Goal: Task Accomplishment & Management: Manage account settings

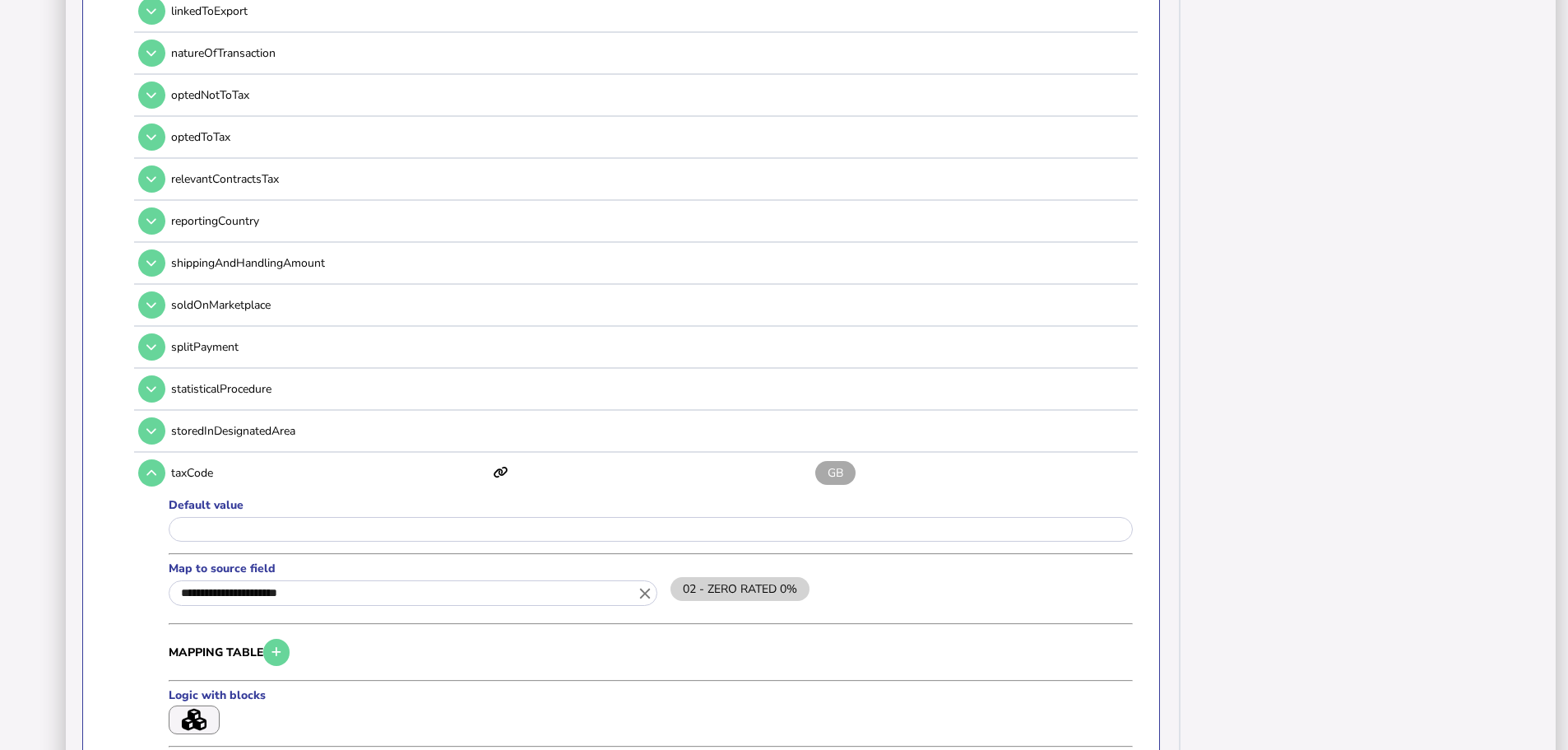
scroll to position [1810, 0]
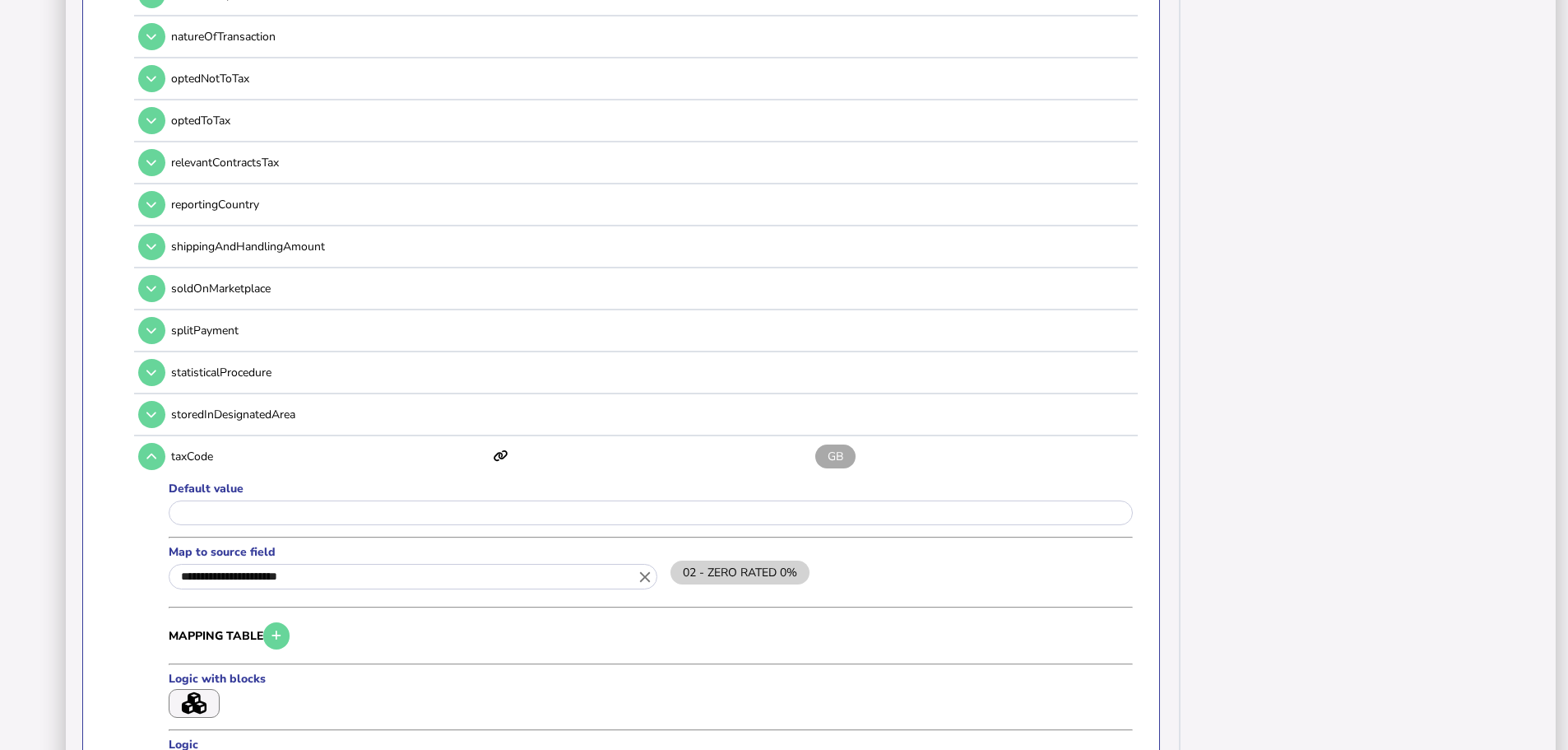
click at [337, 566] on input "**********" at bounding box center [412, 576] width 489 height 26
click at [646, 568] on icon "close" at bounding box center [645, 576] width 18 height 19
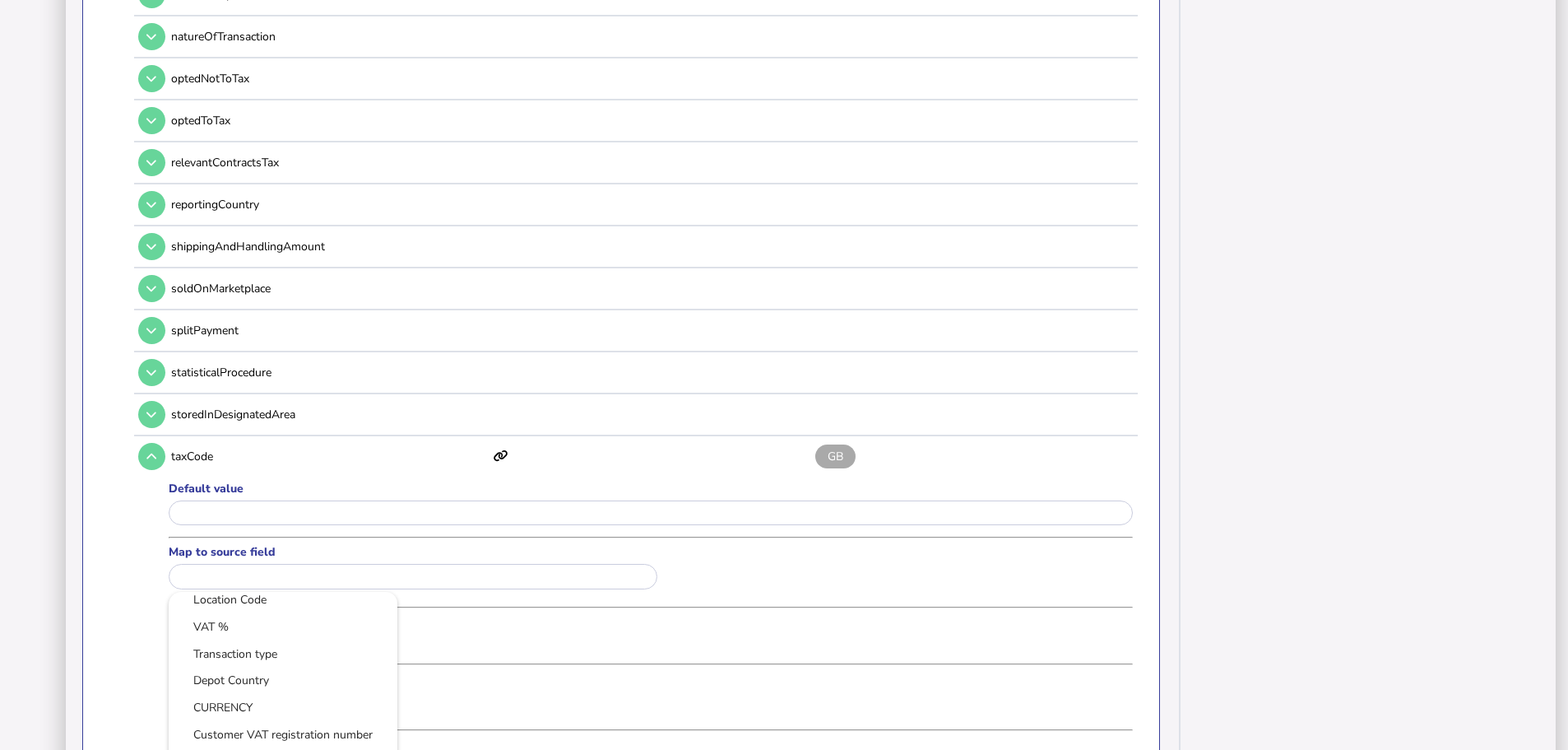
scroll to position [330, 0]
click at [319, 644] on link "VAT Prod. Posting Group" at bounding box center [283, 654] width 203 height 20
type input "**********"
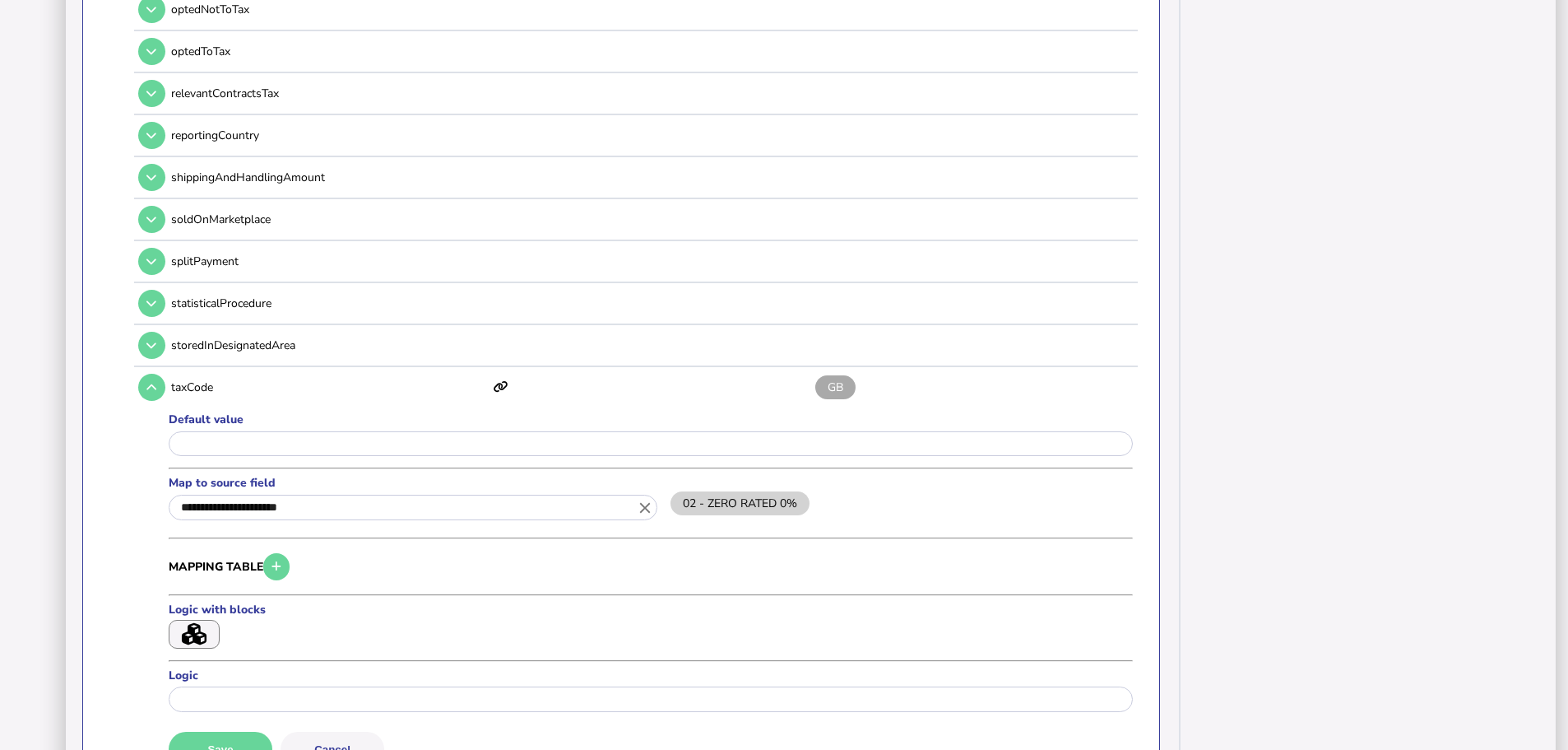
scroll to position [1975, 0]
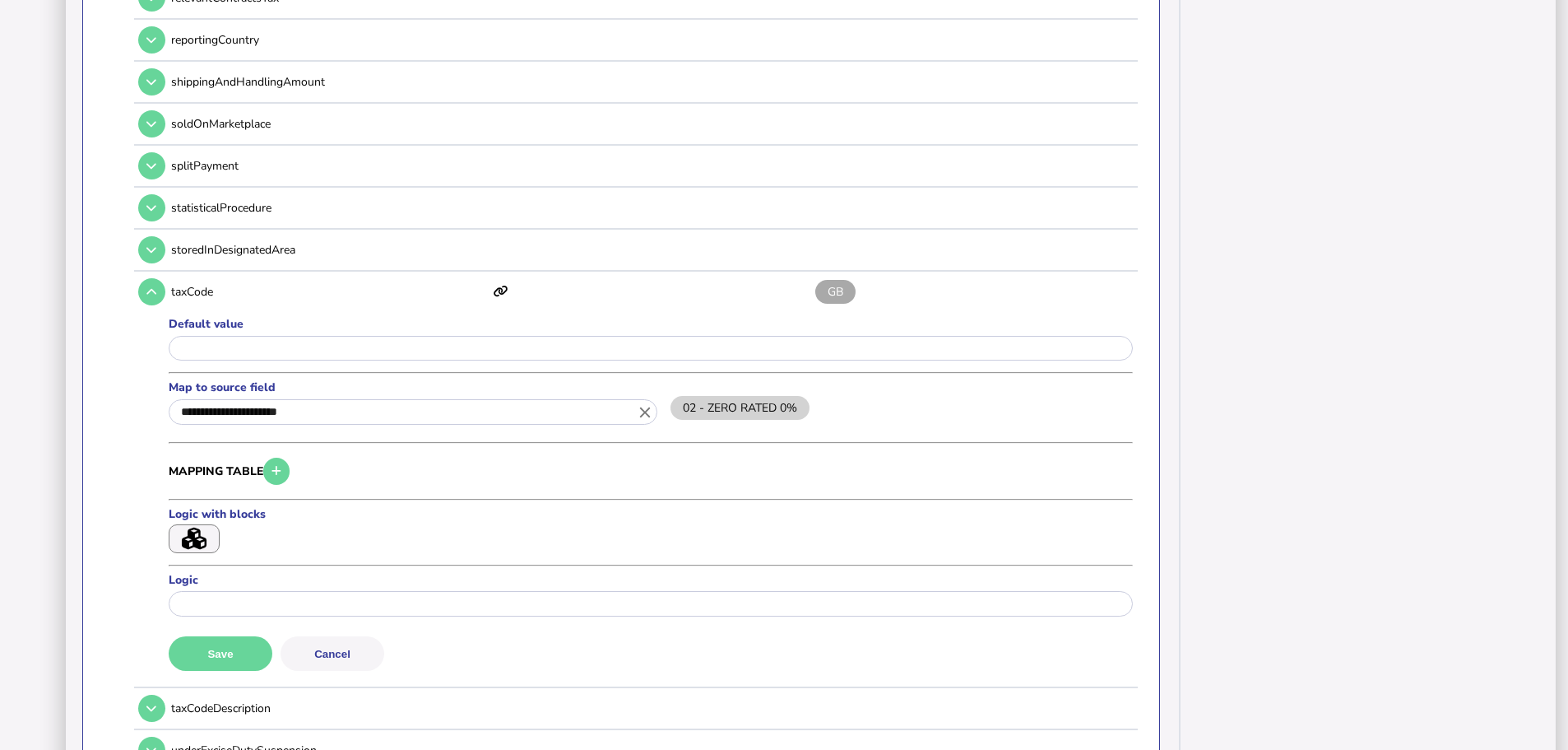
click at [253, 636] on button "Save" at bounding box center [220, 653] width 104 height 34
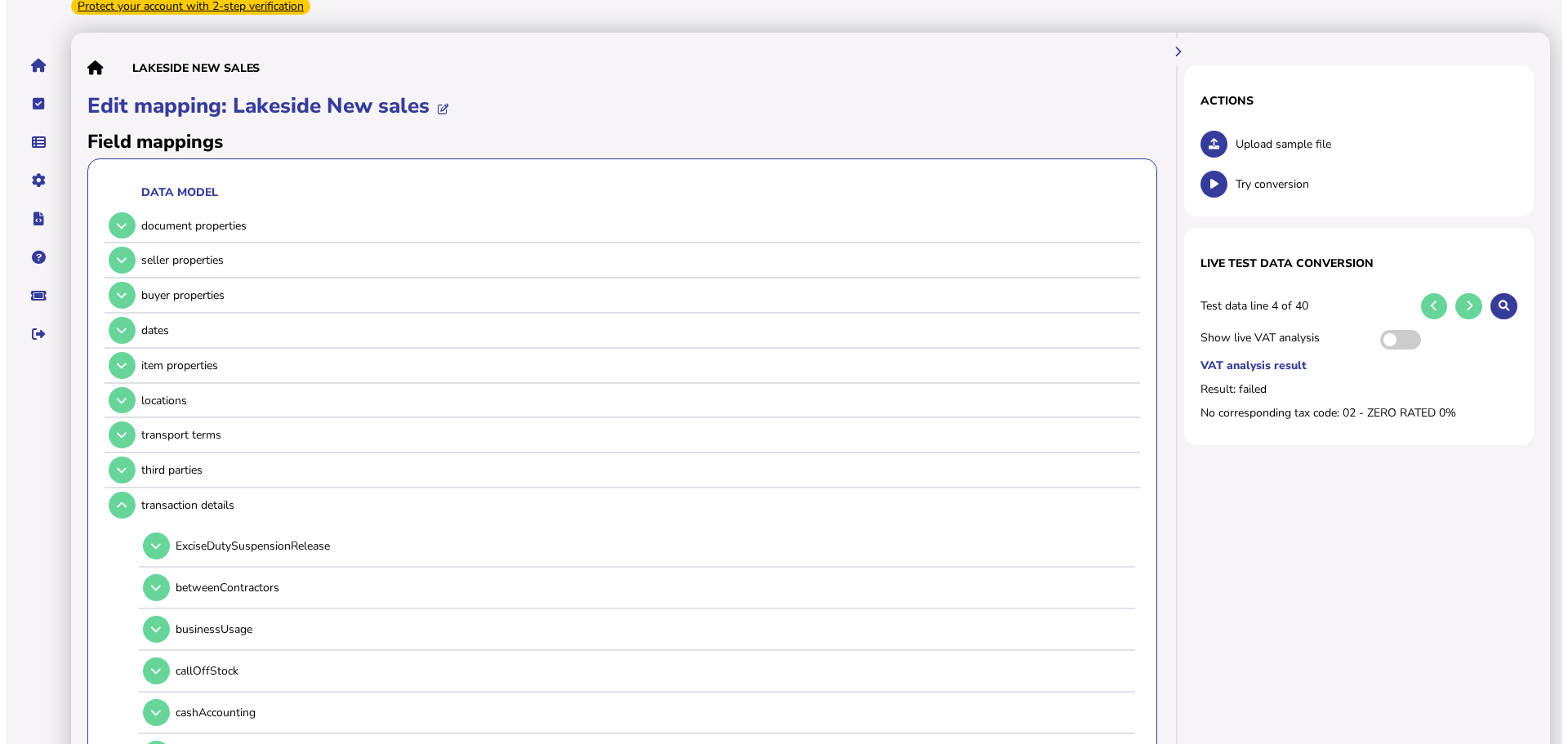
scroll to position [0, 0]
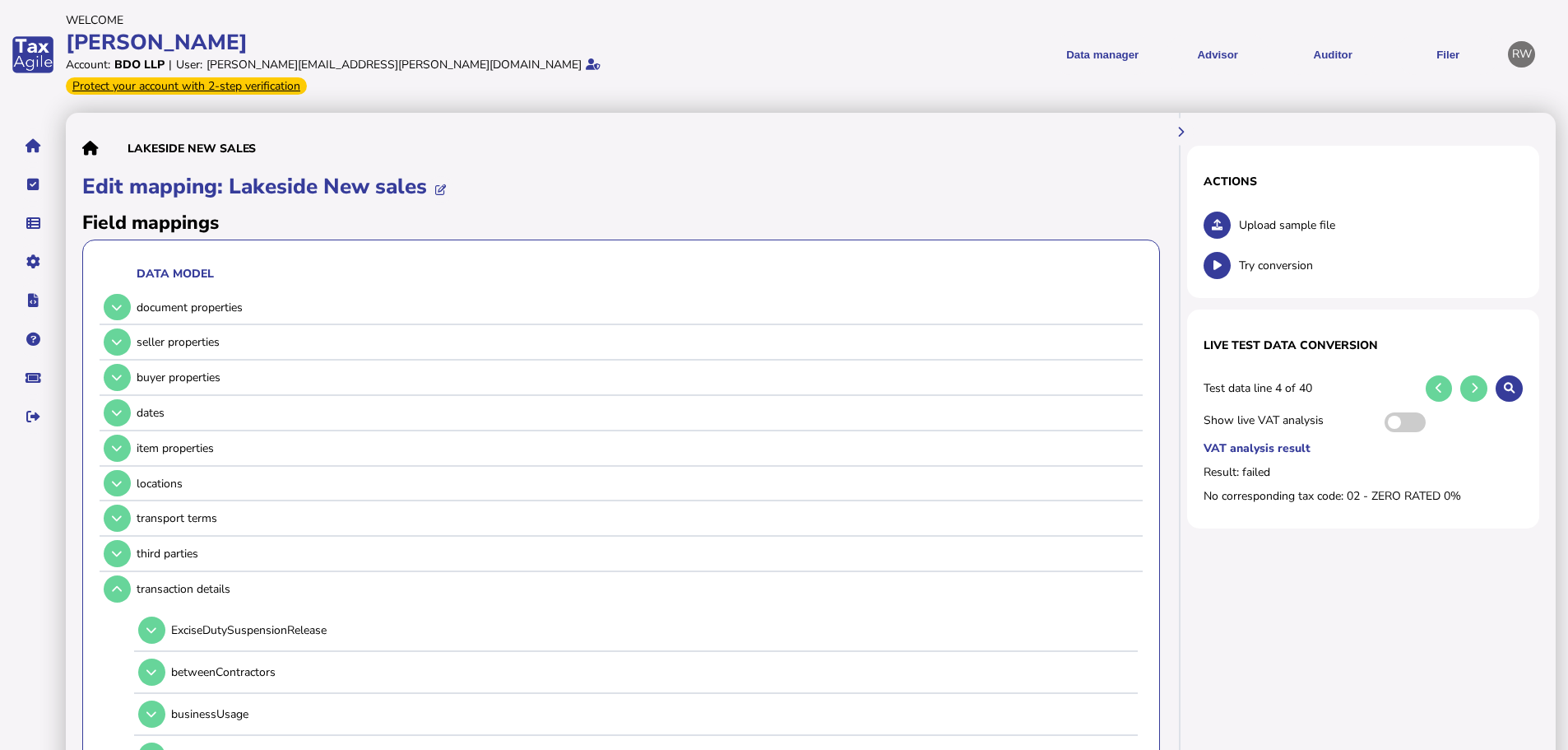
click at [0, 0] on link "Upload list" at bounding box center [0, 0] width 0 height 0
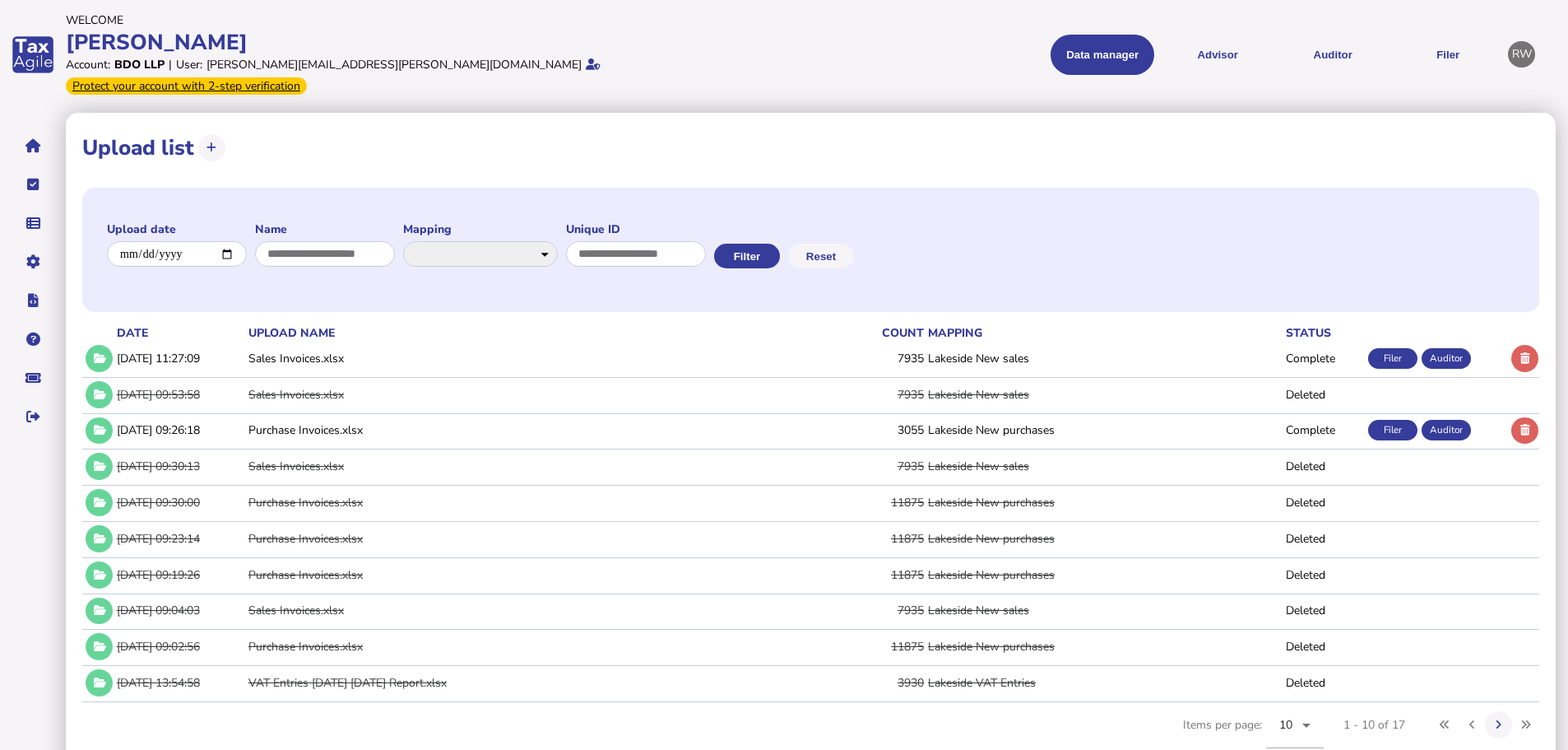
click at [0, 0] on link "Companies" at bounding box center [0, 0] width 0 height 0
select select
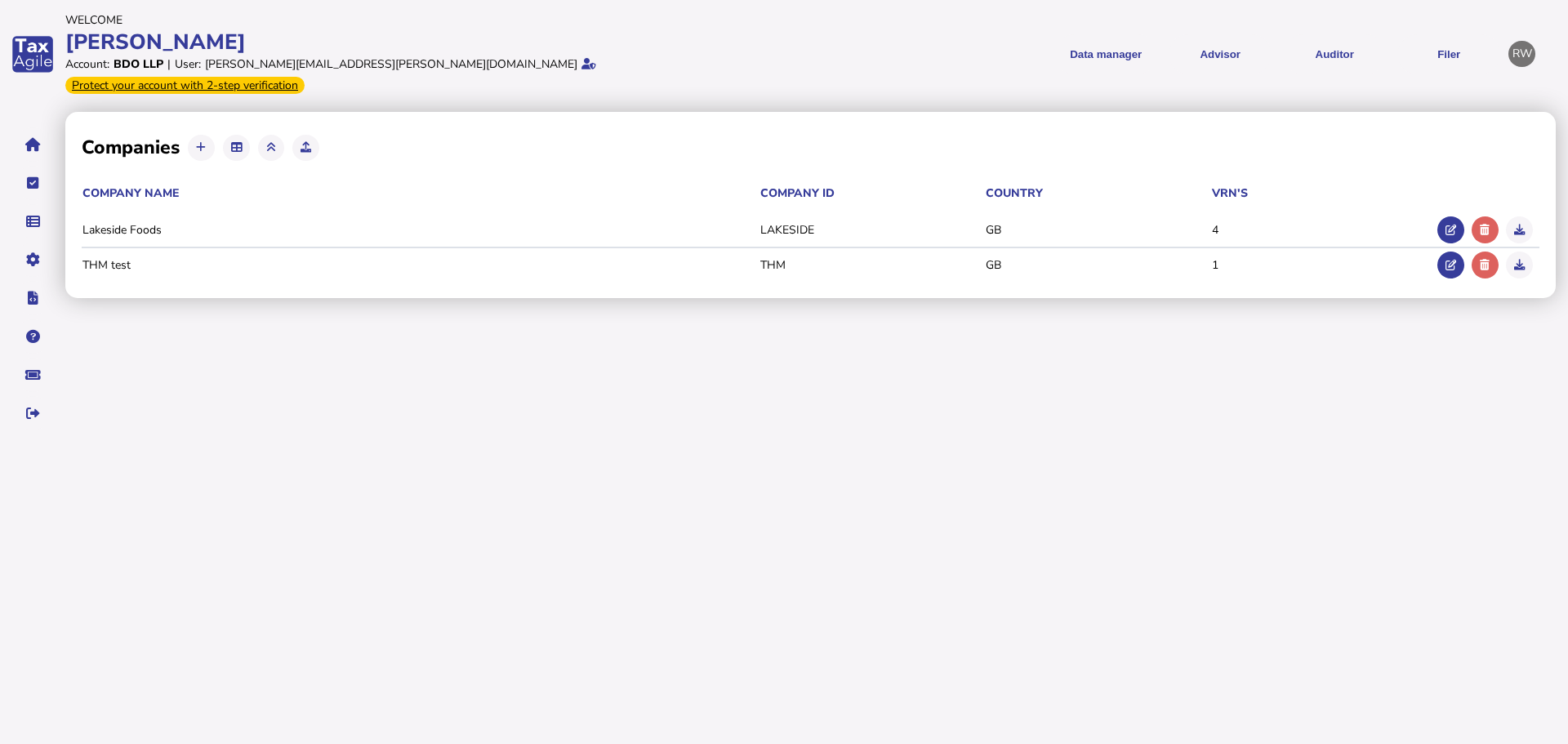
click at [1446, 216] on button at bounding box center [1451, 229] width 27 height 27
type input "**********"
type input "********"
type input "**********"
select select "**"
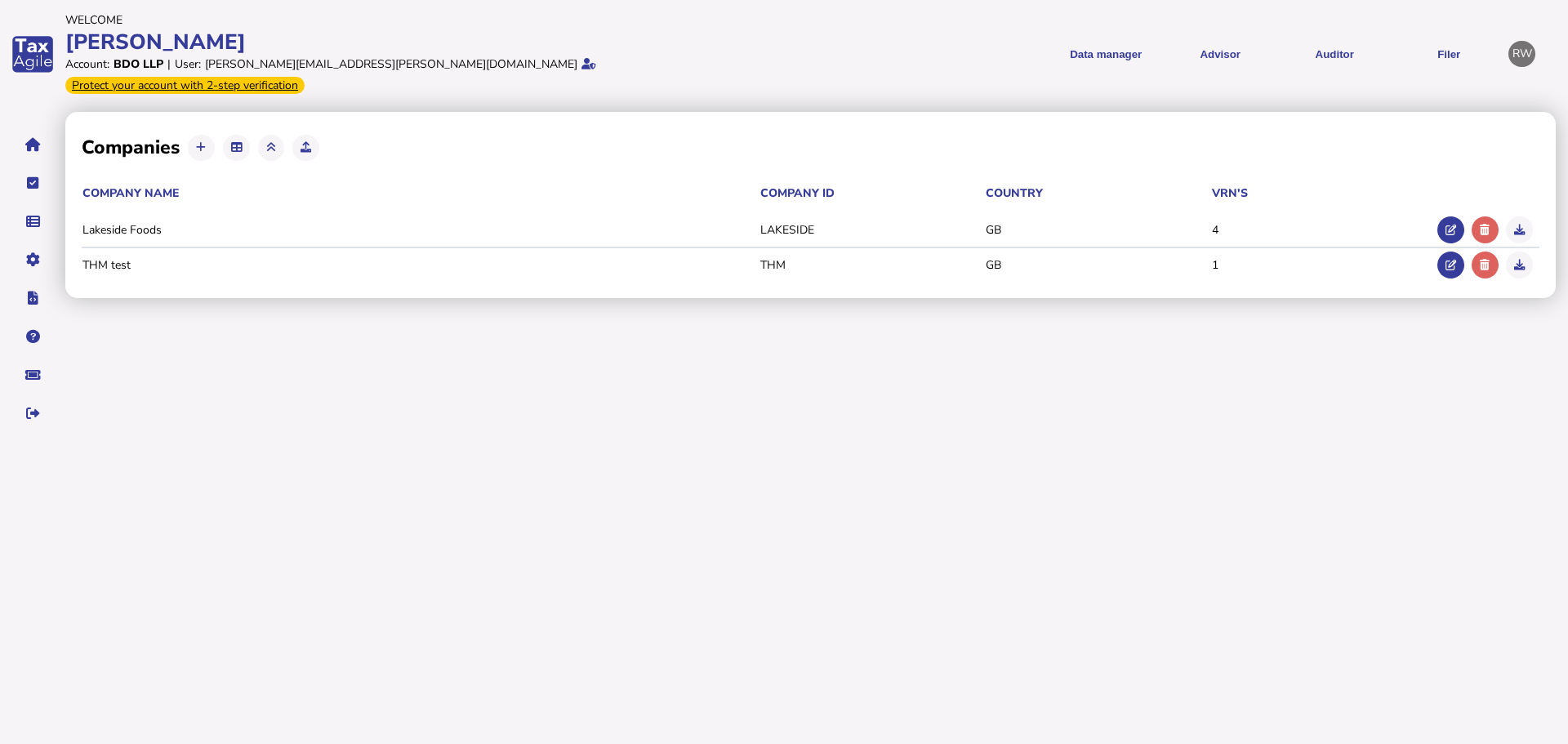
select select "**********"
type input "**********"
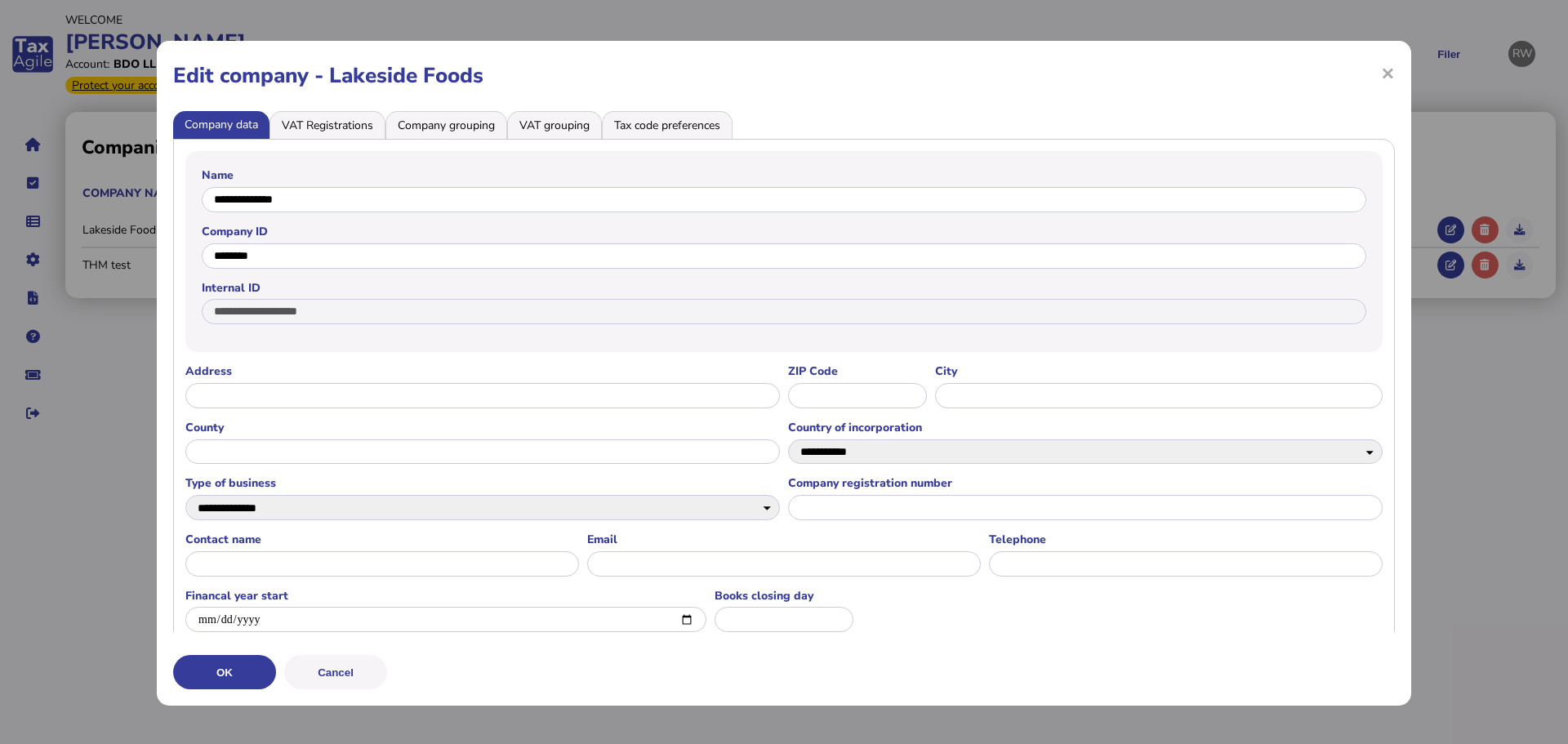
click at [363, 123] on li "VAT Registrations" at bounding box center [327, 125] width 116 height 28
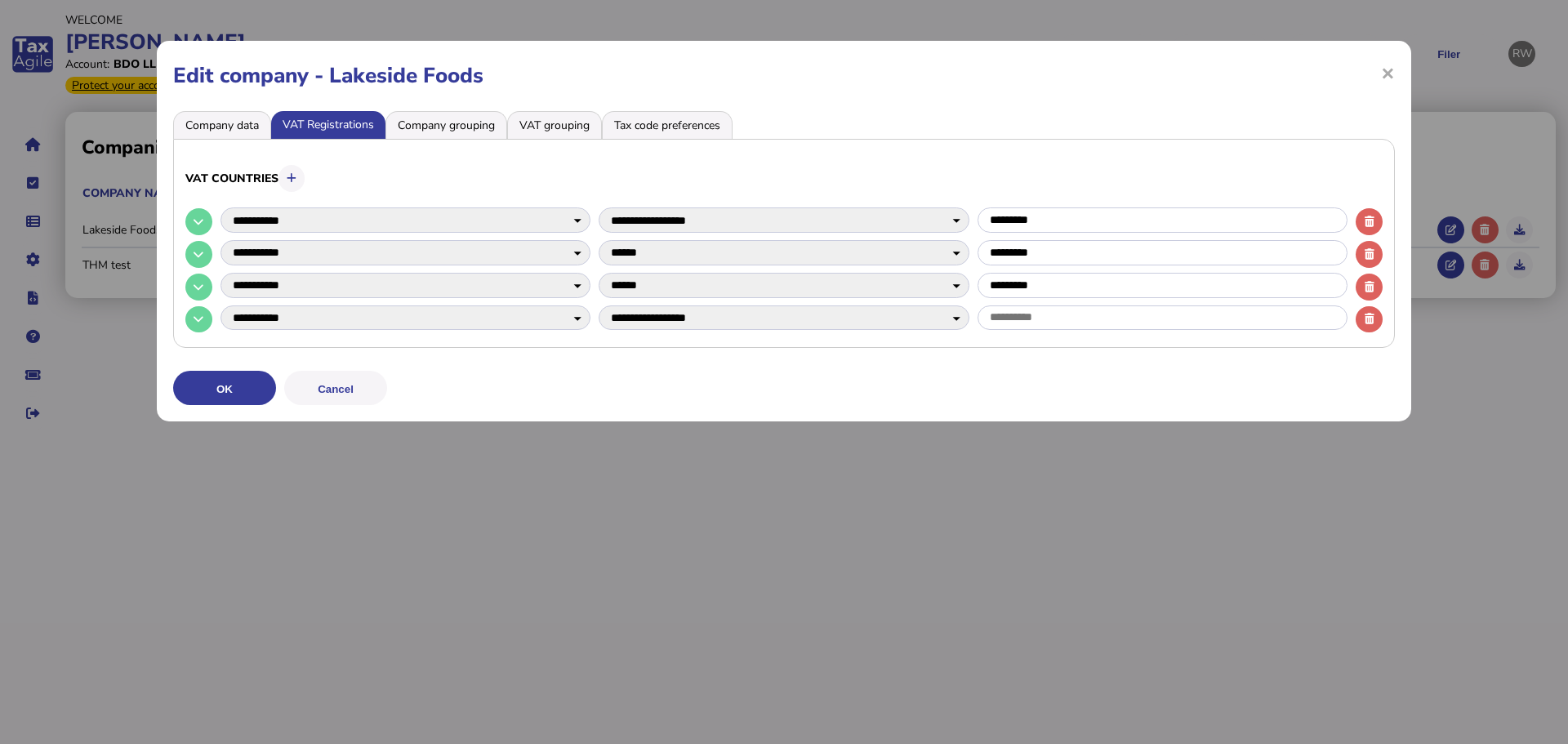
click at [223, 126] on li "Company data" at bounding box center [222, 125] width 98 height 28
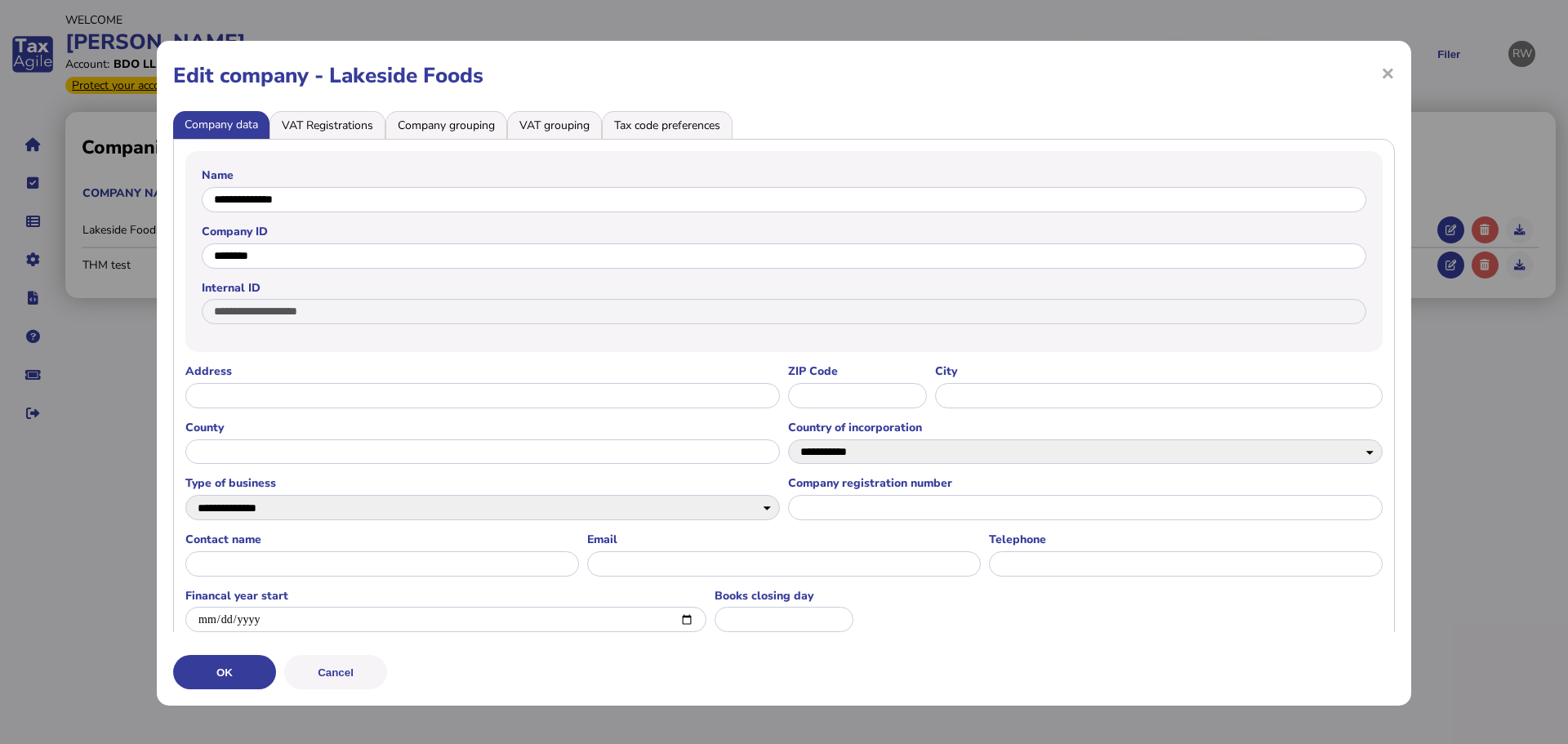
click at [317, 125] on li "VAT Registrations" at bounding box center [327, 125] width 116 height 28
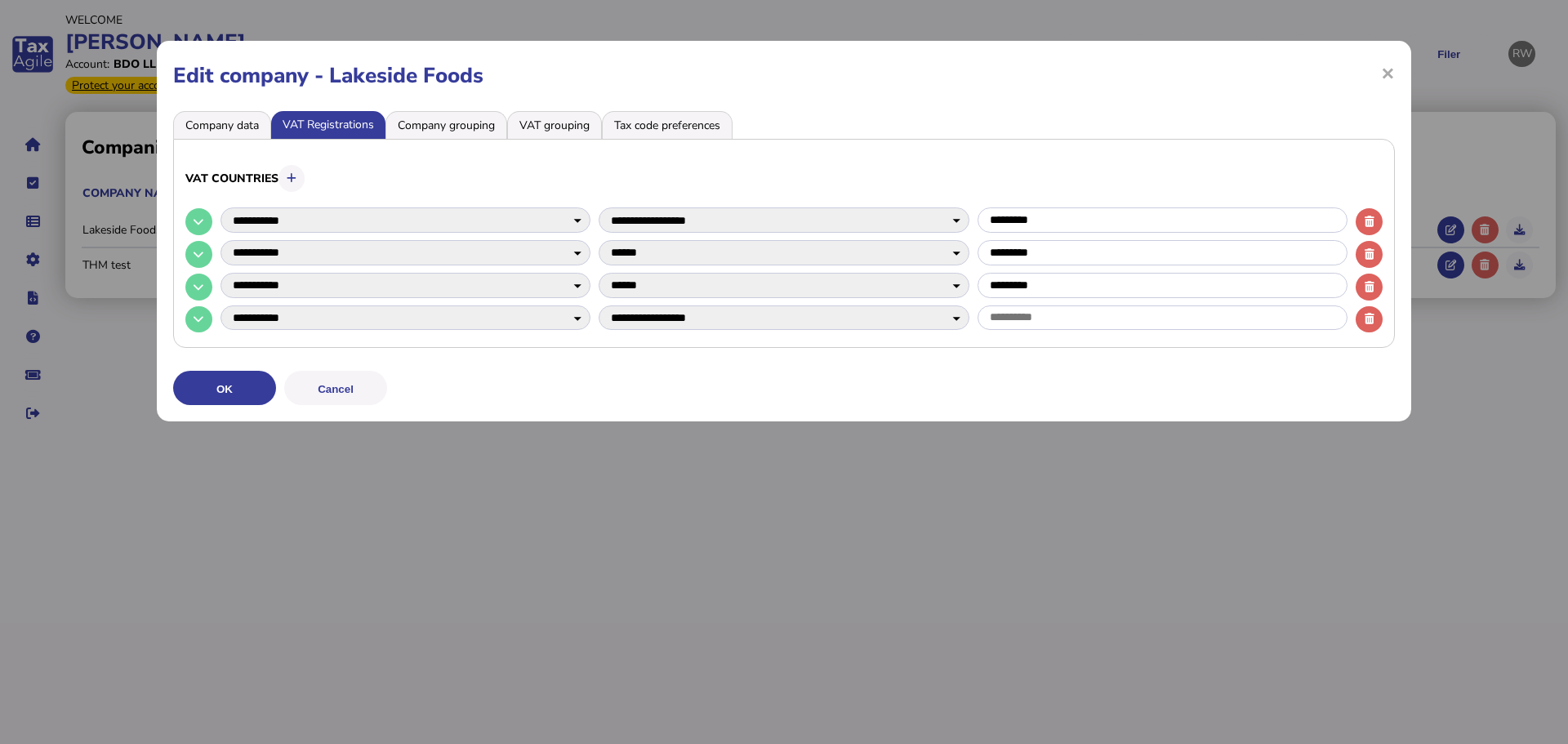
click at [1390, 78] on span "×" at bounding box center [1388, 72] width 14 height 31
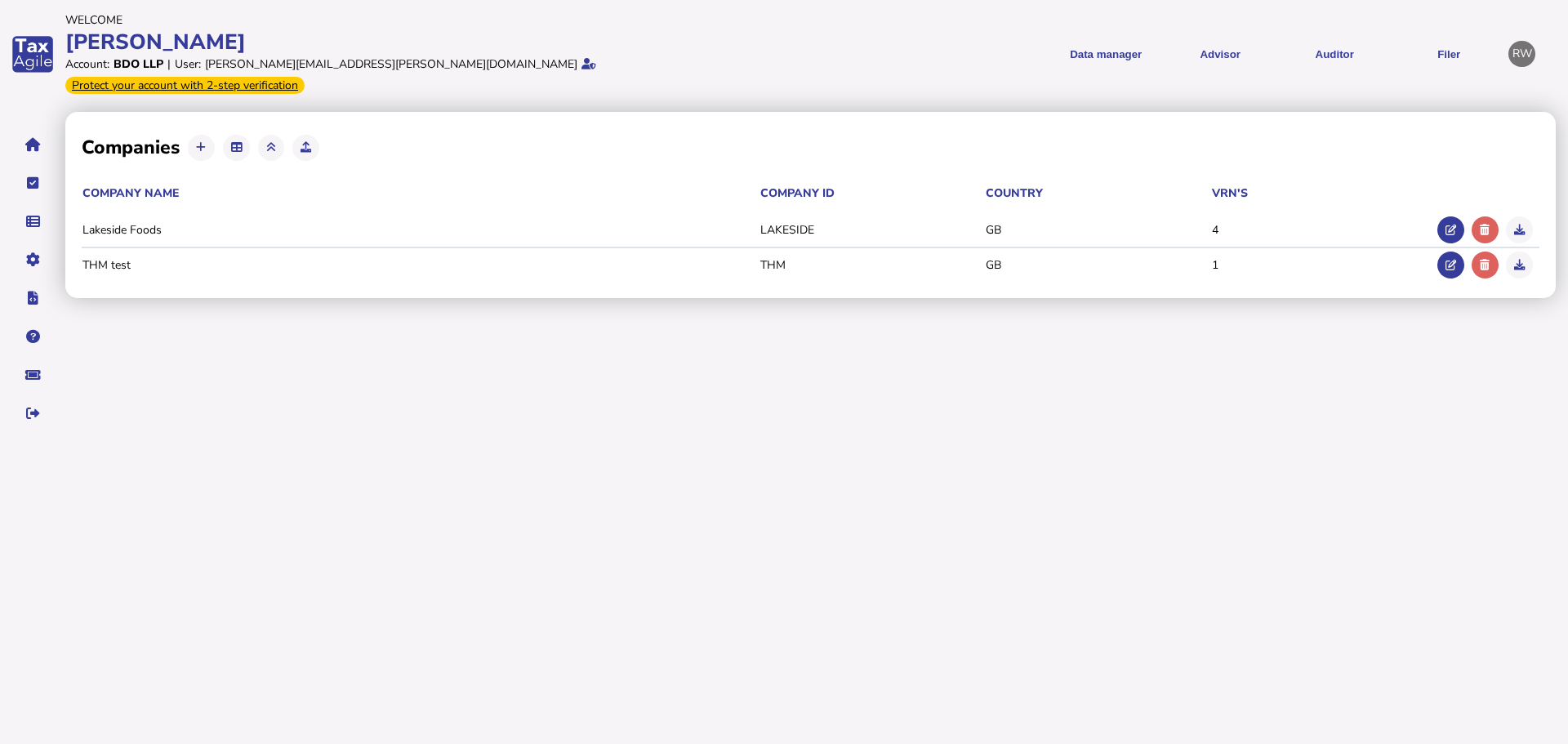
click at [0, 0] on link "Upload list" at bounding box center [0, 0] width 0 height 0
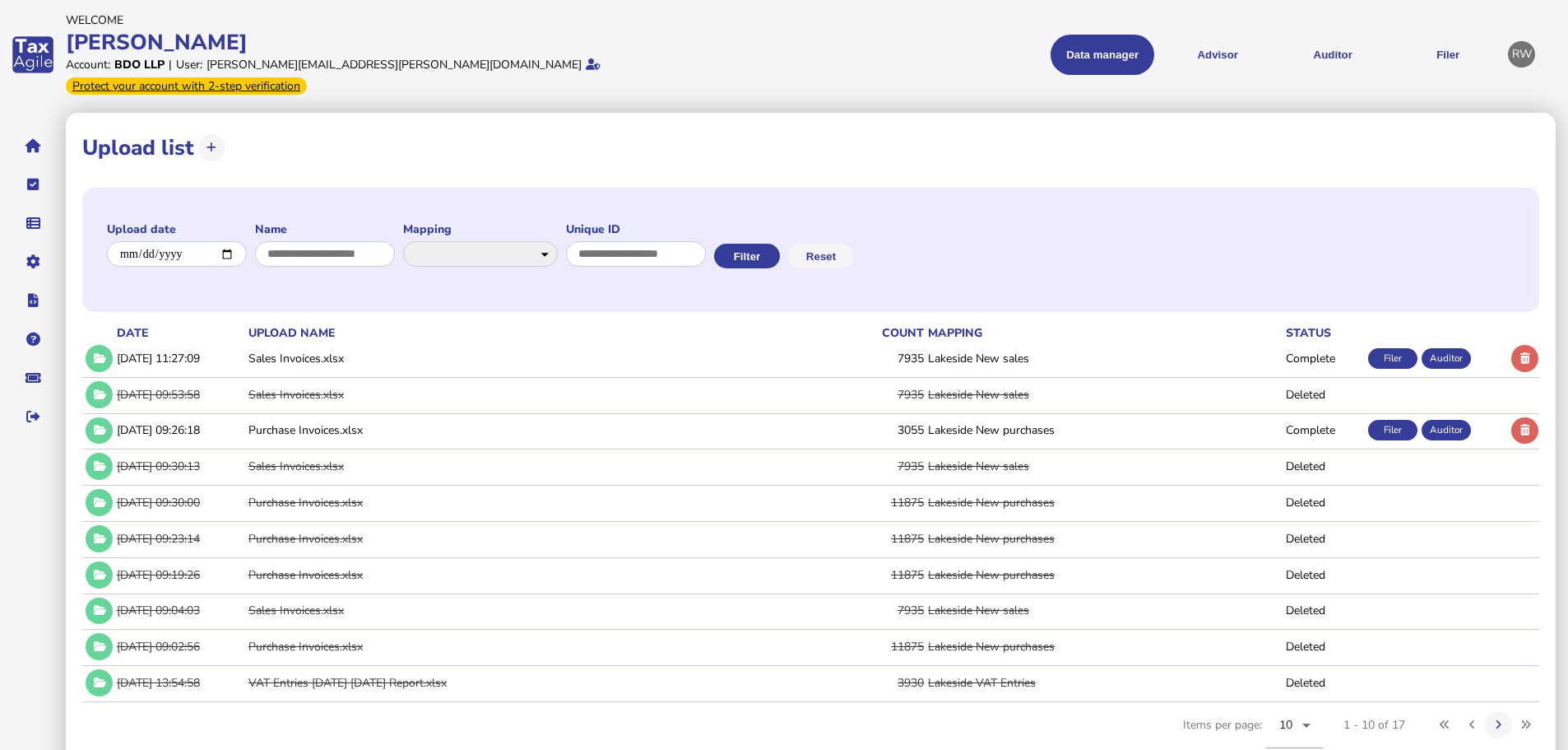
click at [104, 425] on icon at bounding box center [100, 430] width 14 height 11
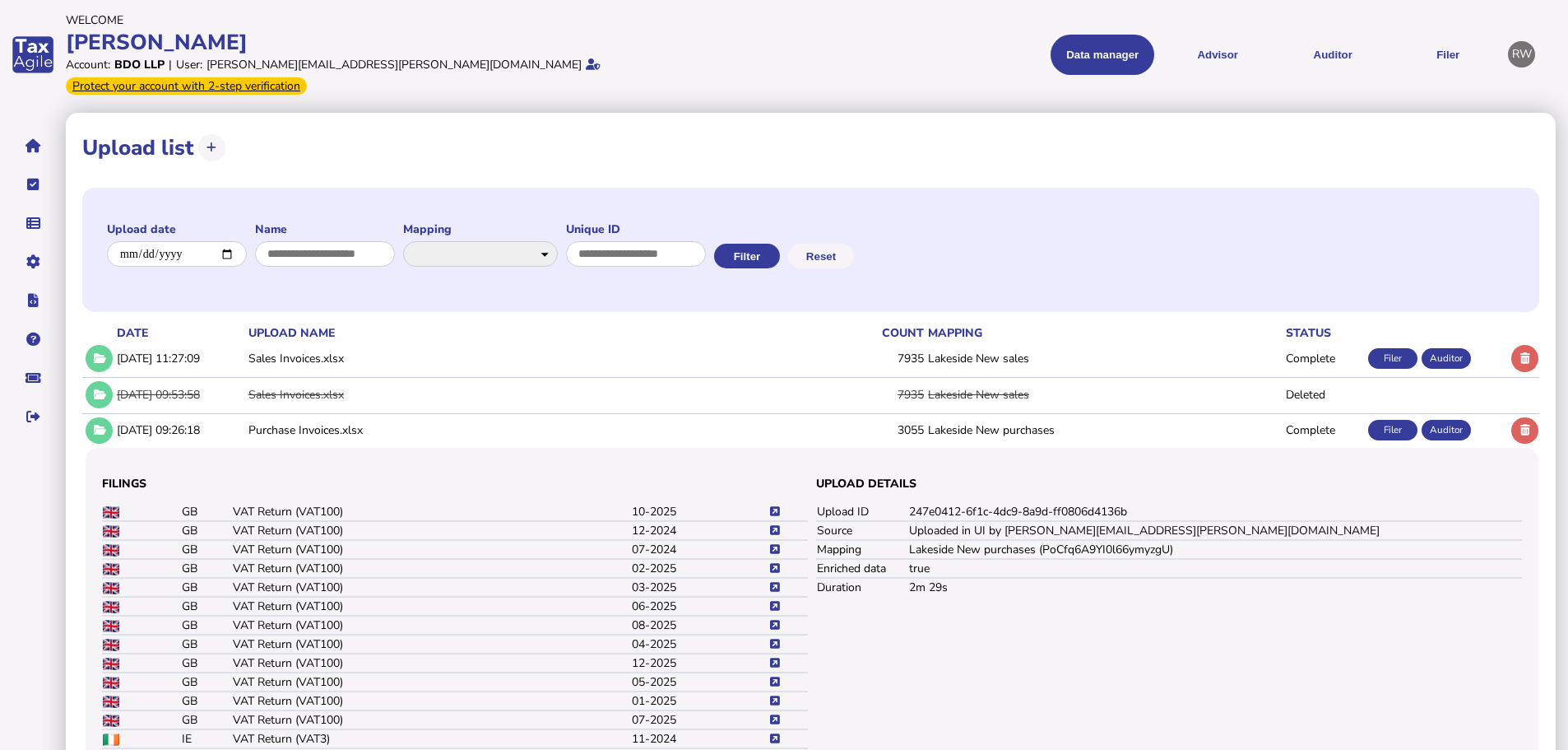
click at [0, 0] on link "Data mappings" at bounding box center [0, 0] width 0 height 0
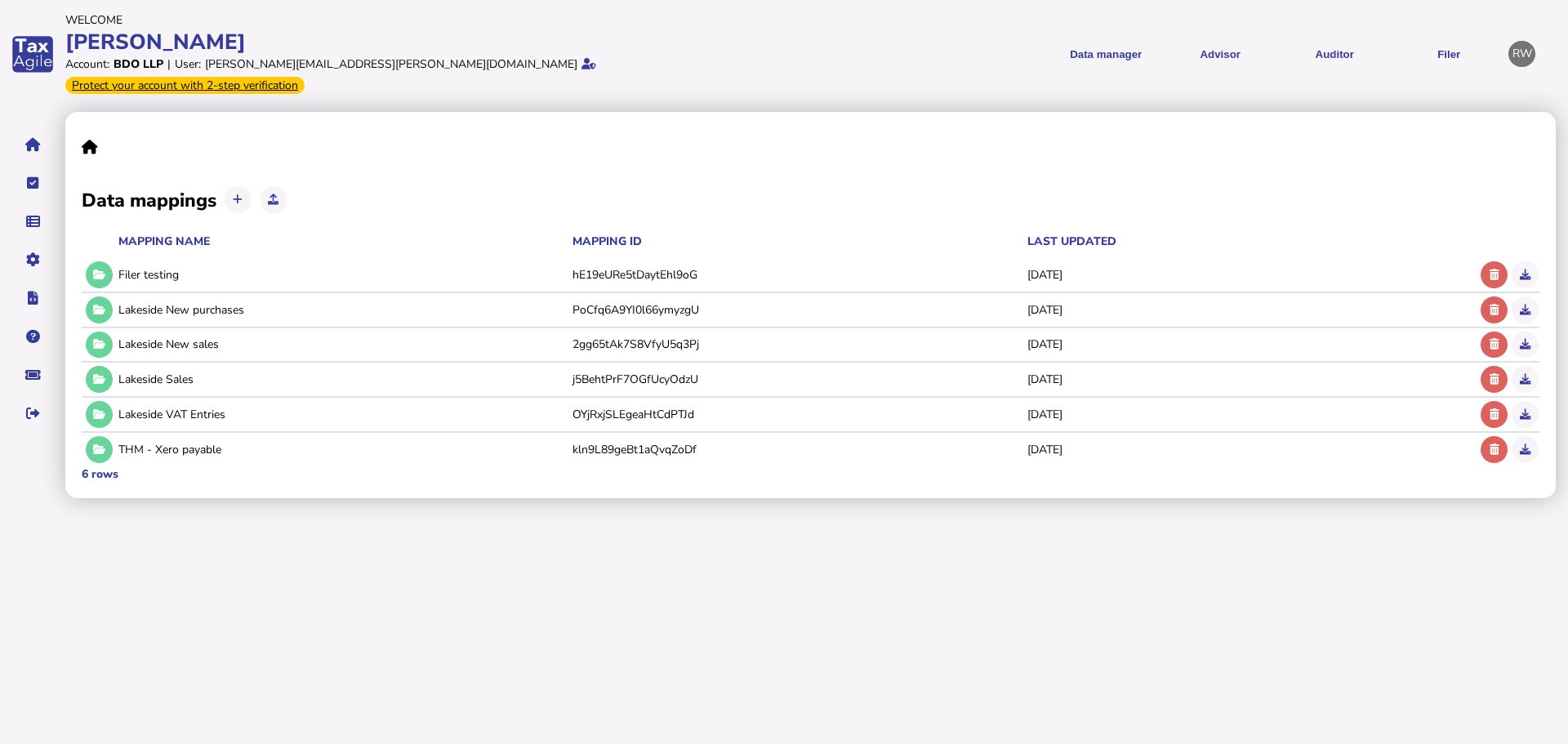
click at [102, 296] on button at bounding box center [99, 309] width 27 height 27
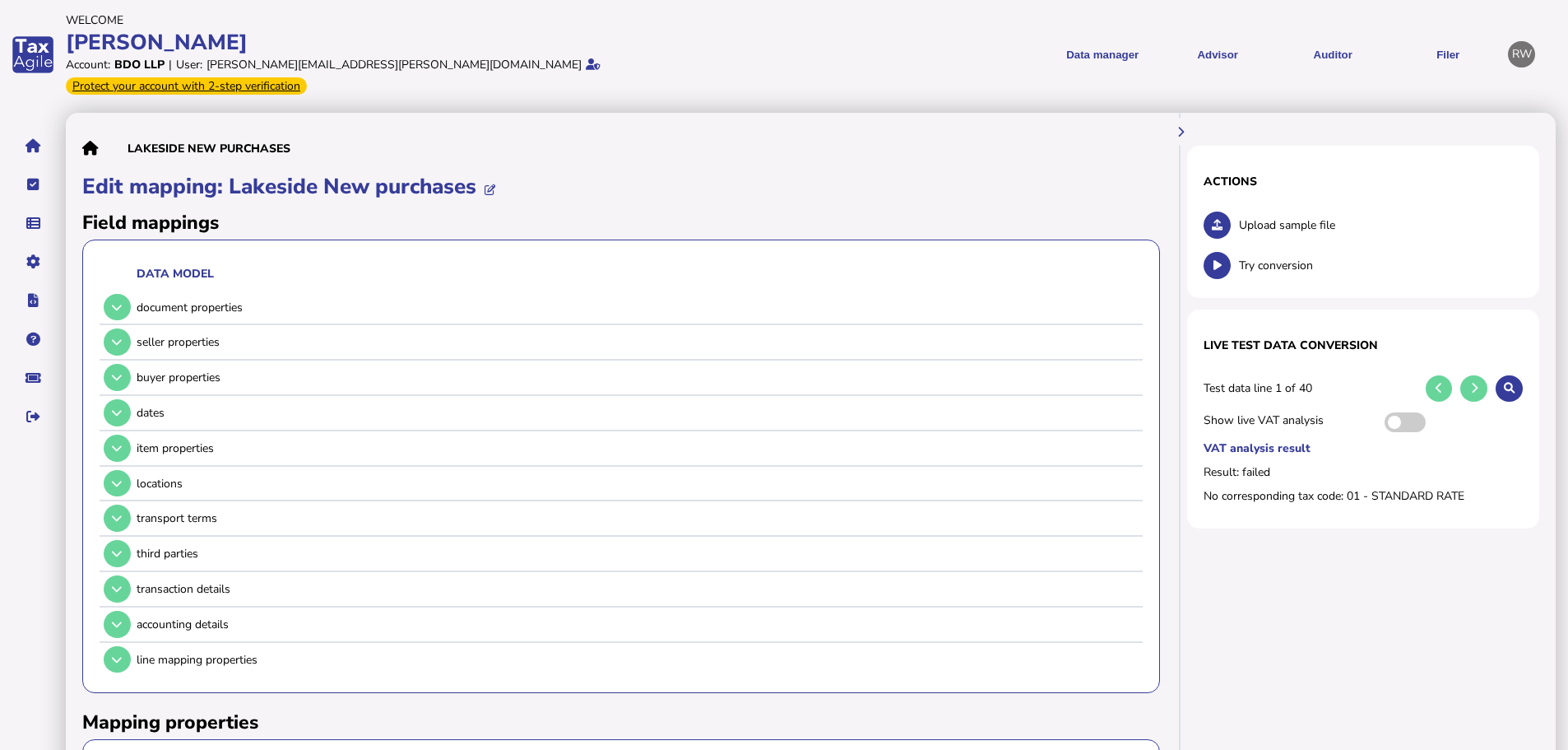
click at [121, 302] on icon at bounding box center [116, 308] width 10 height 11
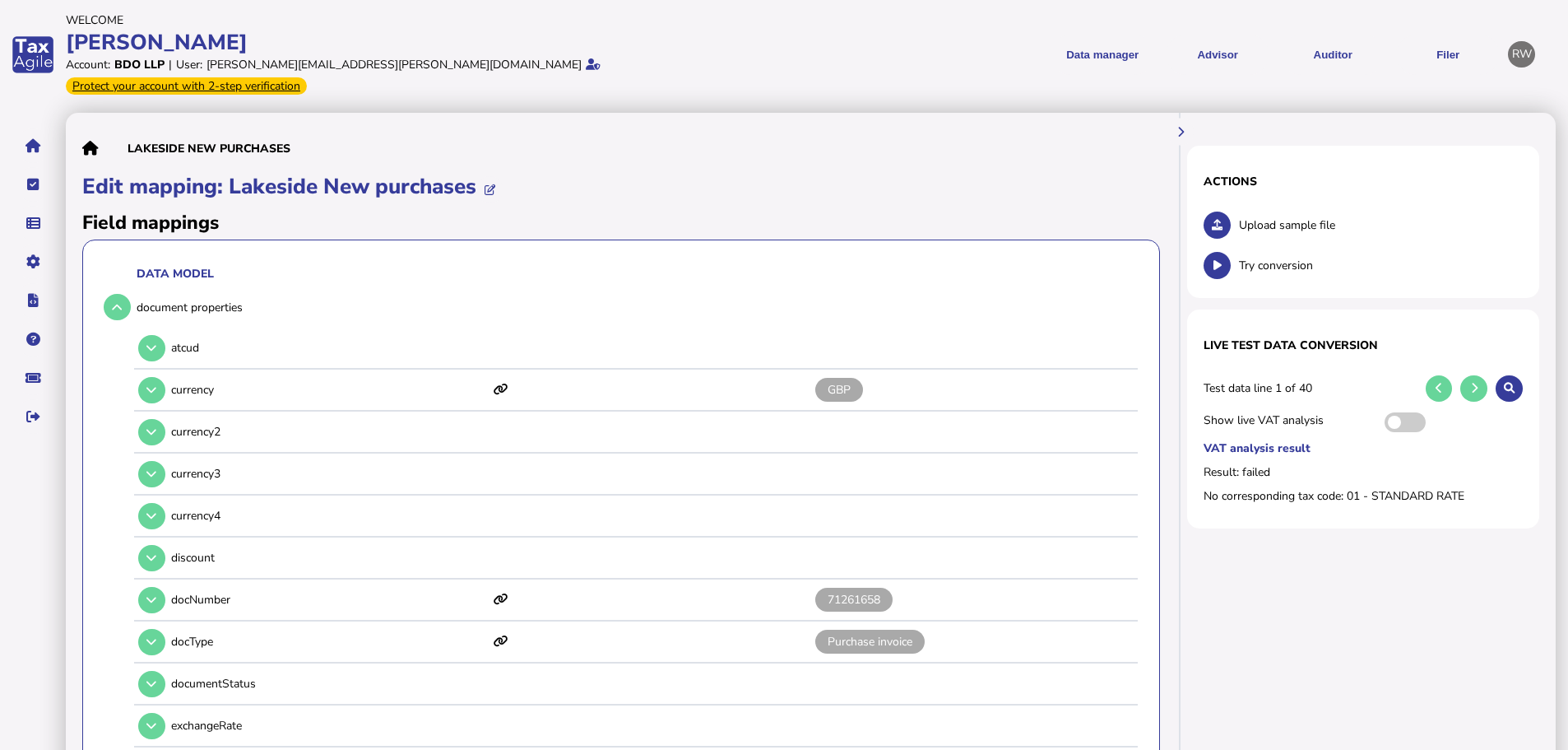
click at [122, 302] on icon at bounding box center [116, 308] width 10 height 11
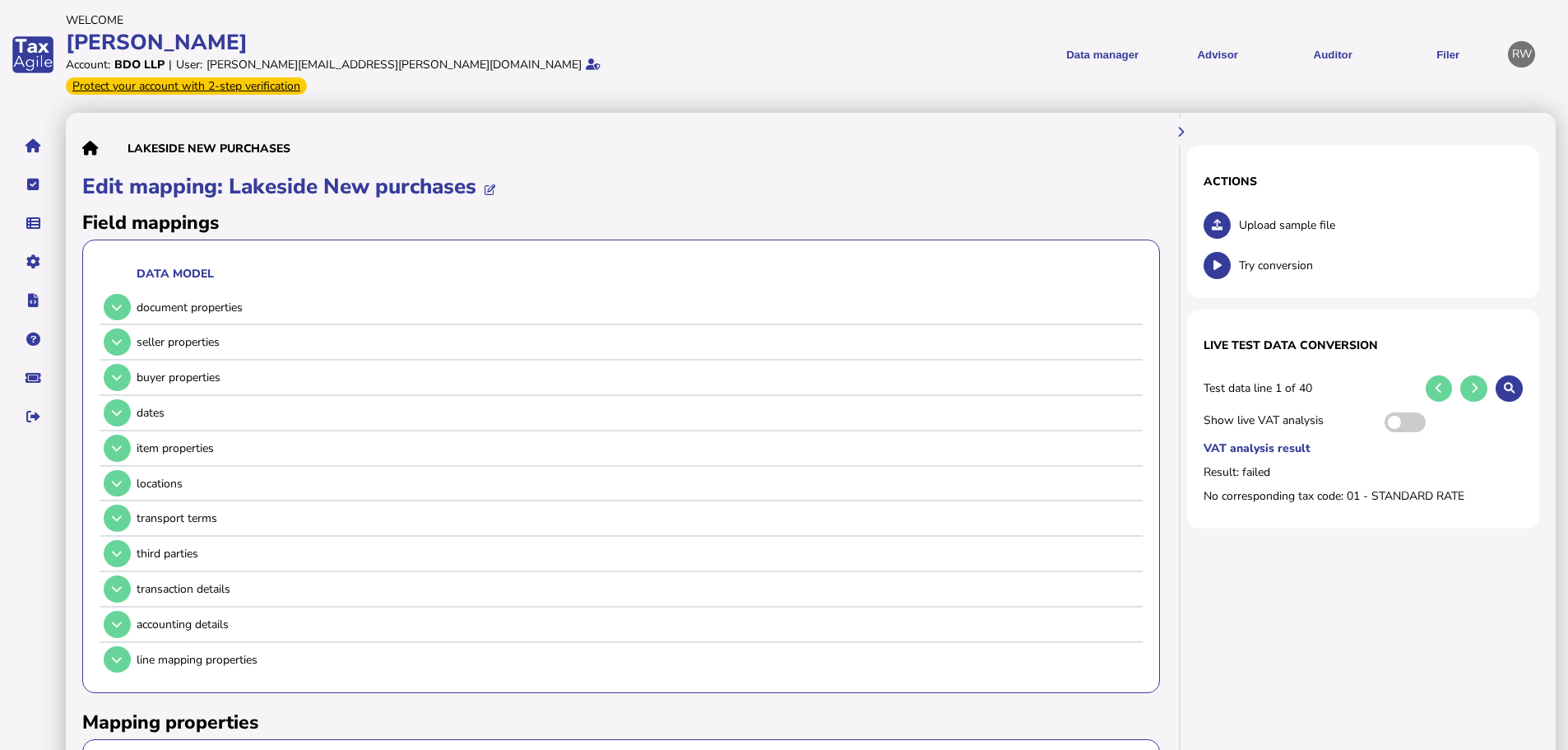
click at [123, 329] on button at bounding box center [117, 342] width 27 height 27
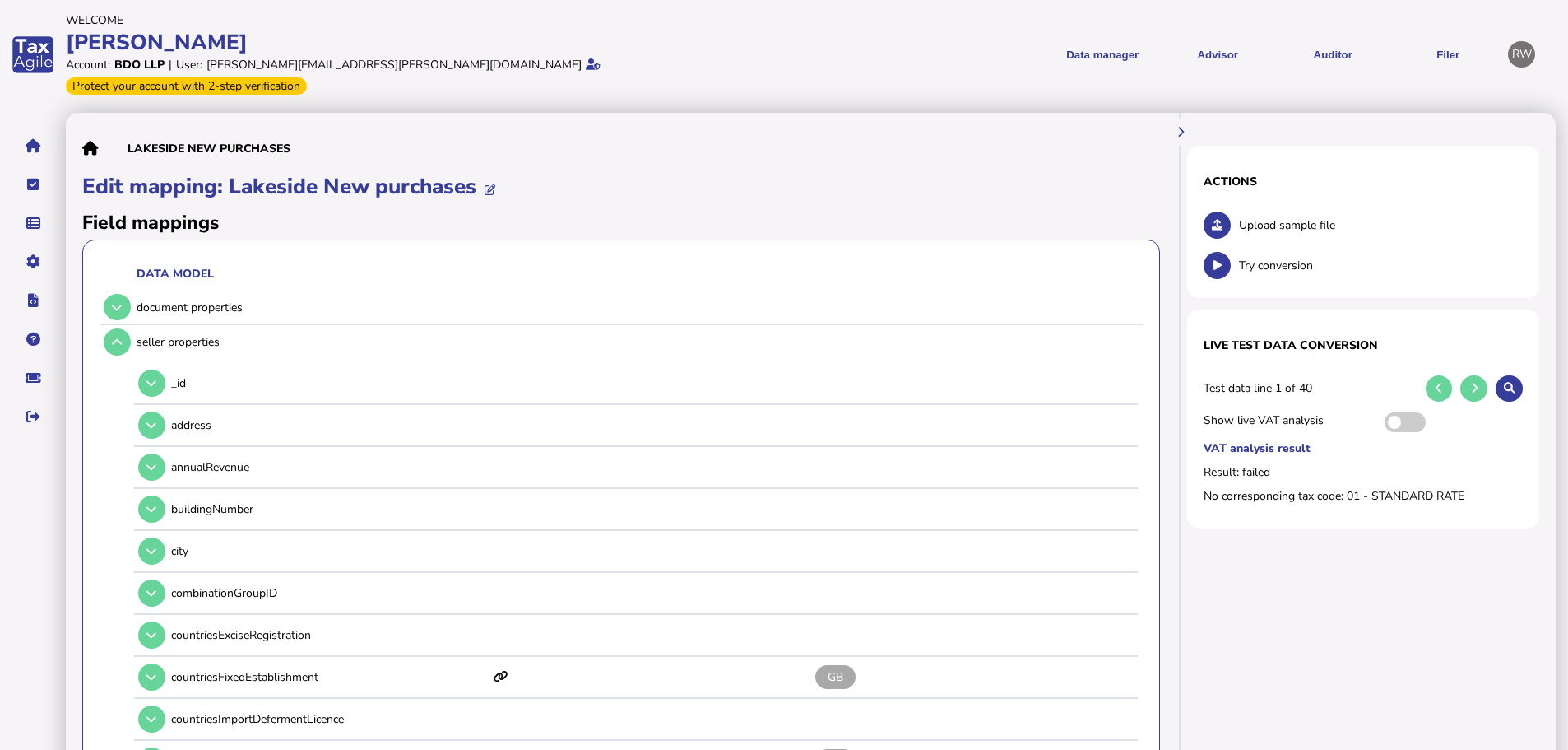
click at [123, 329] on button at bounding box center [117, 342] width 27 height 27
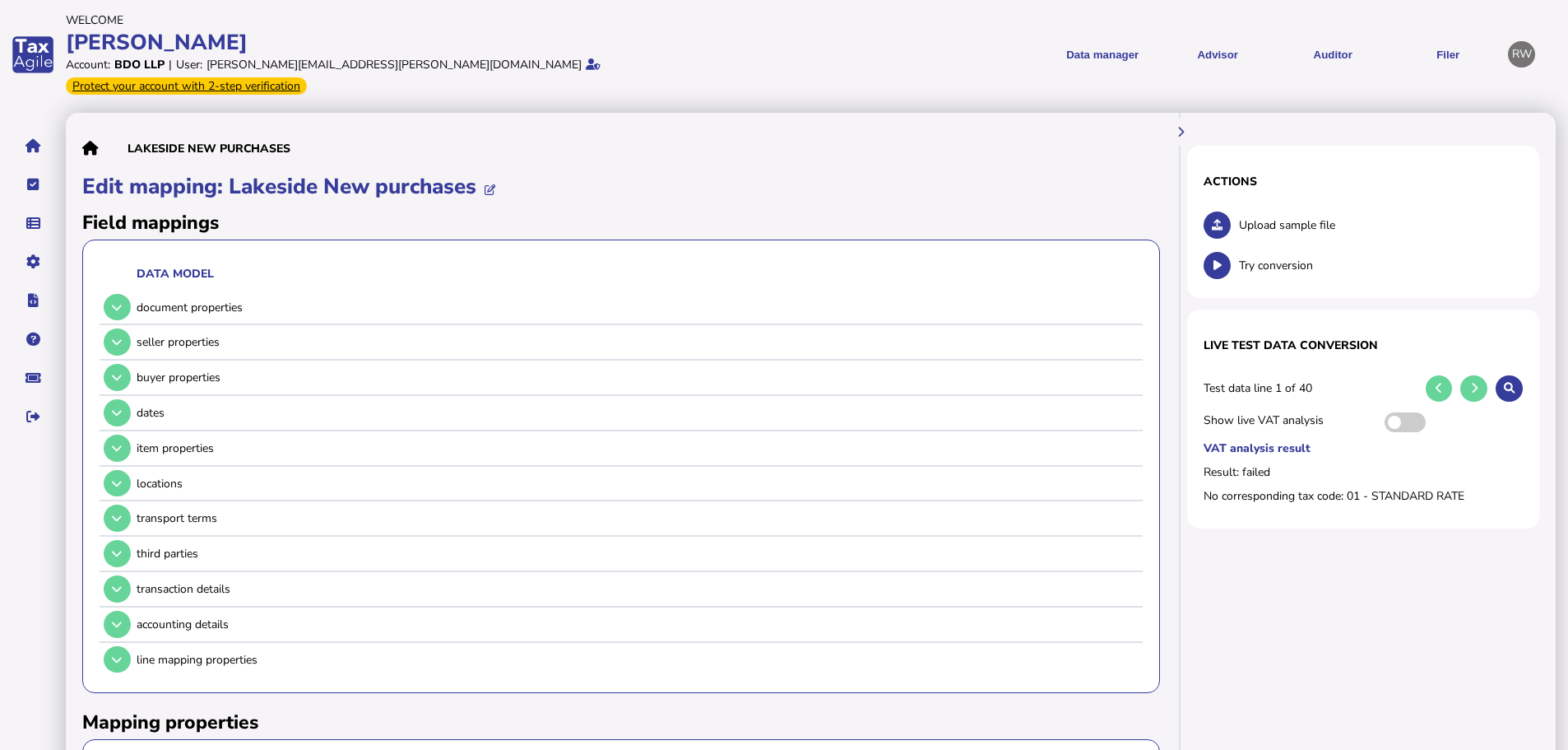
click at [118, 302] on icon at bounding box center [116, 308] width 10 height 11
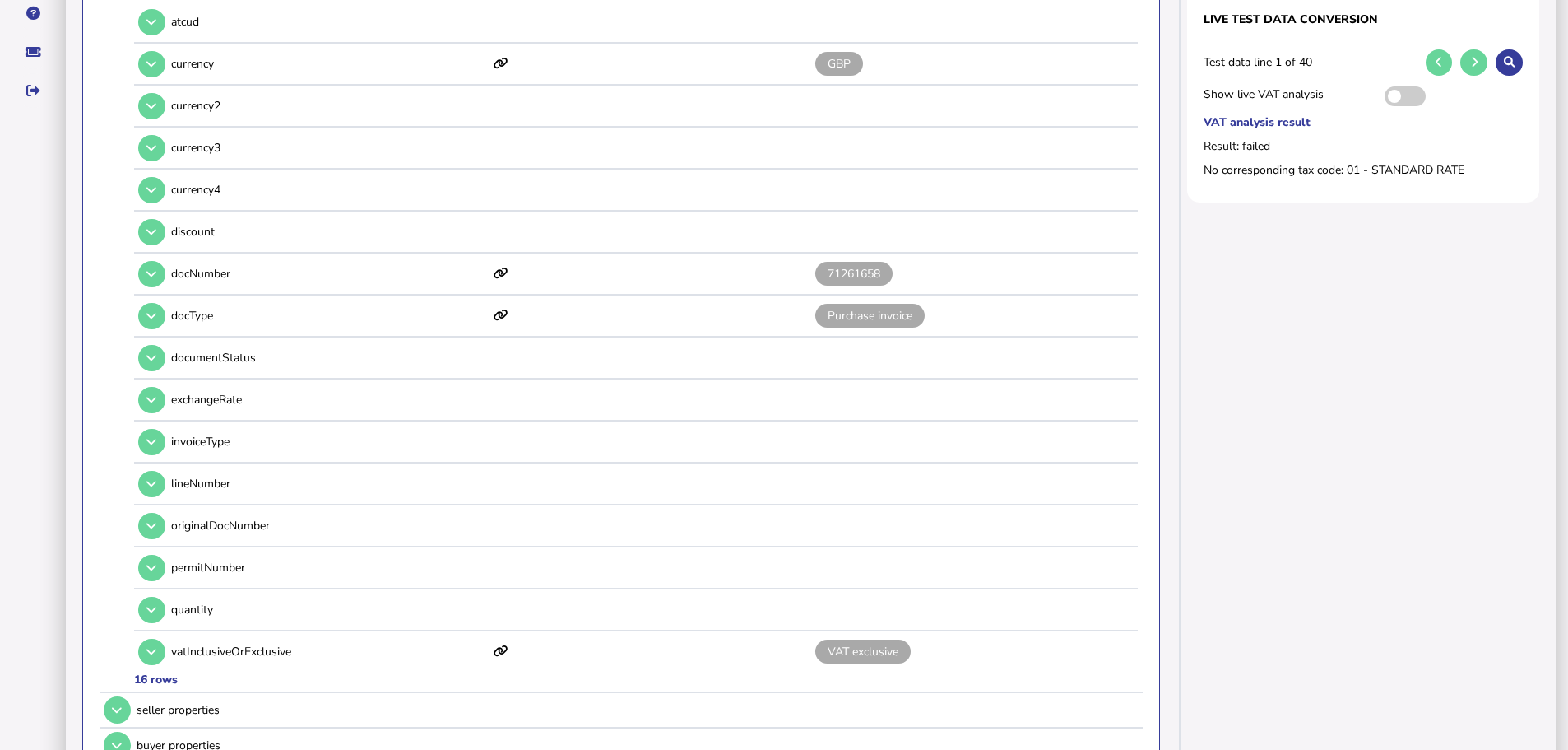
scroll to position [82, 0]
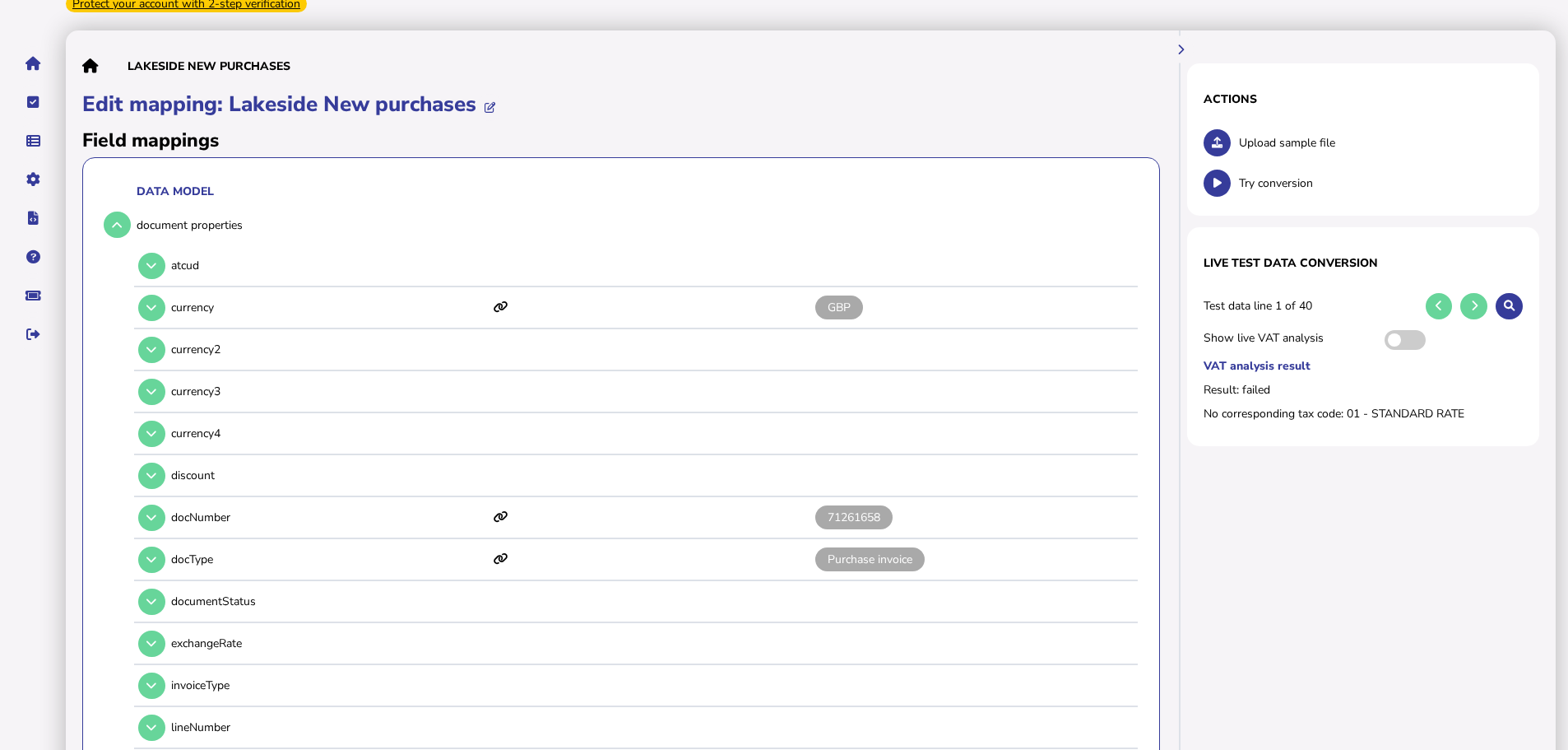
click at [122, 212] on button at bounding box center [117, 225] width 27 height 27
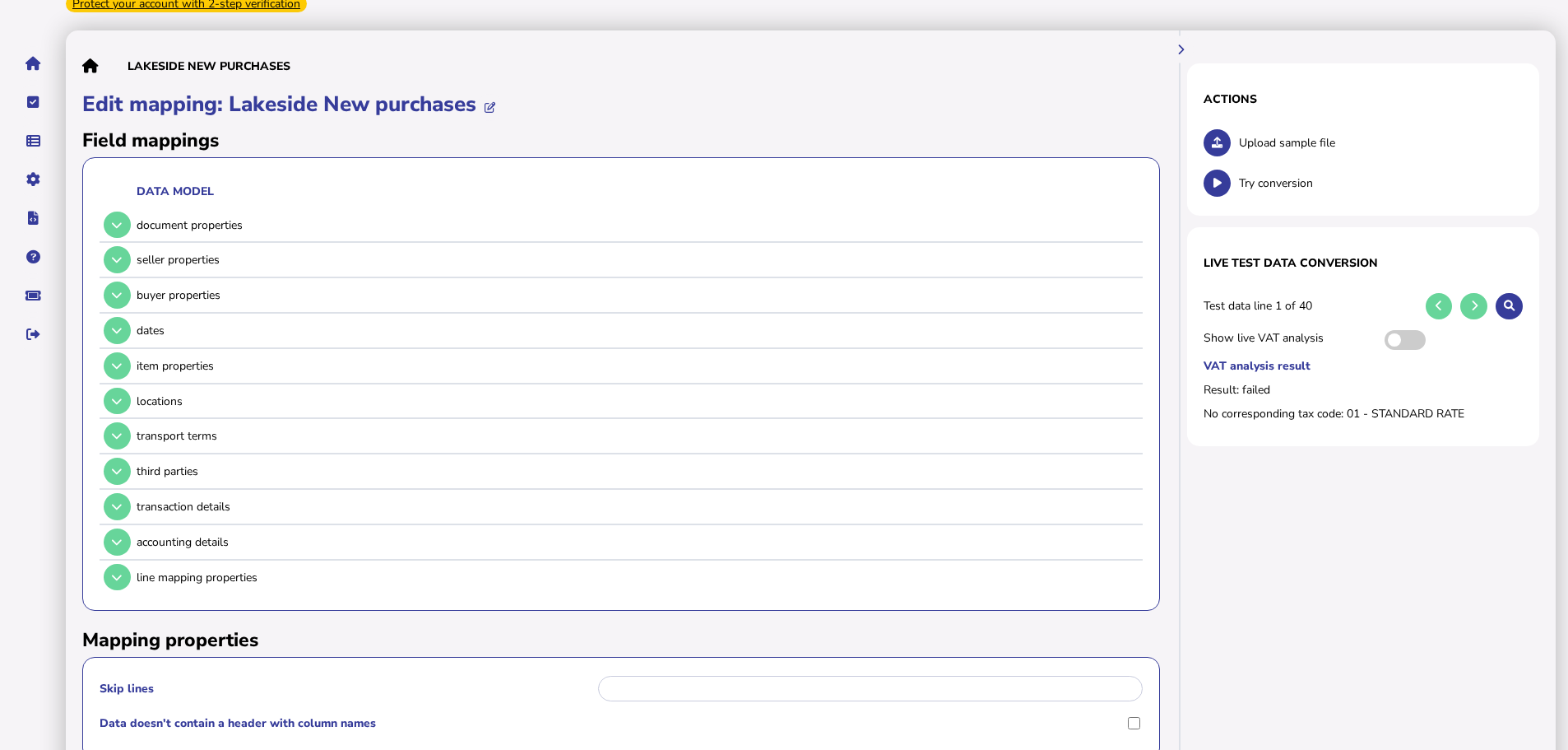
click at [121, 246] on button at bounding box center [117, 259] width 27 height 27
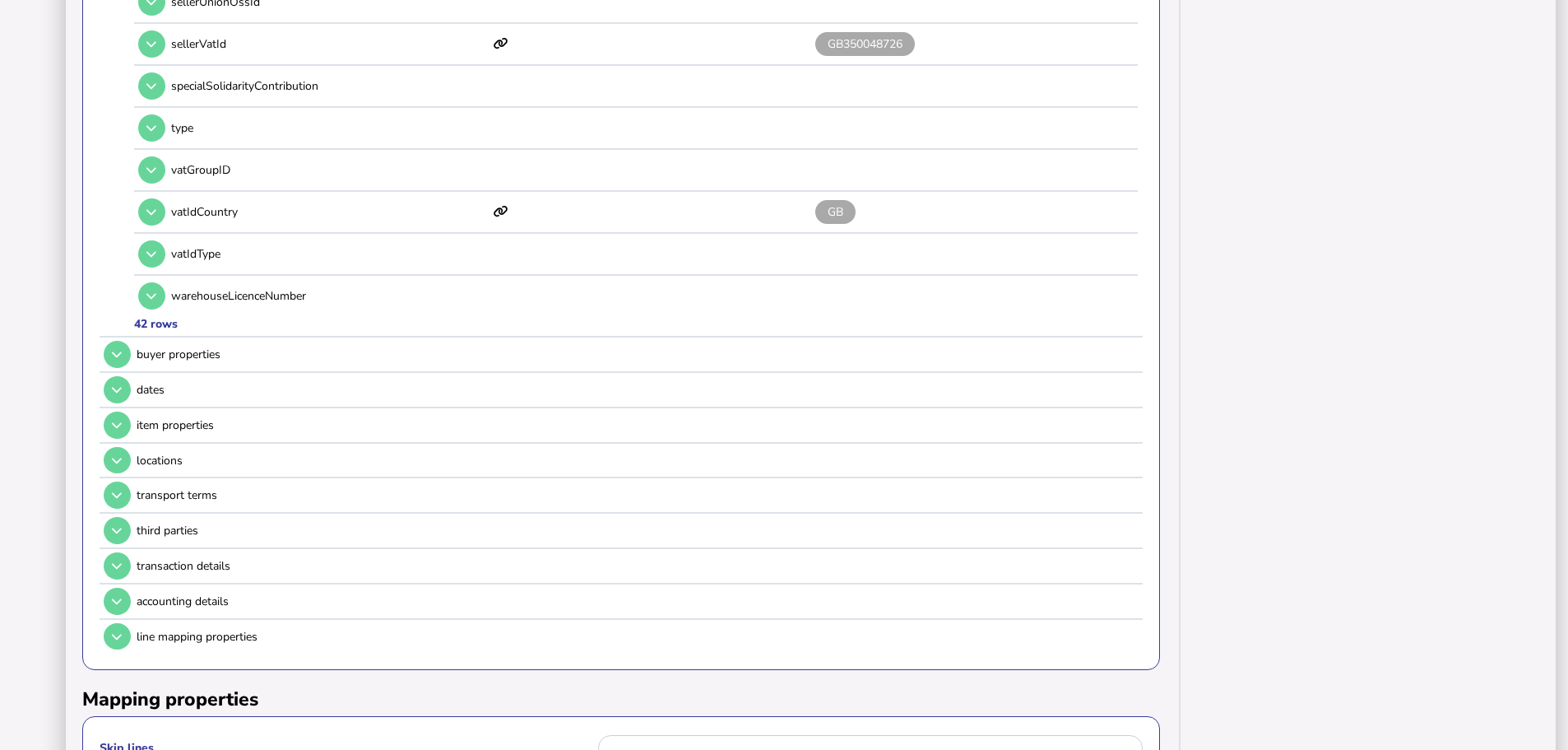
scroll to position [1810, 0]
click at [115, 346] on icon at bounding box center [116, 352] width 10 height 11
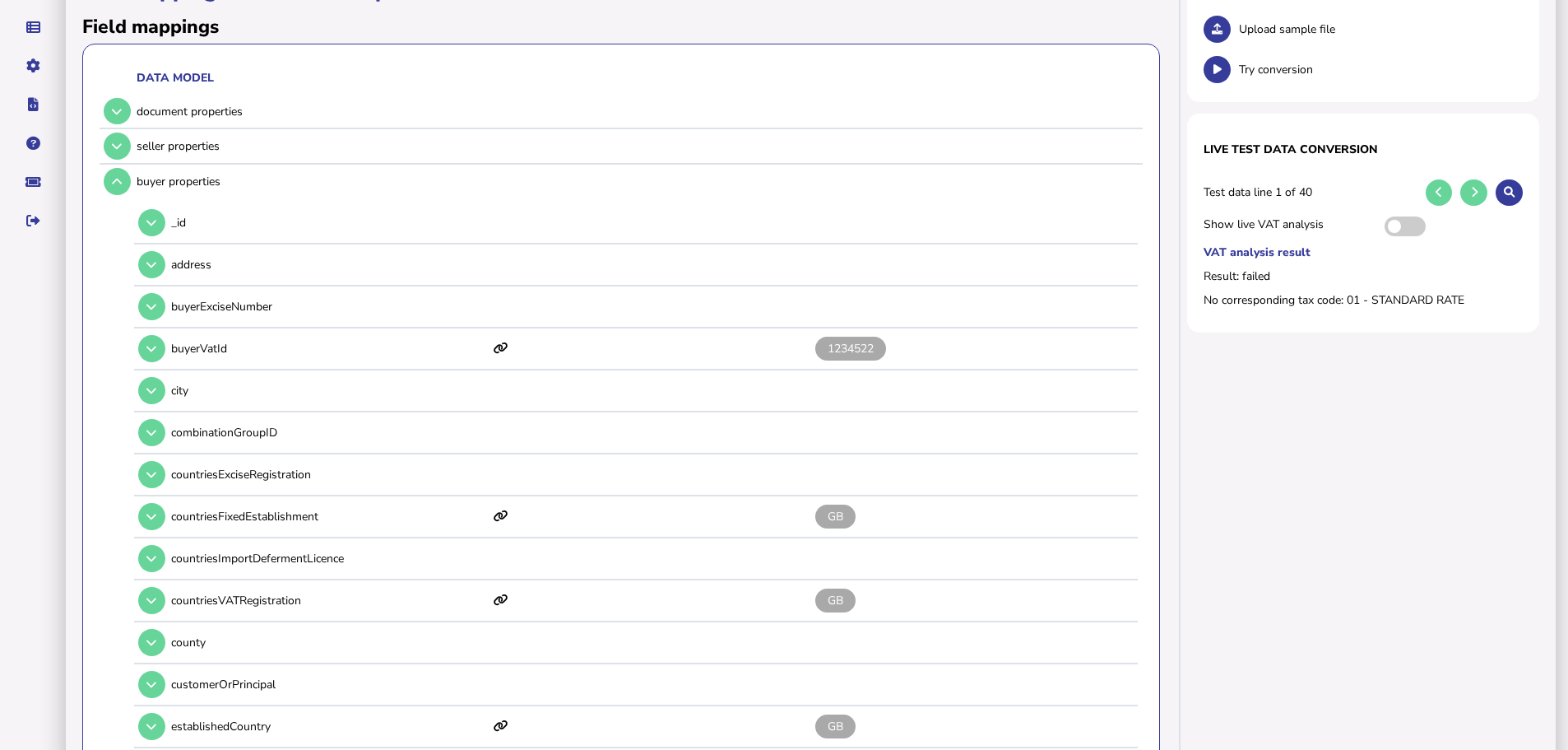
scroll to position [0, 0]
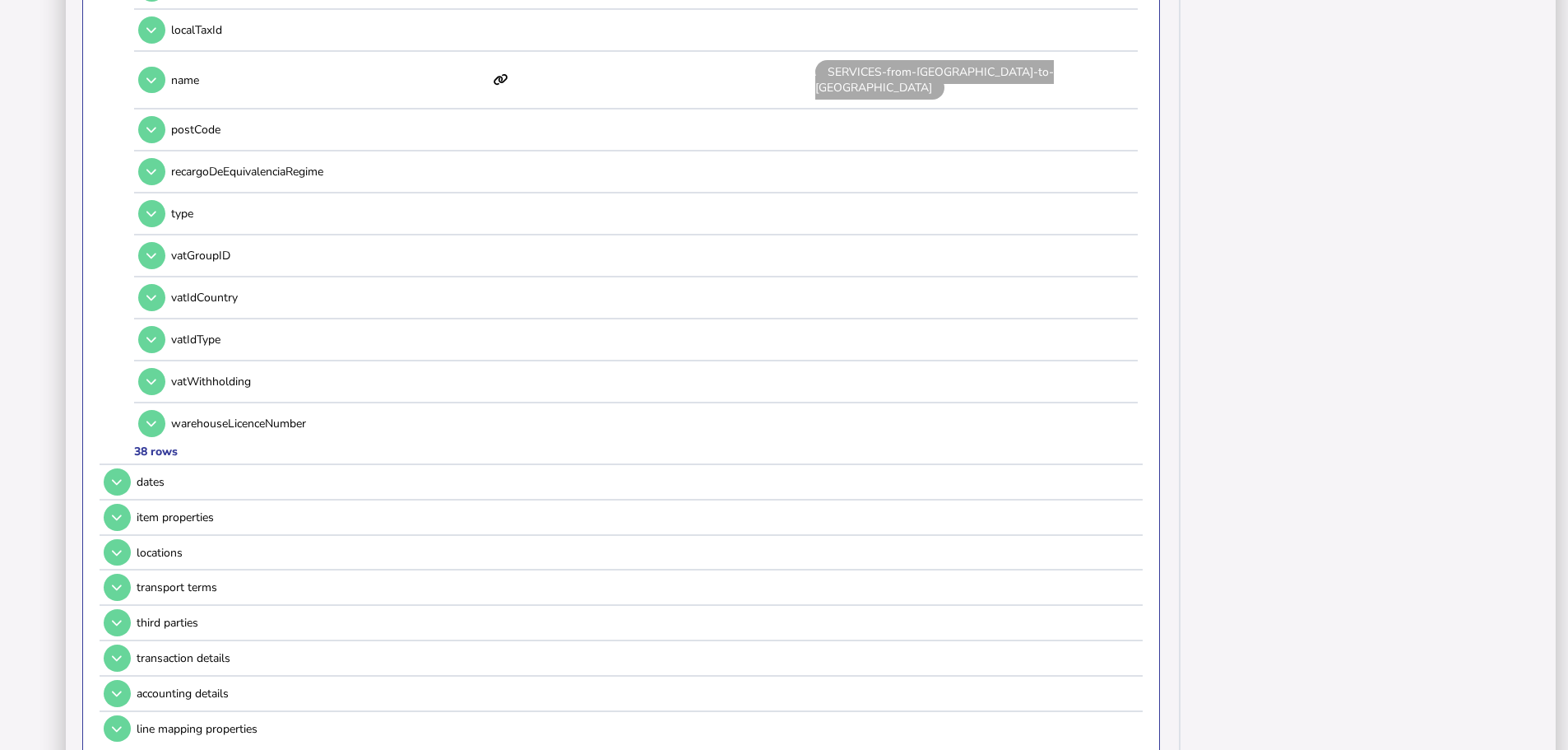
click at [108, 468] on button at bounding box center [117, 481] width 27 height 27
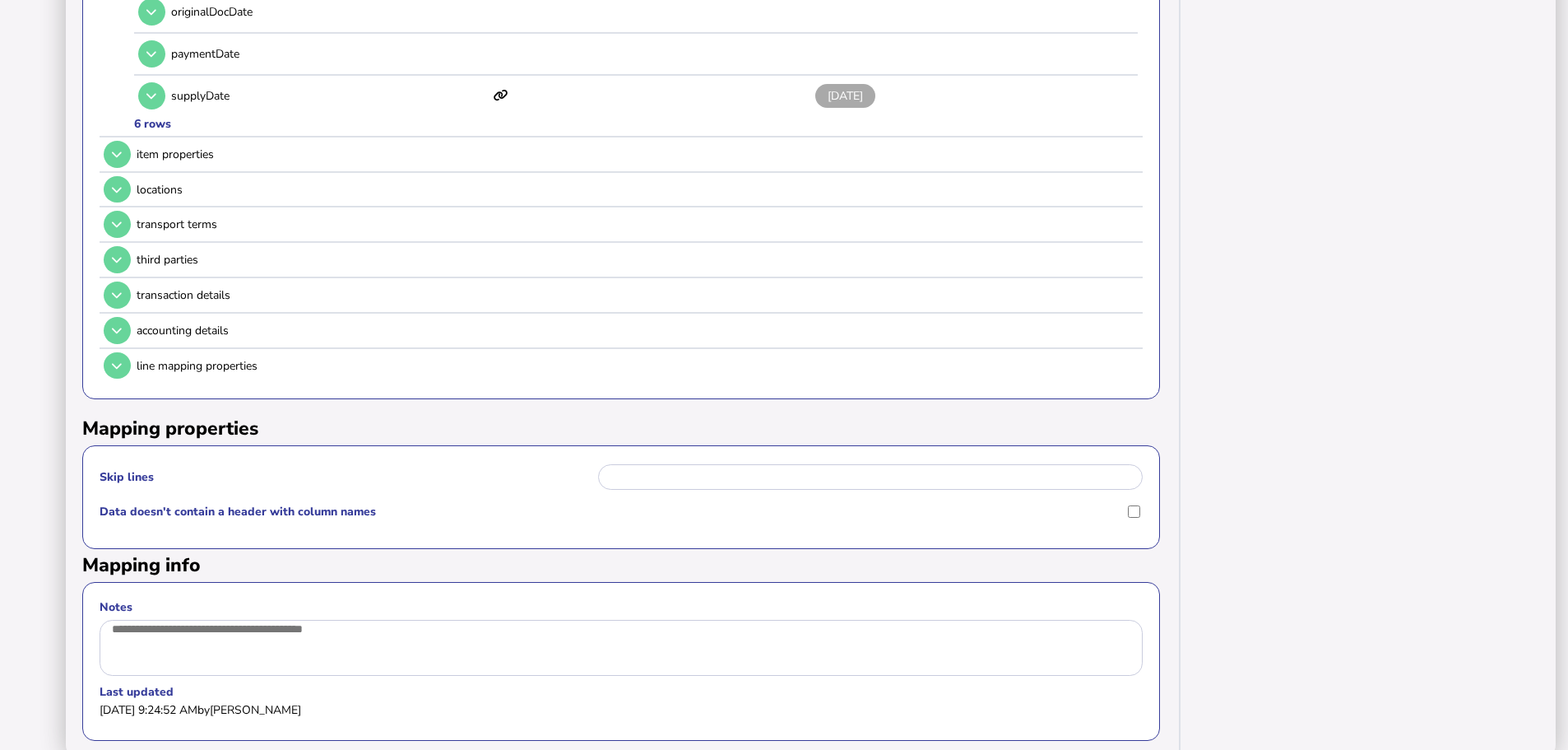
scroll to position [585, 0]
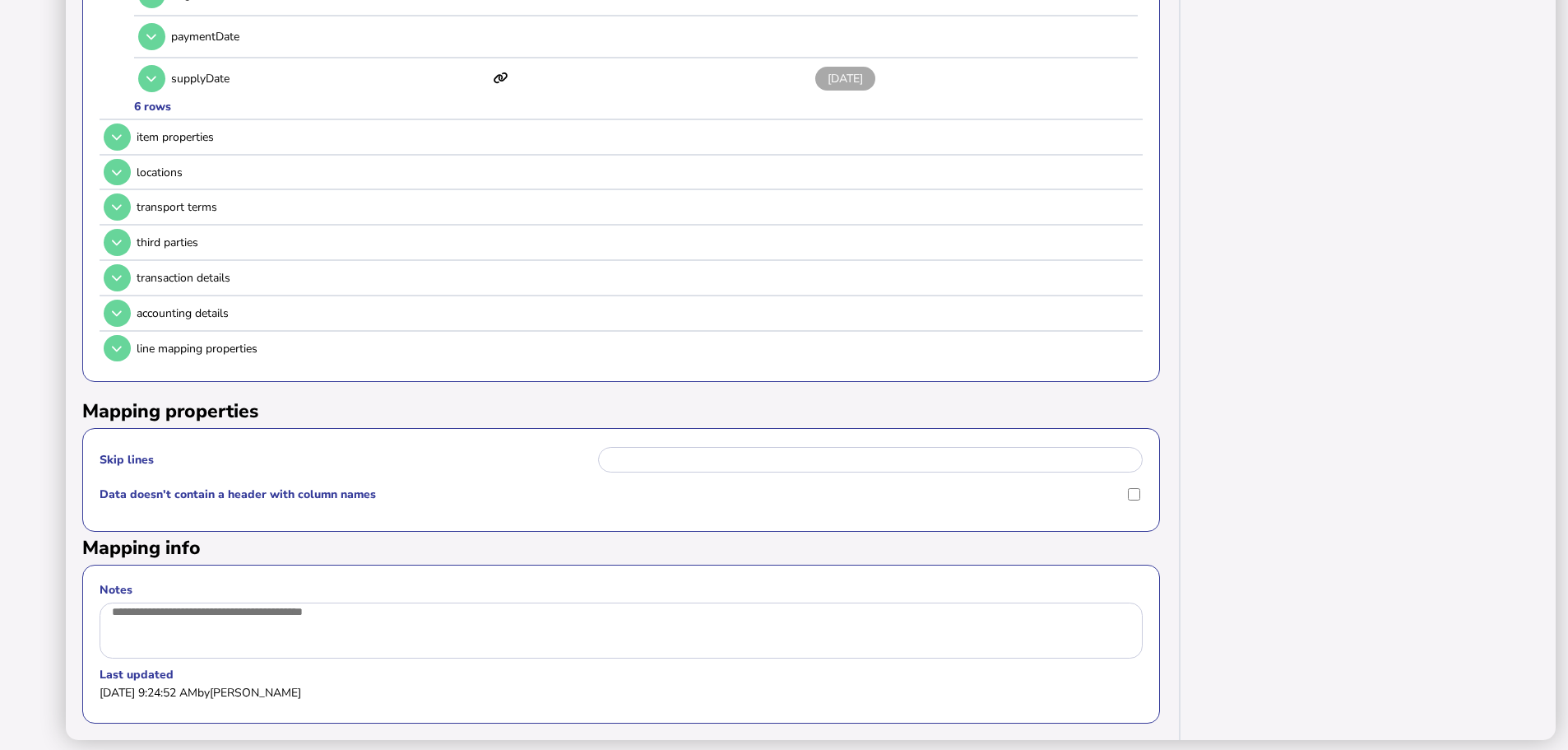
click at [114, 131] on icon at bounding box center [116, 137] width 10 height 11
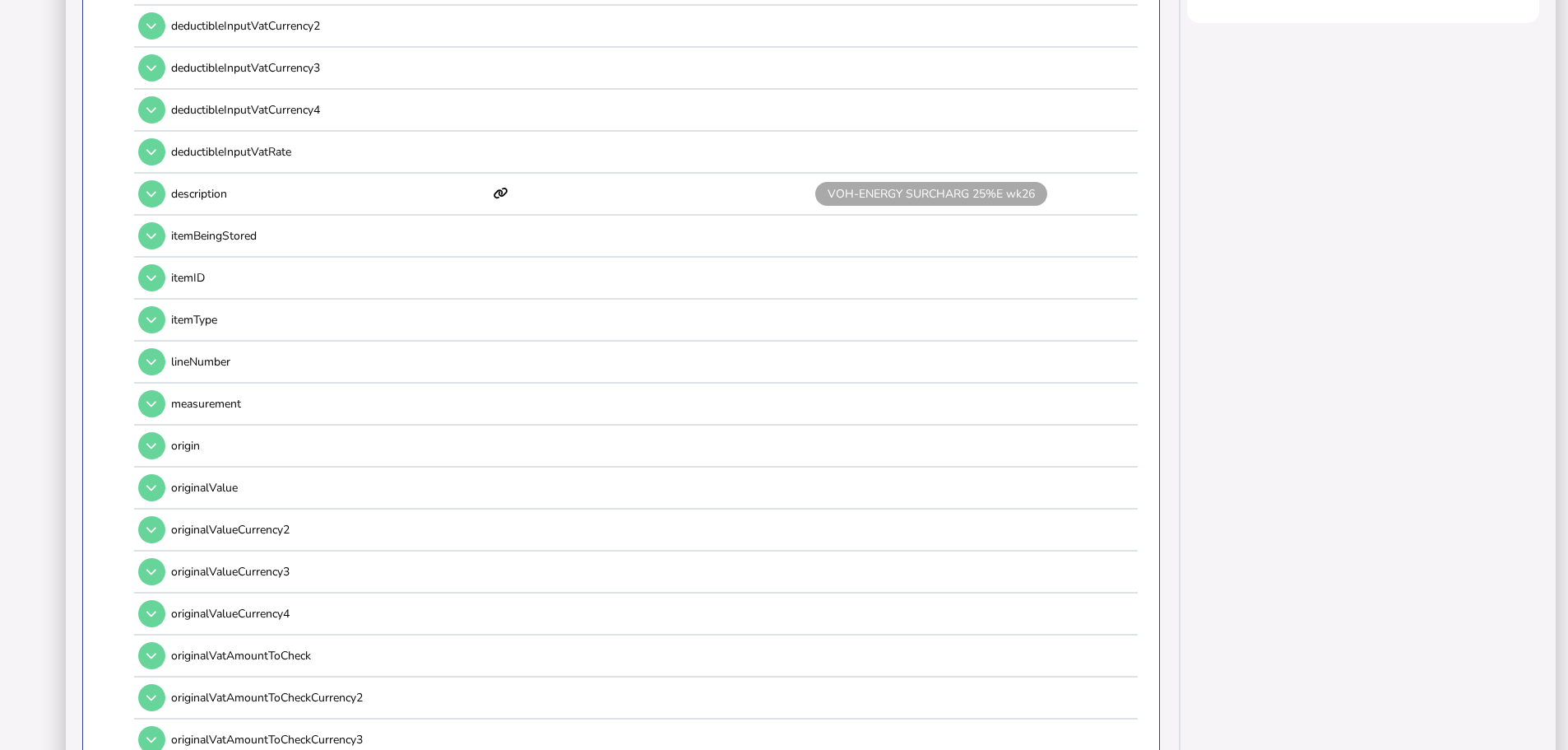
scroll to position [338, 0]
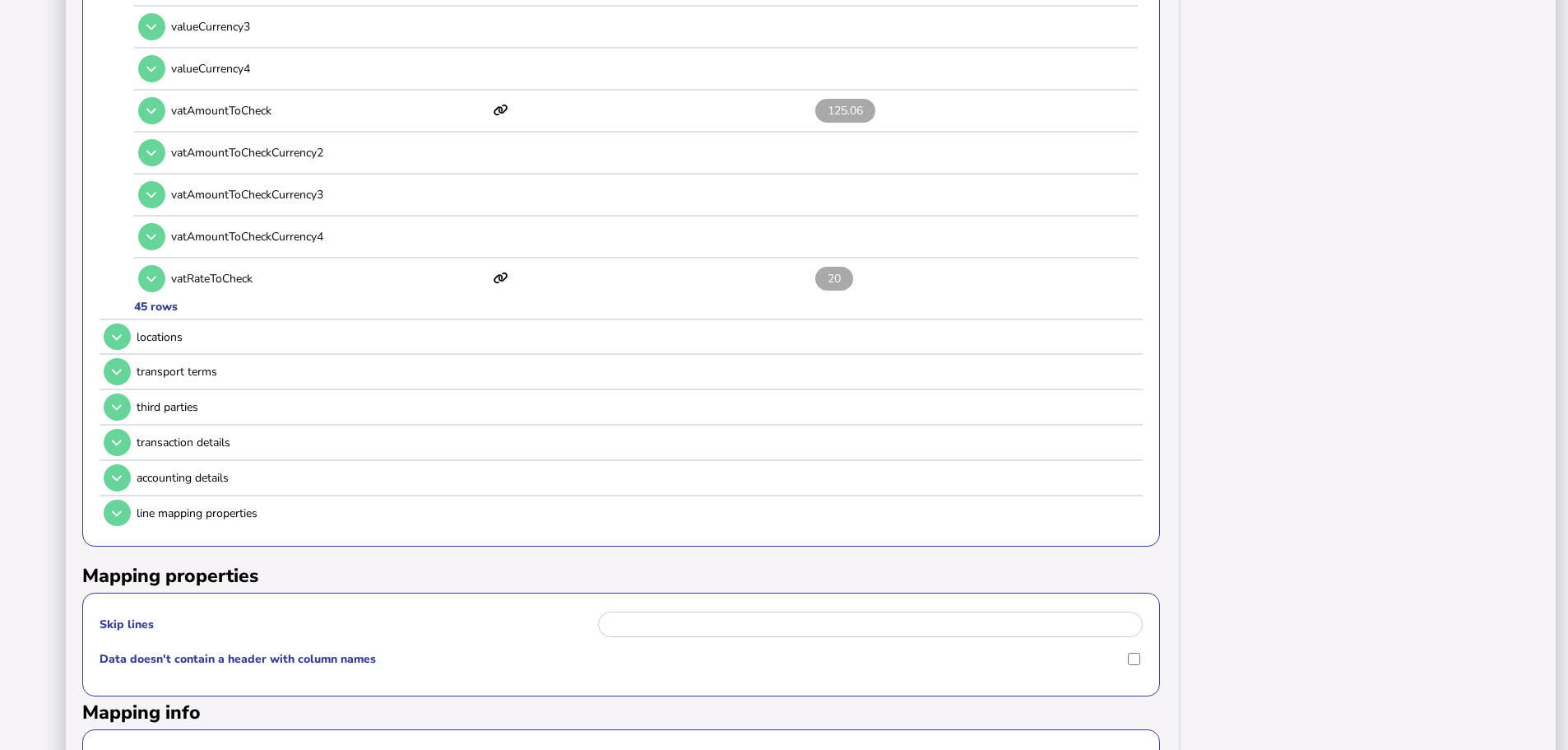
click at [113, 367] on icon at bounding box center [116, 372] width 10 height 11
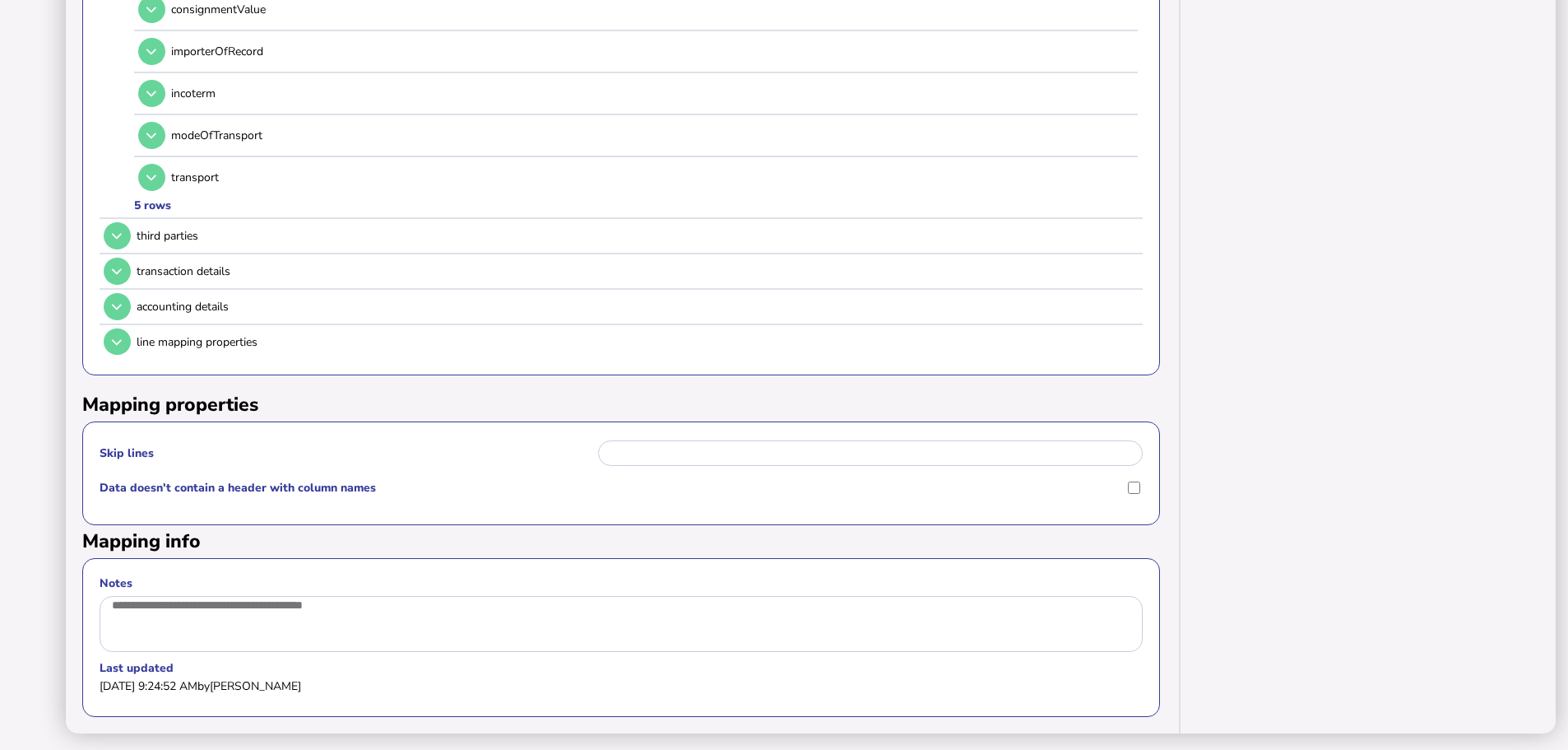
scroll to position [543, 0]
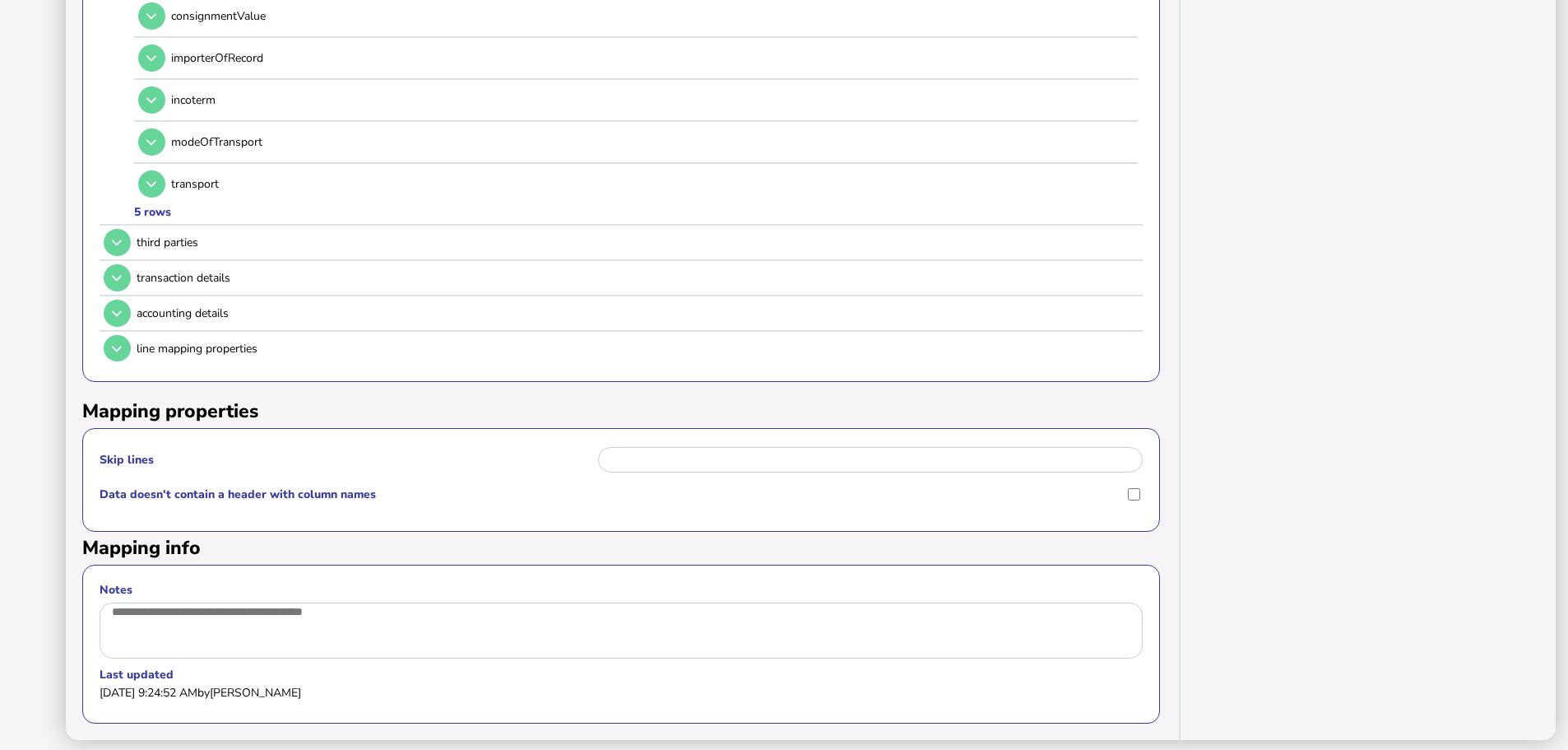
click at [111, 266] on button at bounding box center [117, 278] width 27 height 27
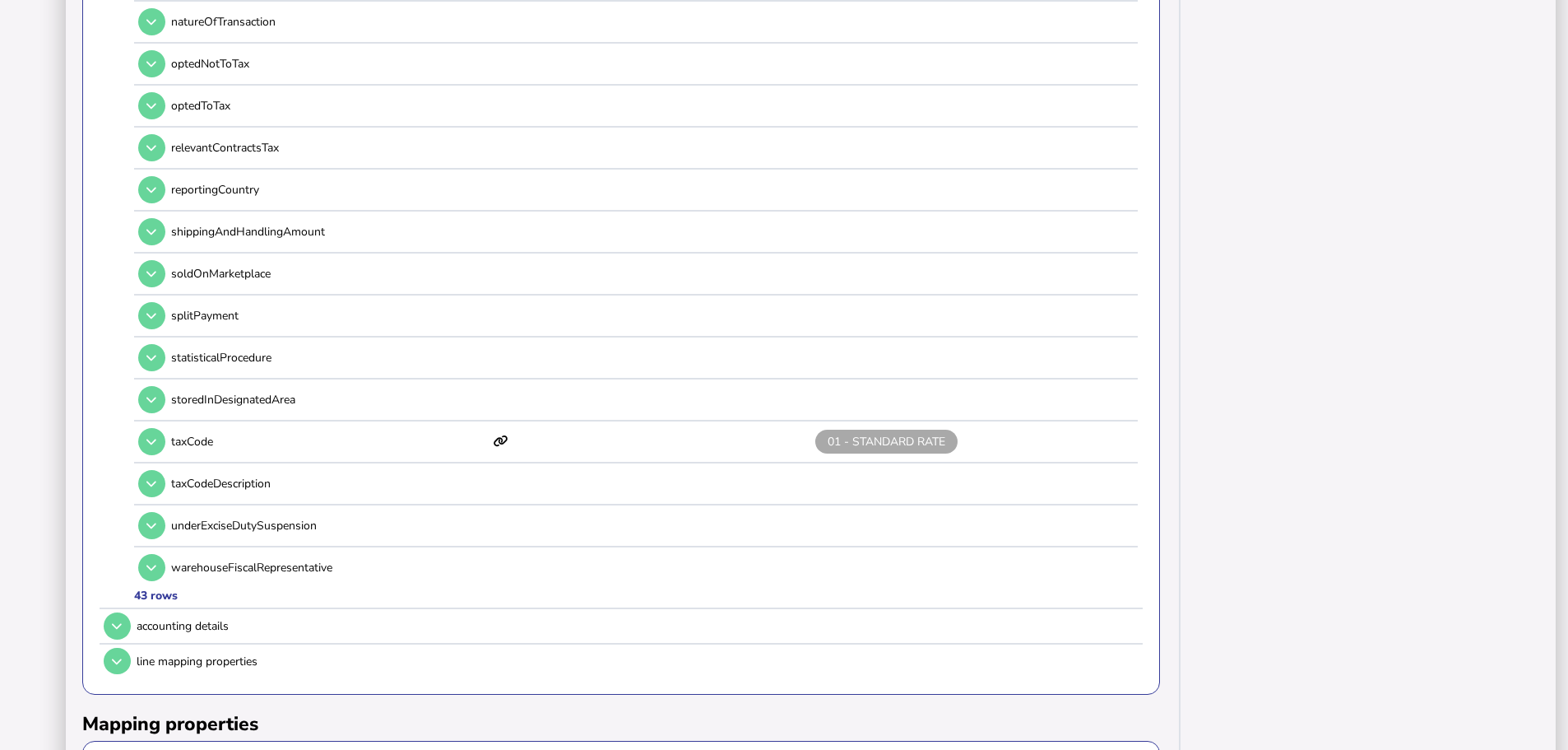
scroll to position [2107, 0]
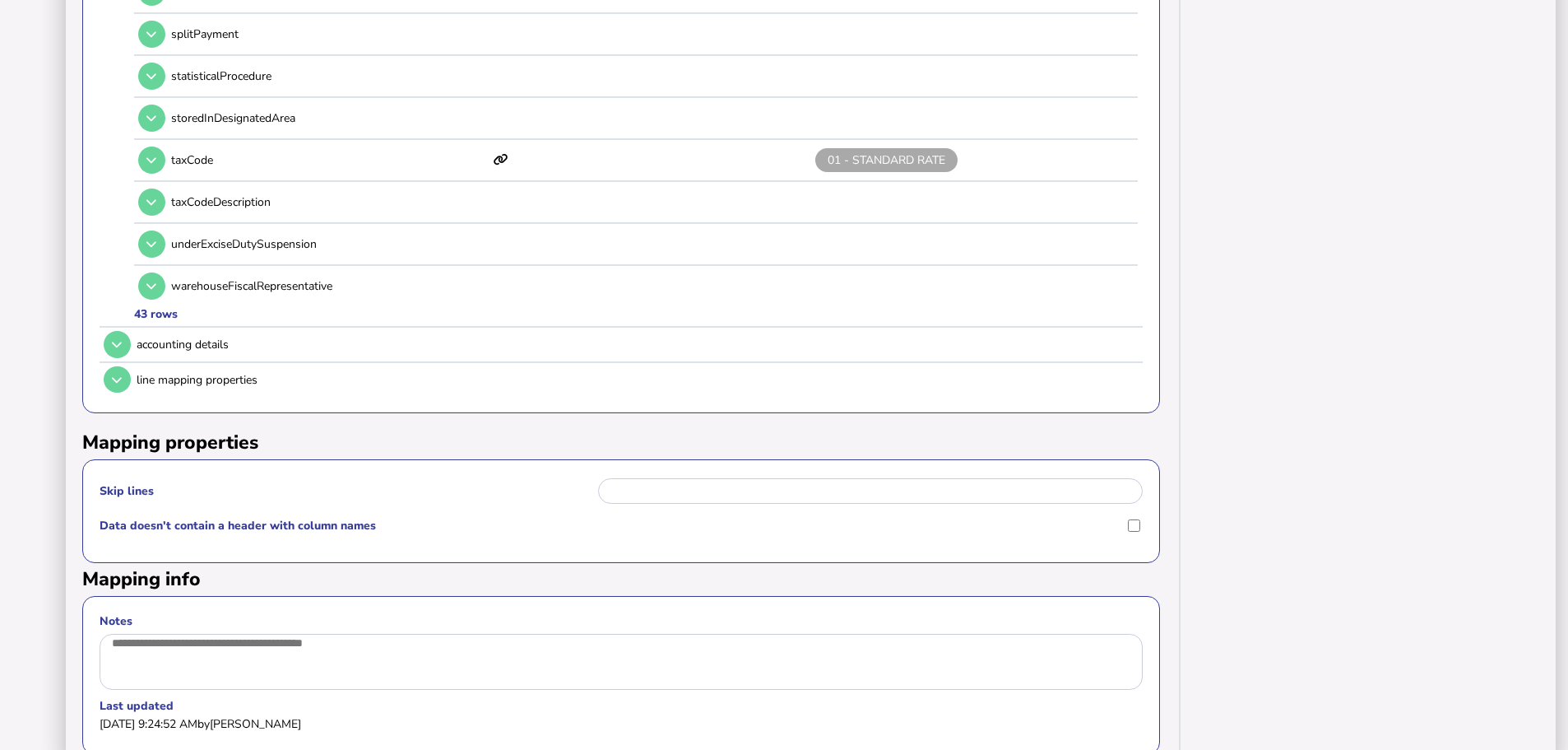
click at [123, 367] on button at bounding box center [117, 380] width 27 height 27
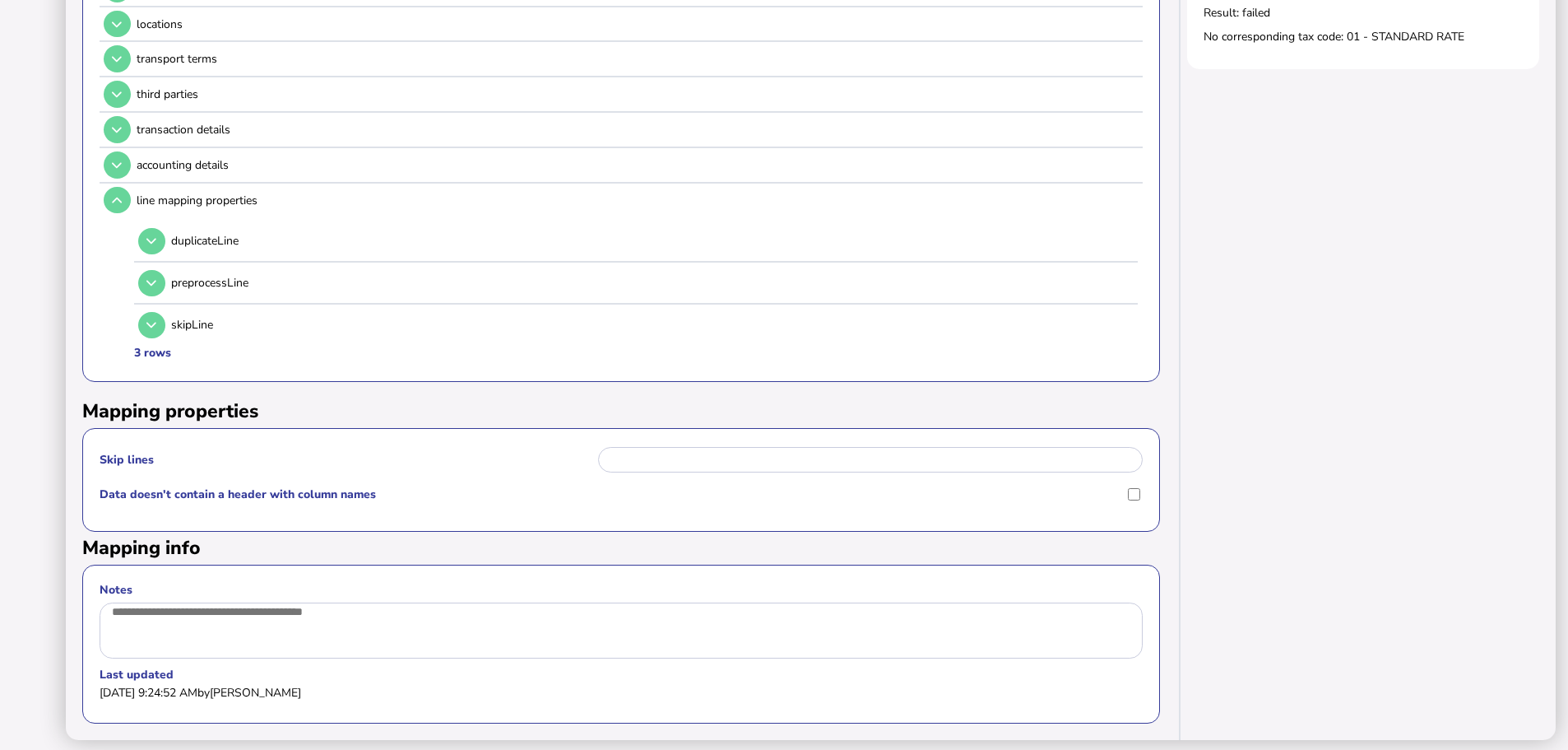
click at [126, 152] on button at bounding box center [117, 165] width 27 height 27
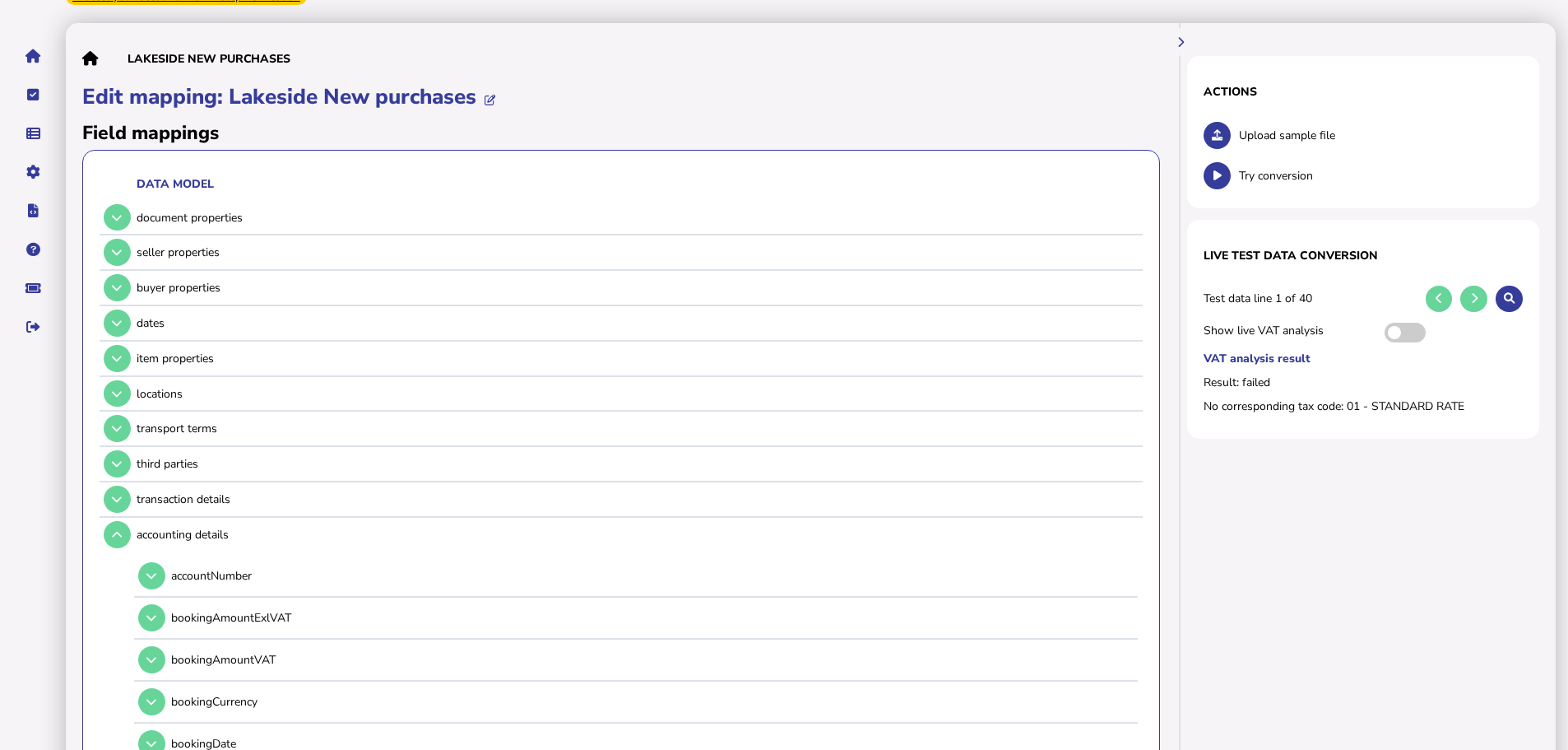
scroll to position [0, 0]
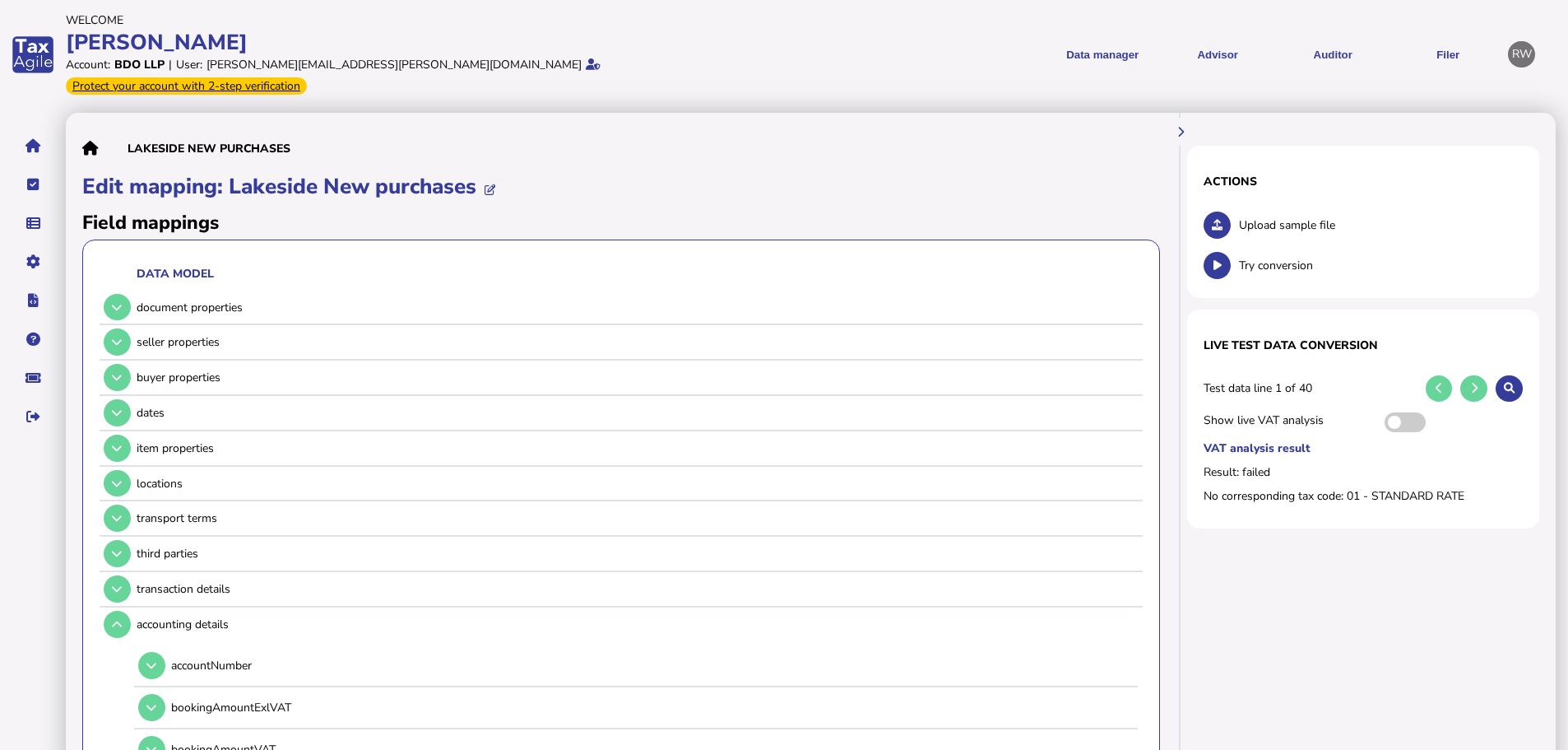
click at [0, 0] on link "Data mappings" at bounding box center [0, 0] width 0 height 0
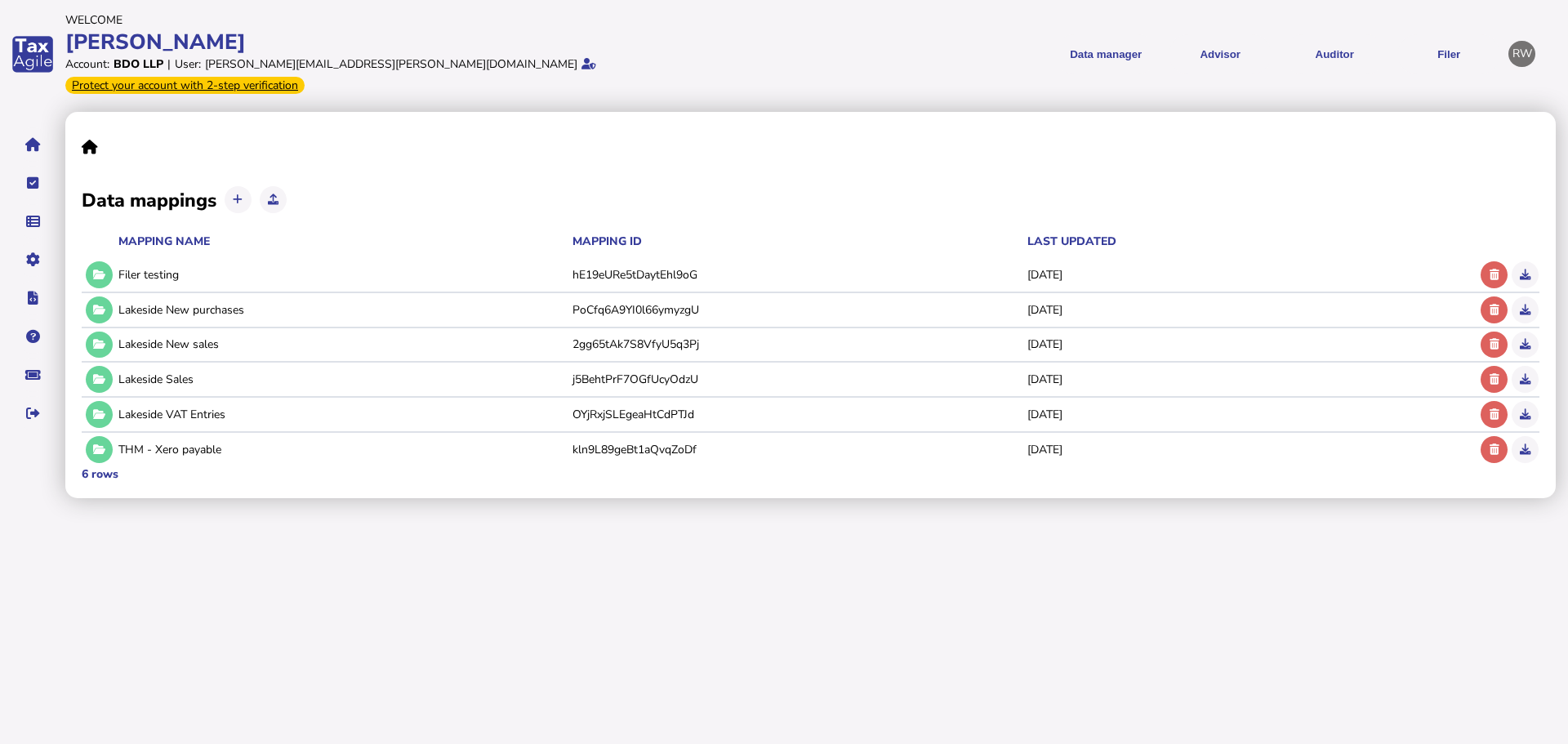
click at [93, 331] on button at bounding box center [99, 344] width 27 height 27
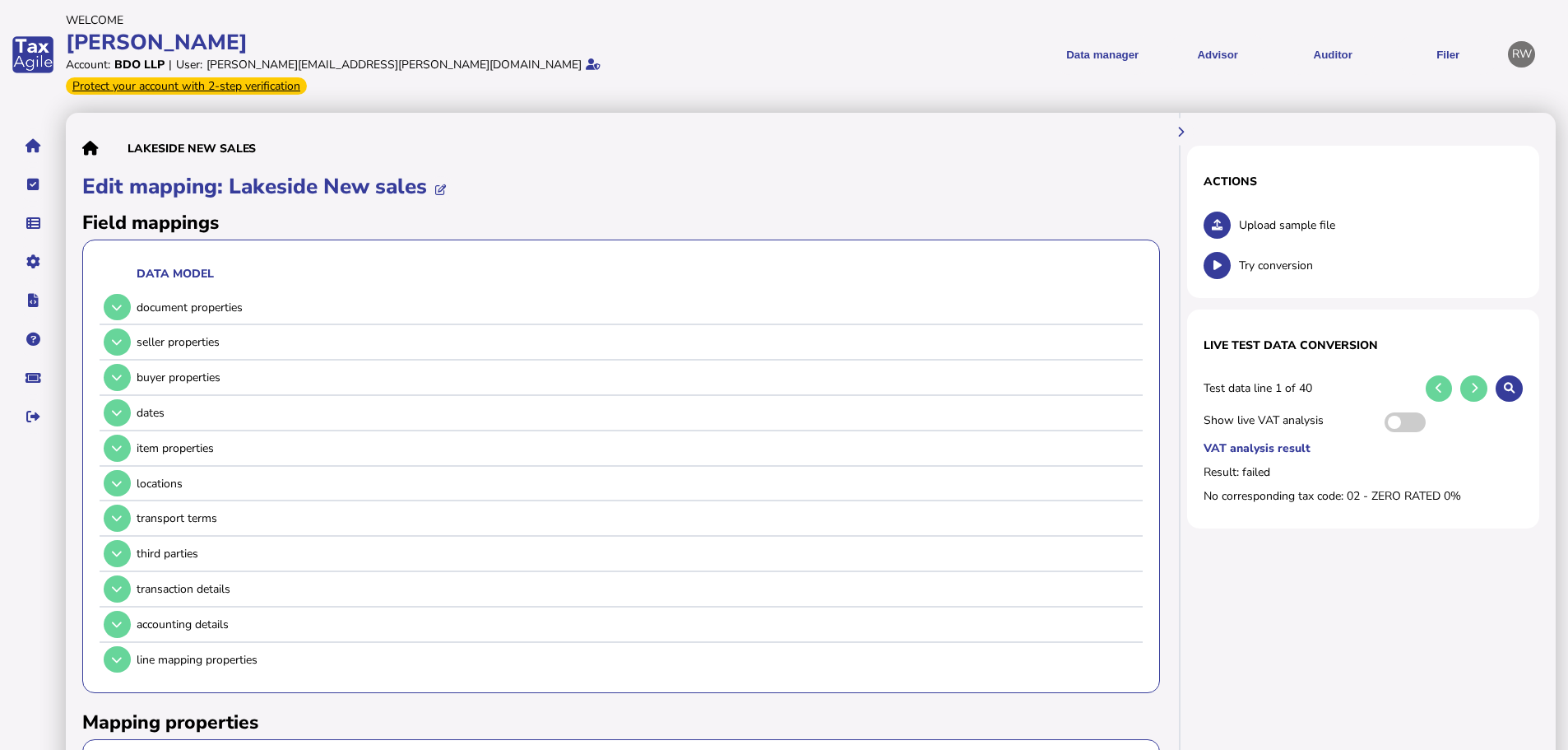
click at [123, 364] on button at bounding box center [117, 377] width 27 height 27
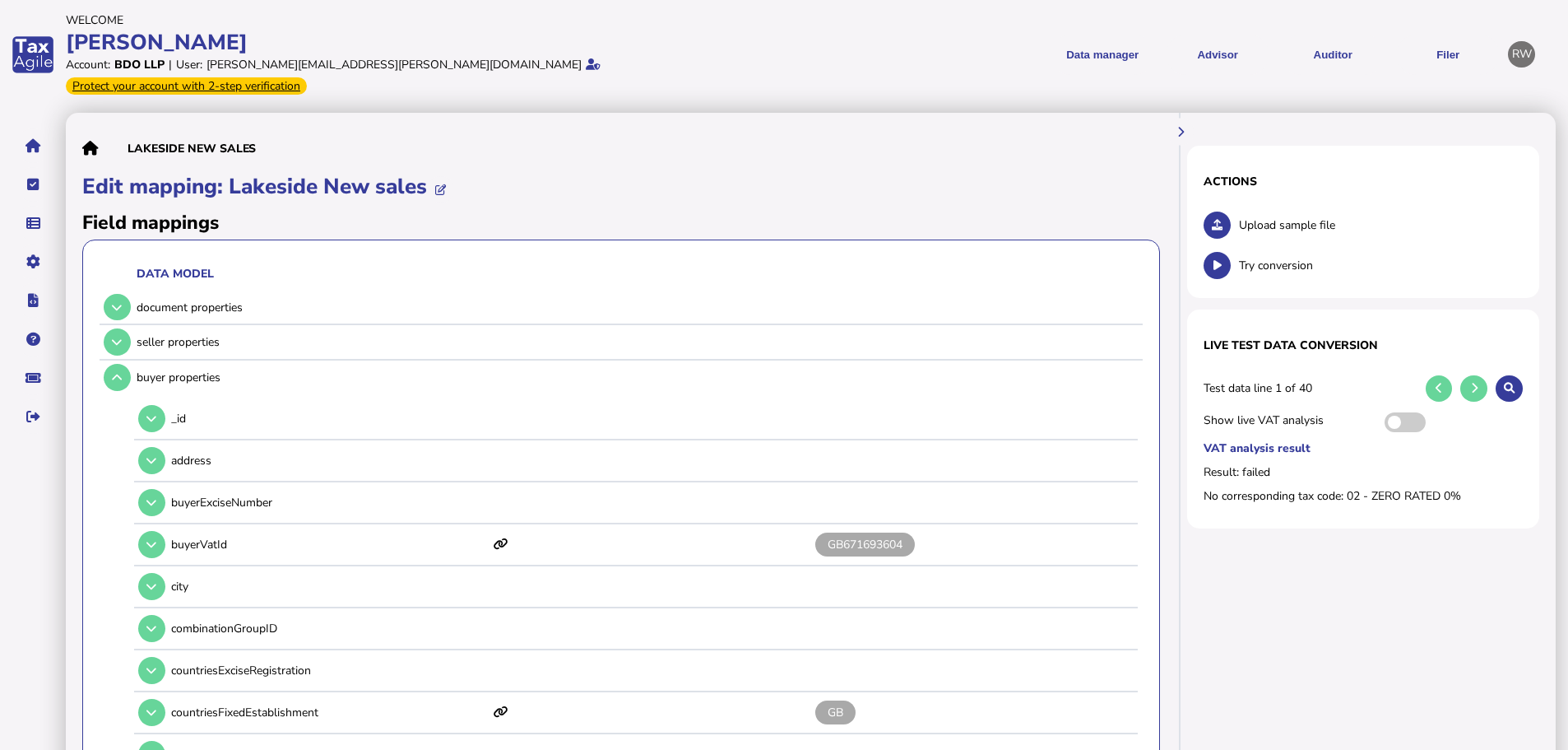
click at [127, 329] on button at bounding box center [117, 342] width 27 height 27
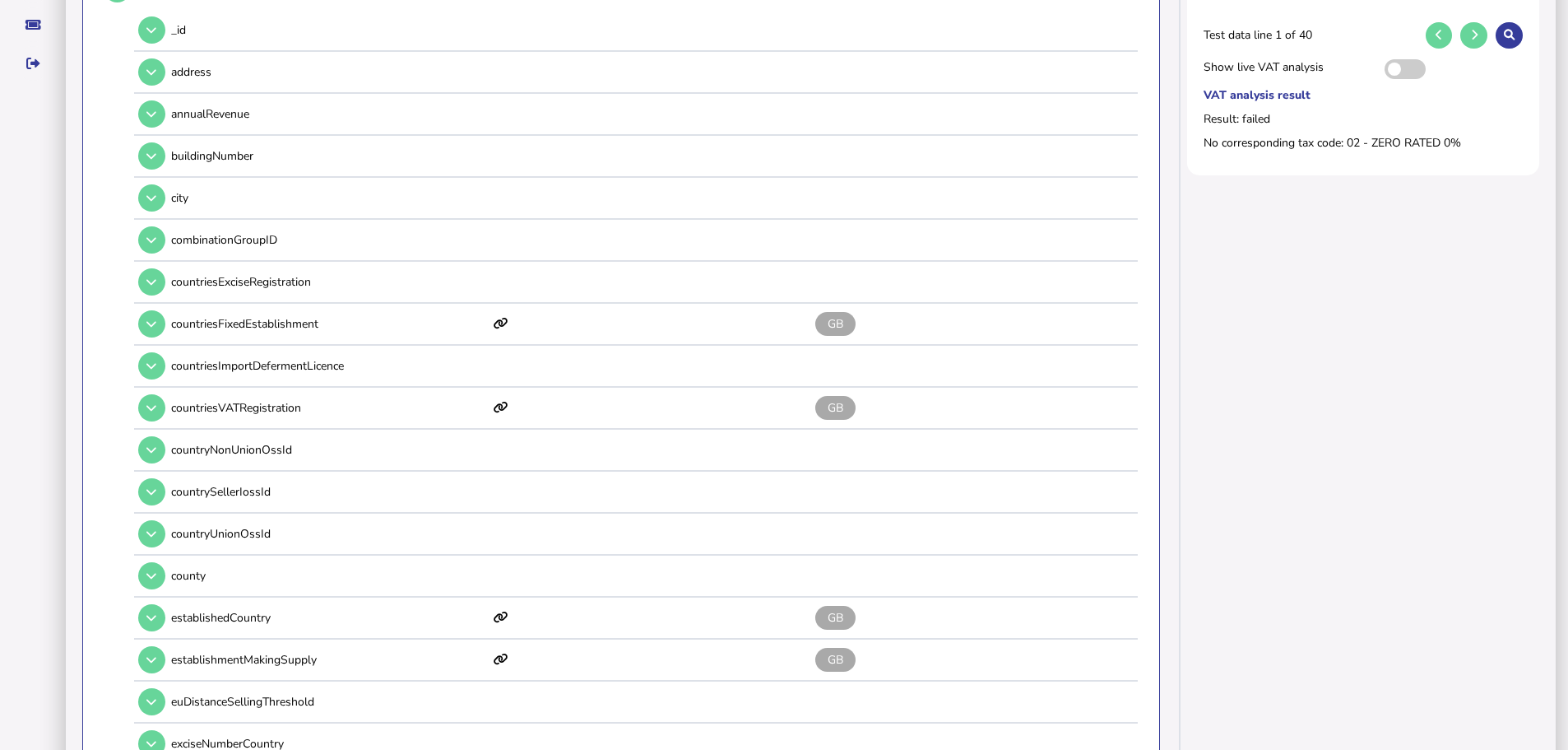
scroll to position [576, 0]
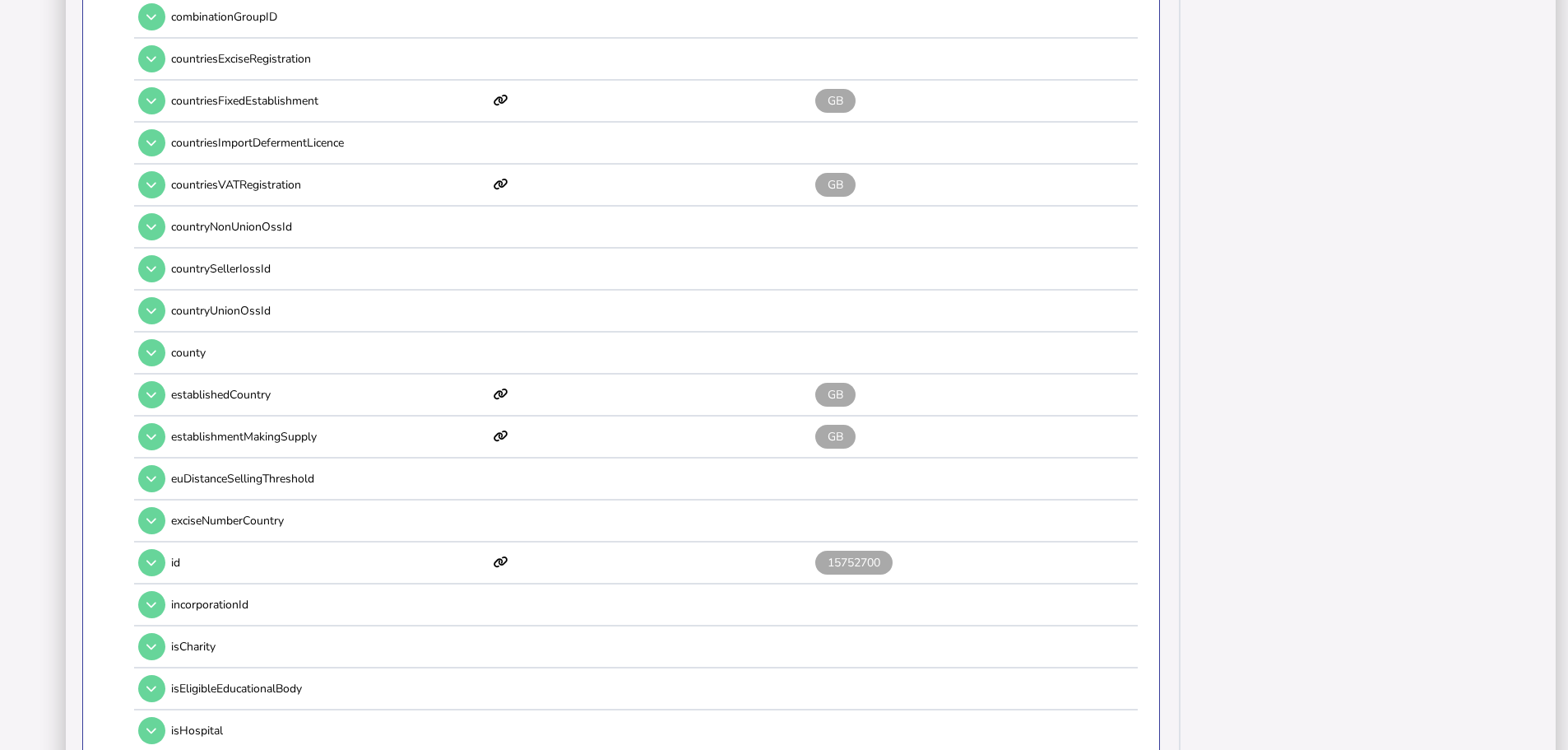
click at [155, 549] on button at bounding box center [152, 562] width 27 height 27
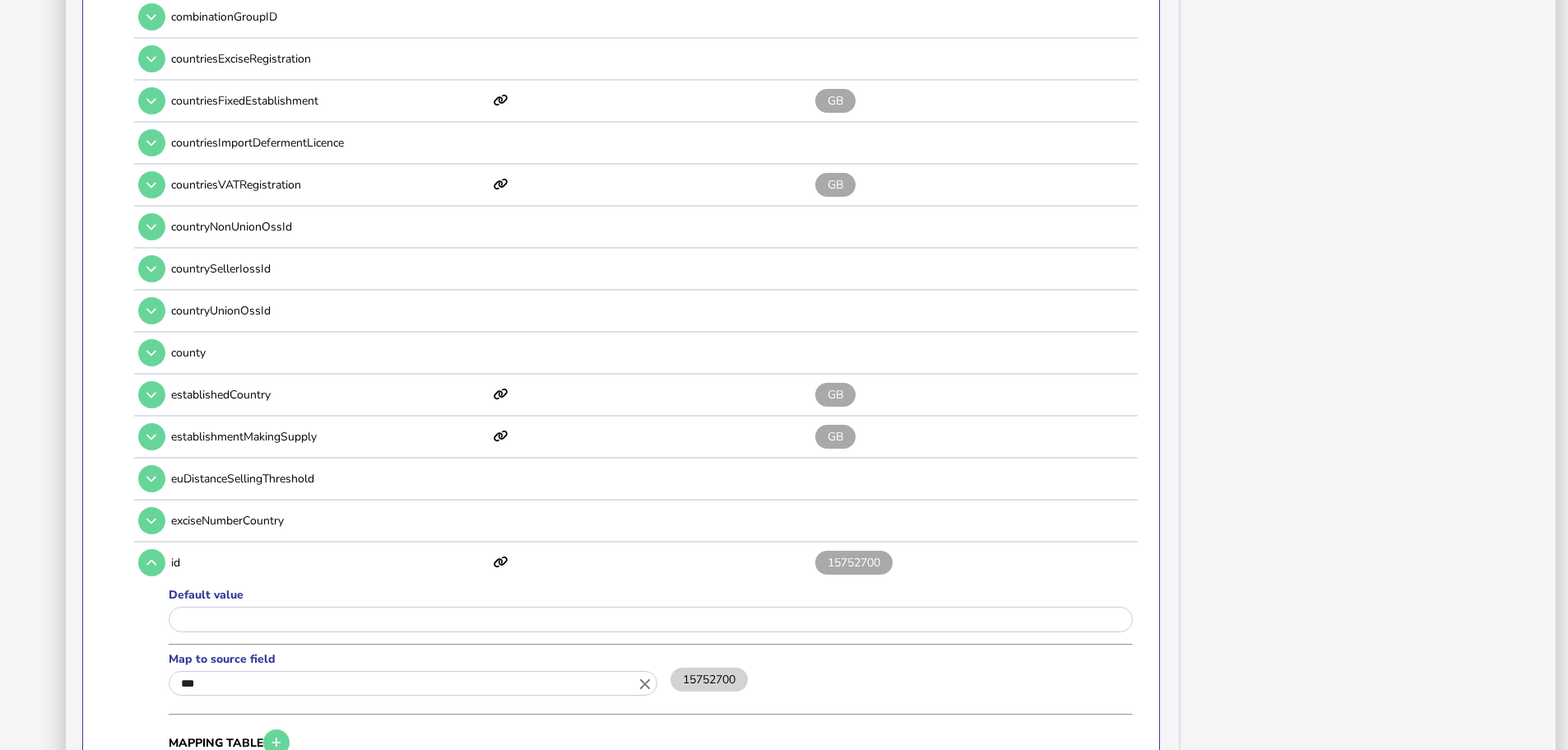
scroll to position [740, 0]
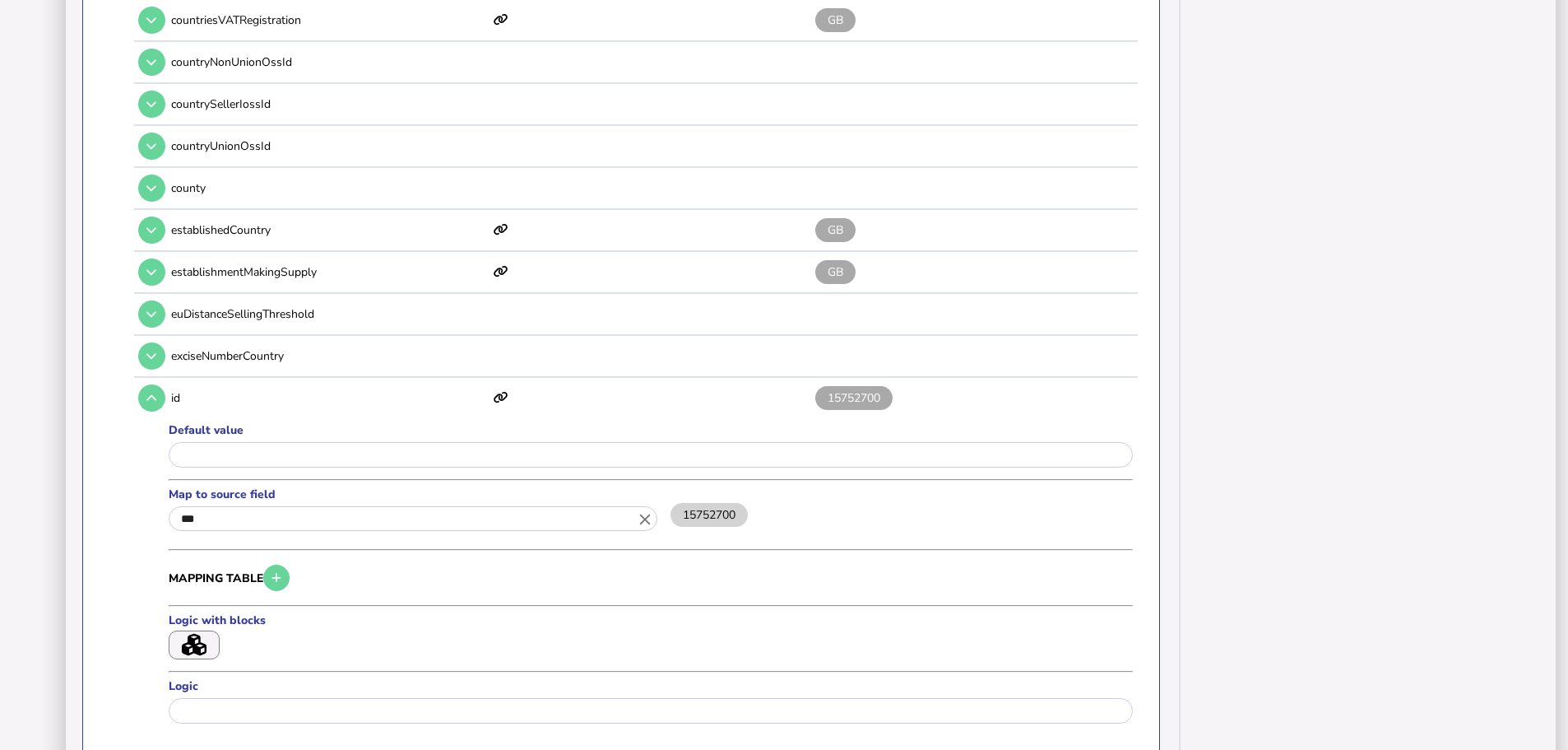
click at [647, 509] on icon "close" at bounding box center [645, 518] width 18 height 19
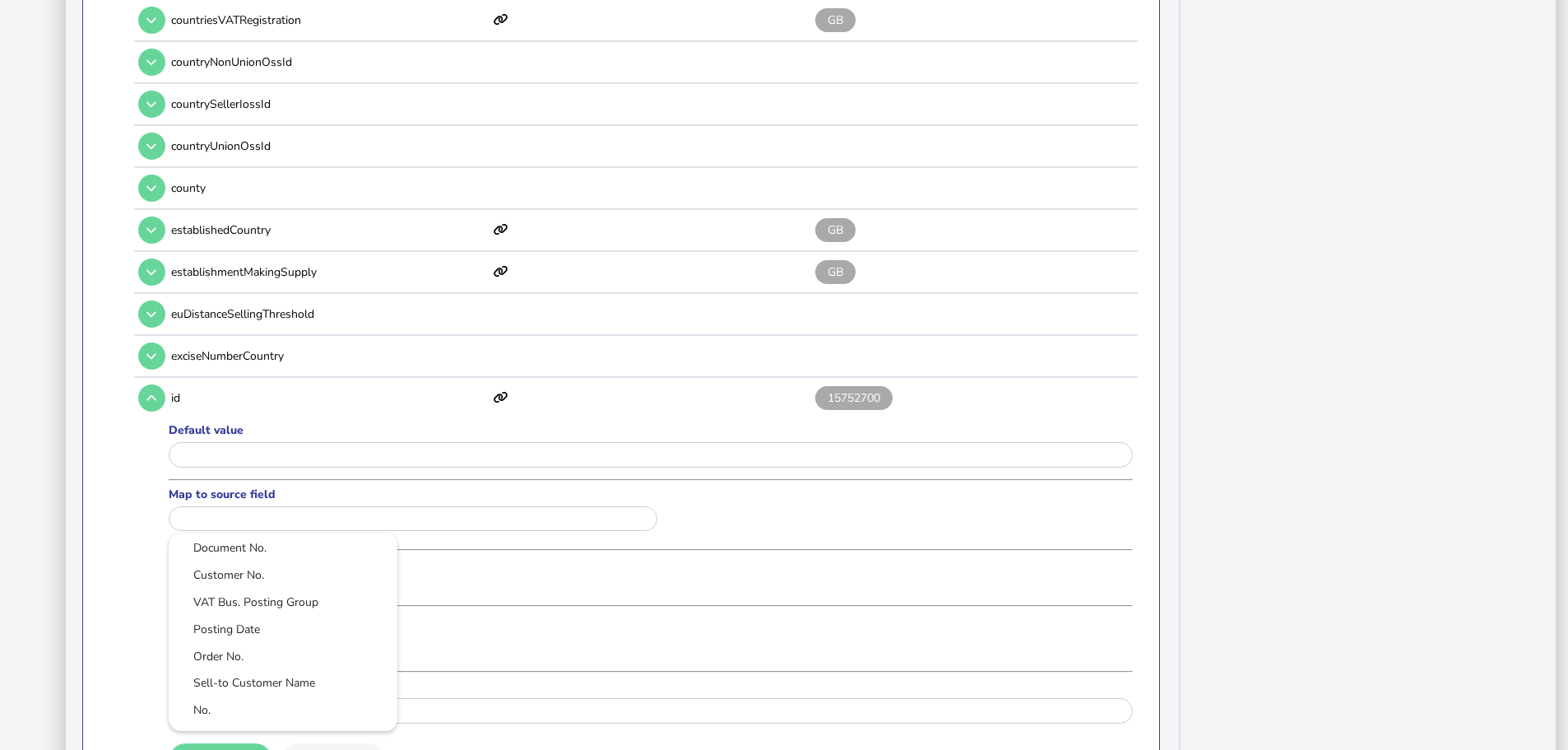
click at [605, 421] on div at bounding box center [784, 375] width 1568 height 750
click at [588, 446] on input "input" at bounding box center [650, 454] width 964 height 26
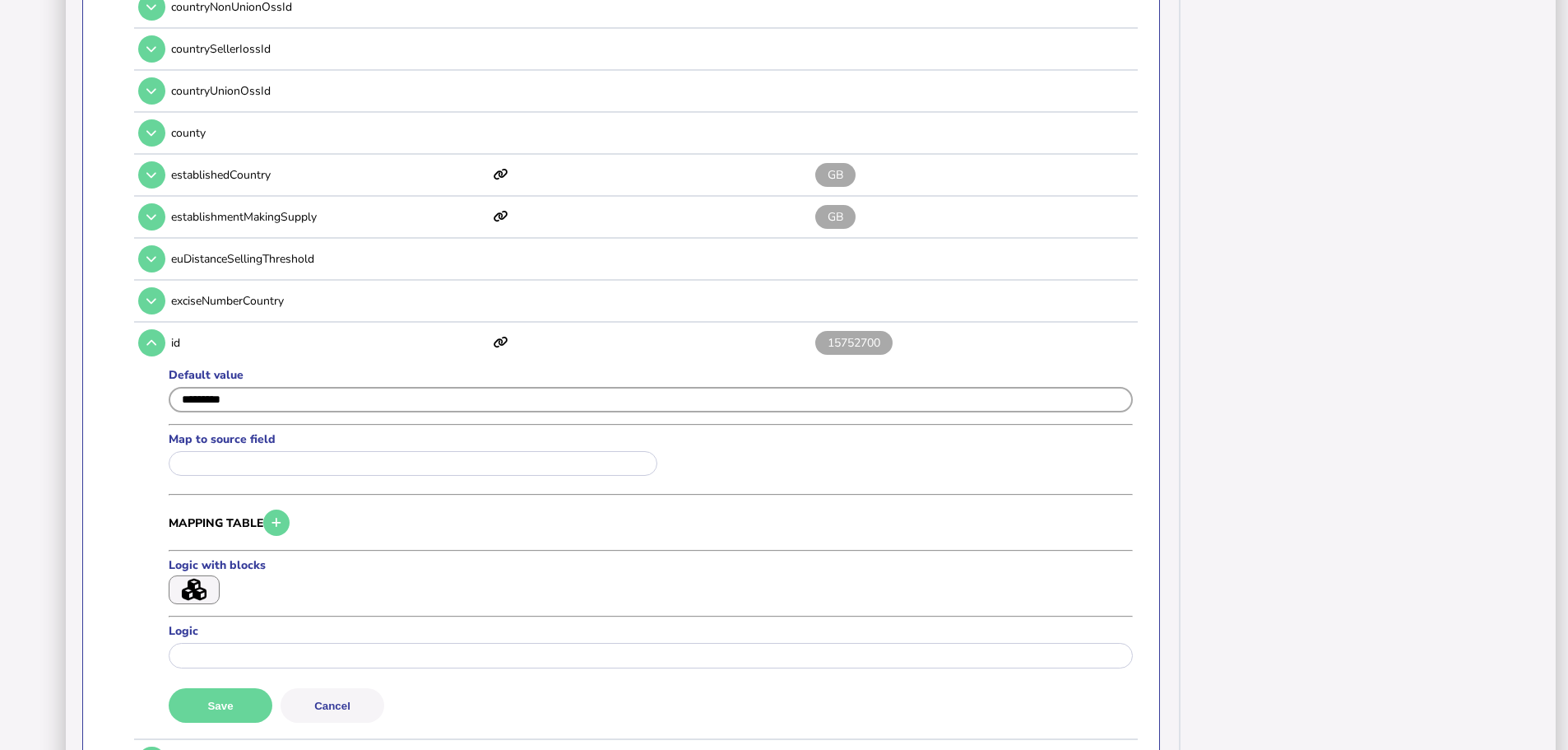
scroll to position [823, 0]
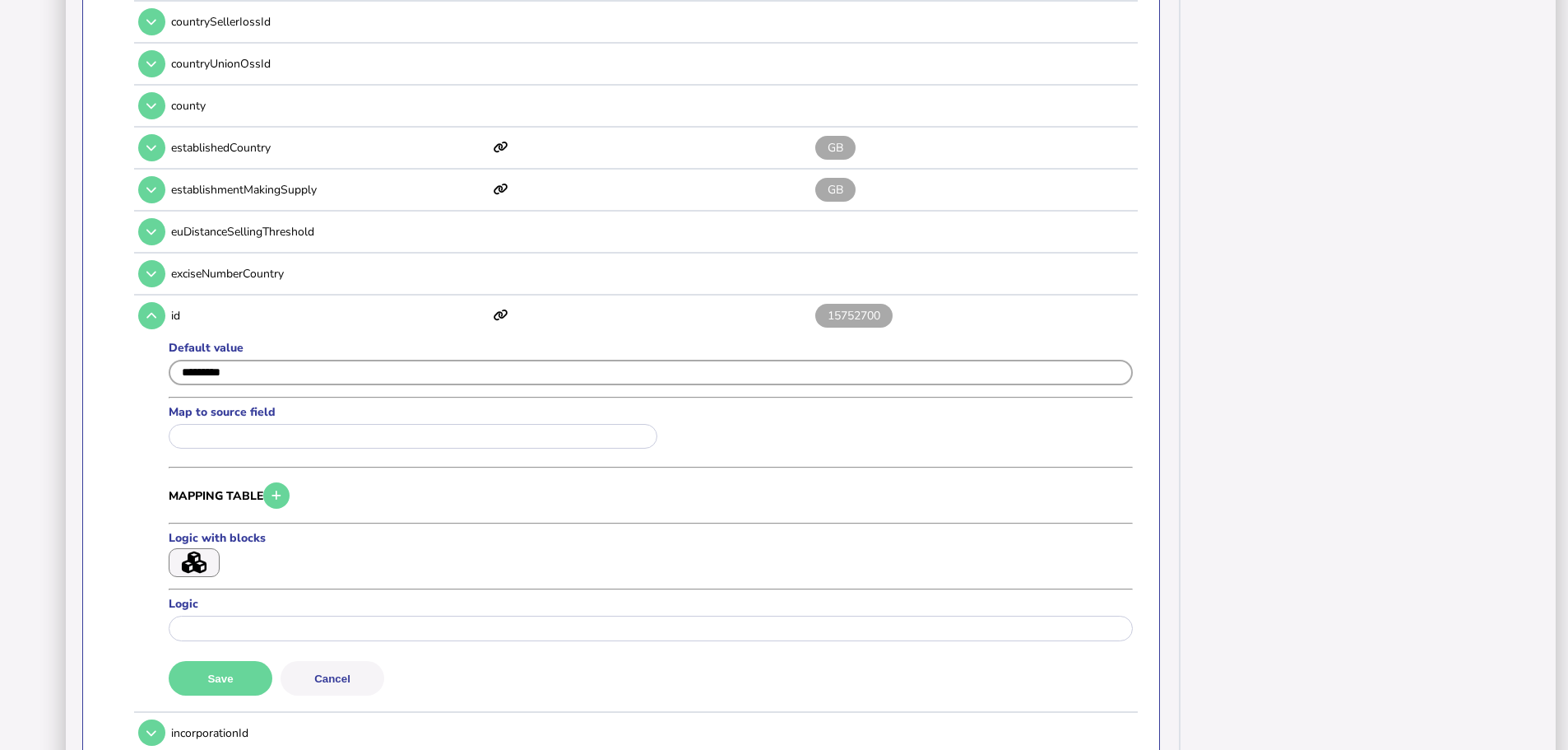
click at [209, 360] on input "input" at bounding box center [650, 372] width 964 height 26
type input "********"
click at [248, 661] on button "Save" at bounding box center [220, 678] width 104 height 34
click at [151, 310] on icon at bounding box center [151, 316] width 10 height 11
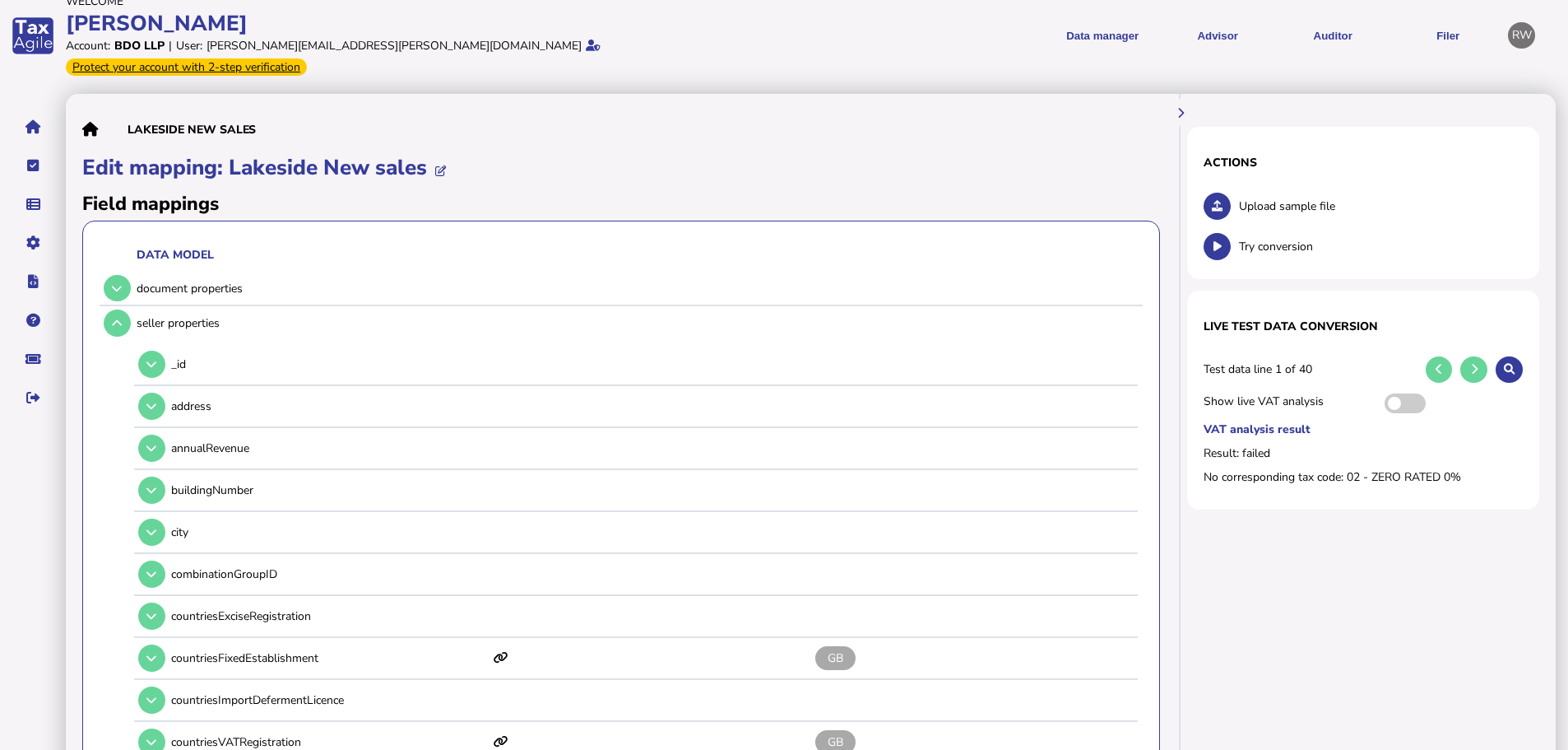
scroll to position [0, 0]
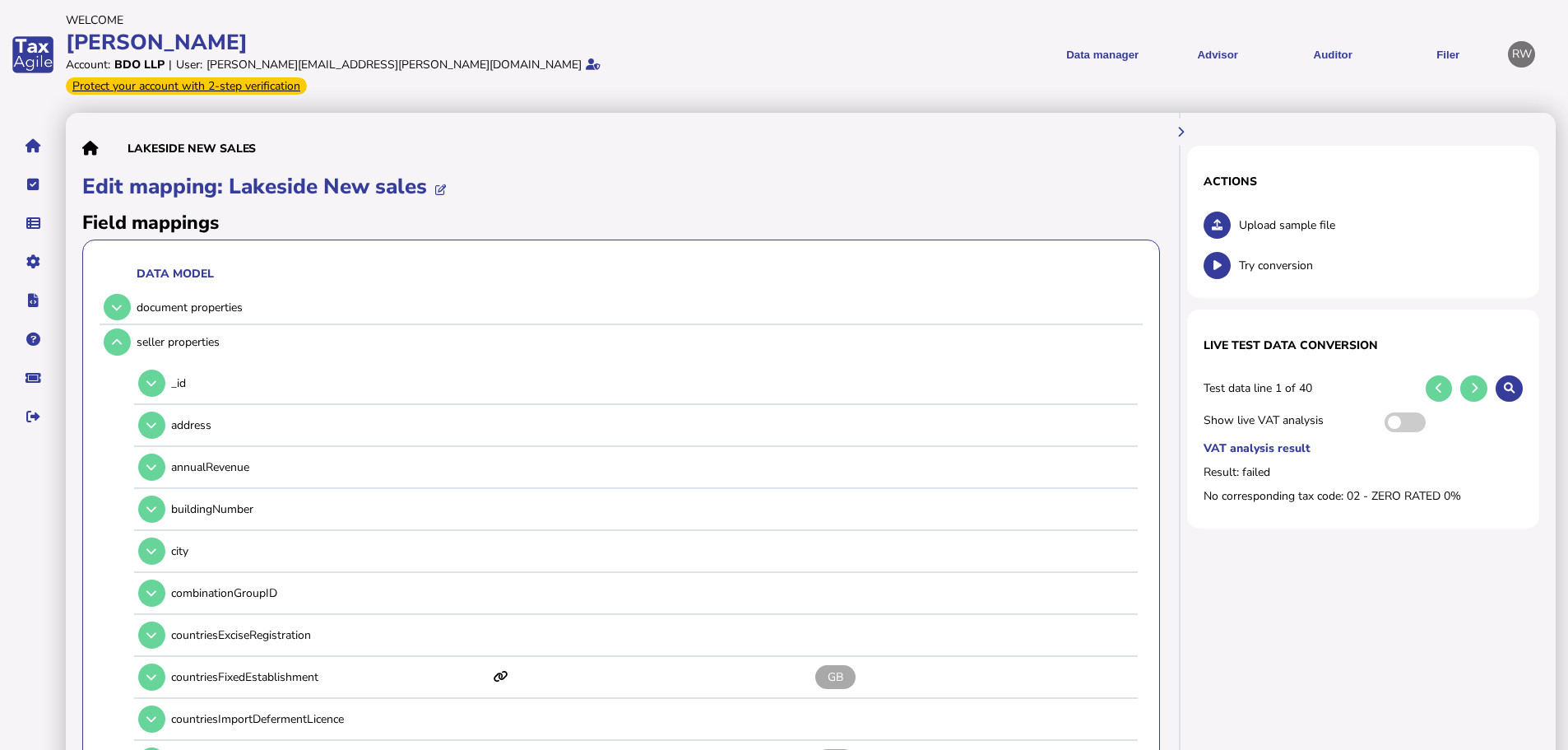
click at [0, 0] on link "Data mappings" at bounding box center [0, 0] width 0 height 0
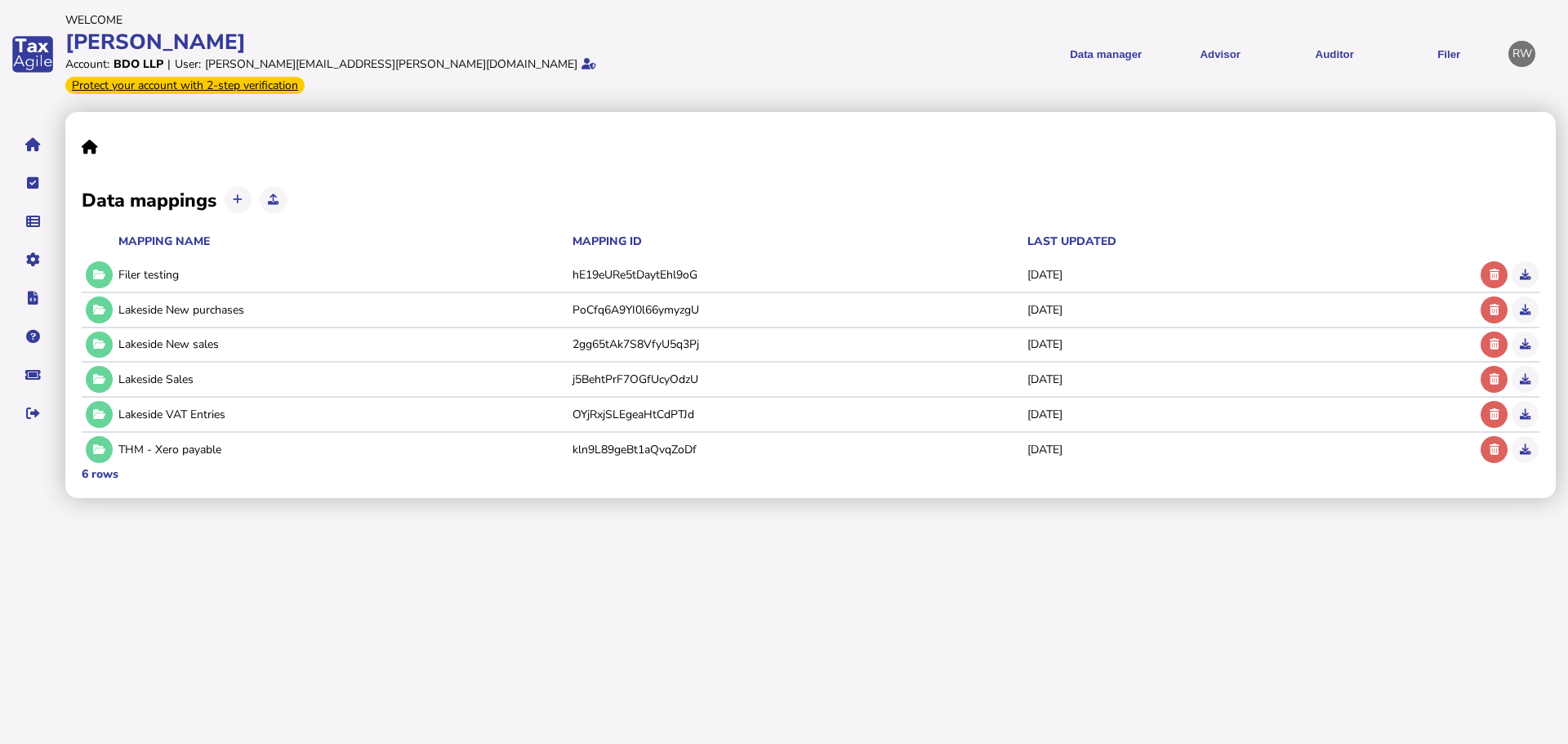
click at [94, 304] on icon at bounding box center [99, 309] width 12 height 10
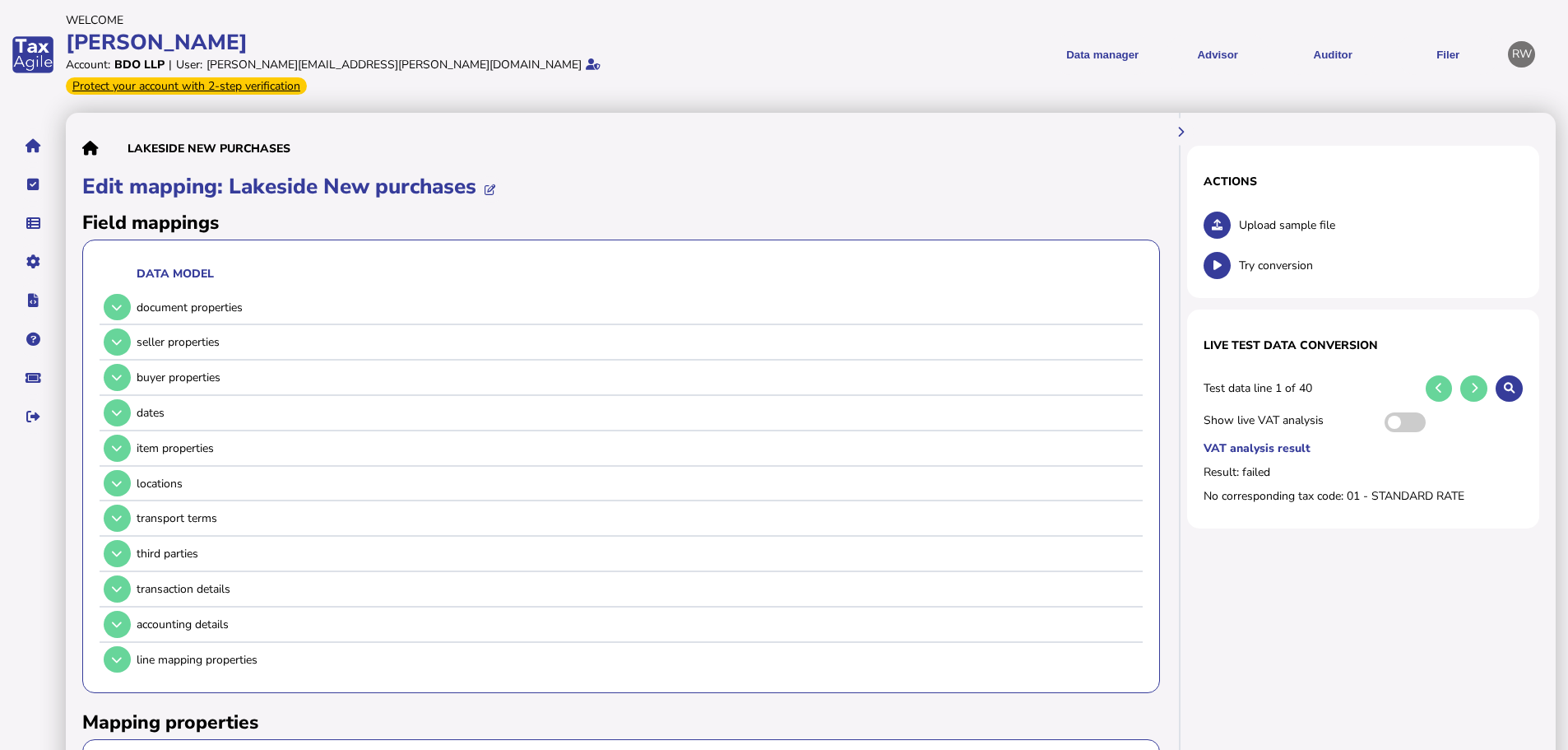
click at [124, 364] on button at bounding box center [117, 377] width 27 height 27
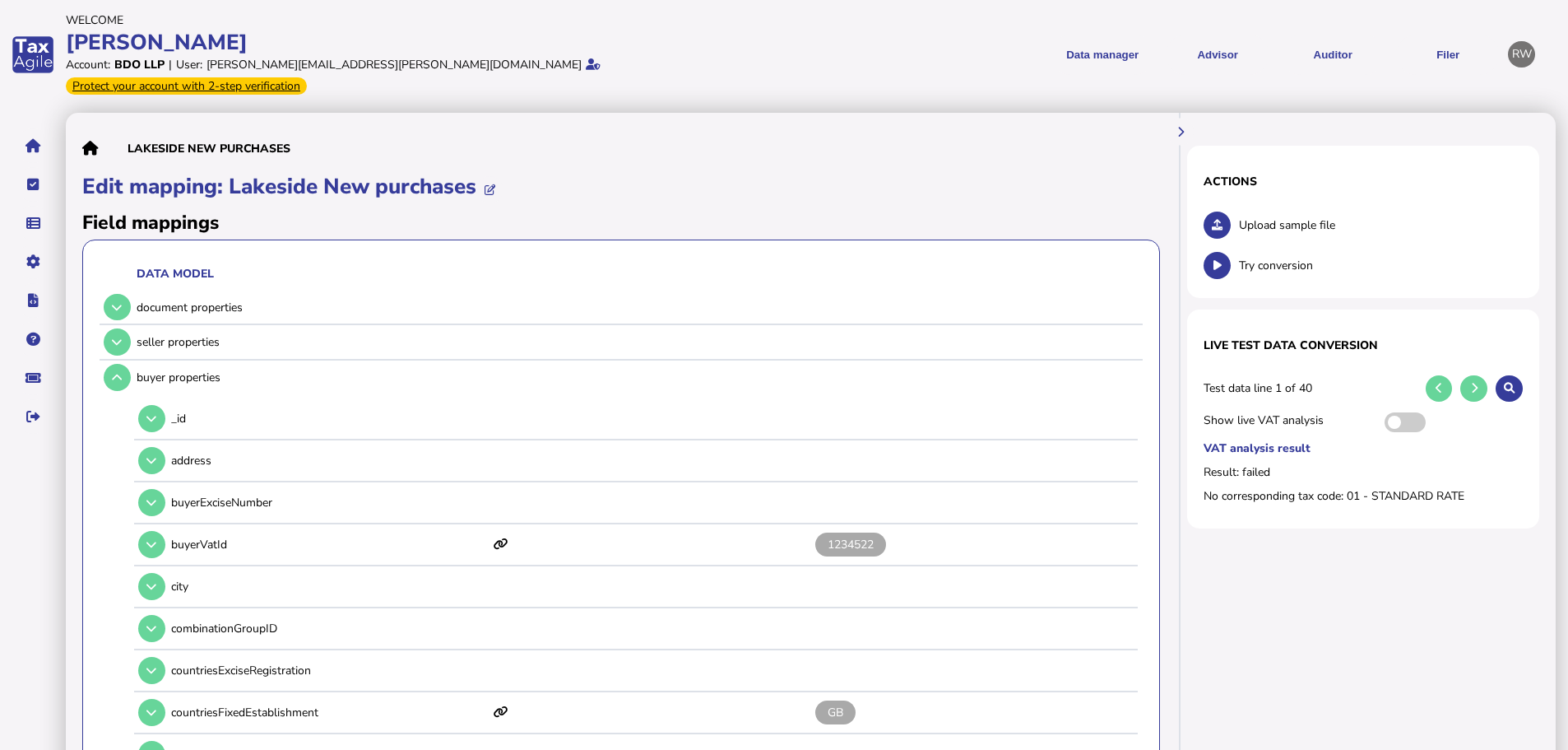
click at [32, 184] on icon "navigate application pages" at bounding box center [33, 184] width 12 height 1
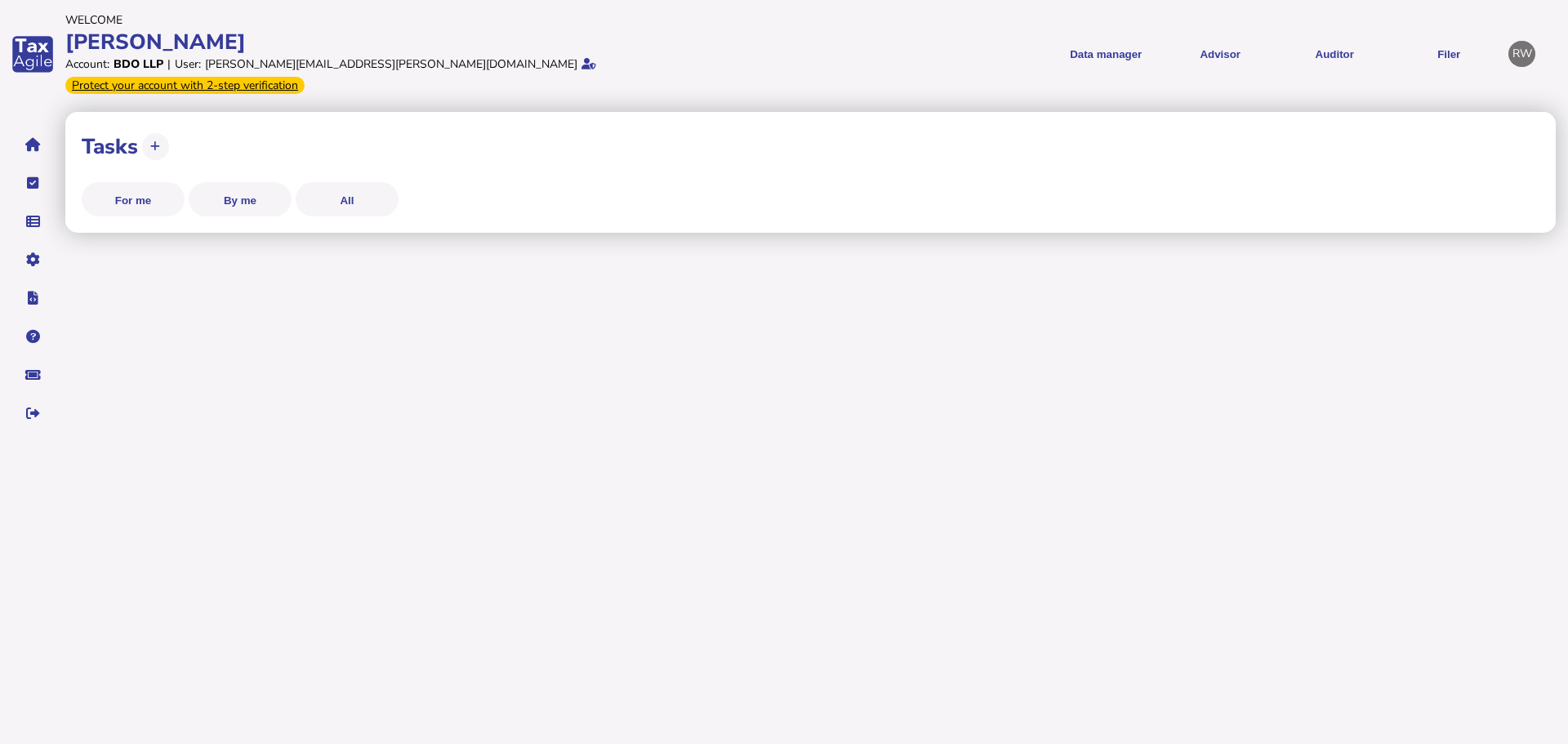
select select "**********"
select select "********"
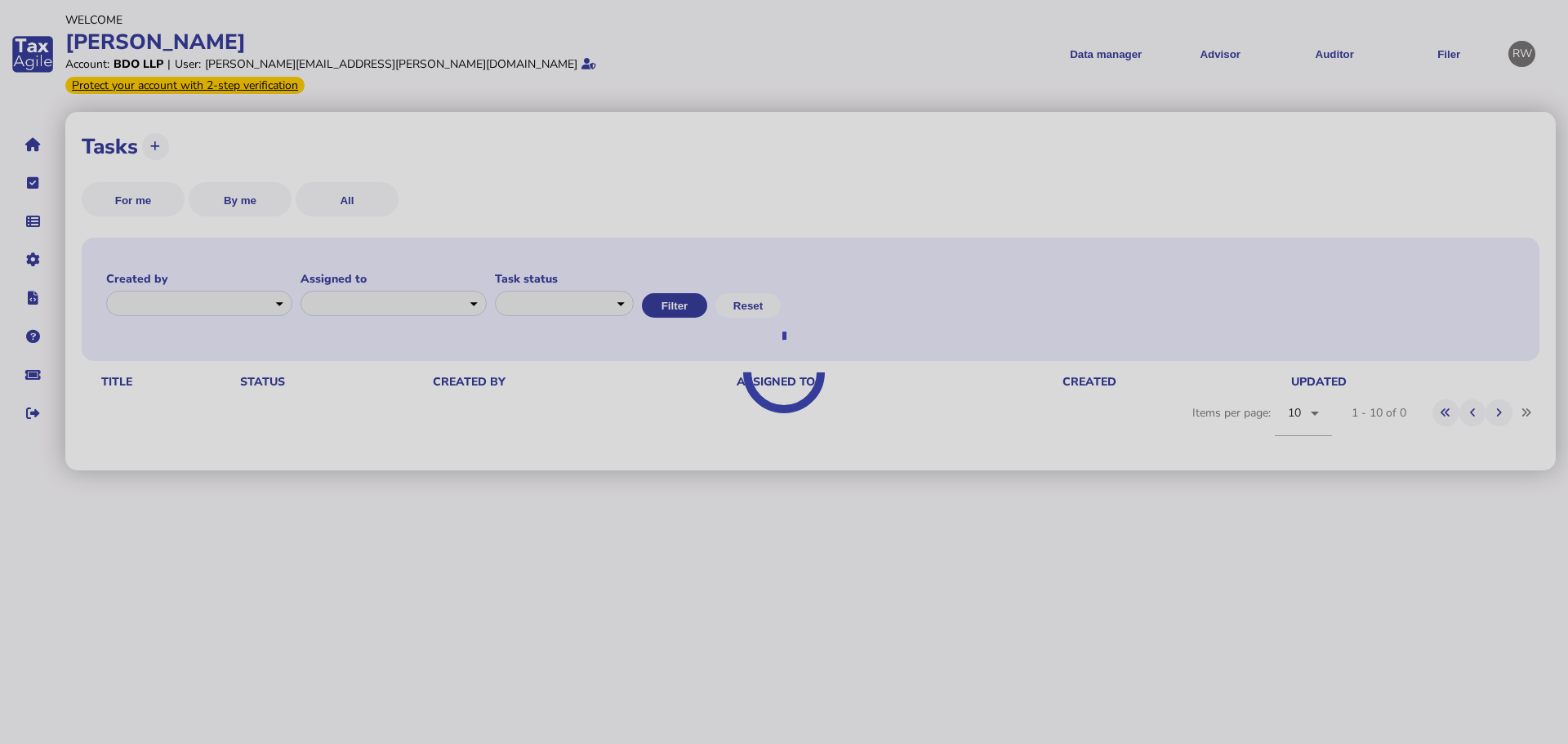
select select "**********"
select select "********"
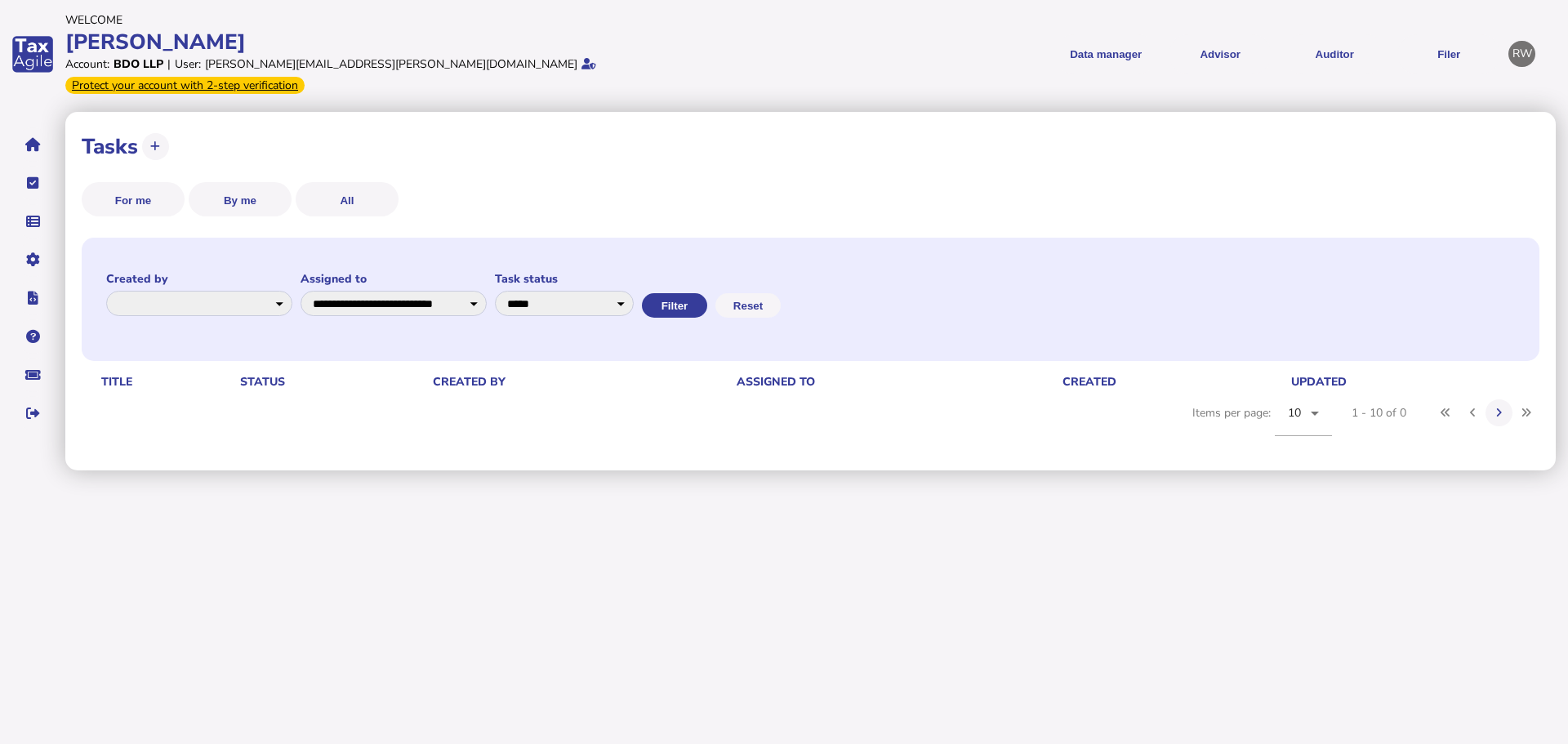
click at [0, 0] on link "Upload list" at bounding box center [0, 0] width 0 height 0
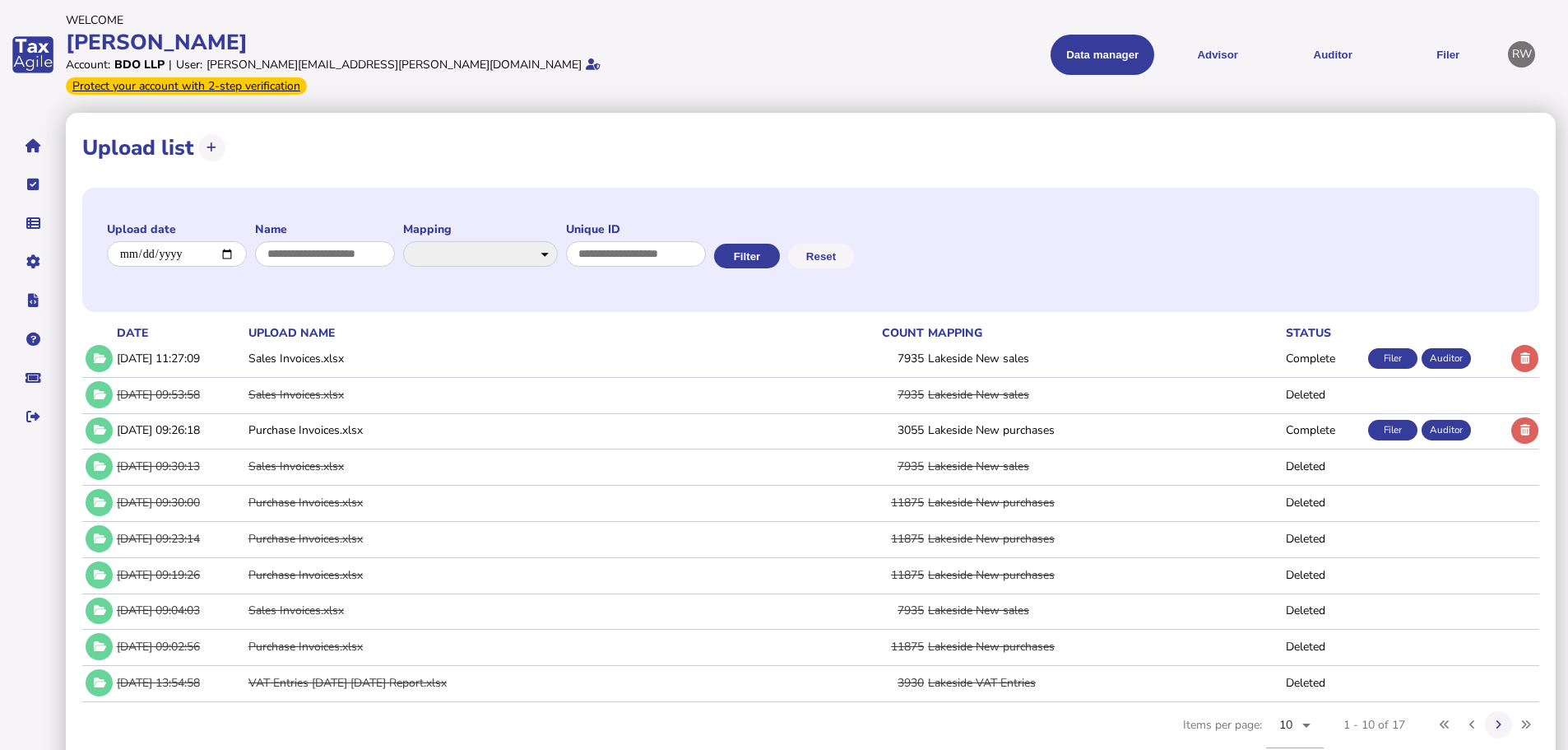
click at [1521, 346] on button at bounding box center [1524, 358] width 27 height 27
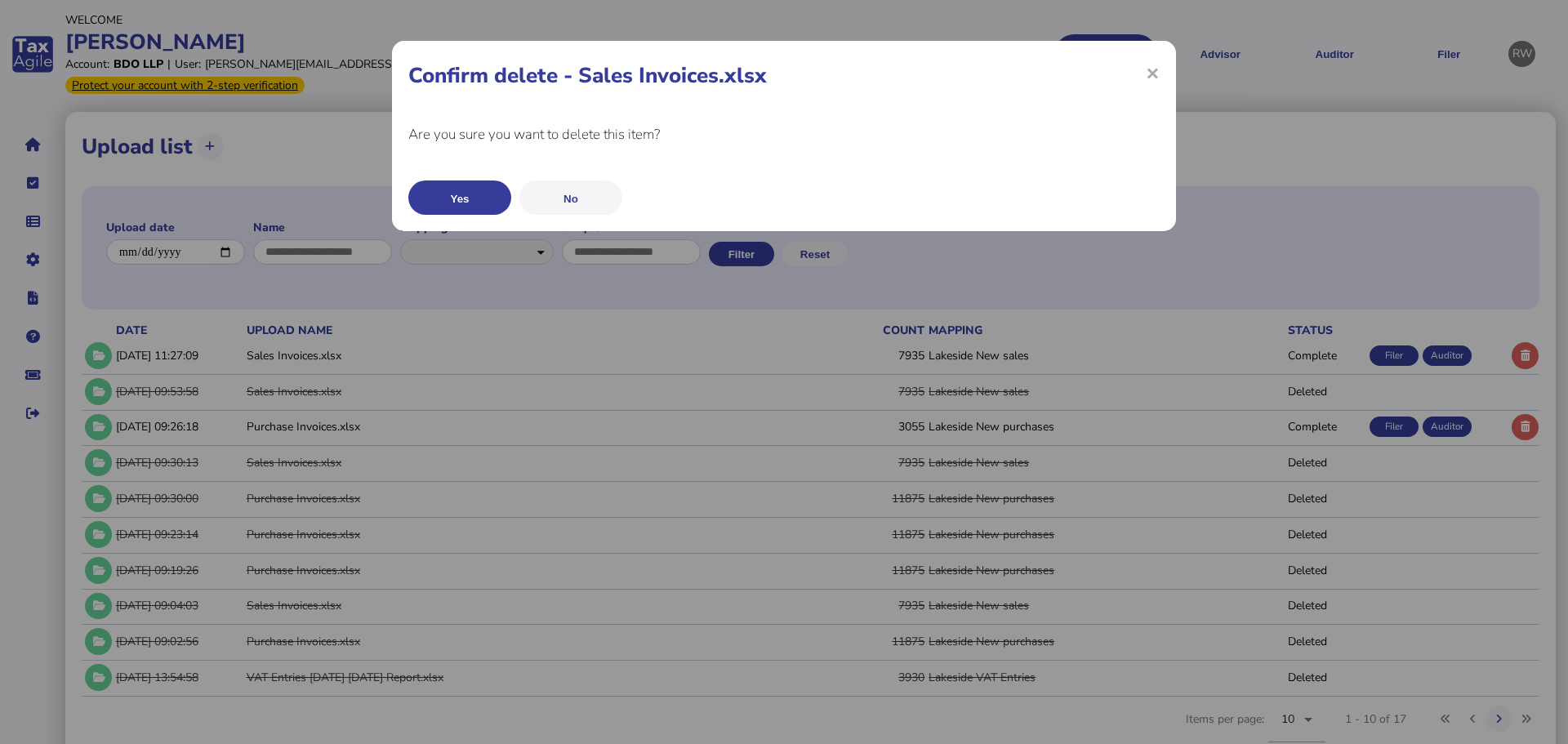
click at [478, 195] on button "Yes" at bounding box center [460, 197] width 103 height 34
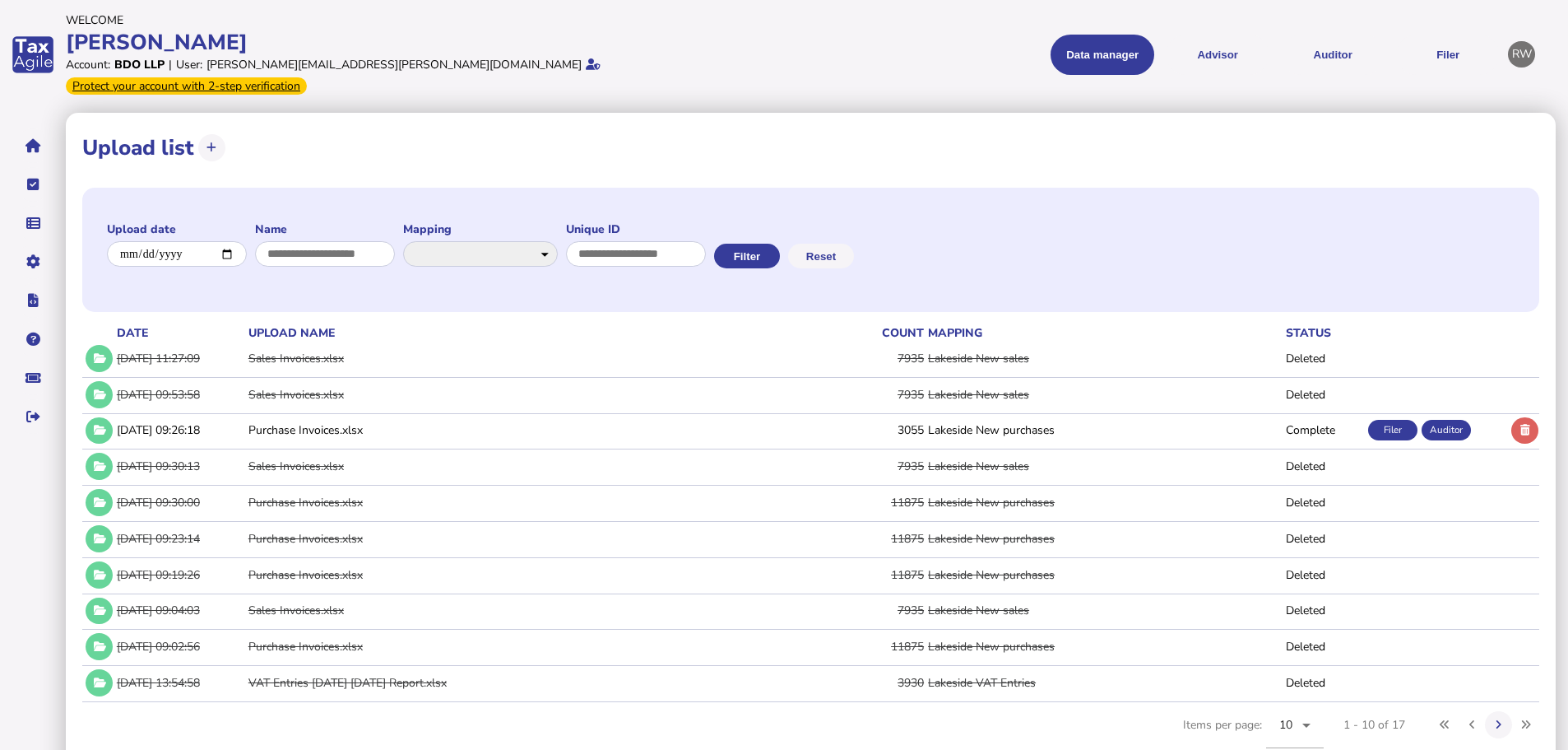
click at [218, 134] on button at bounding box center [211, 147] width 27 height 27
select select "**********"
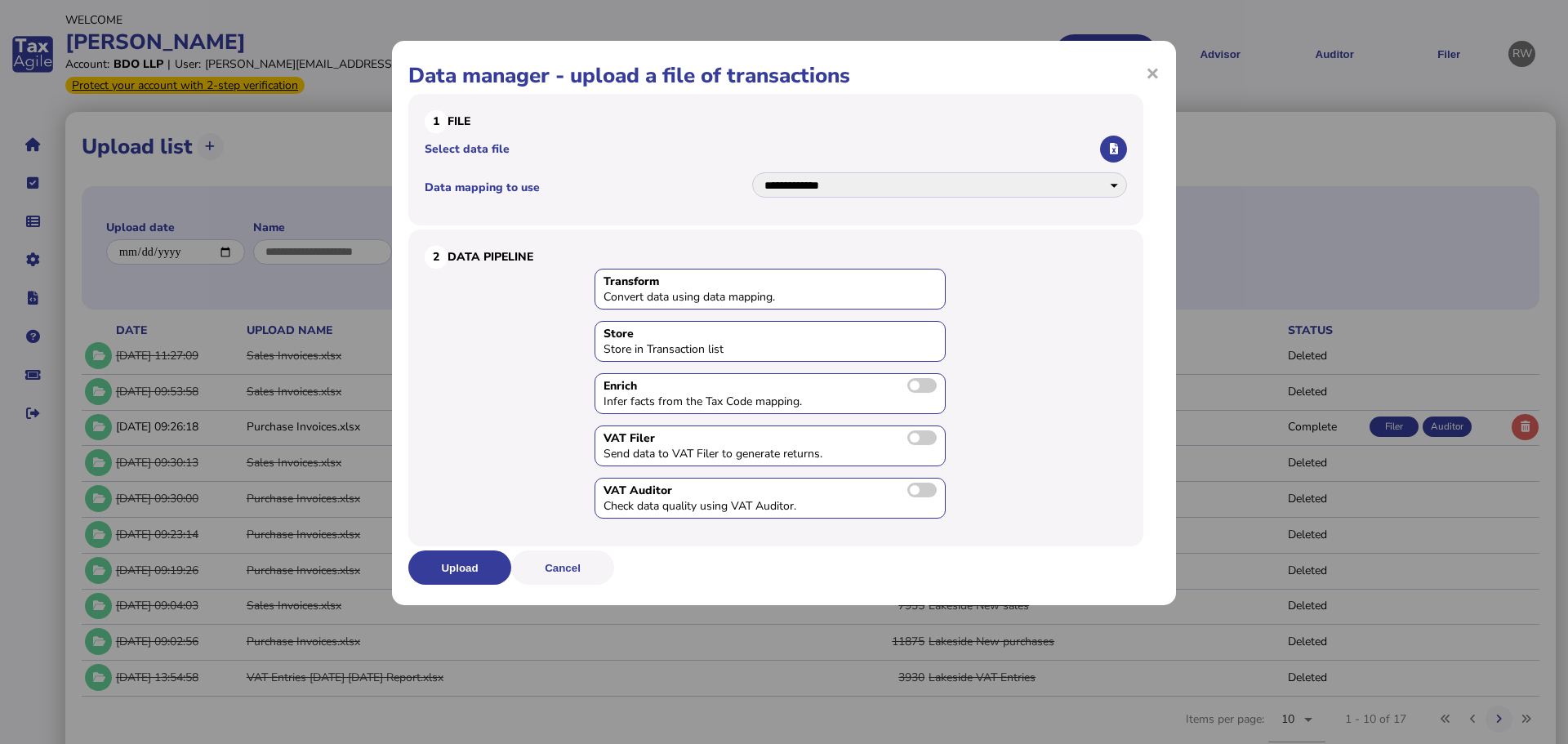
click at [1116, 145] on icon "button" at bounding box center [1113, 149] width 8 height 10
click at [491, 562] on button "Upload" at bounding box center [460, 567] width 103 height 34
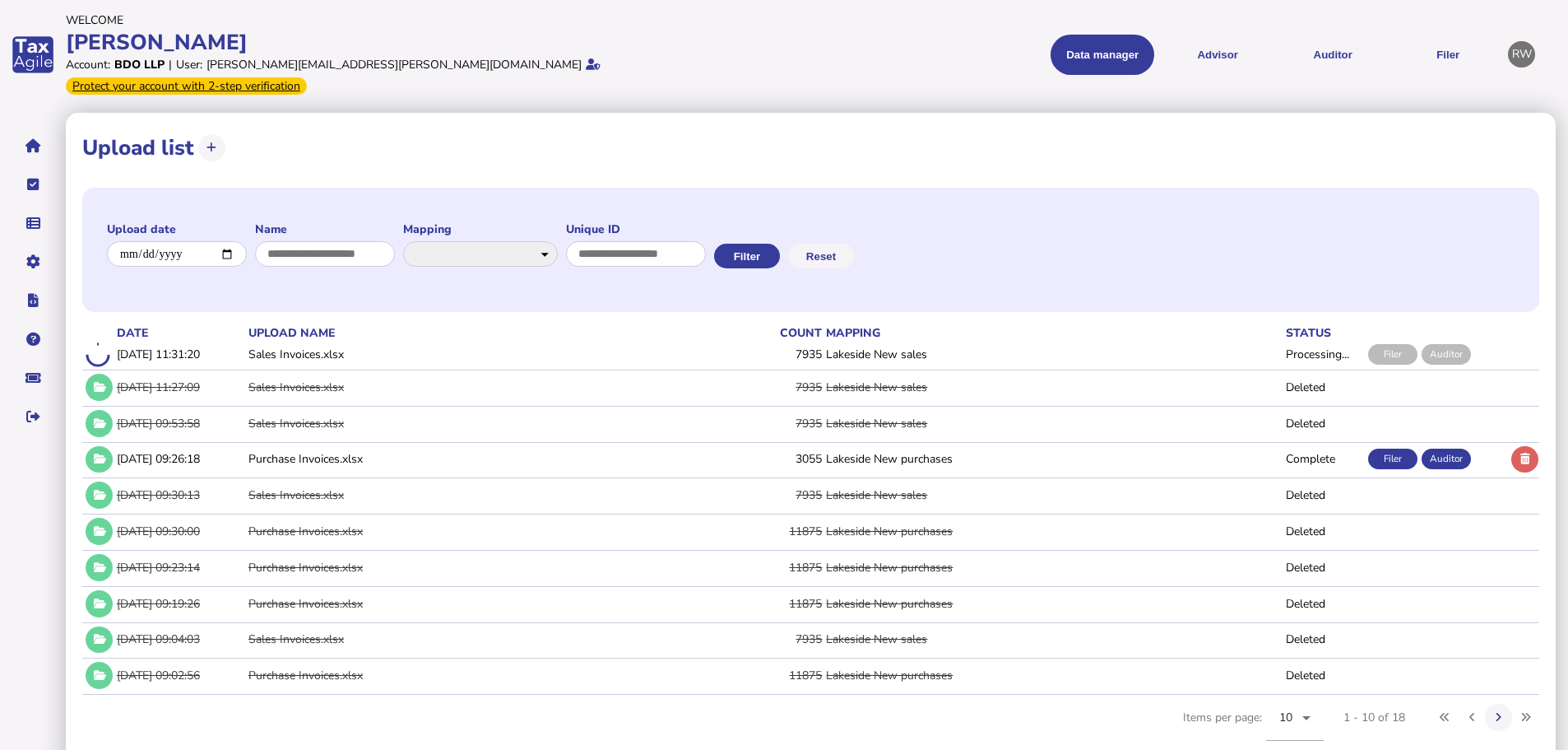
click at [106, 446] on button at bounding box center [99, 459] width 27 height 27
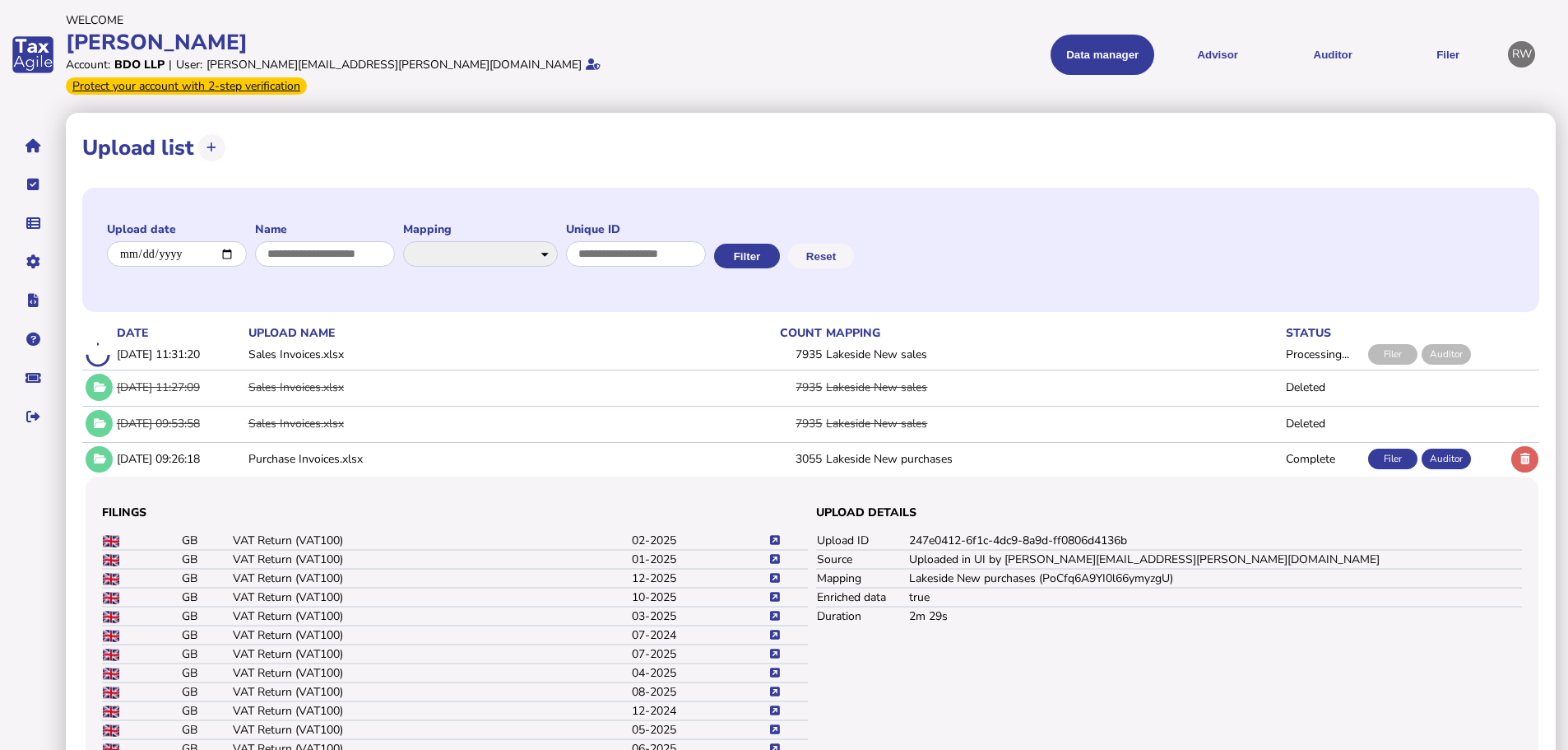
click at [107, 446] on button at bounding box center [99, 459] width 27 height 27
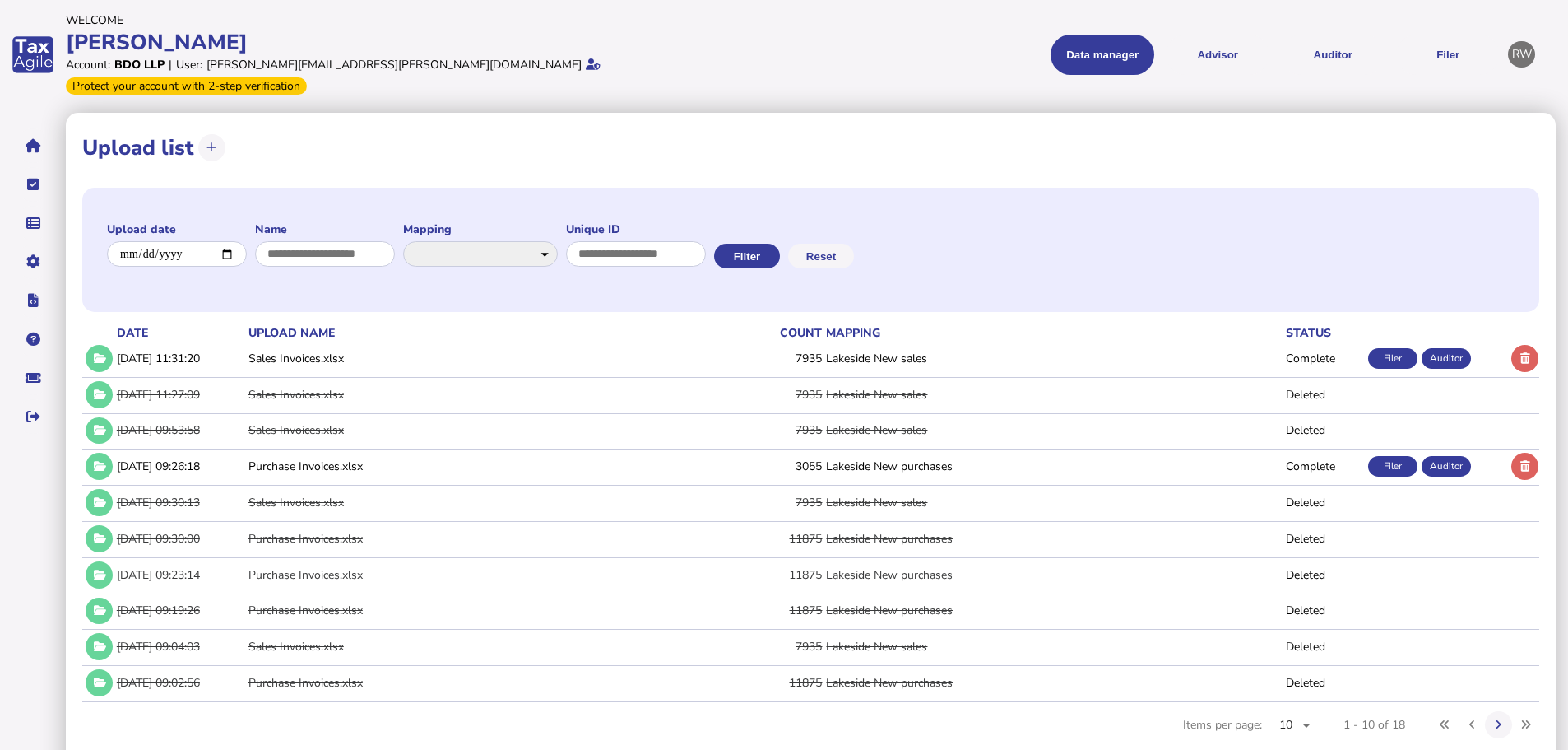
click at [1324, 62] on button "Auditor" at bounding box center [1333, 55] width 104 height 41
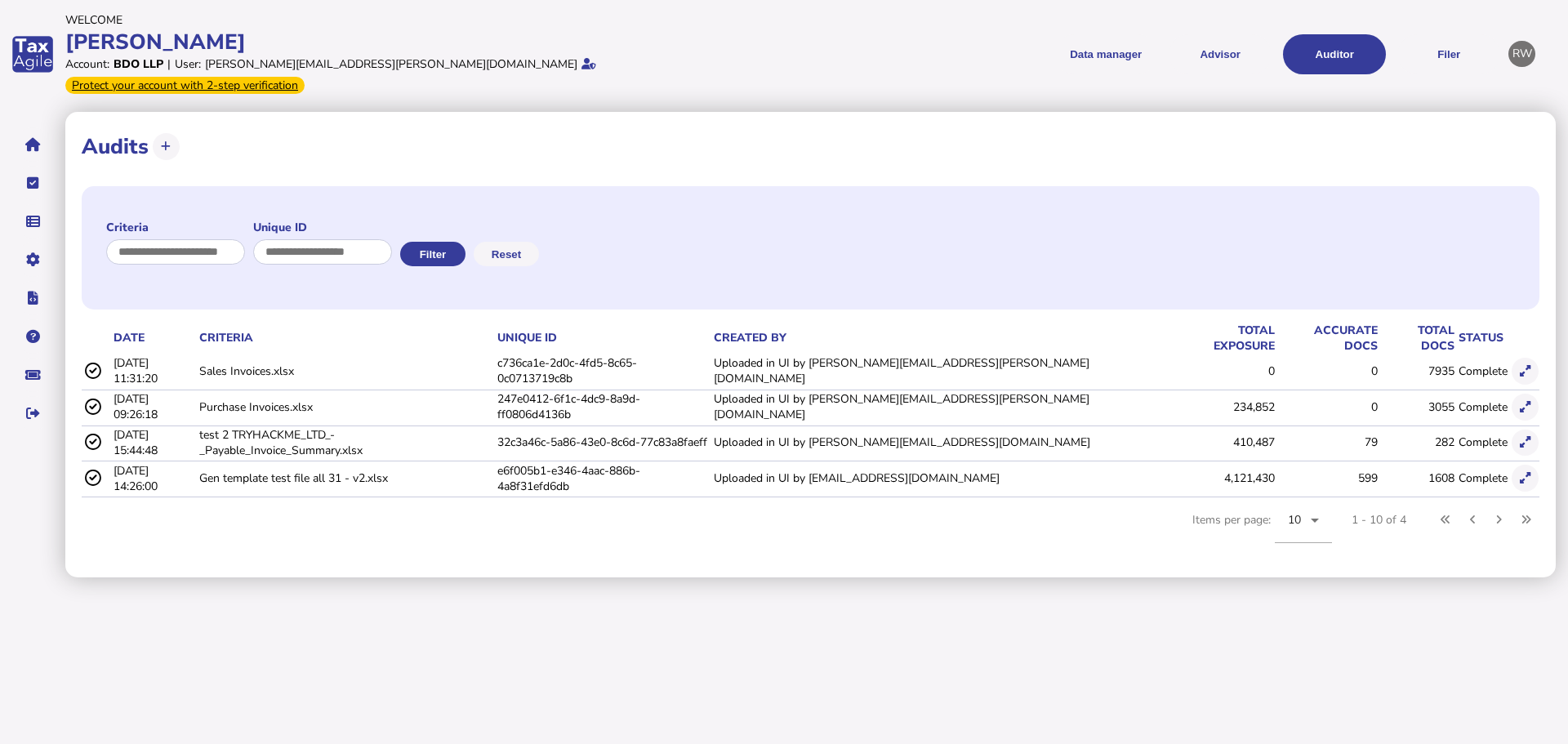
click at [1521, 365] on icon at bounding box center [1525, 371] width 10 height 10
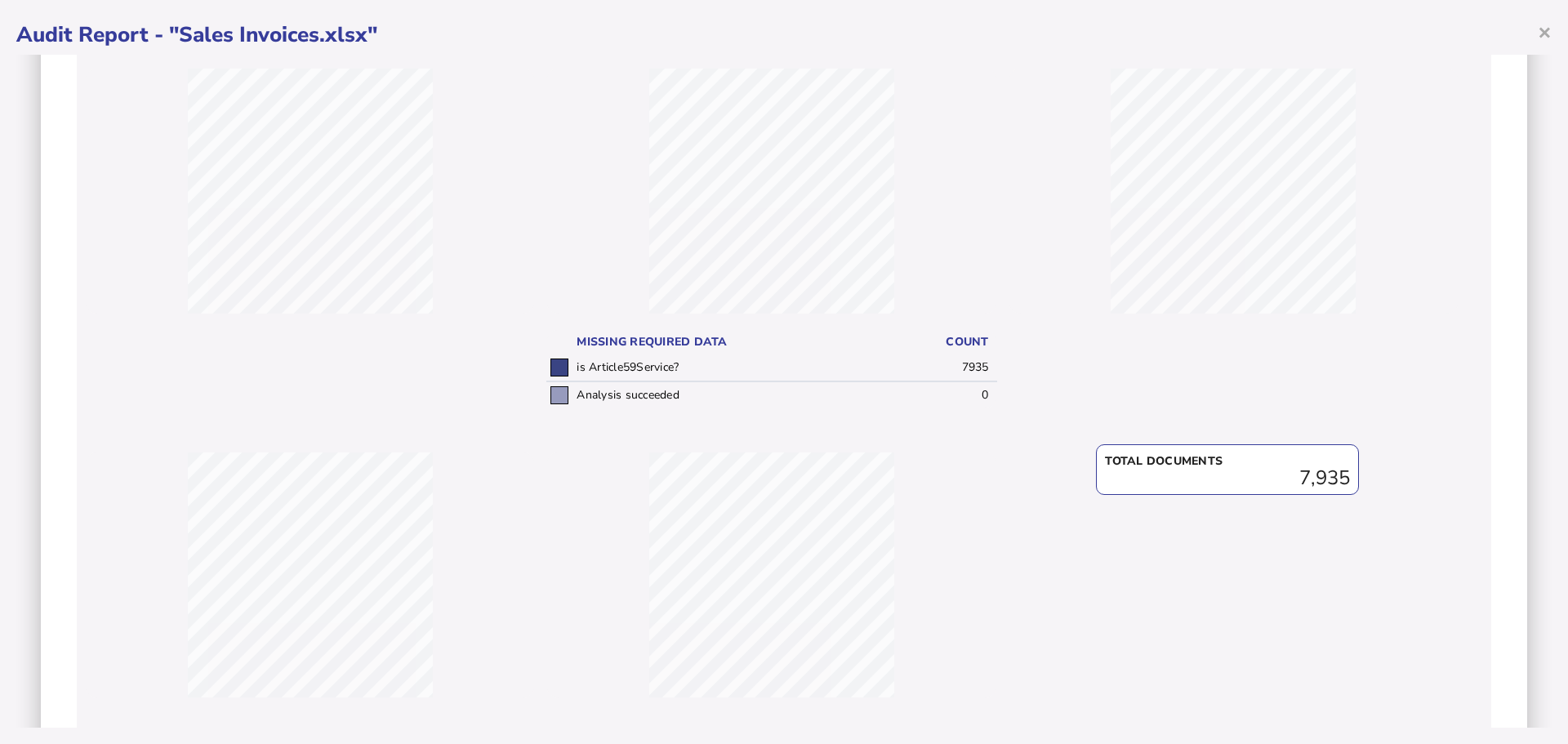
scroll to position [309, 0]
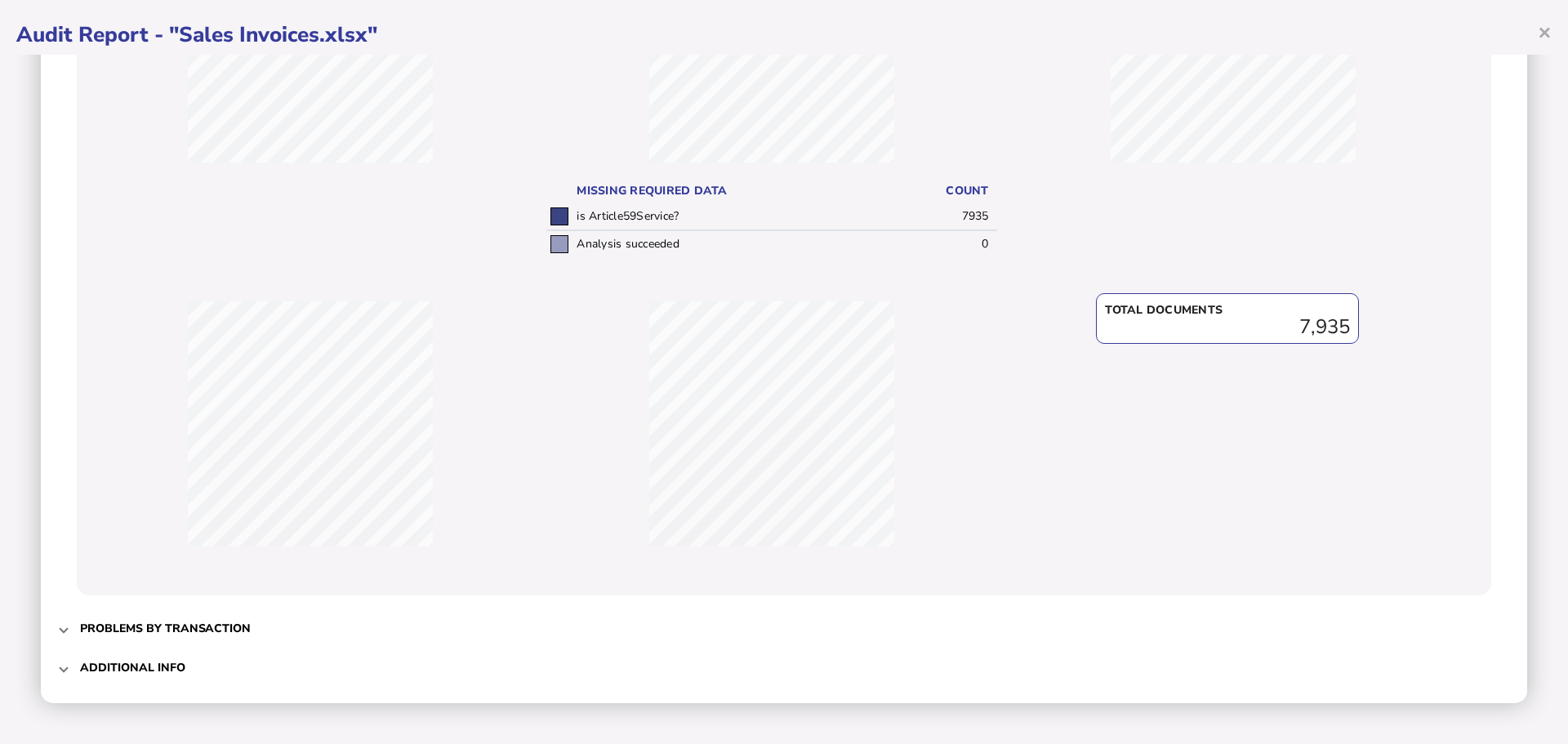
click at [176, 610] on span "Problems by transaction" at bounding box center [786, 629] width 1411 height 38
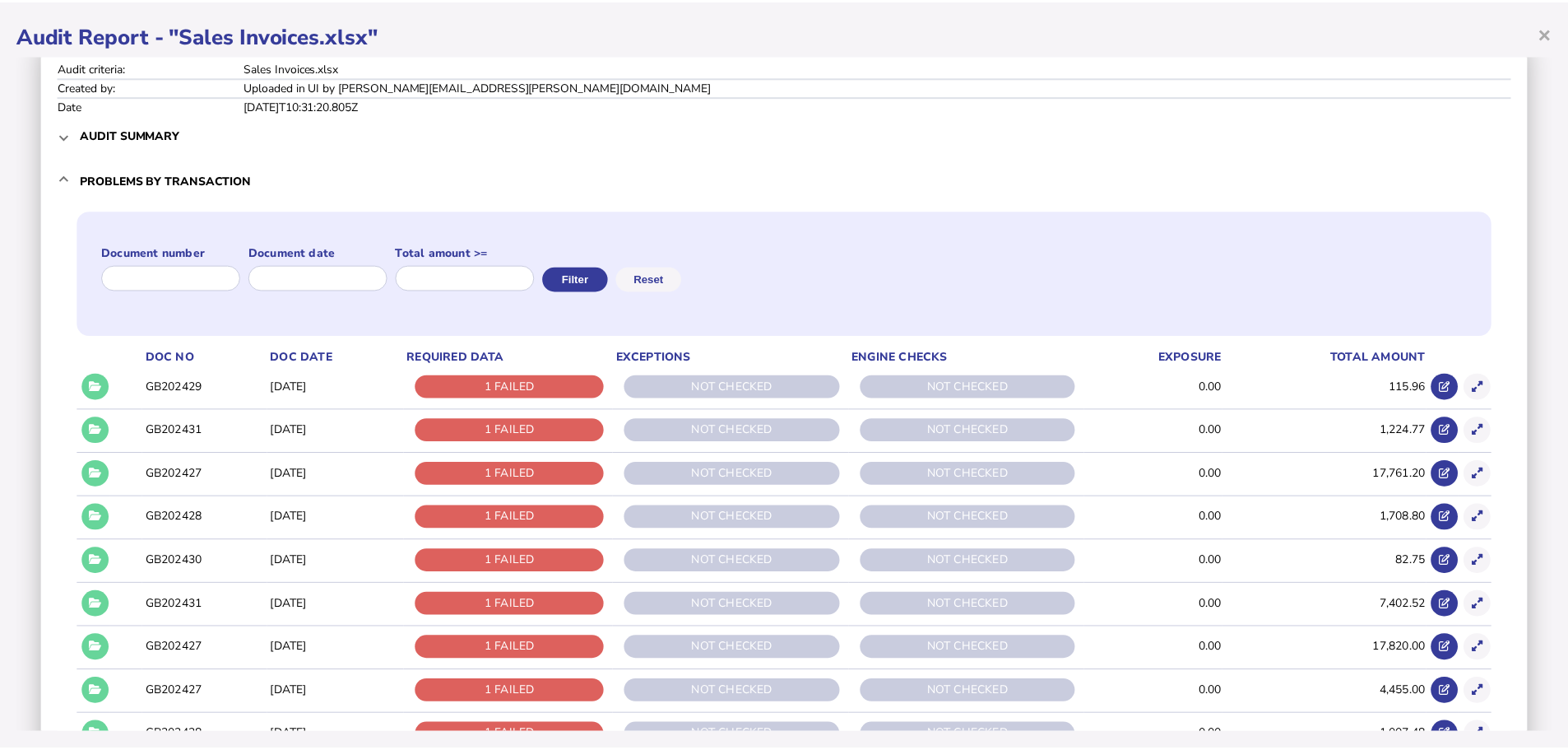
scroll to position [0, 0]
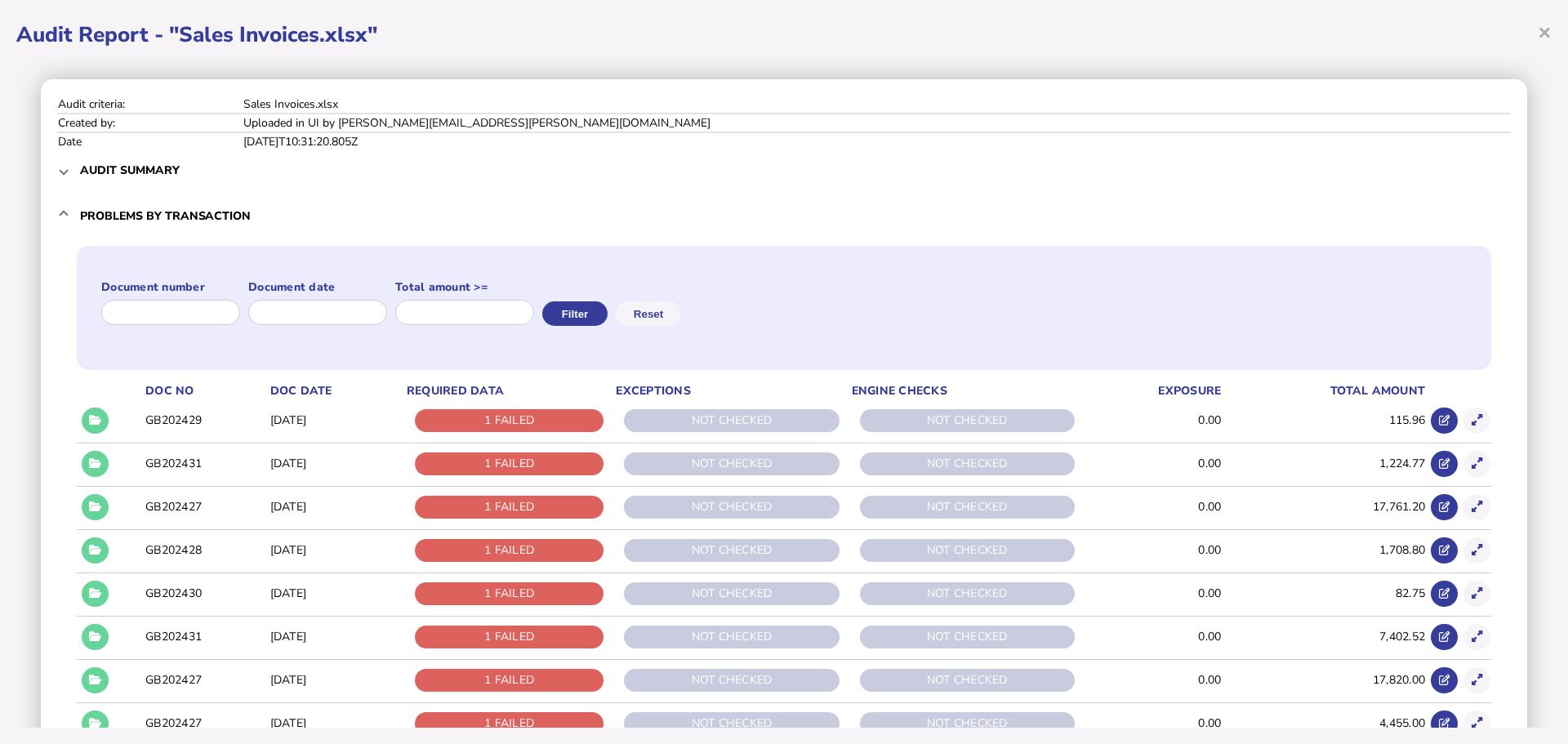
click at [73, 204] on mat-expansion-panel-header "Problems by transaction" at bounding box center [784, 216] width 1453 height 52
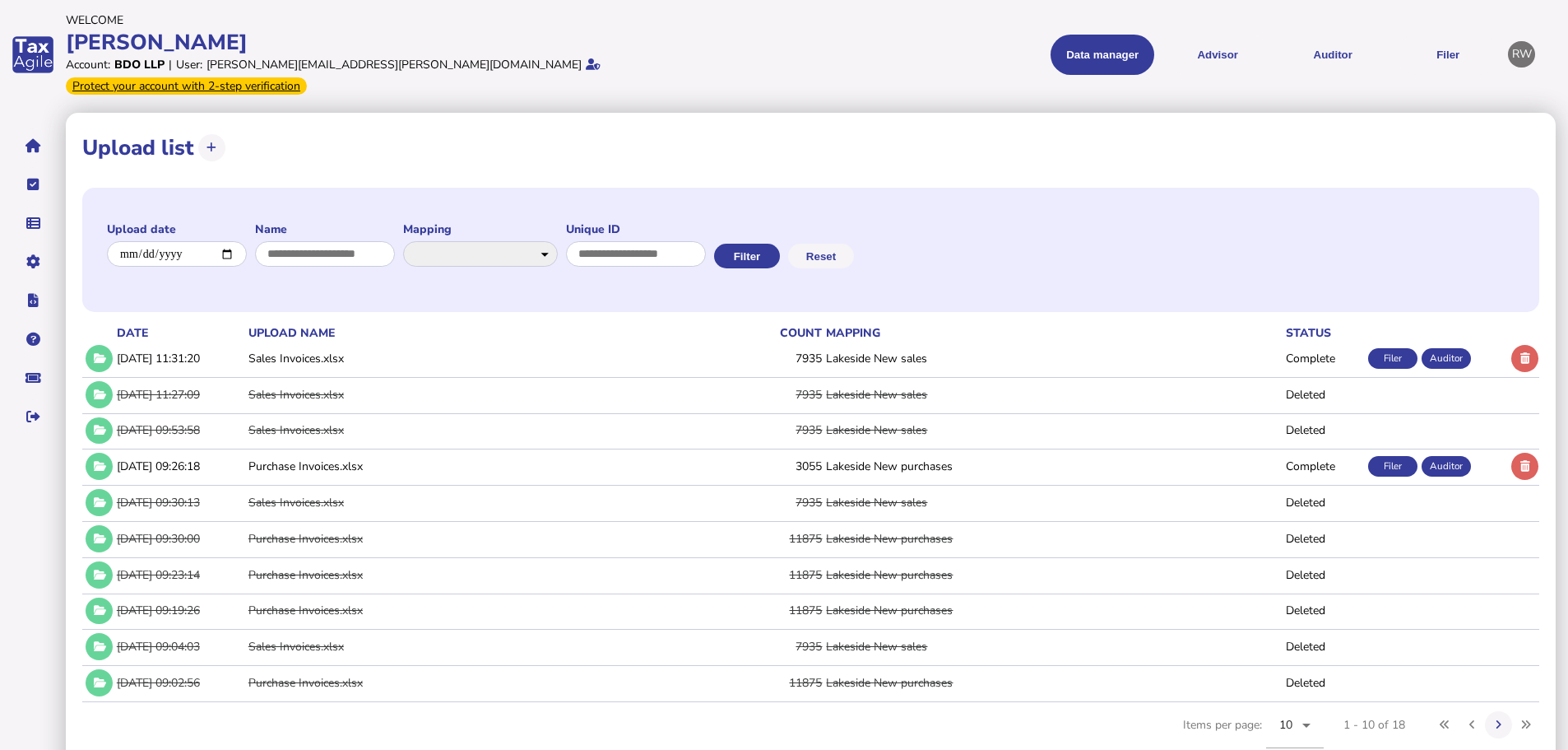
click at [0, 0] on link "Data mappings" at bounding box center [0, 0] width 0 height 0
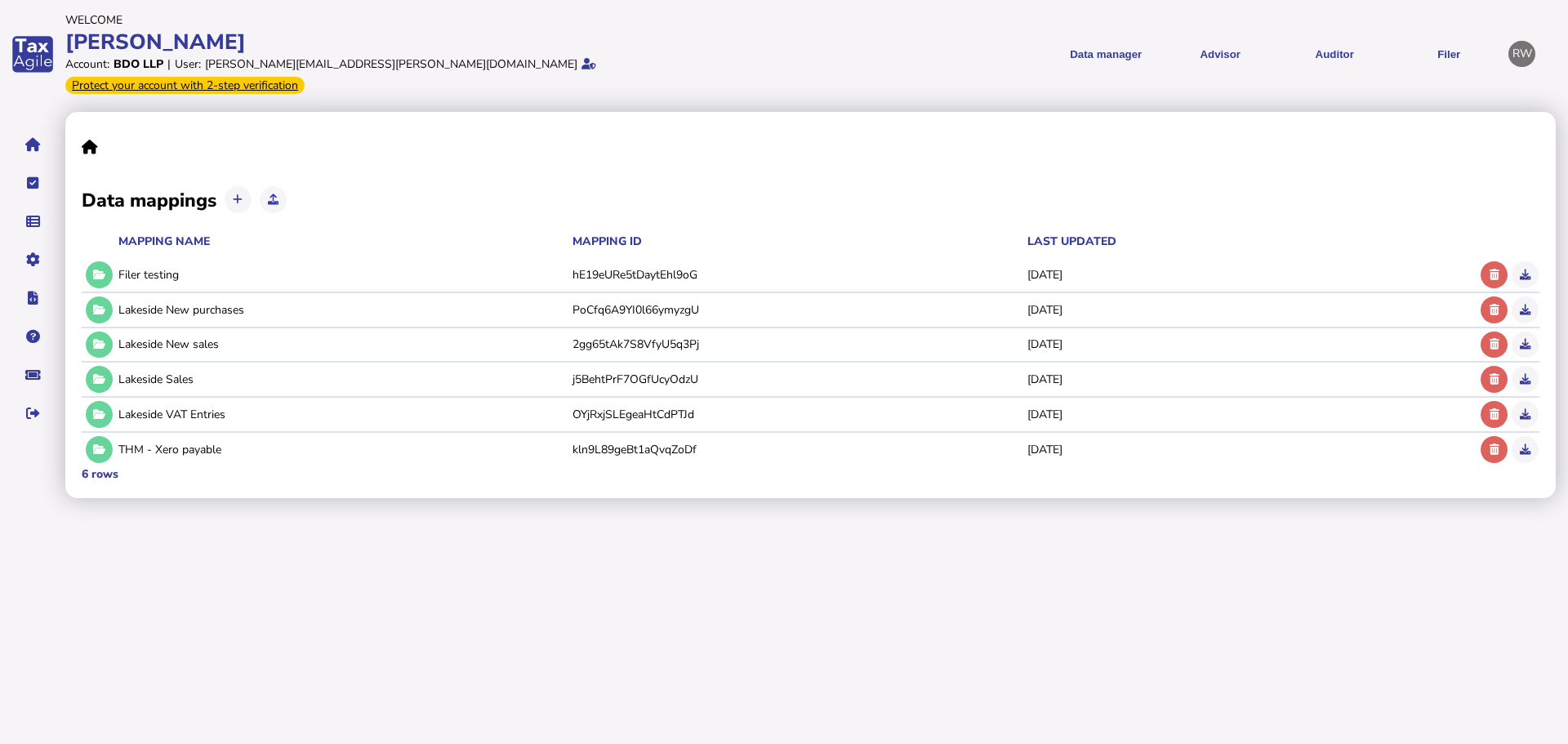
click at [101, 339] on icon at bounding box center [99, 344] width 12 height 10
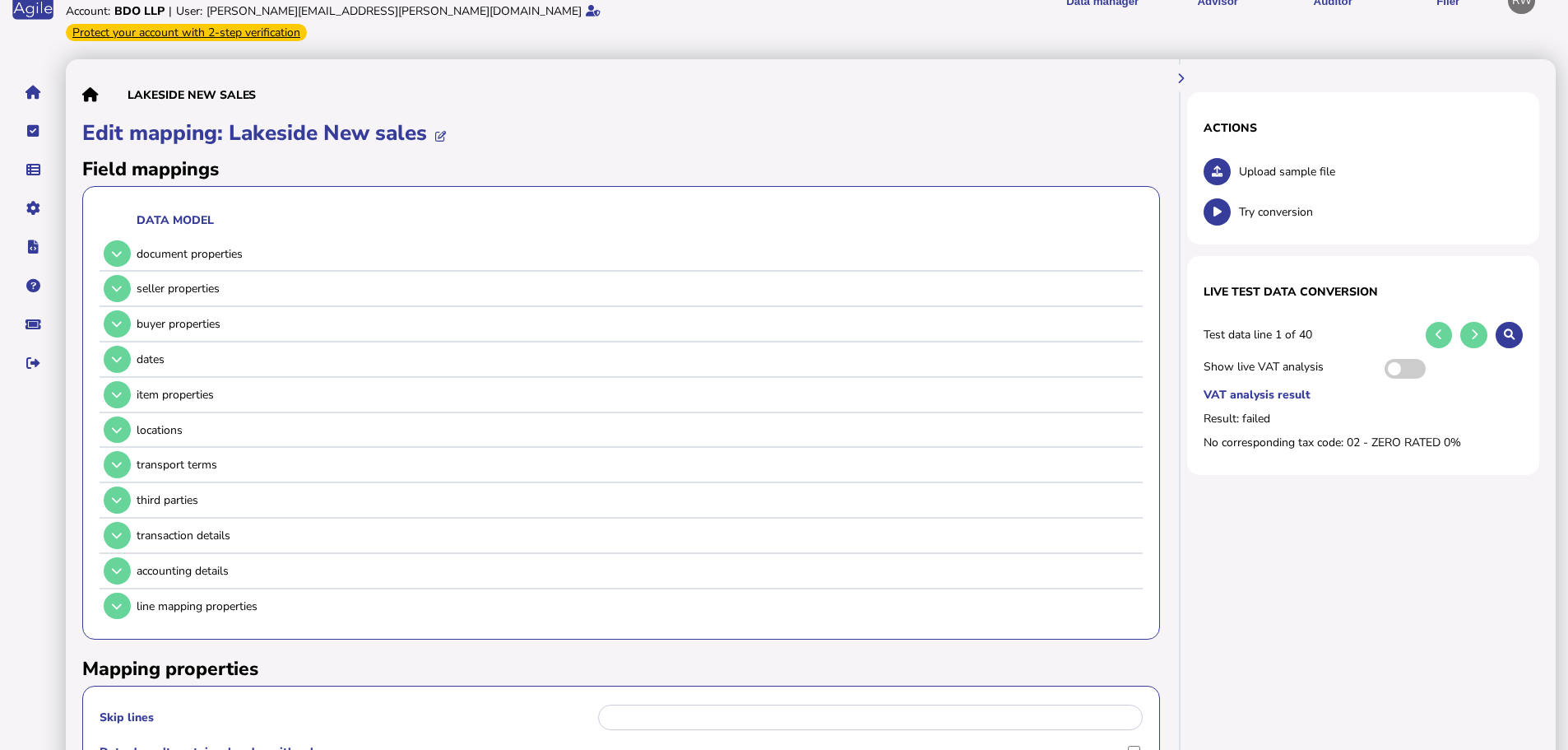
scroll to position [82, 0]
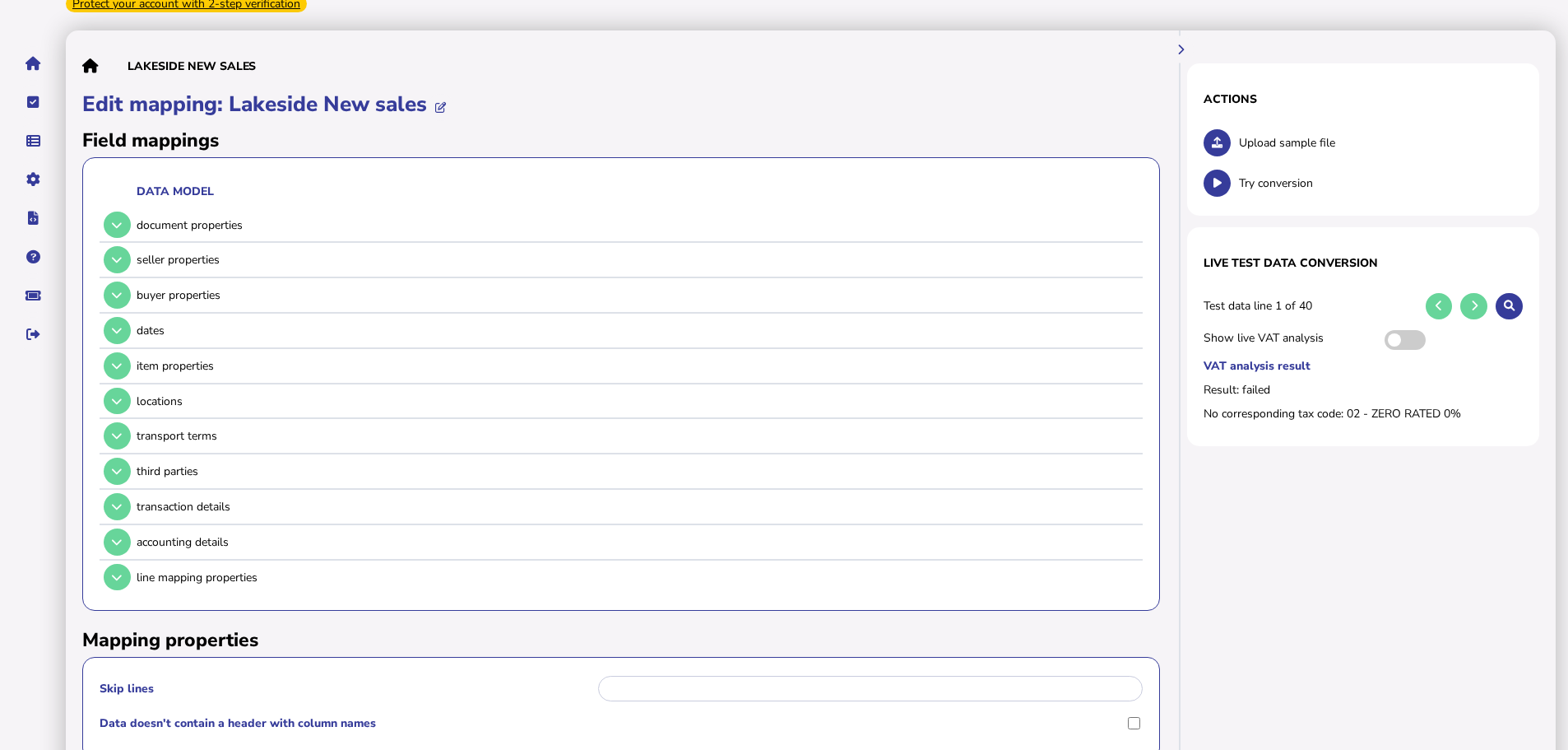
click at [121, 255] on icon at bounding box center [116, 260] width 10 height 11
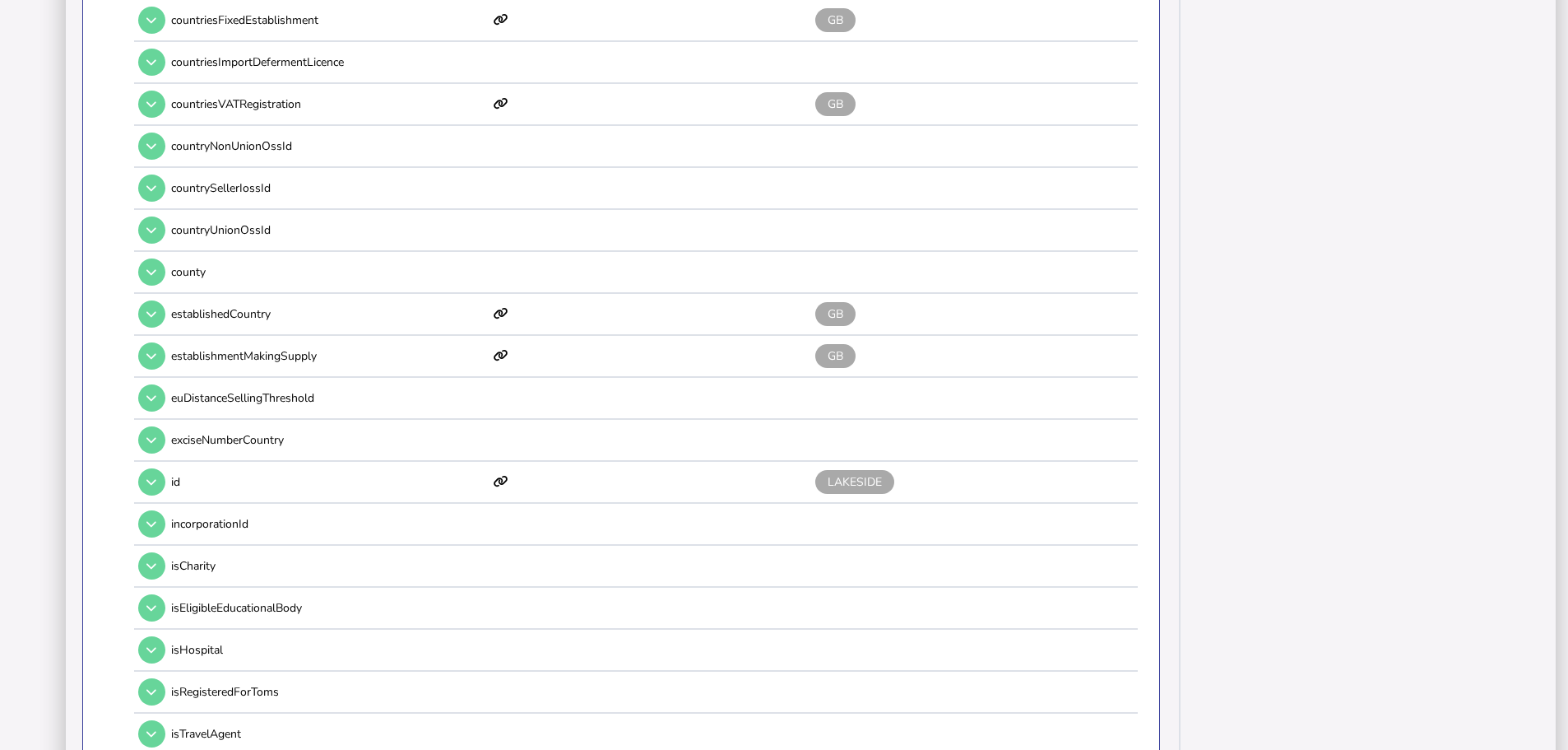
scroll to position [658, 0]
click at [159, 466] on button at bounding box center [152, 479] width 27 height 27
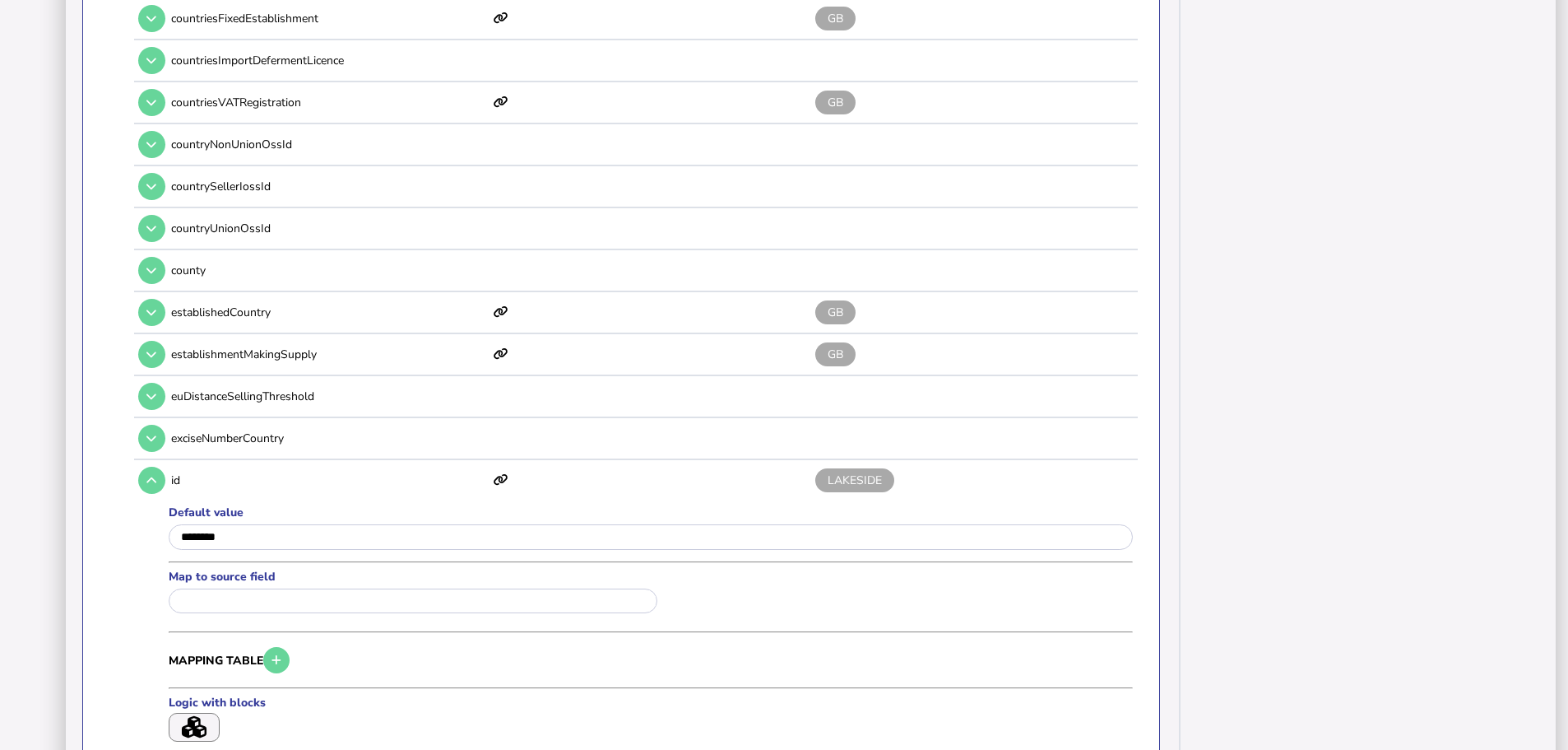
click at [156, 475] on icon at bounding box center [151, 480] width 10 height 11
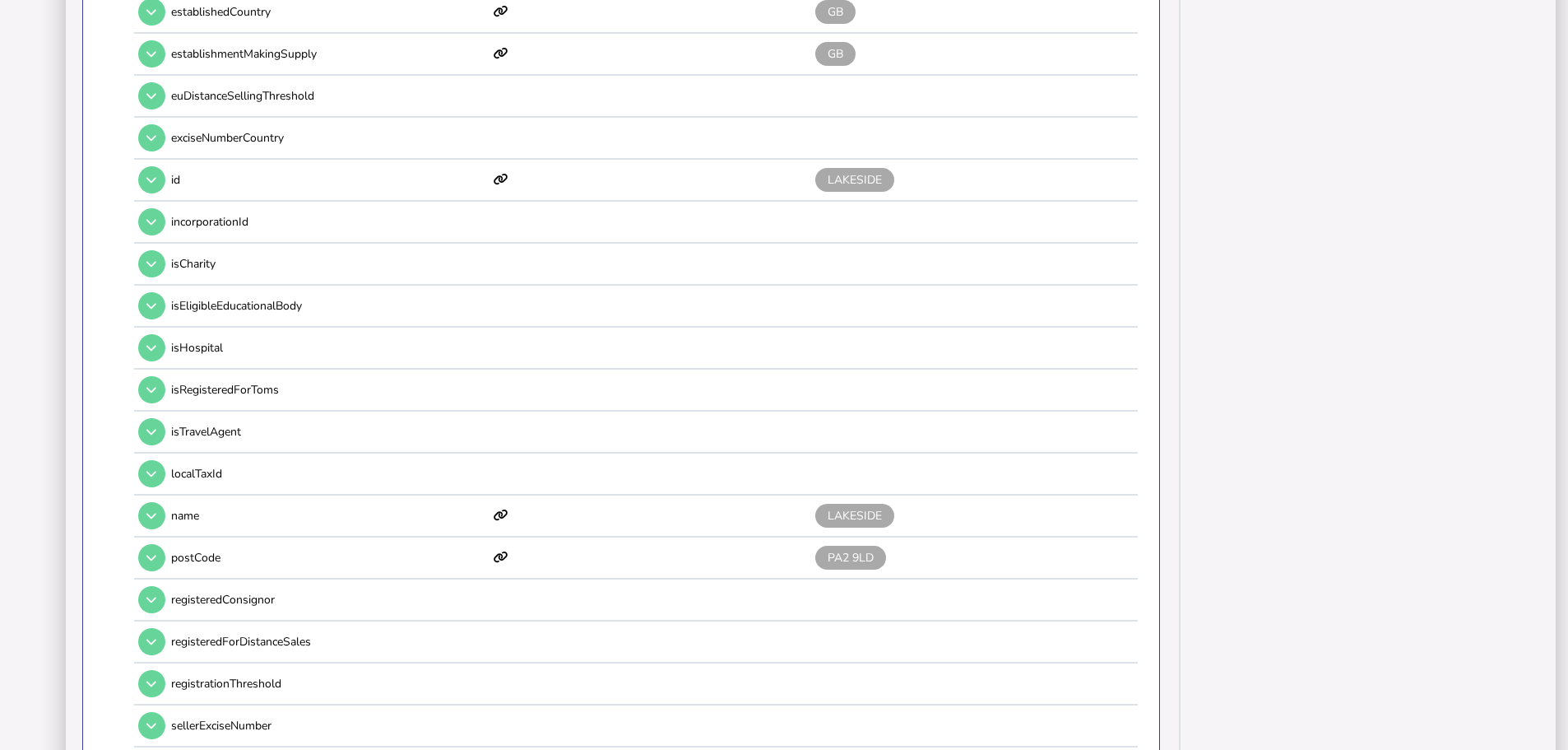
scroll to position [988, 0]
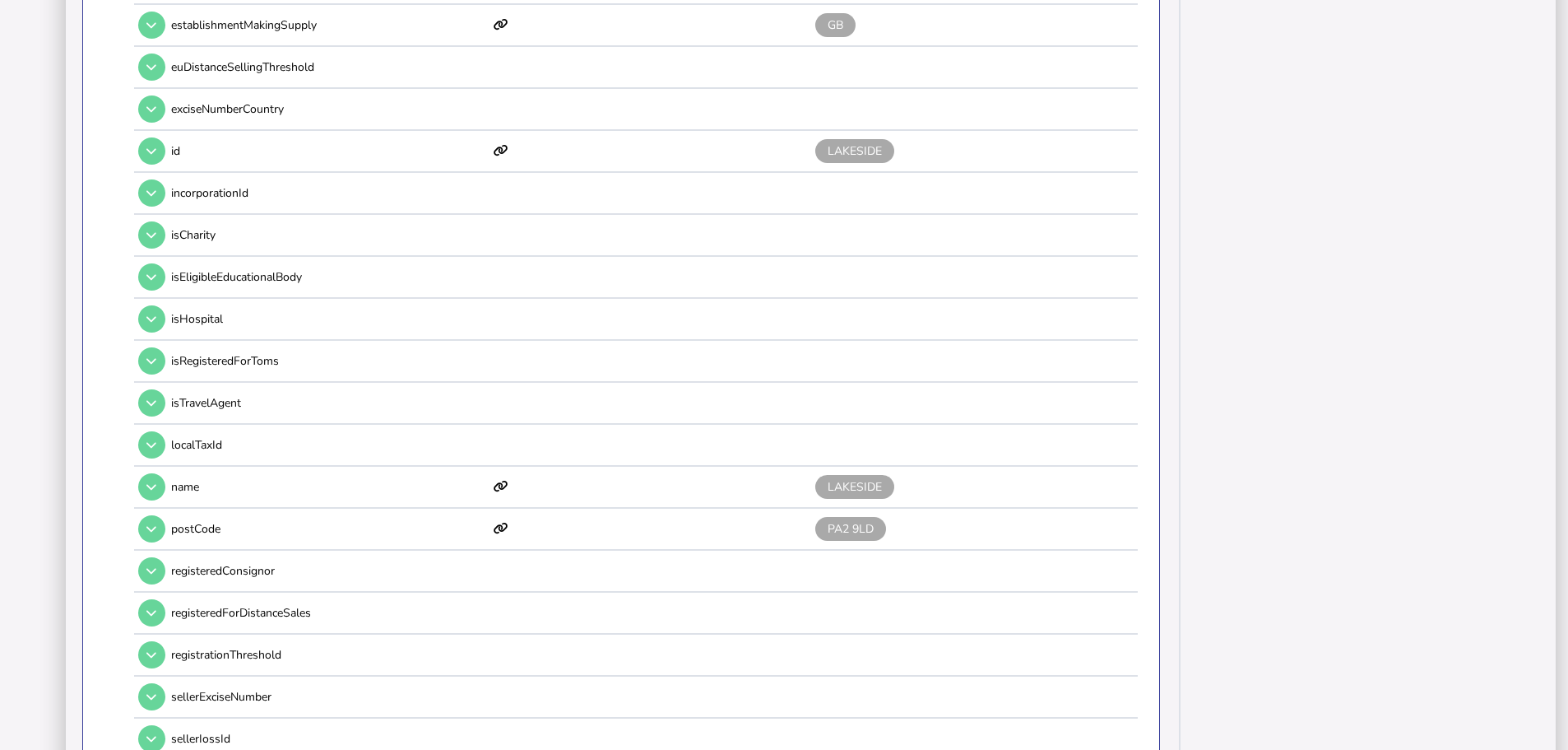
click at [143, 473] on button at bounding box center [152, 486] width 27 height 27
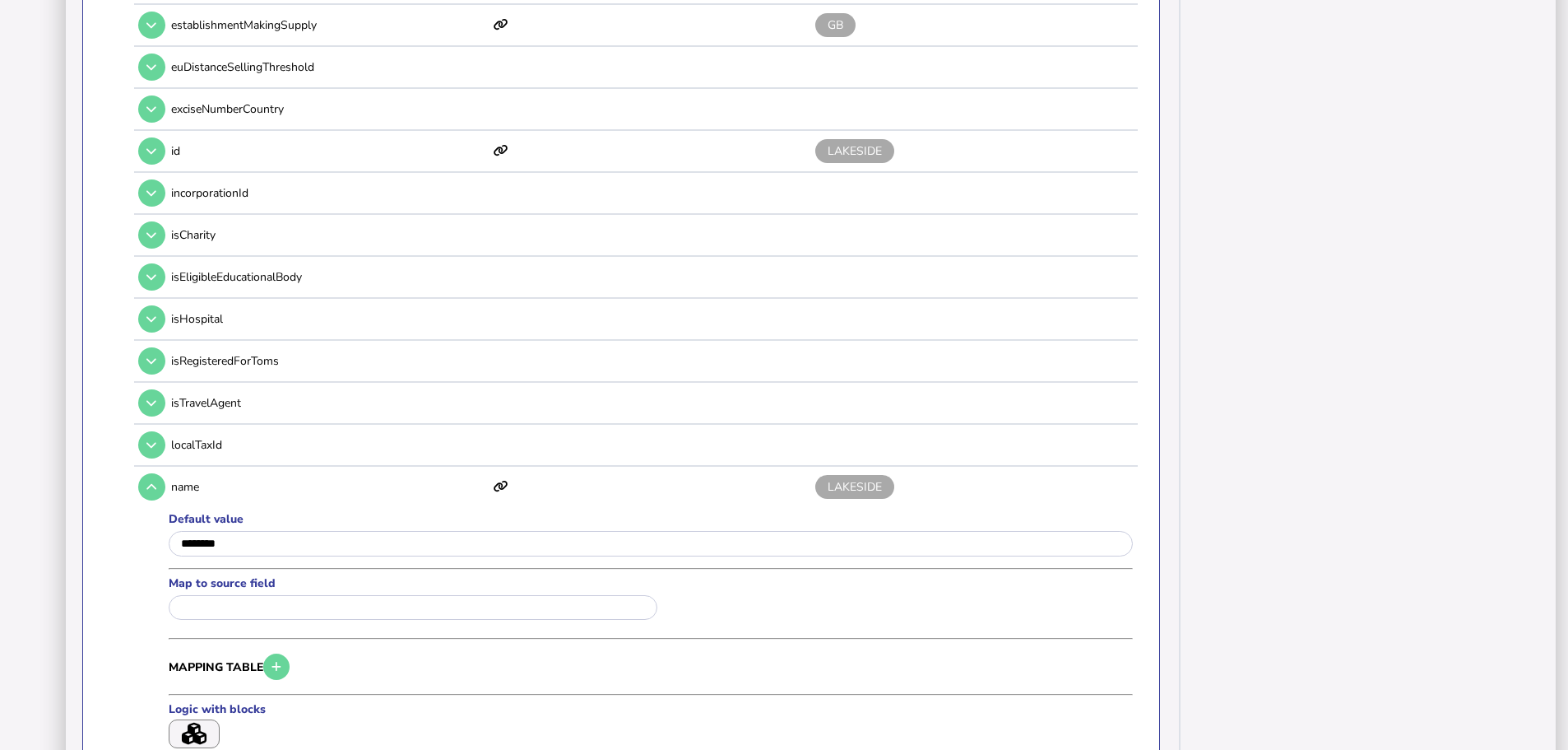
click at [143, 473] on button at bounding box center [152, 486] width 27 height 27
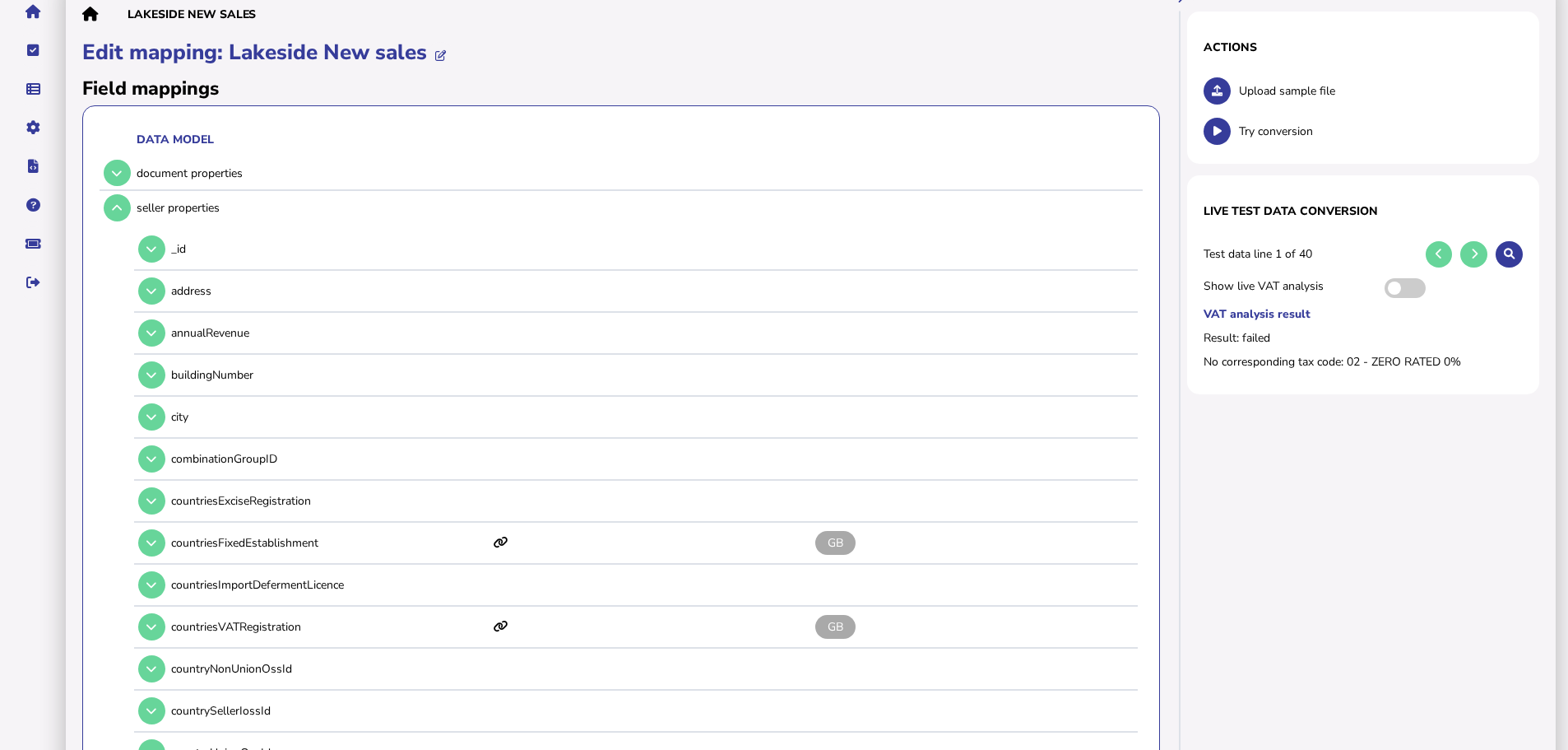
scroll to position [82, 0]
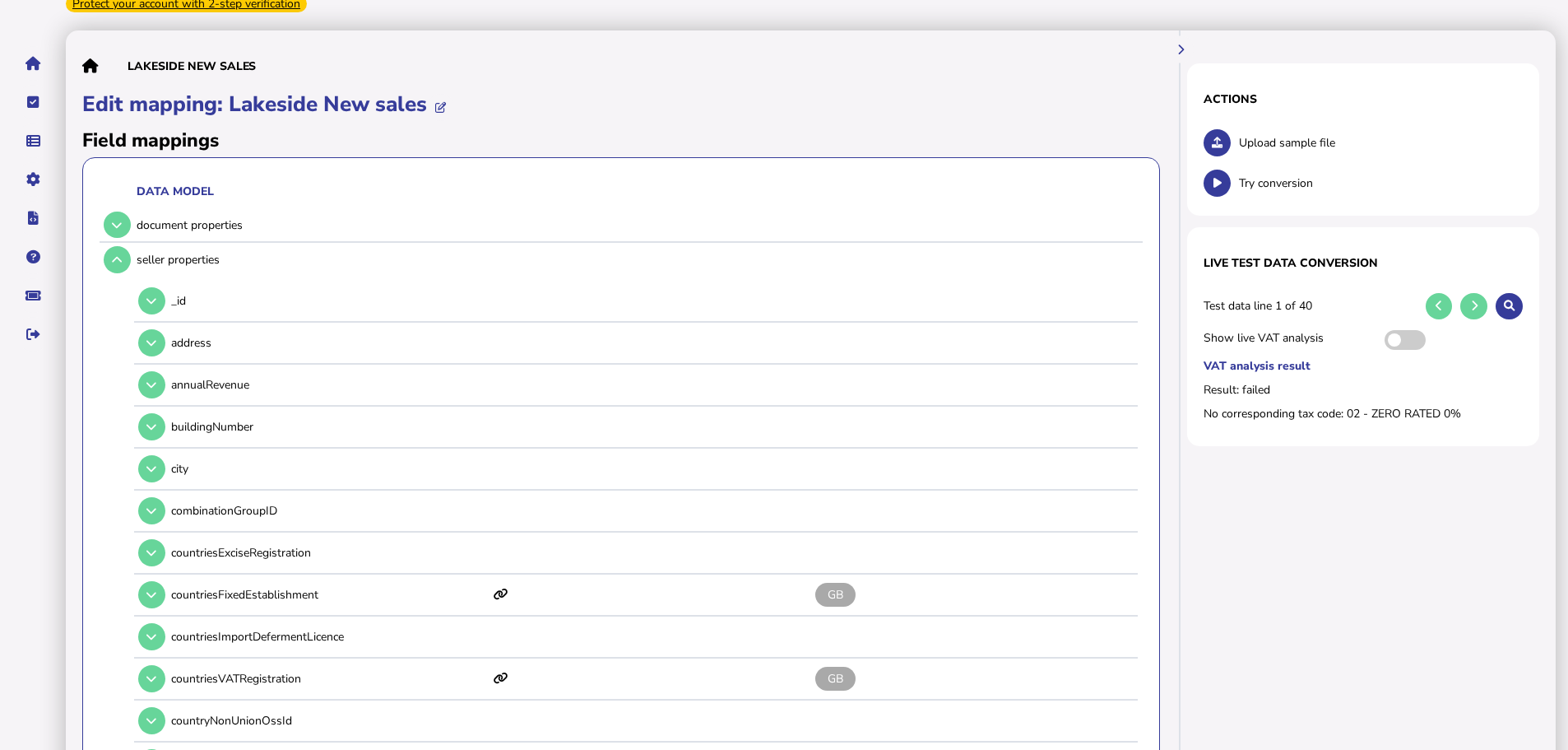
click at [124, 246] on button at bounding box center [117, 259] width 27 height 27
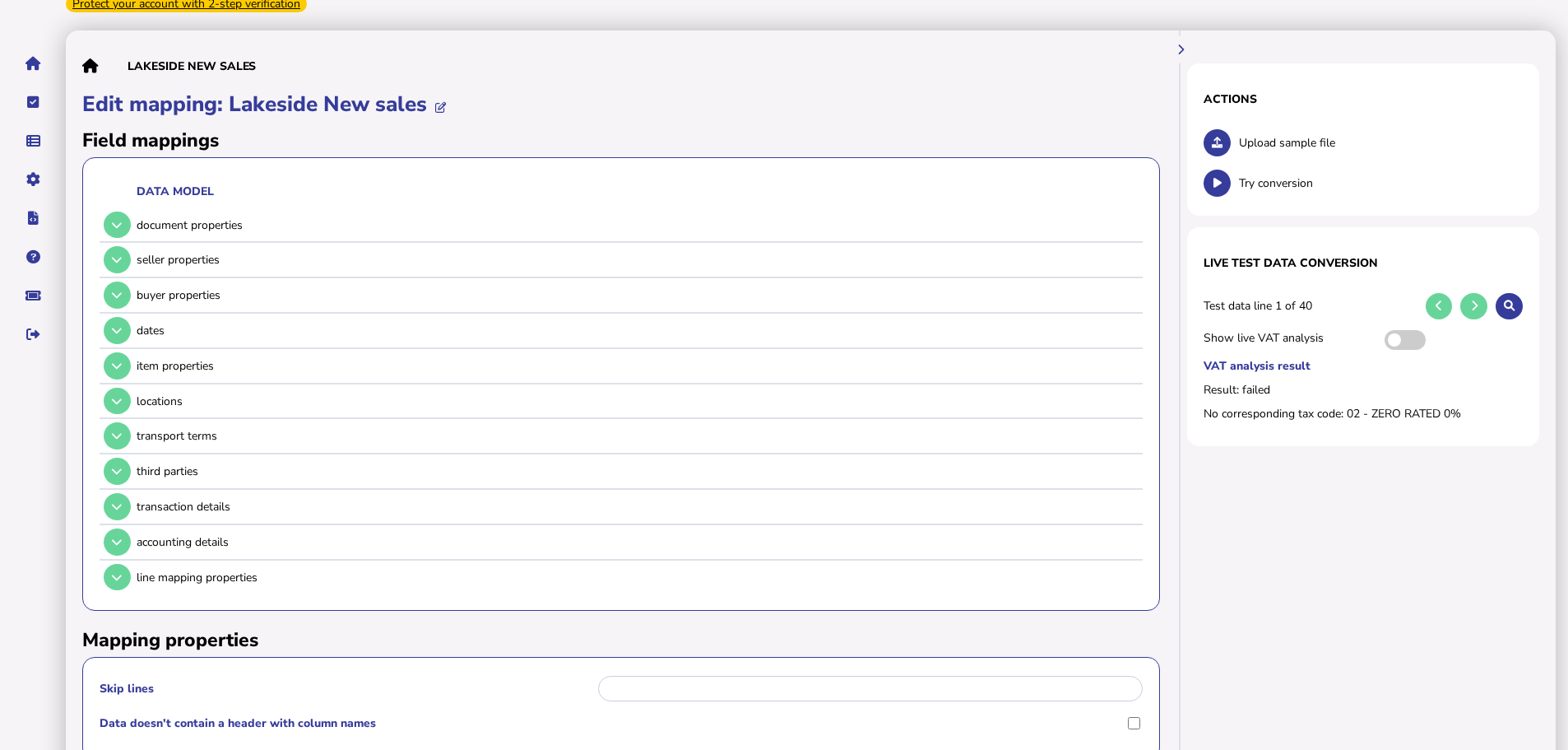
click at [122, 290] on icon at bounding box center [116, 295] width 10 height 11
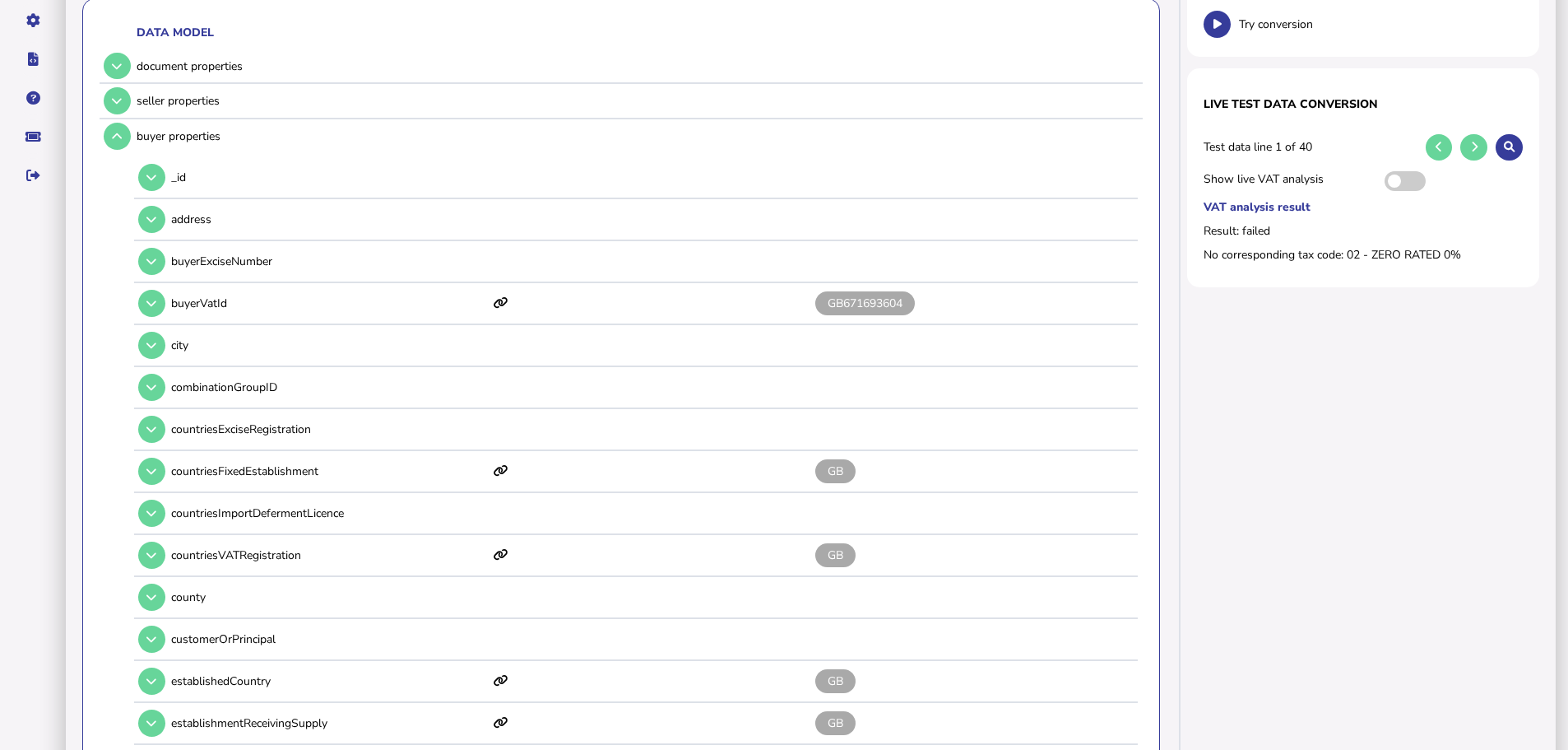
scroll to position [0, 0]
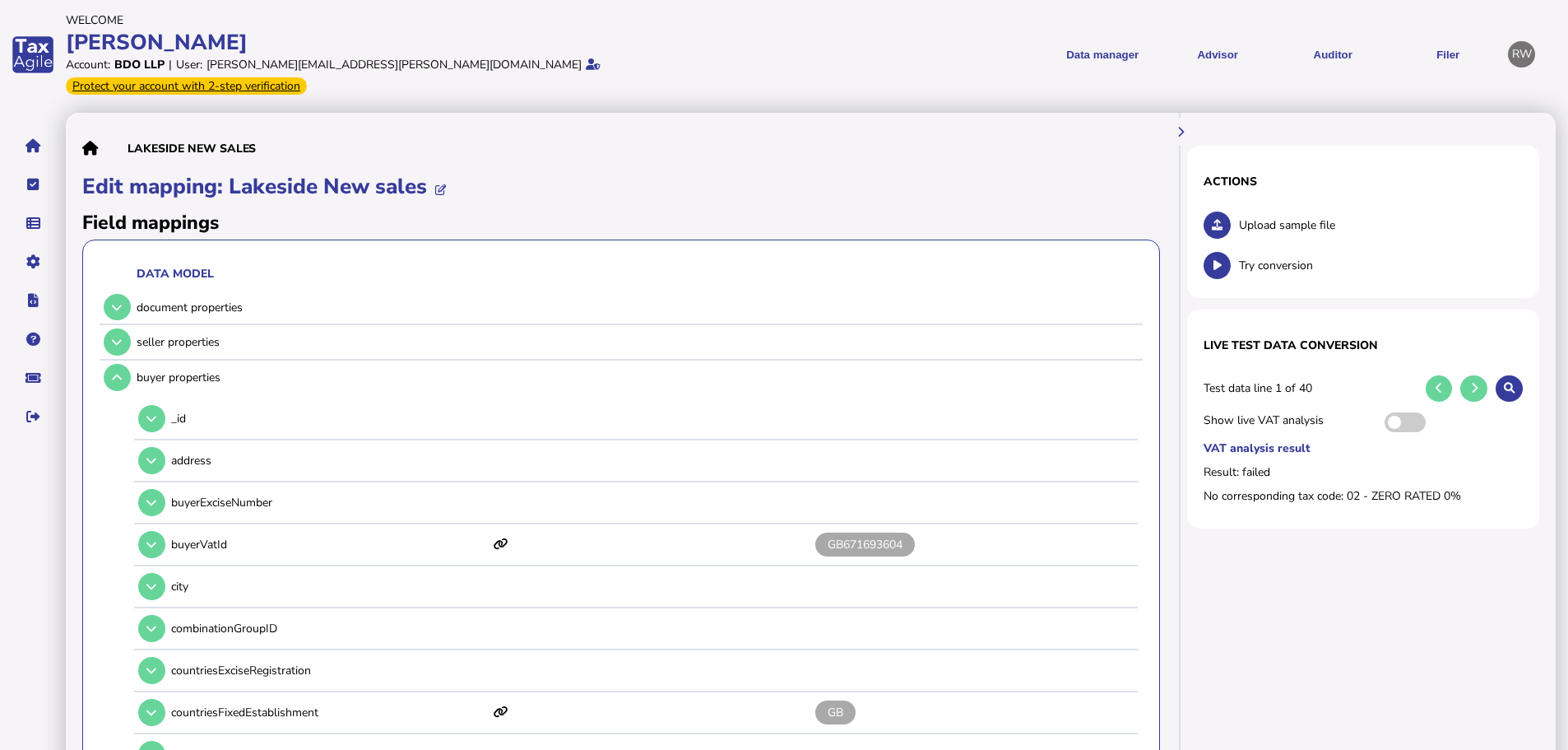
click at [115, 372] on icon at bounding box center [116, 377] width 10 height 11
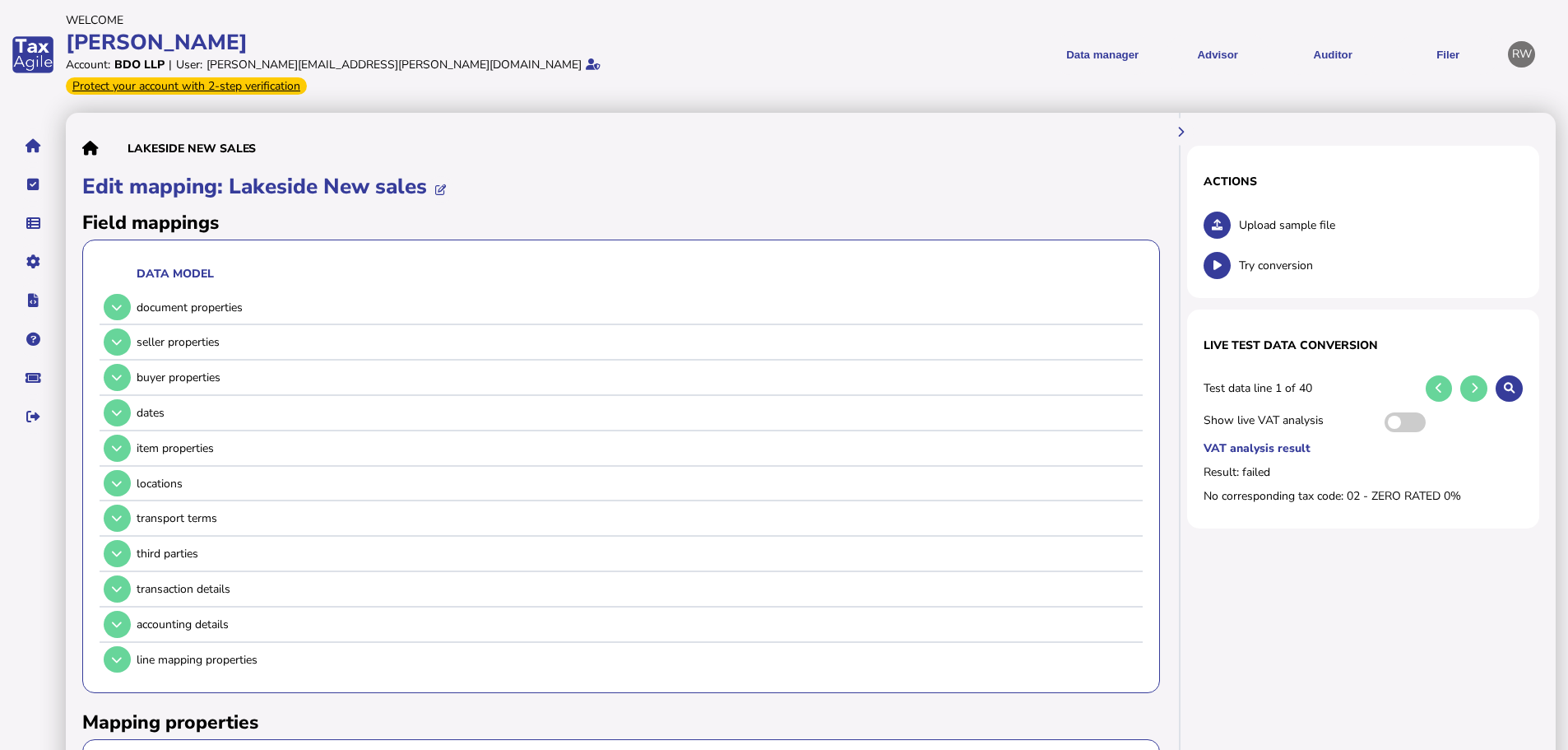
click at [115, 337] on icon at bounding box center [116, 342] width 10 height 11
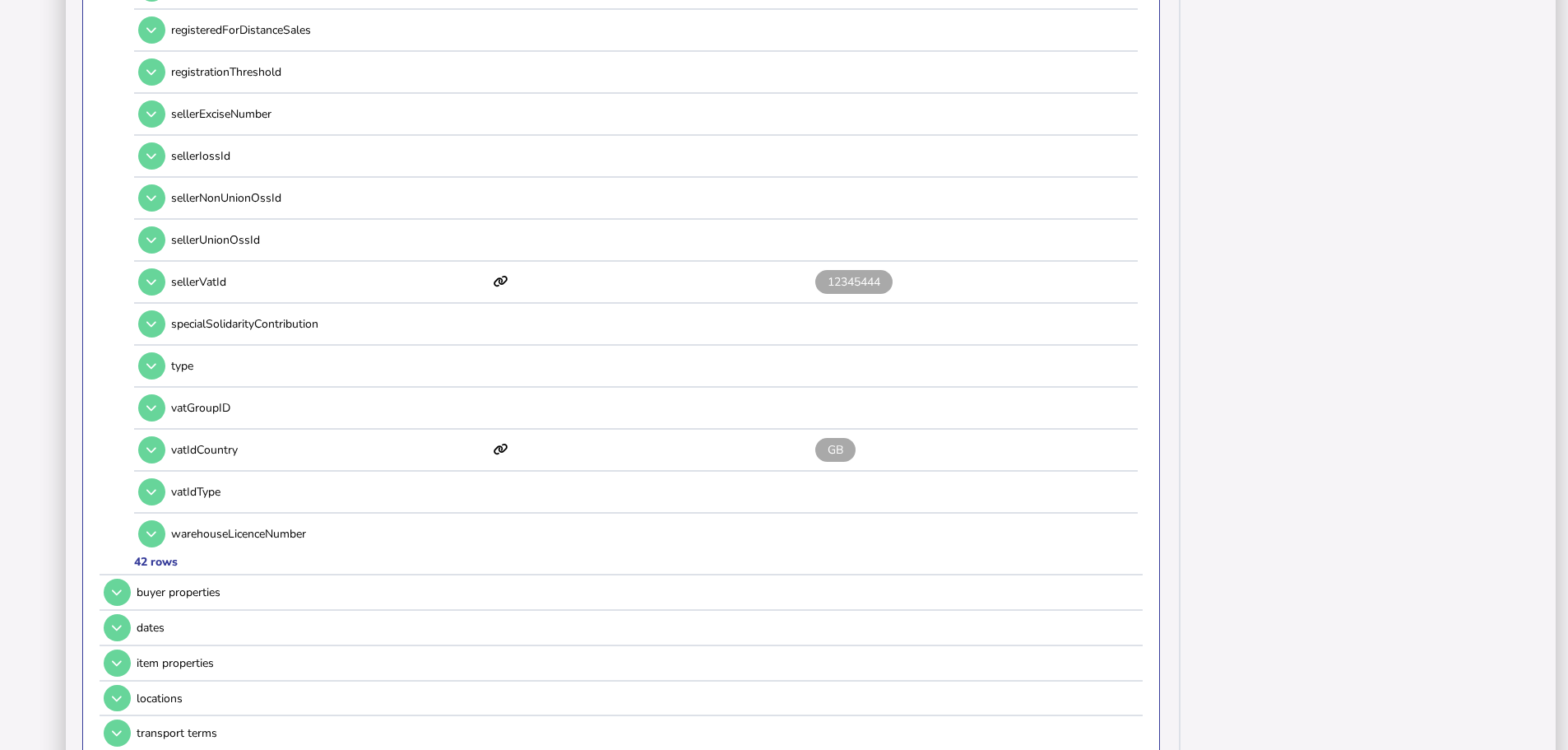
scroll to position [1563, 0]
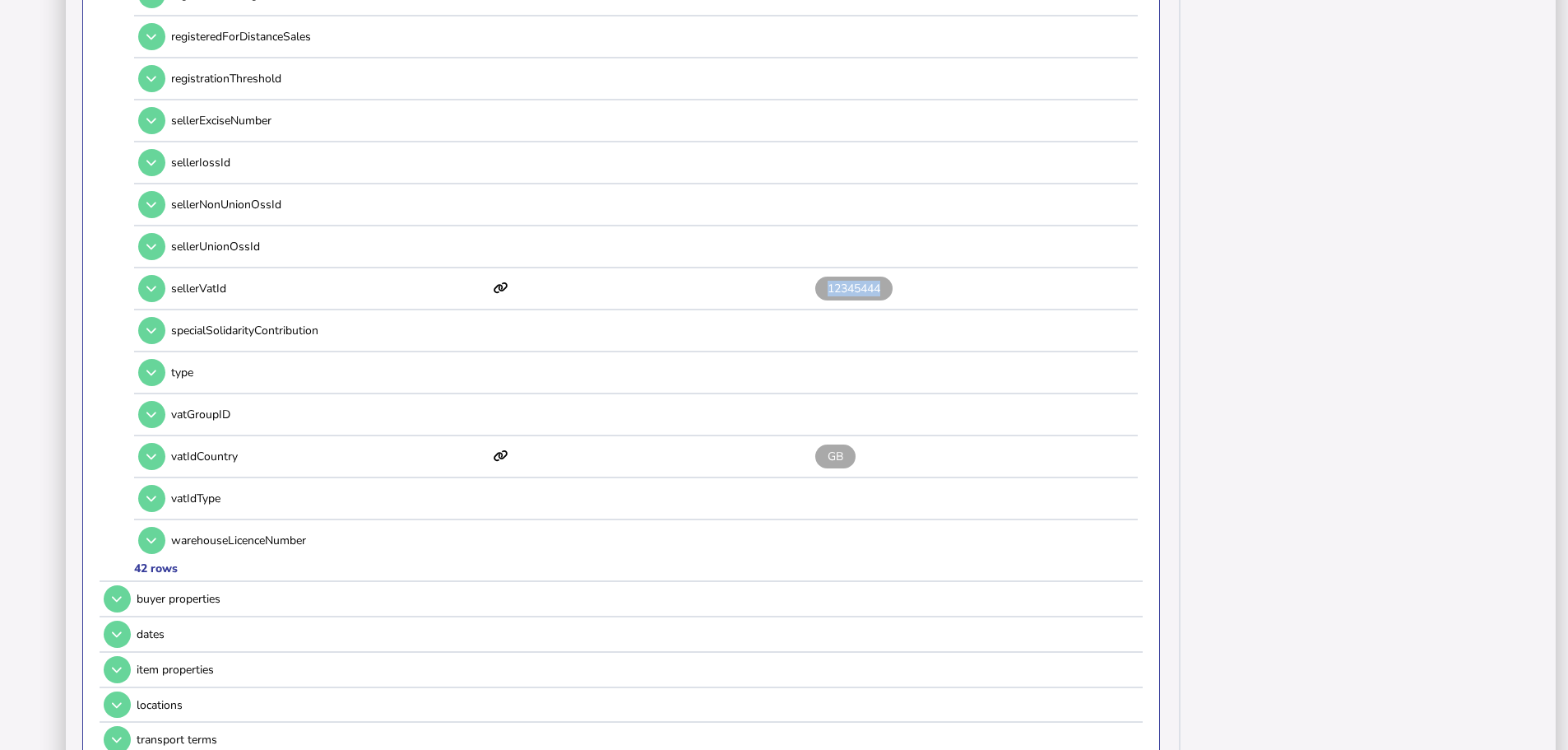
drag, startPoint x: 889, startPoint y: 269, endPoint x: 814, endPoint y: 268, distance: 75.0
click at [814, 268] on div "sellerVatId 12345444" at bounding box center [633, 288] width 999 height 41
copy span "12345444"
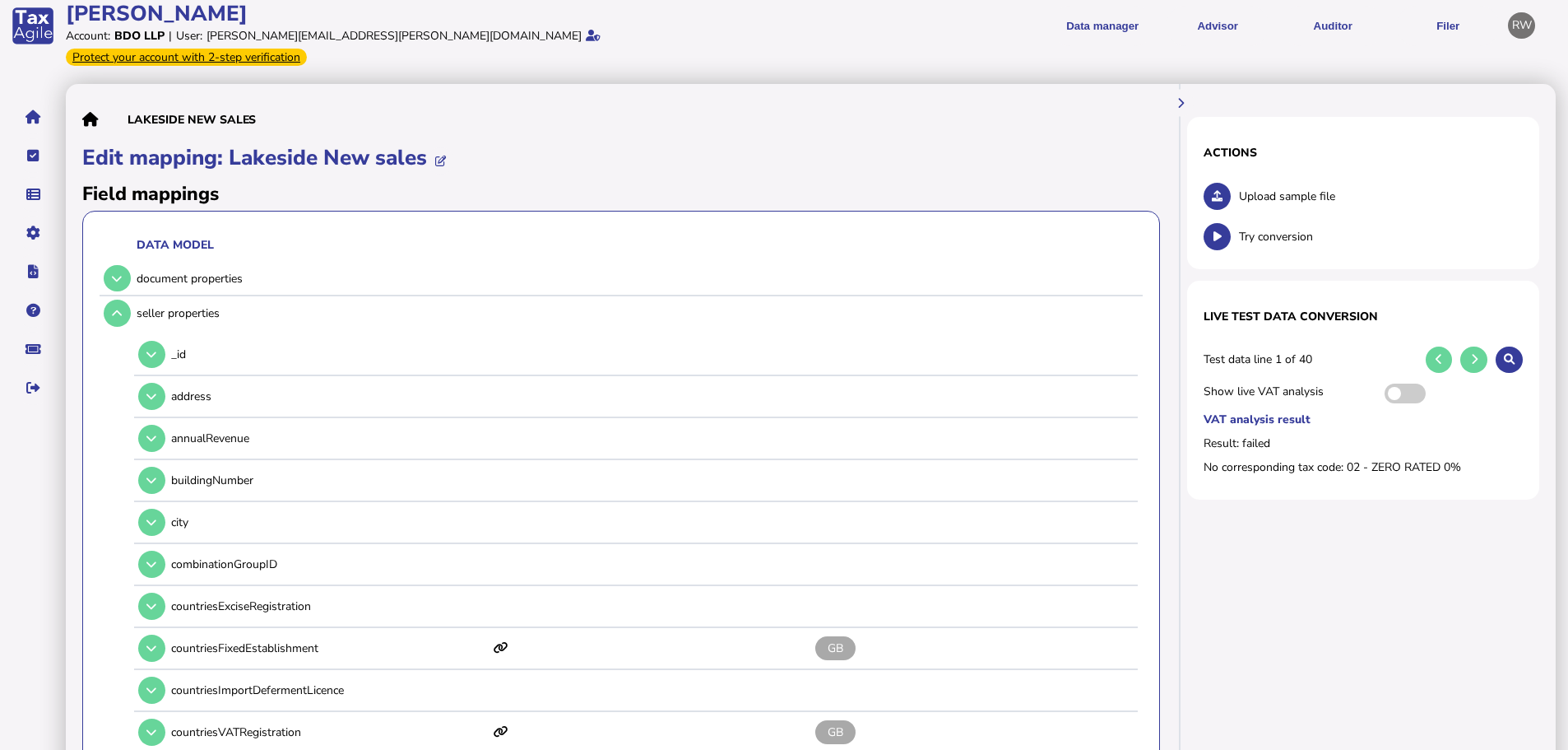
scroll to position [0, 0]
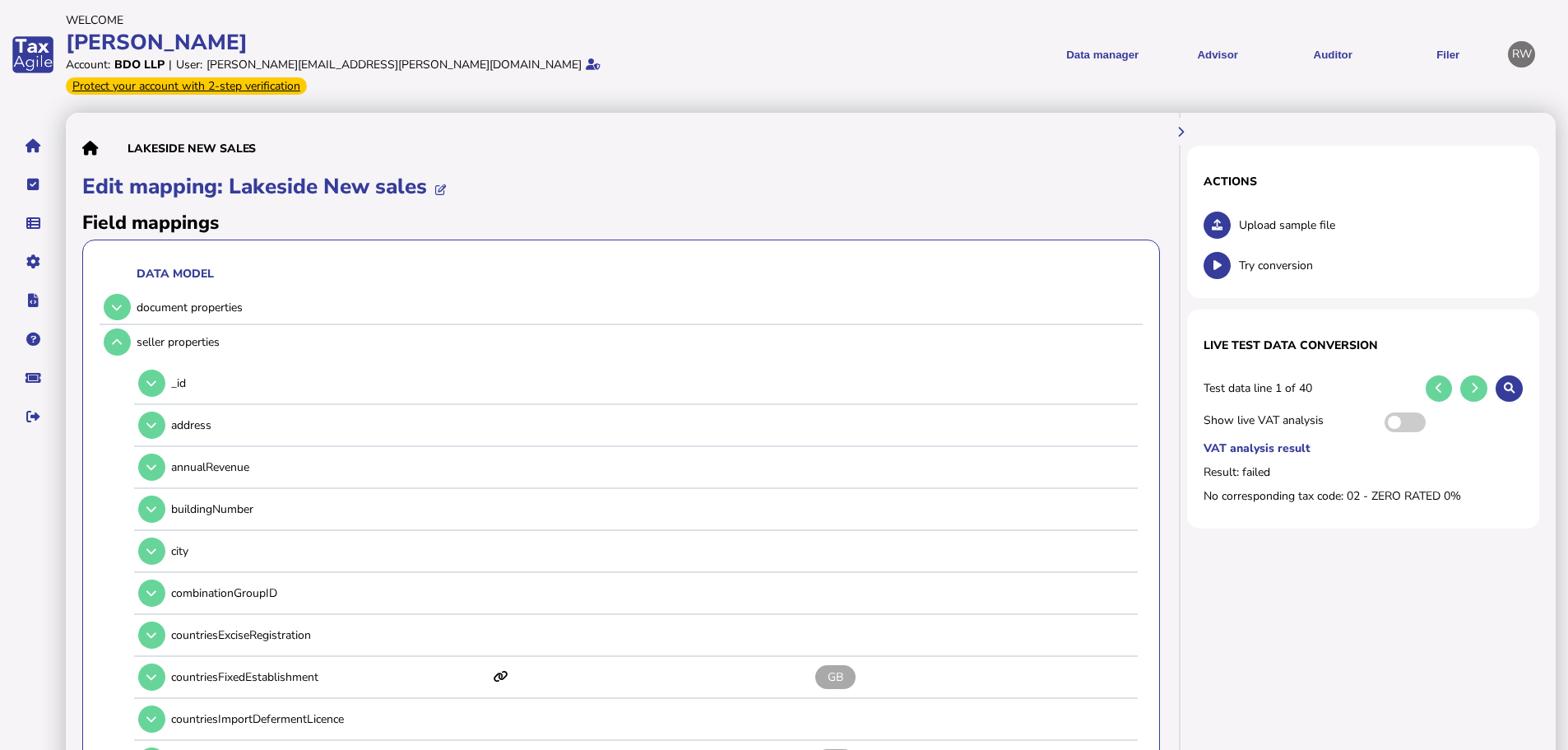
click at [0, 0] on link "Data mappings" at bounding box center [0, 0] width 0 height 0
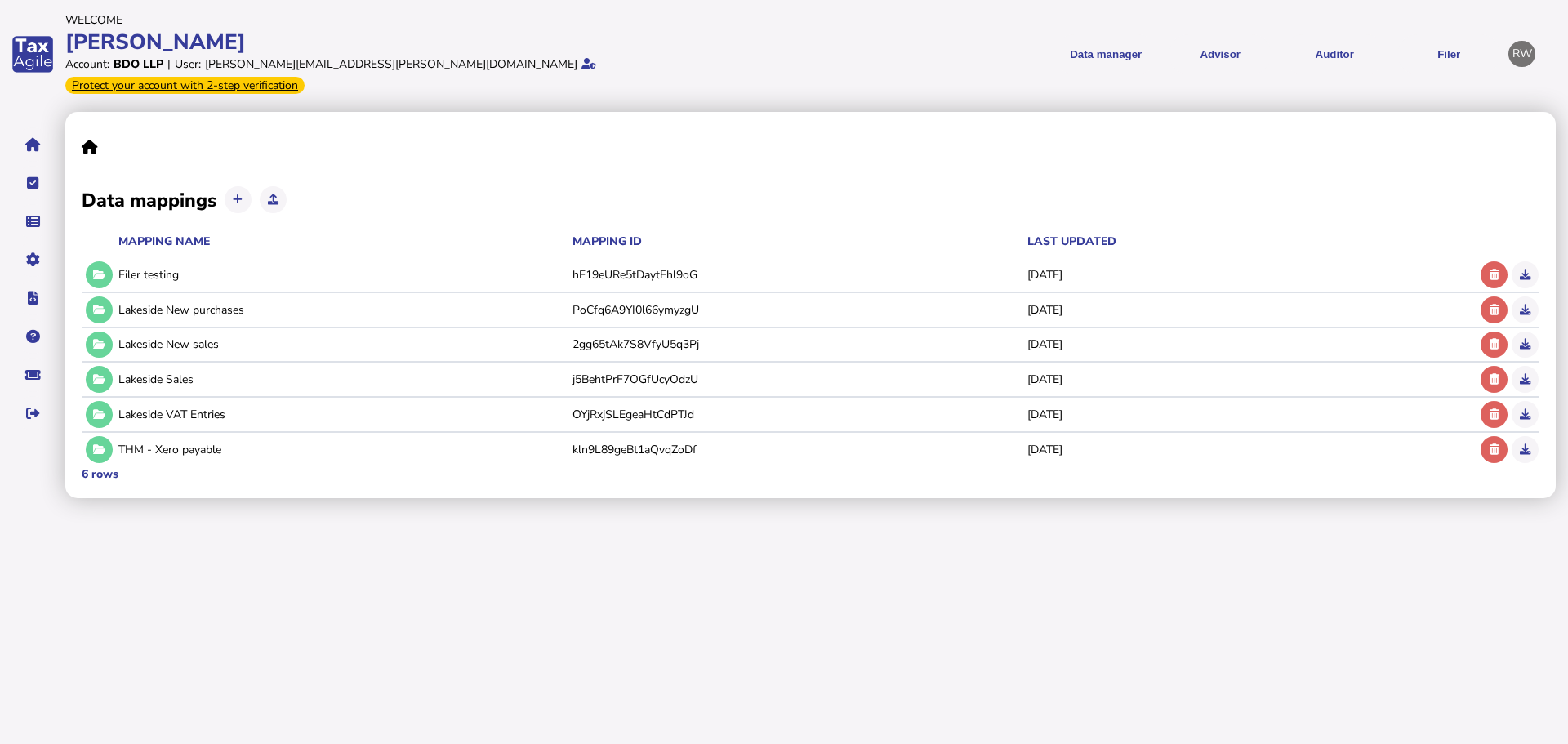
click at [95, 304] on icon at bounding box center [99, 309] width 12 height 10
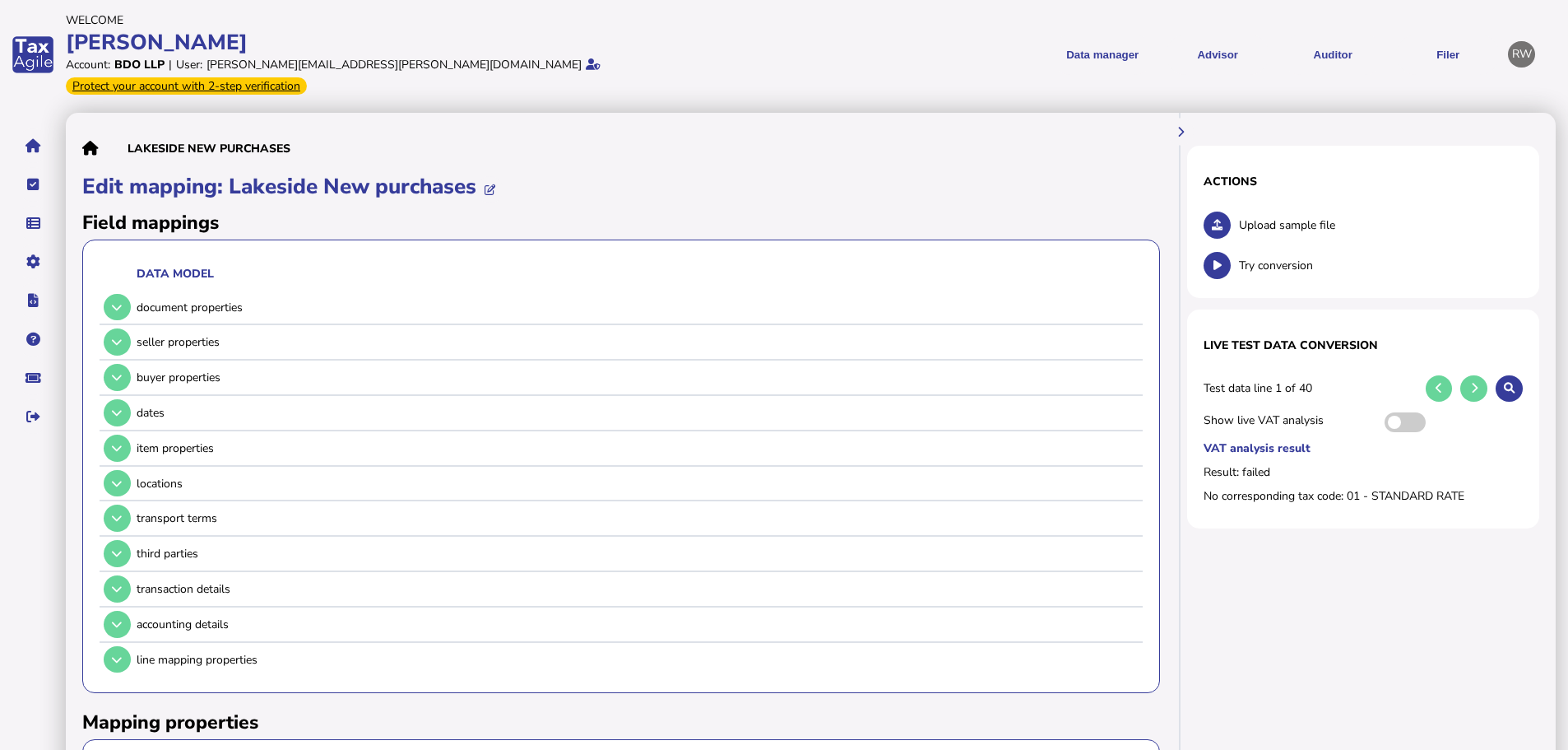
click at [118, 337] on icon at bounding box center [116, 342] width 10 height 11
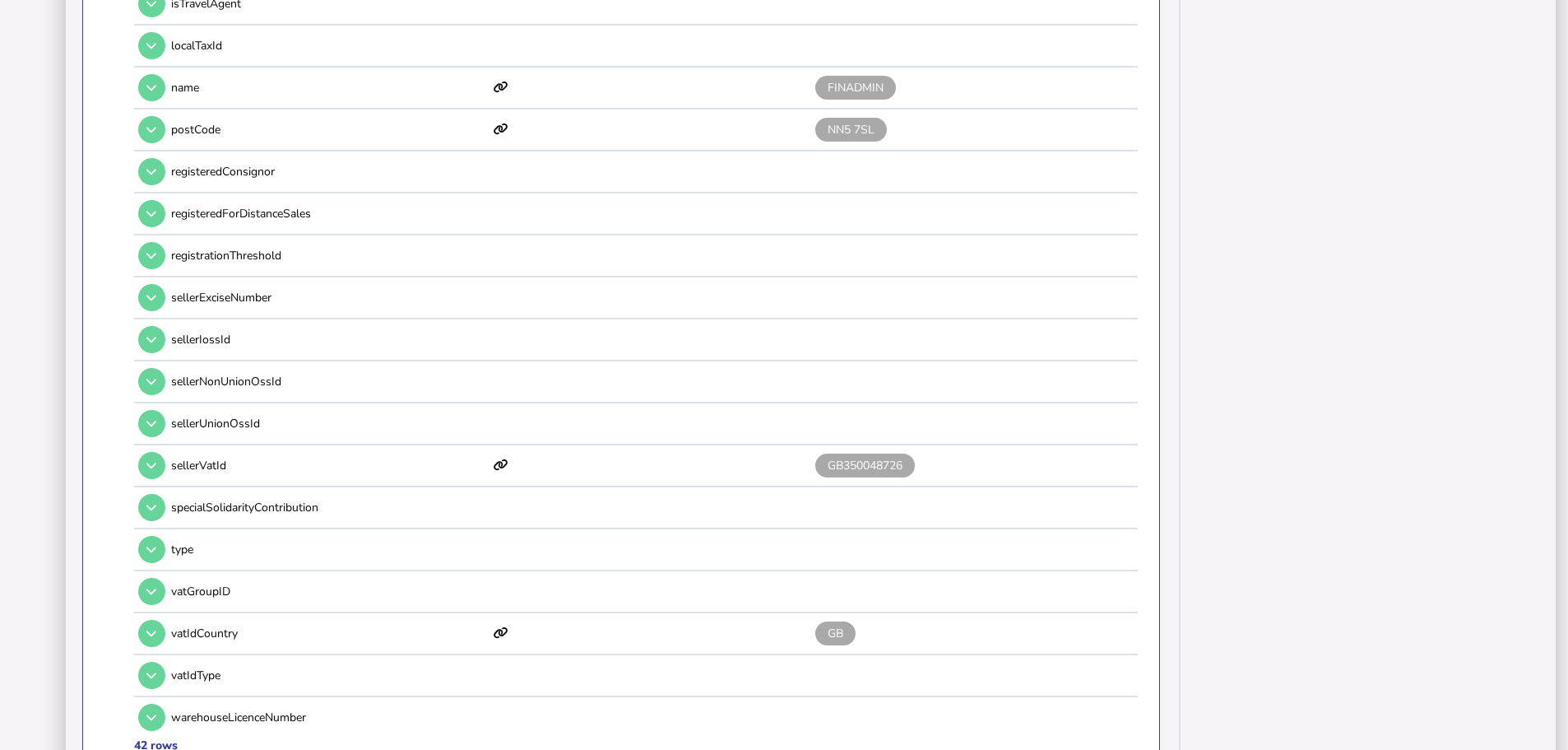
scroll to position [1893, 0]
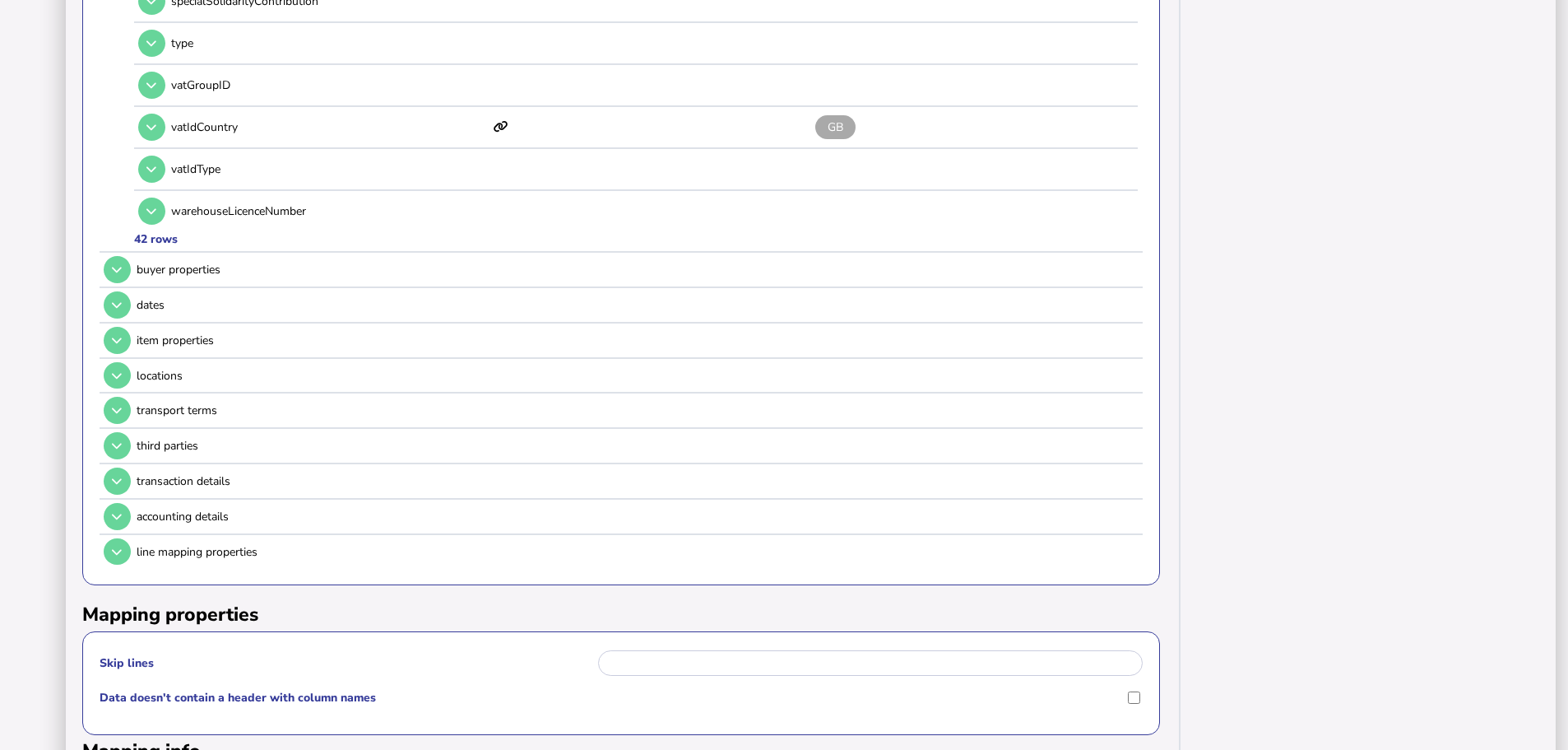
click at [118, 264] on icon at bounding box center [116, 270] width 10 height 11
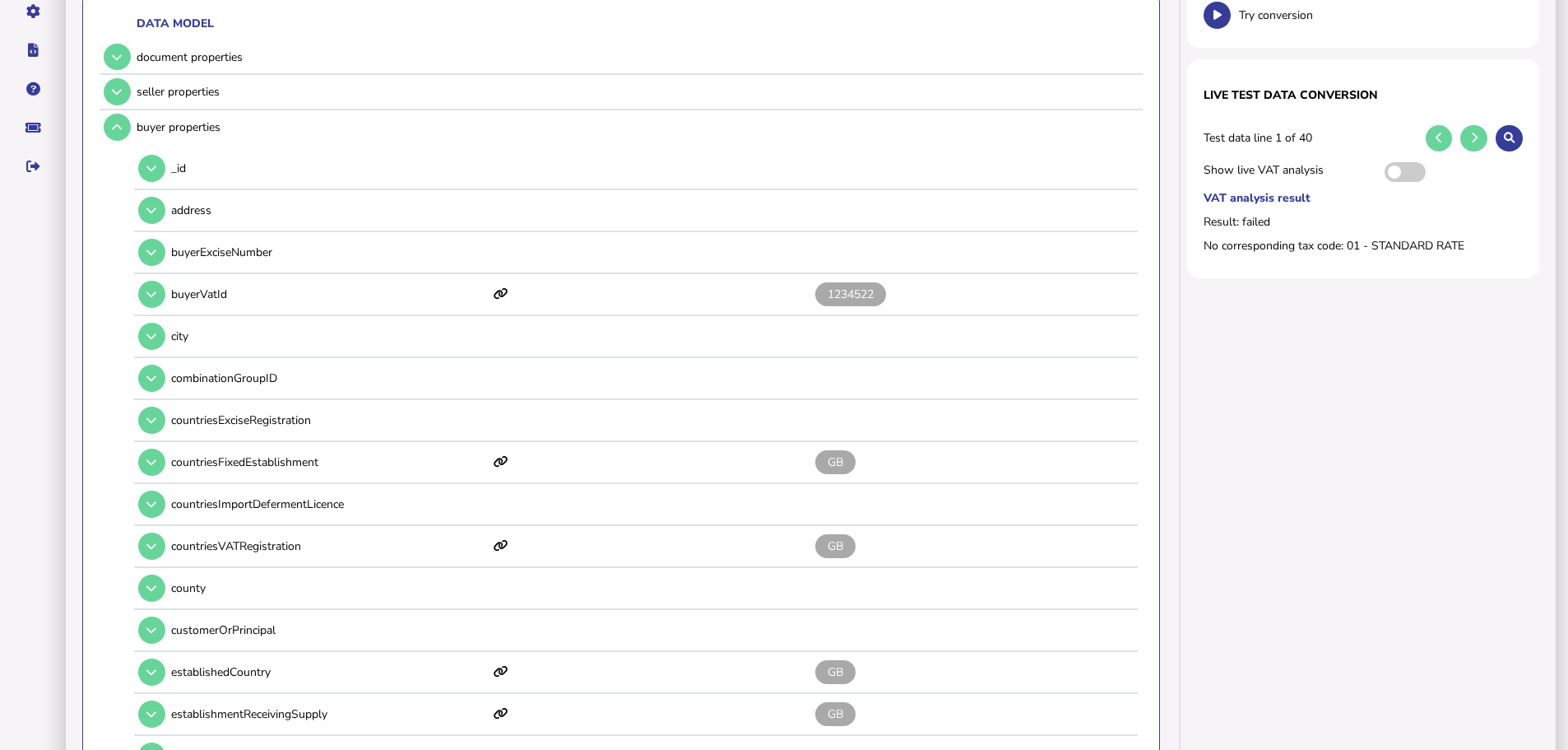
scroll to position [200, 0]
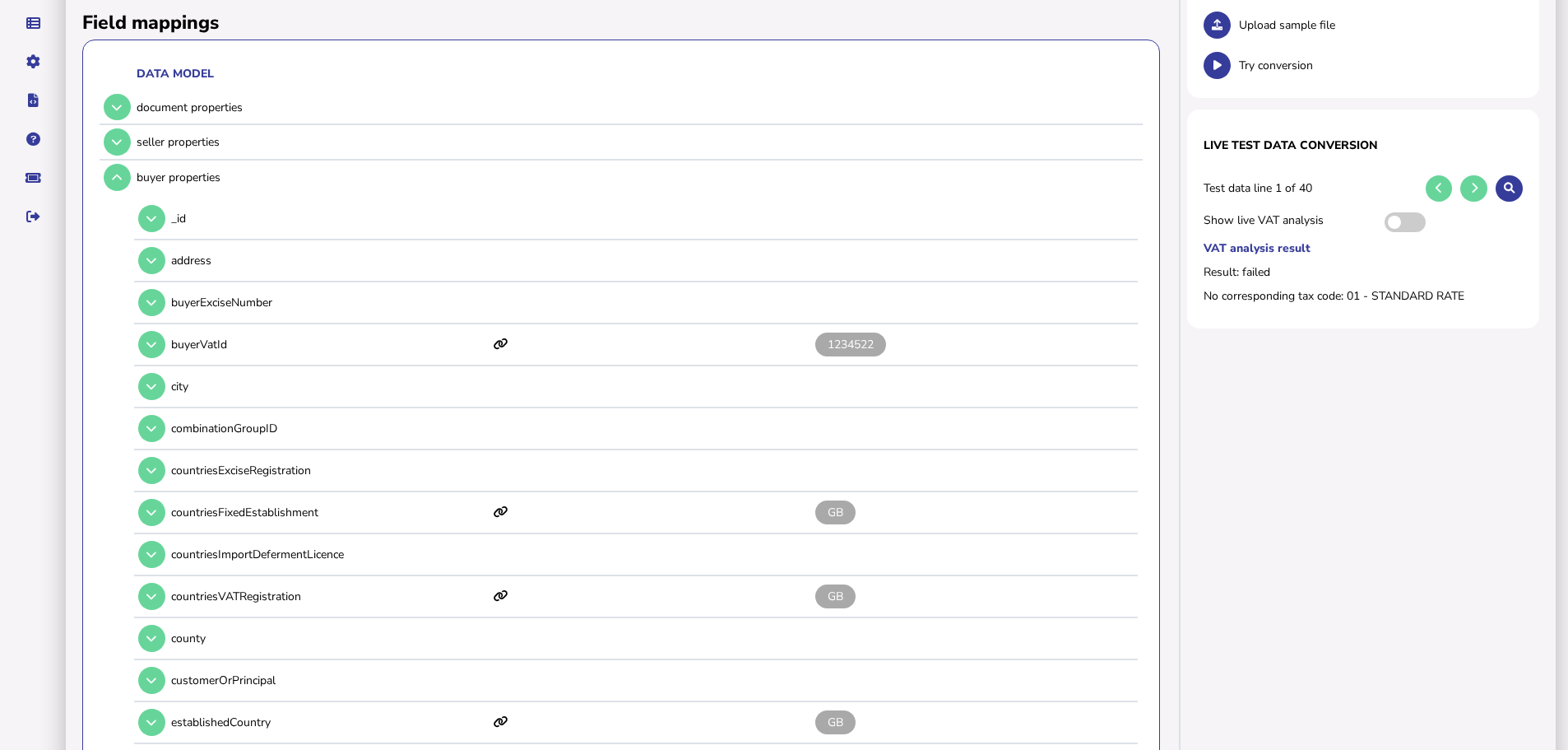
click at [147, 339] on icon at bounding box center [151, 345] width 10 height 11
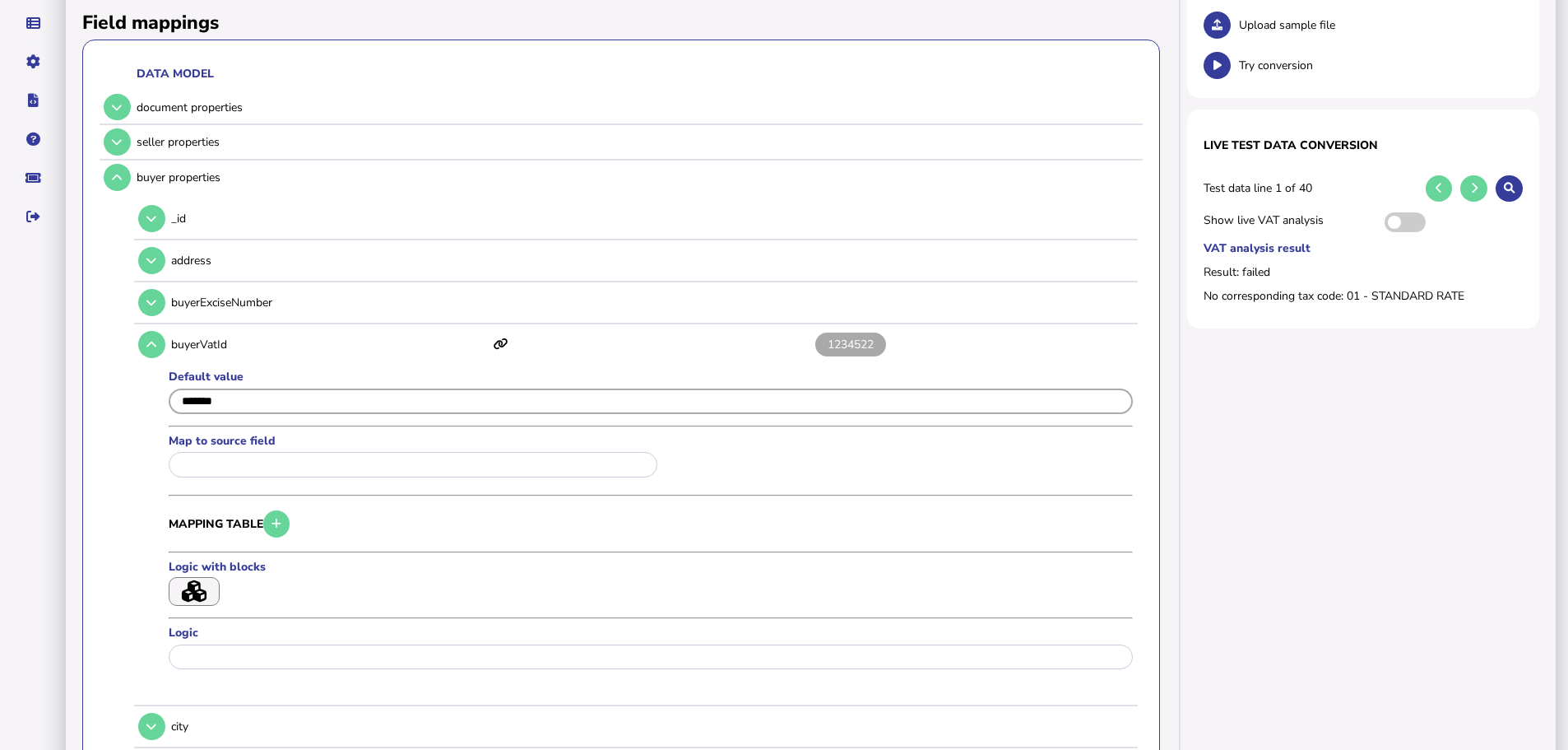
drag, startPoint x: 431, startPoint y: 384, endPoint x: 204, endPoint y: 385, distance: 227.0
click at [204, 389] on input "input" at bounding box center [650, 401] width 964 height 26
click at [259, 389] on input "input" at bounding box center [650, 401] width 964 height 26
drag, startPoint x: 263, startPoint y: 380, endPoint x: 177, endPoint y: 375, distance: 86.1
click at [177, 389] on input "input" at bounding box center [650, 401] width 964 height 26
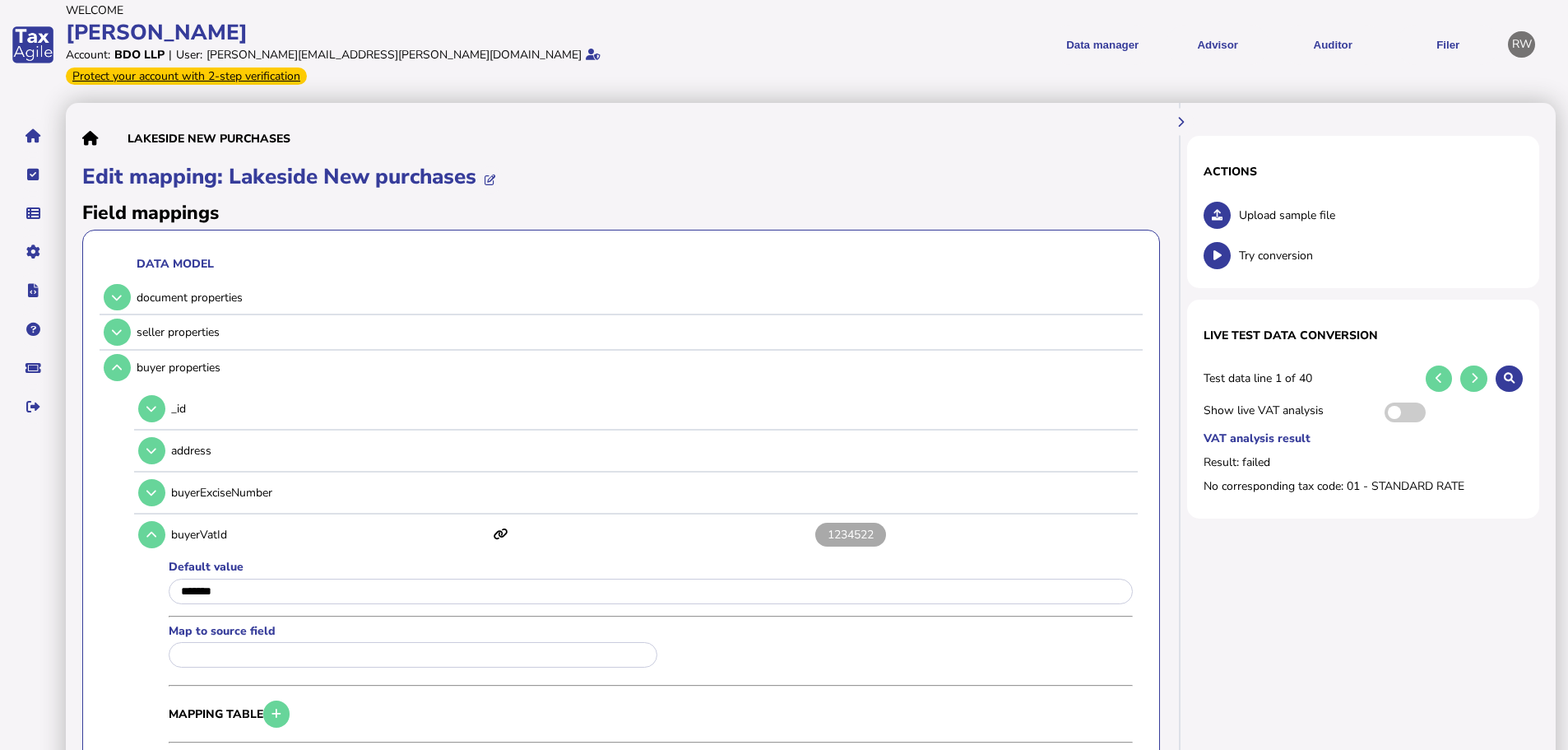
scroll to position [0, 0]
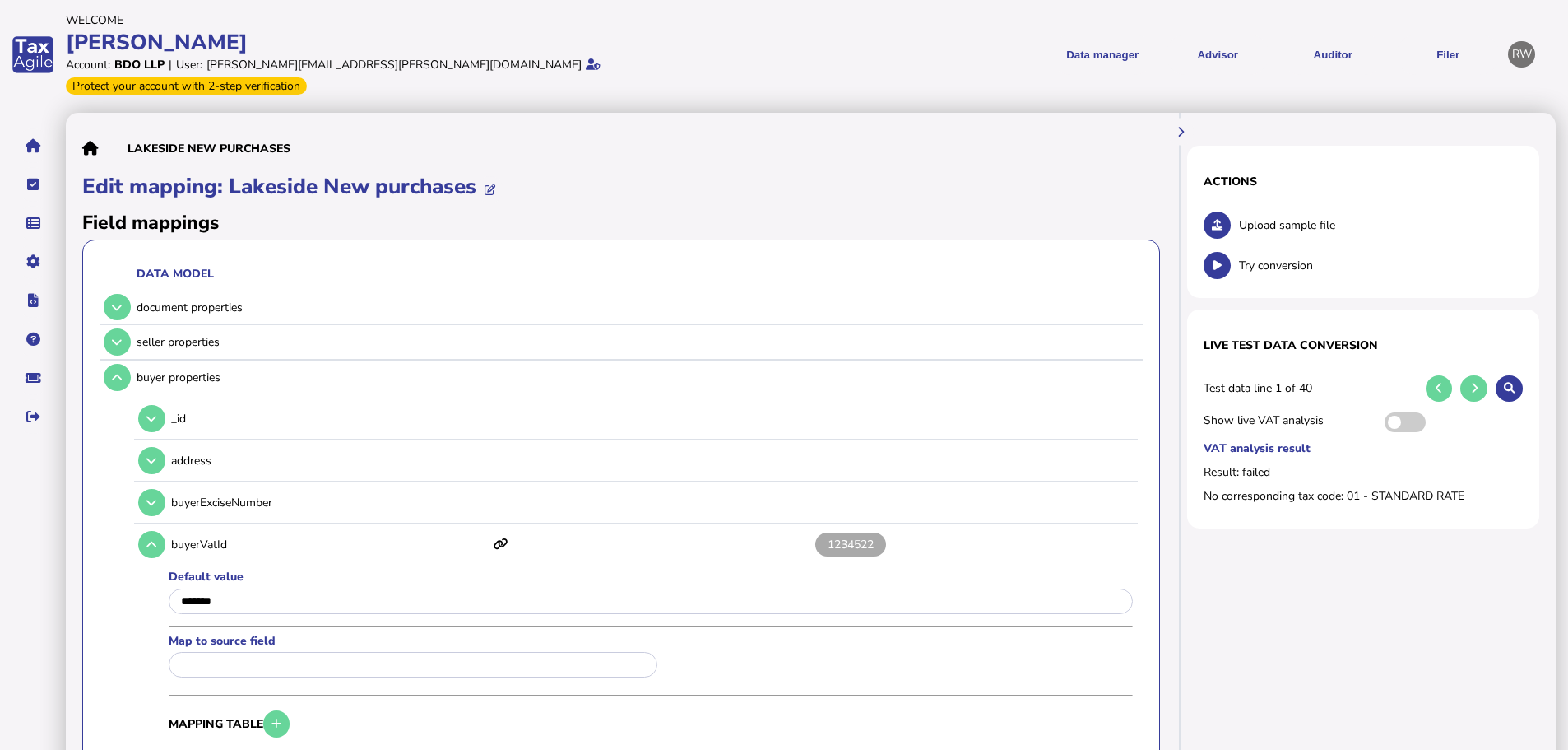
click at [0, 0] on link "Upload list" at bounding box center [0, 0] width 0 height 0
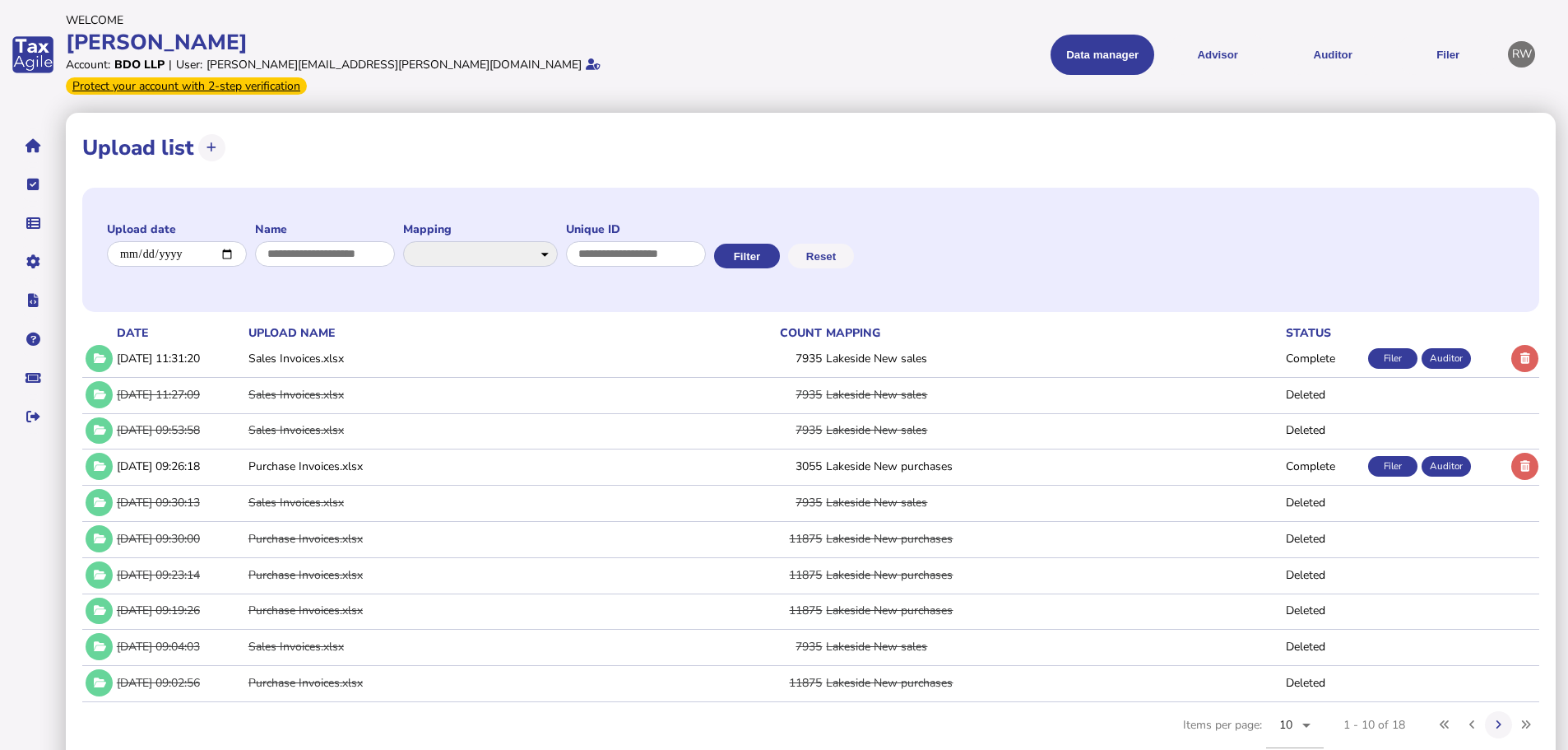
click at [0, 0] on link "Data mappings" at bounding box center [0, 0] width 0 height 0
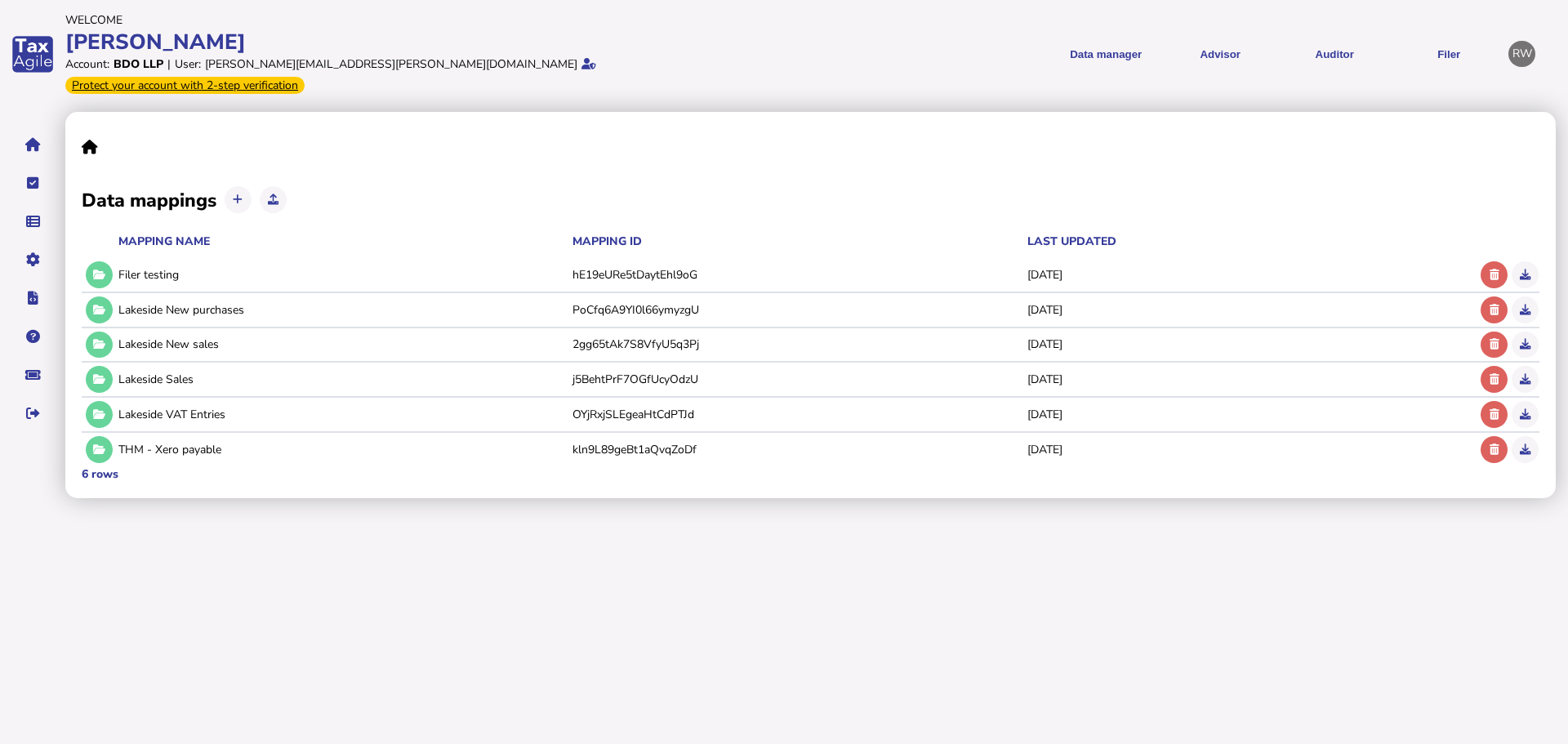
click at [91, 296] on button at bounding box center [99, 309] width 27 height 27
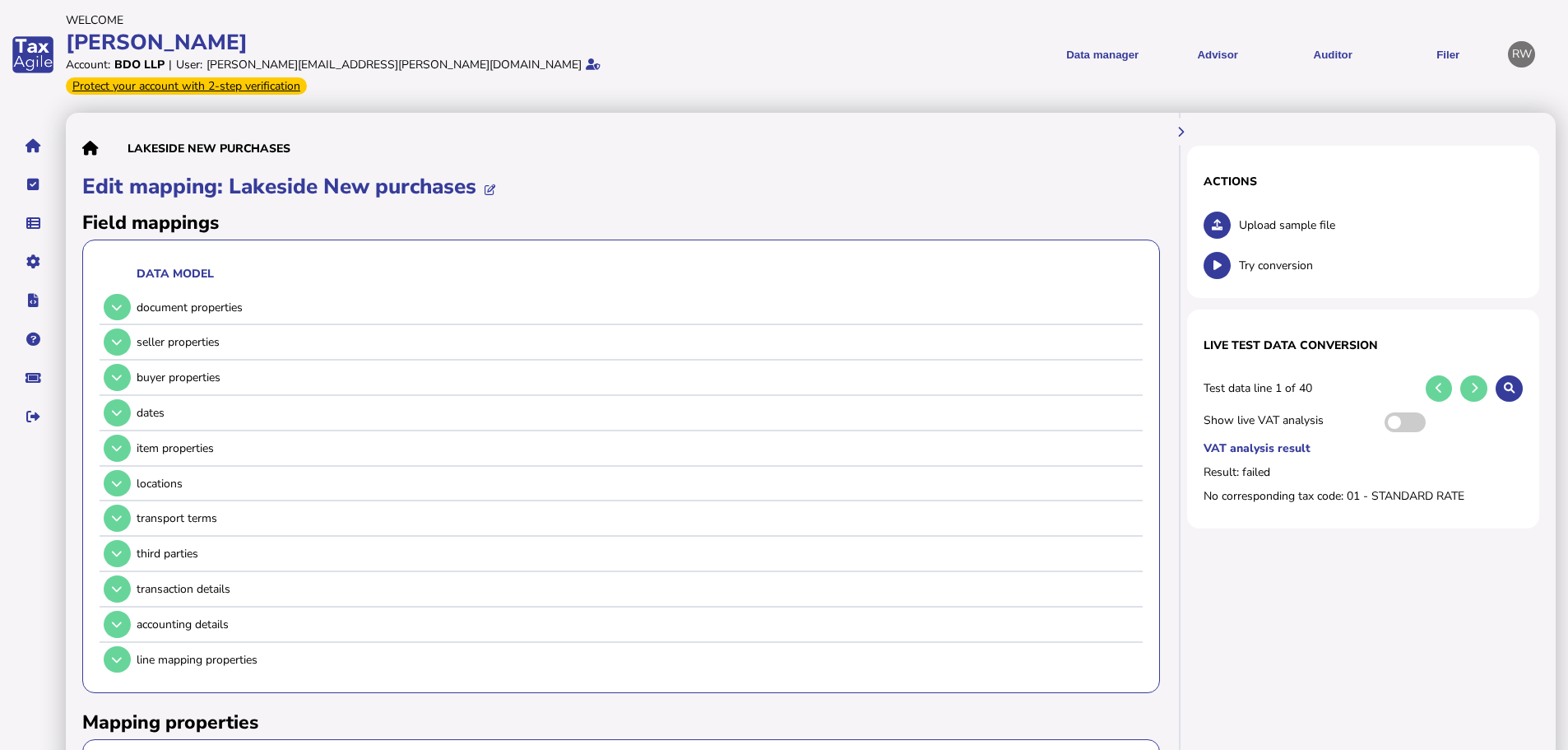
click at [0, 0] on link "Data mappings" at bounding box center [0, 0] width 0 height 0
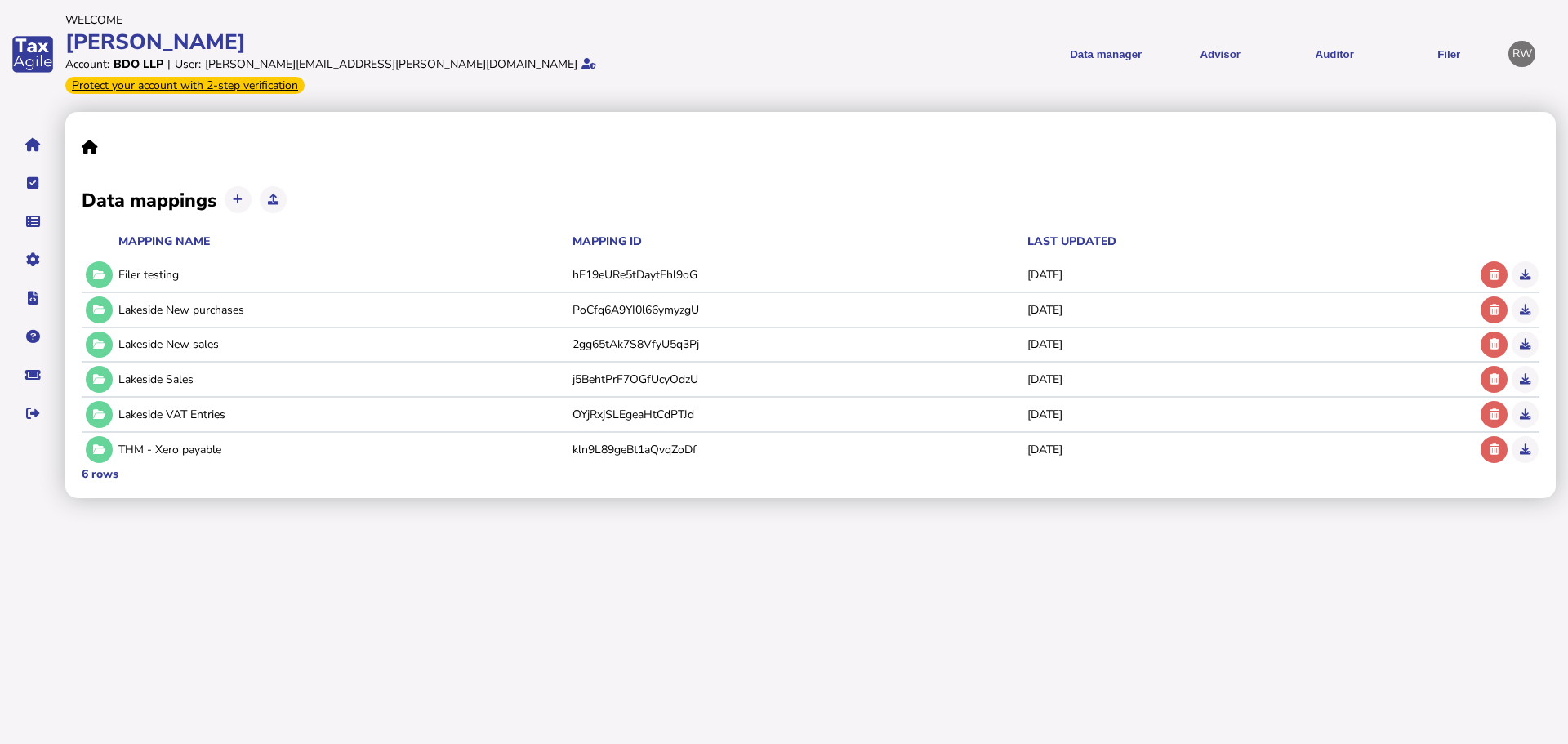
click at [98, 331] on button at bounding box center [99, 344] width 27 height 27
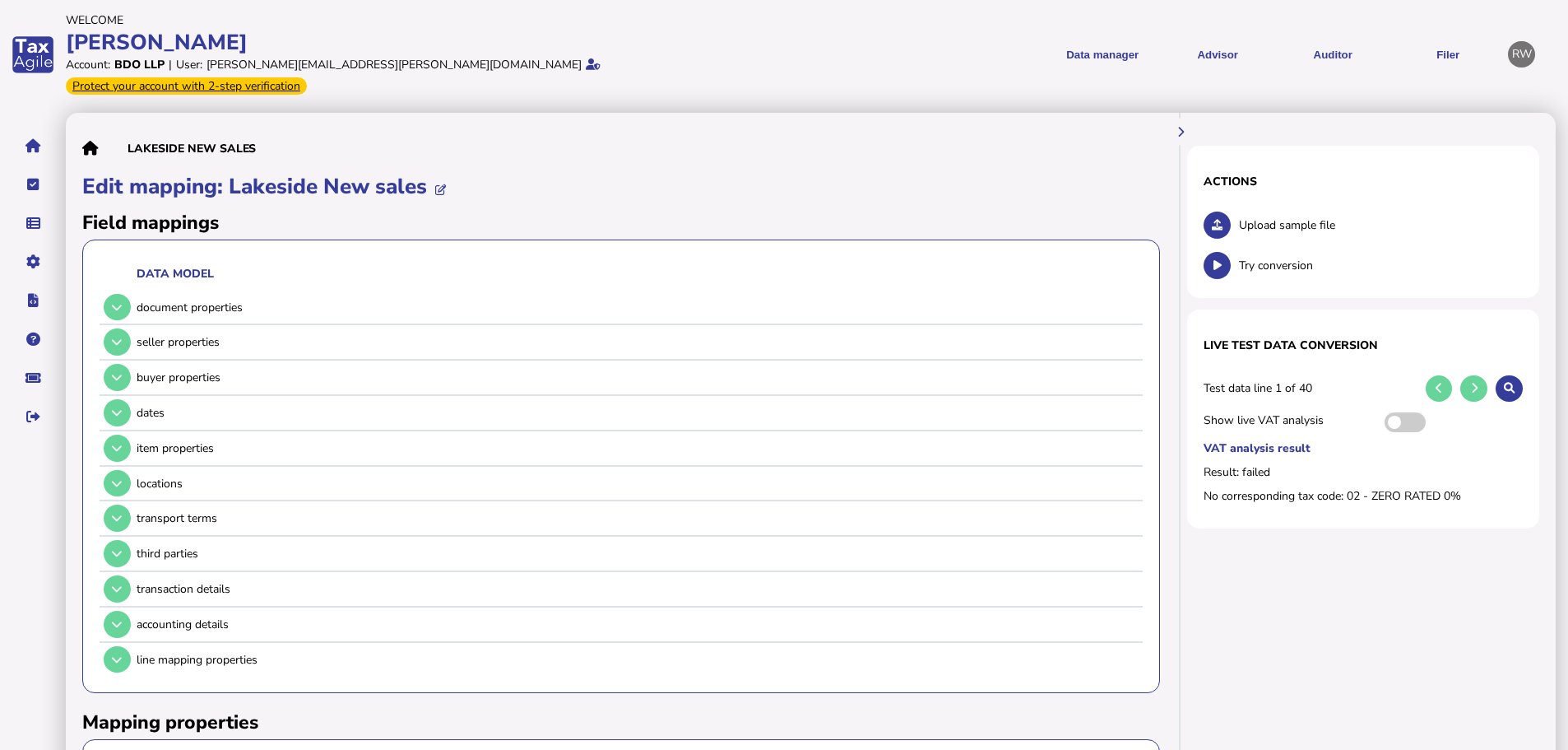
click at [114, 337] on icon at bounding box center [116, 342] width 10 height 11
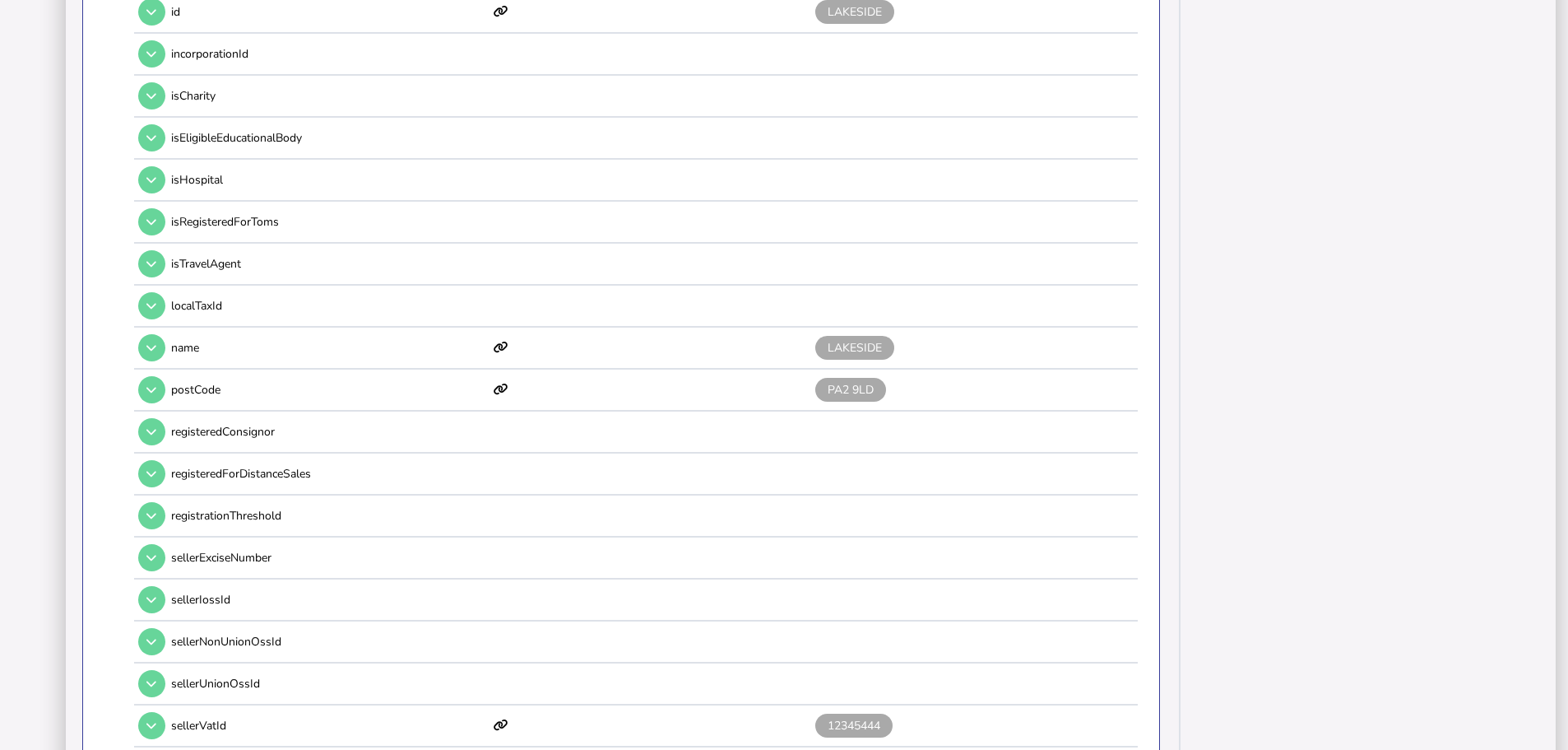
scroll to position [1317, 0]
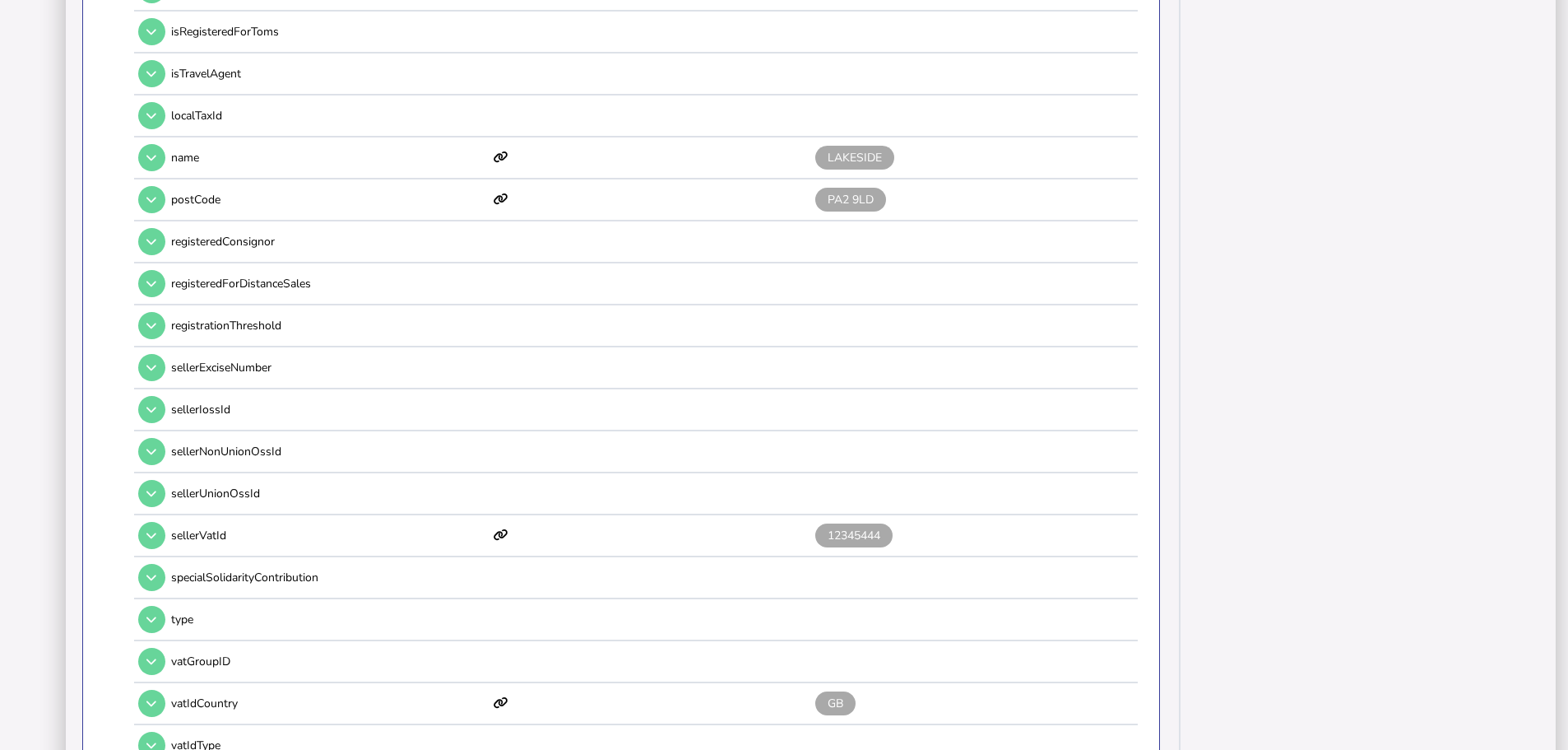
click at [163, 522] on button at bounding box center [152, 535] width 27 height 27
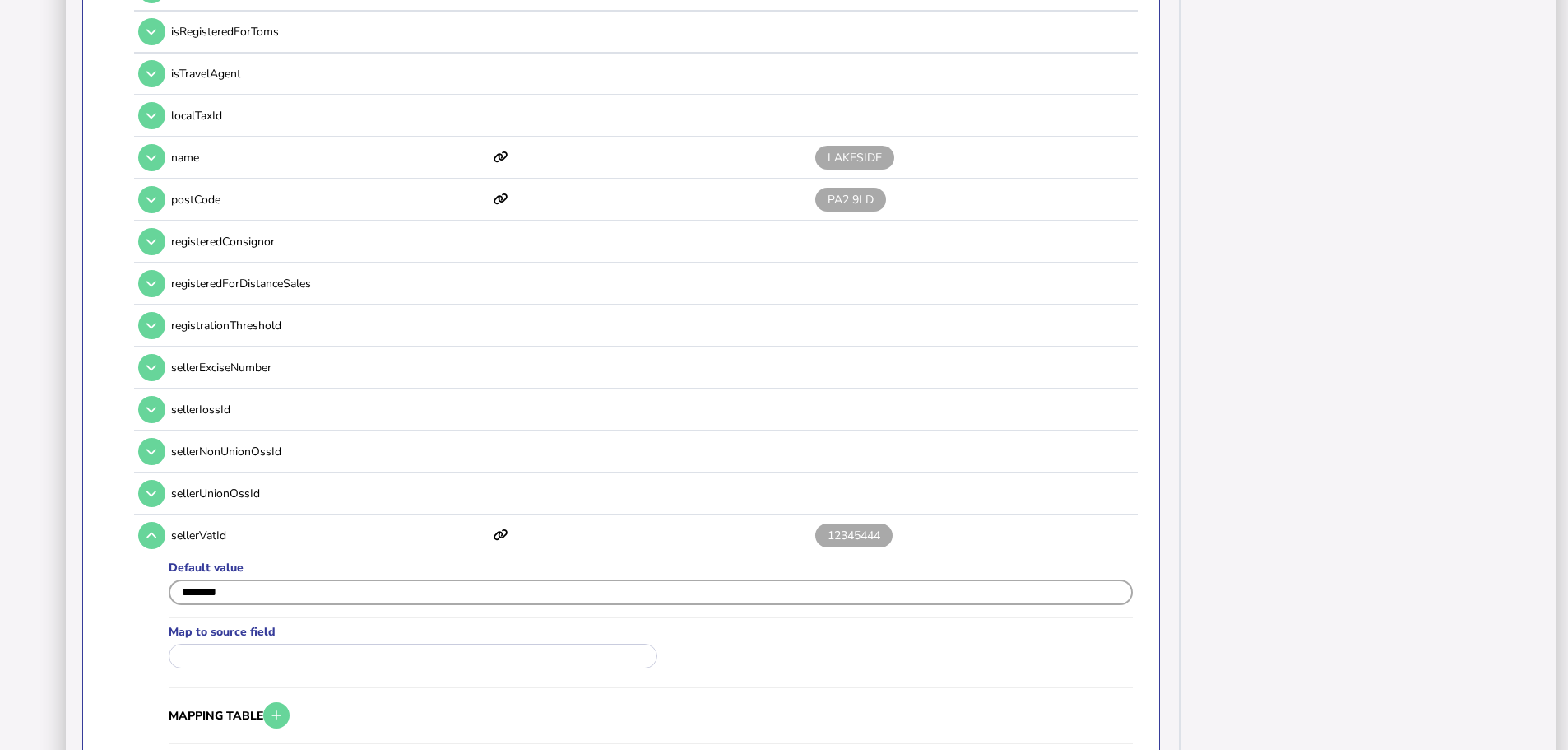
drag, startPoint x: 285, startPoint y: 571, endPoint x: 178, endPoint y: 577, distance: 107.2
click at [178, 579] on input "input" at bounding box center [650, 591] width 964 height 26
paste input "*******"
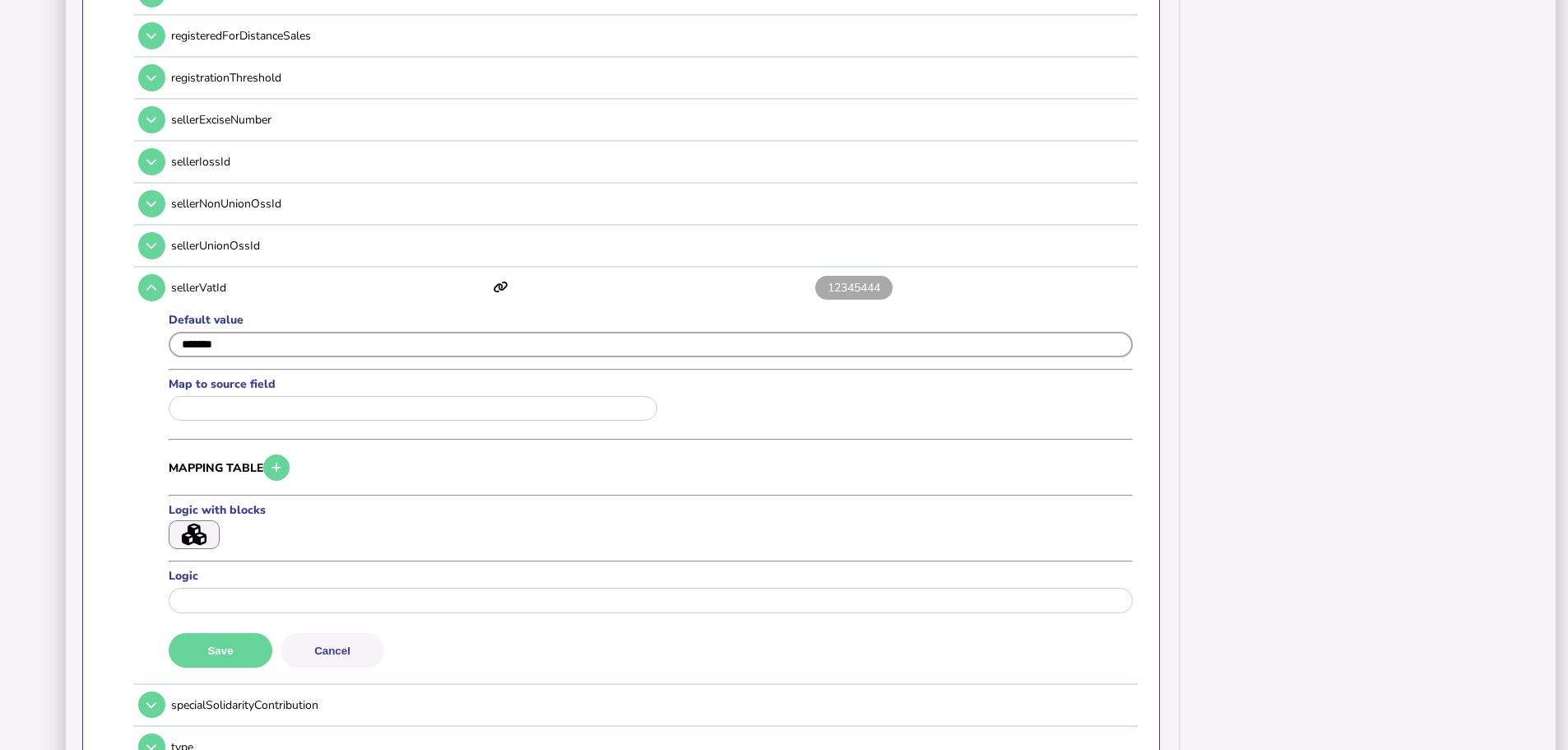
scroll to position [1646, 0]
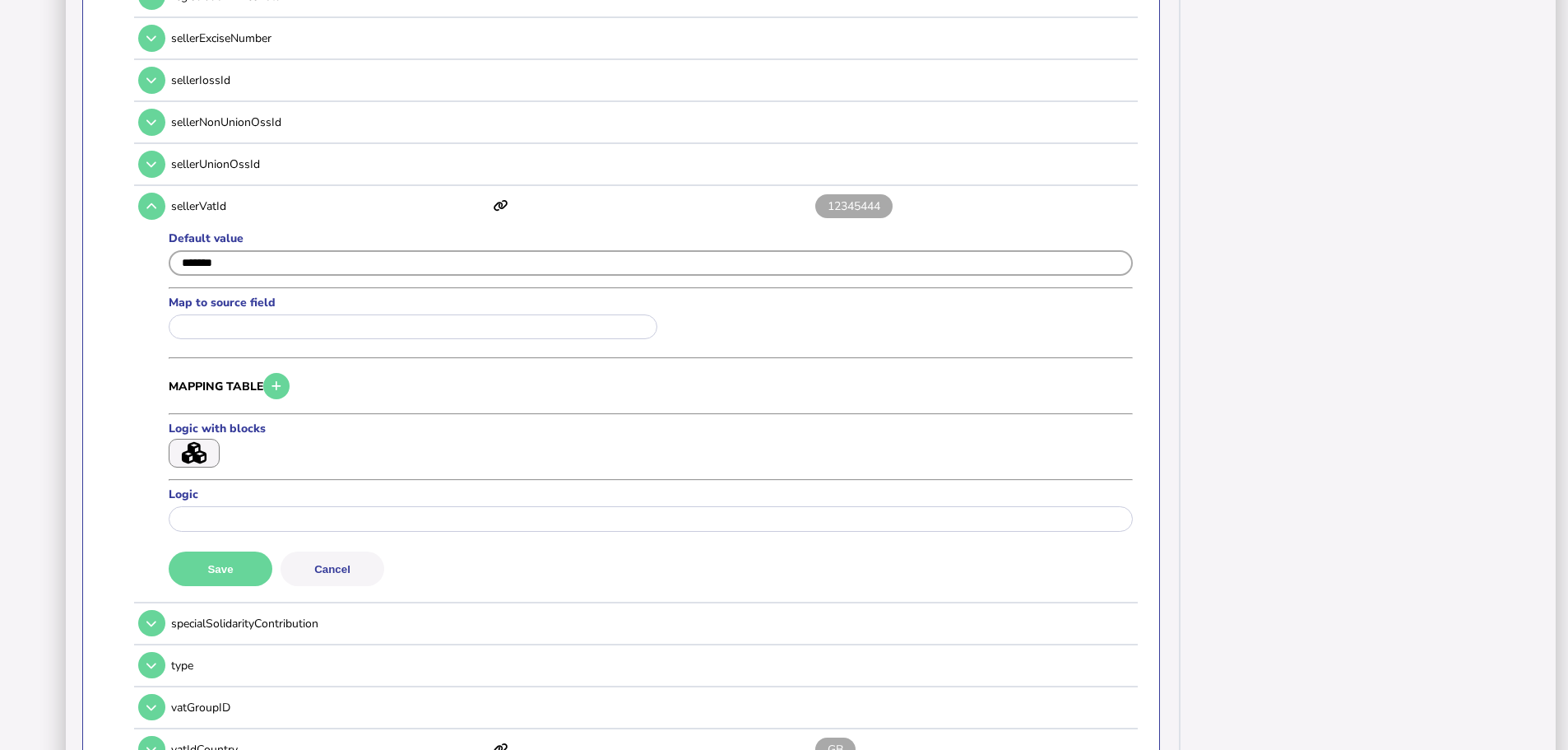
type input "*******"
click at [216, 552] on button "Save" at bounding box center [220, 568] width 104 height 34
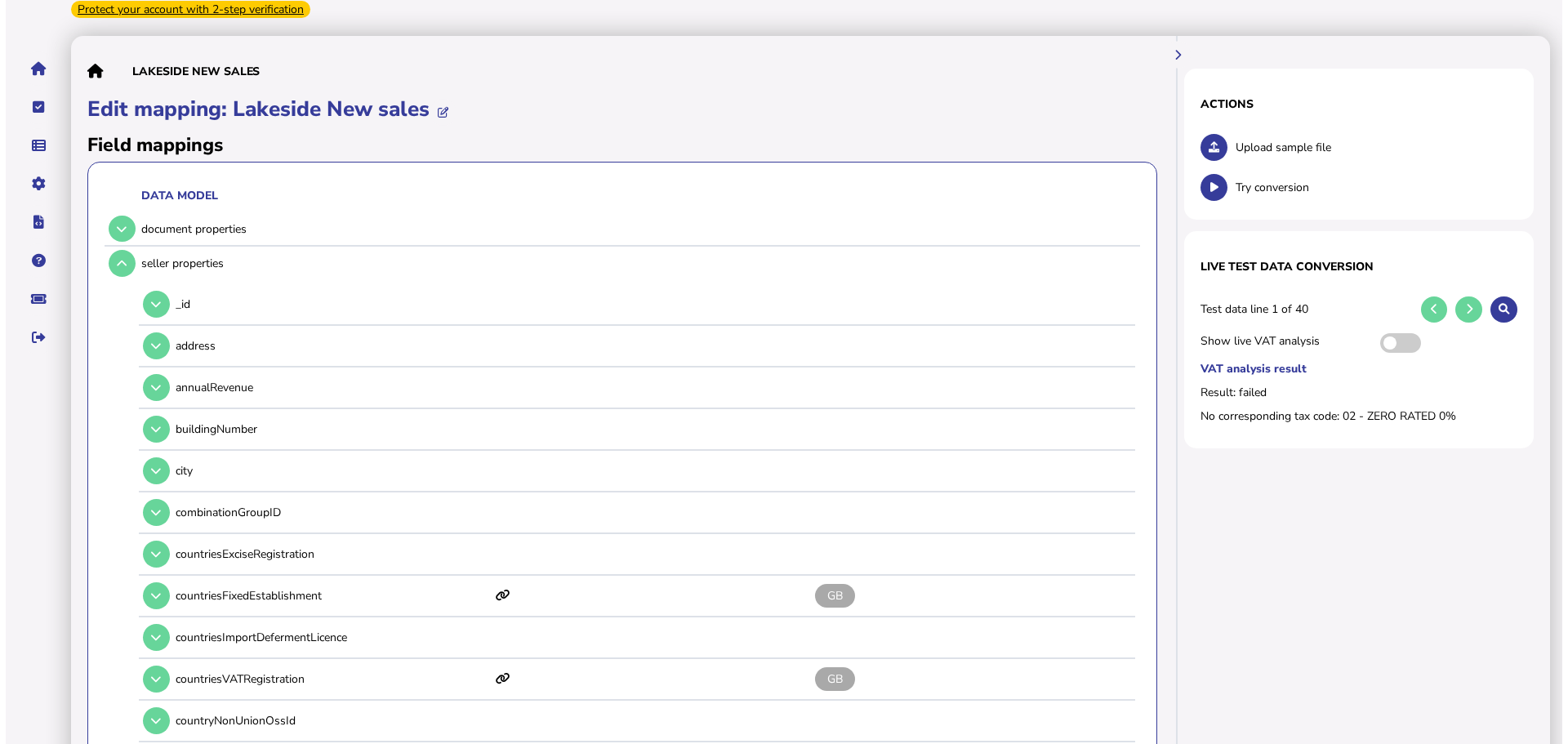
scroll to position [0, 0]
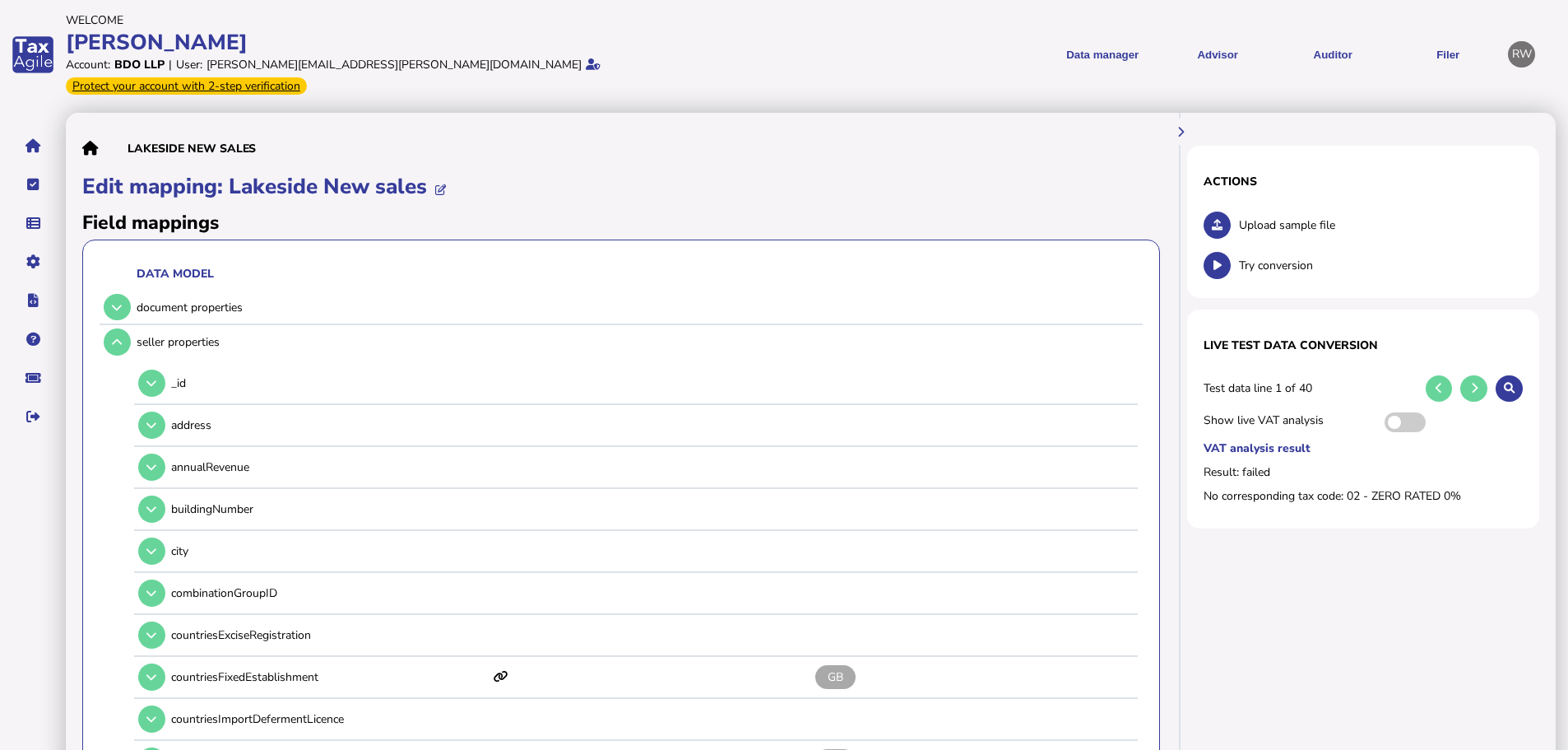
click at [0, 0] on link "Upload list" at bounding box center [0, 0] width 0 height 0
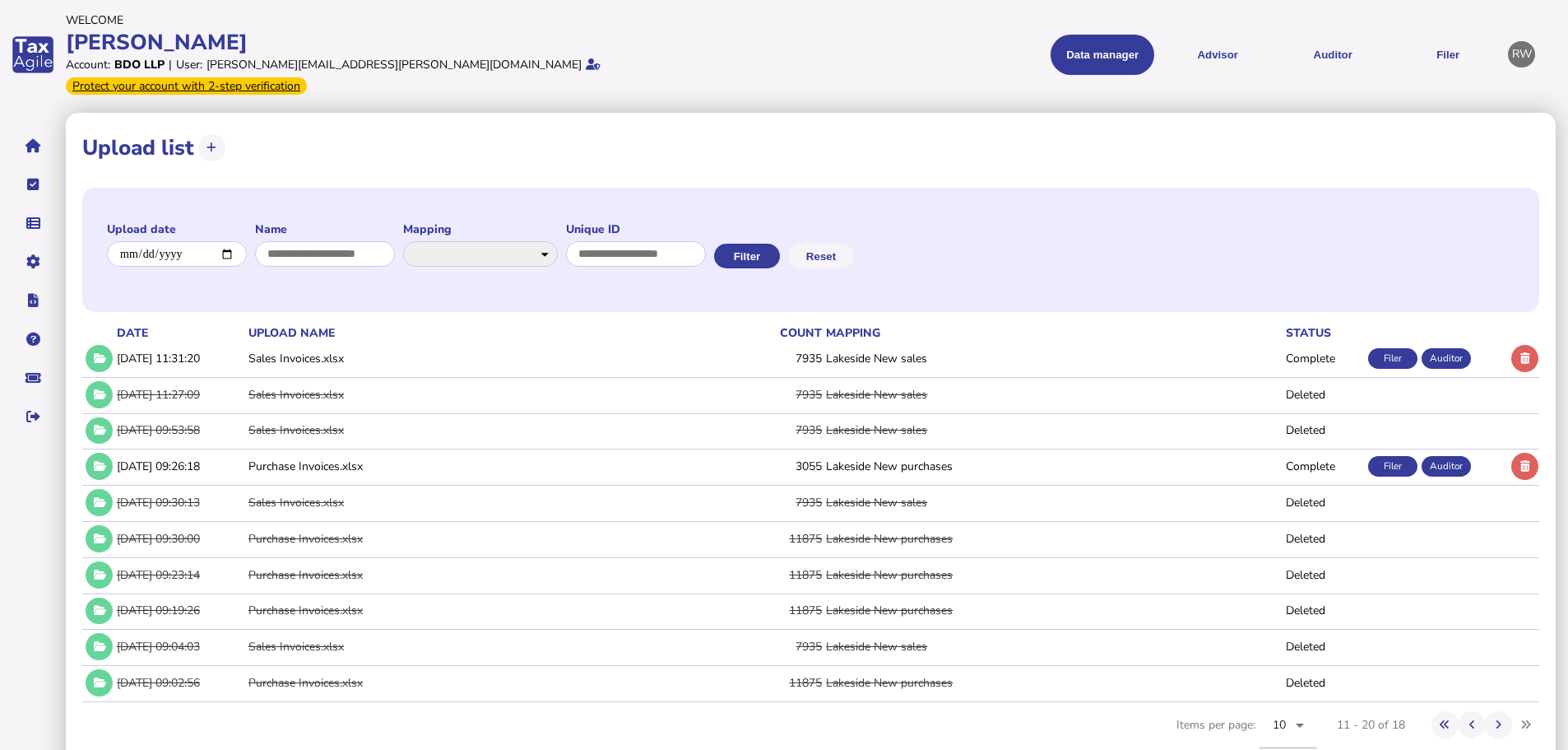
click at [1517, 345] on button at bounding box center [1524, 358] width 27 height 27
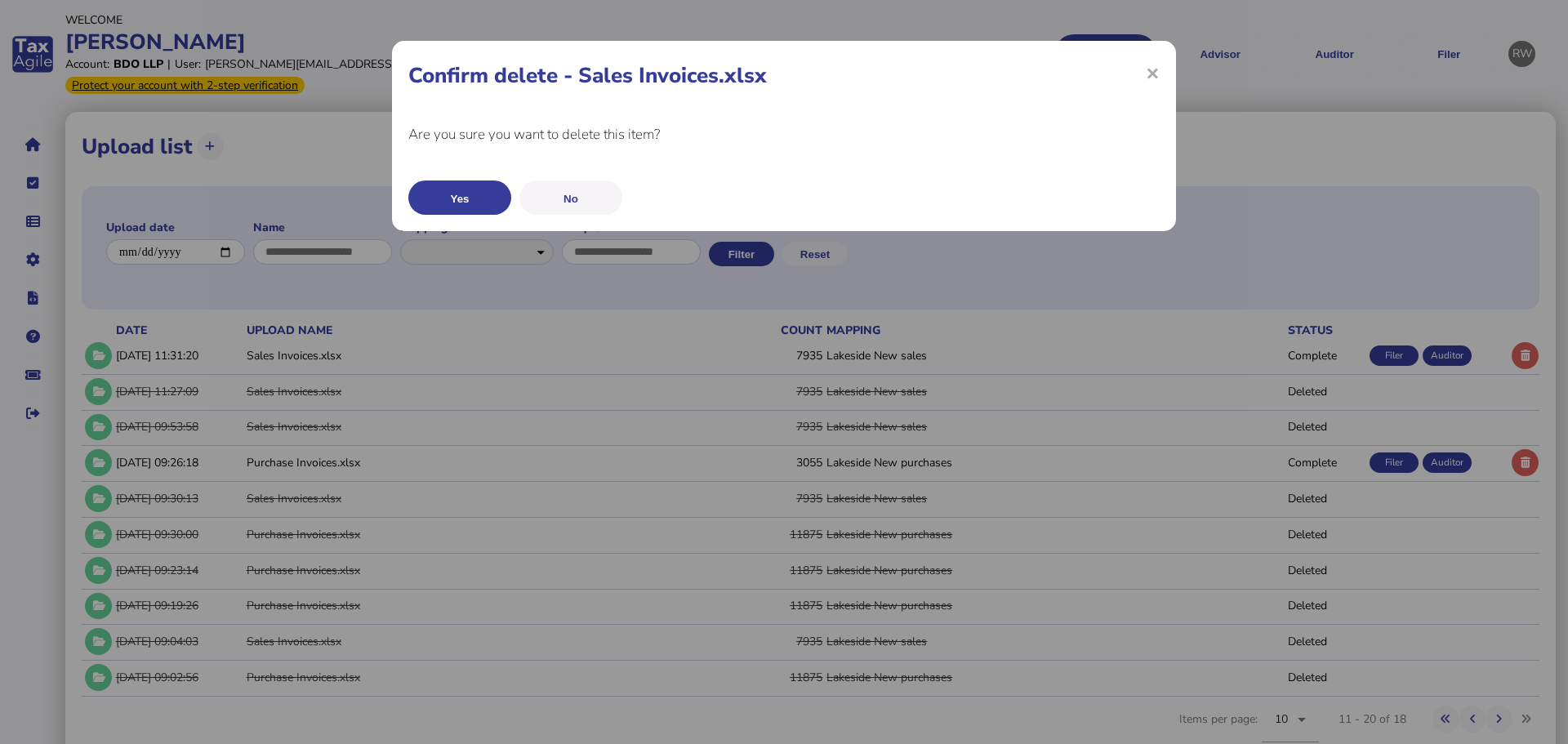
click at [469, 198] on button "Yes" at bounding box center [460, 197] width 103 height 34
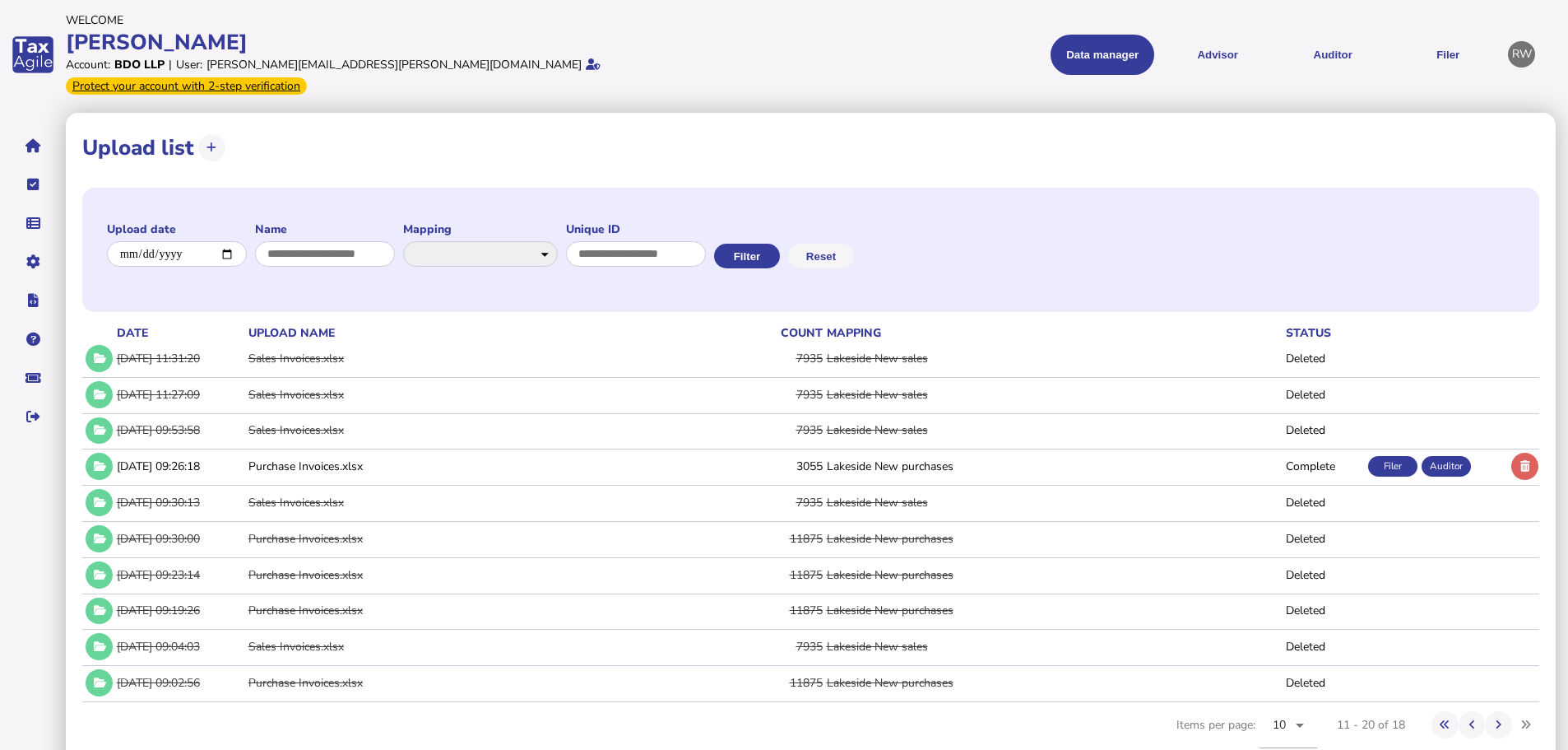
click at [214, 143] on icon at bounding box center [211, 148] width 10 height 11
select select "**********"
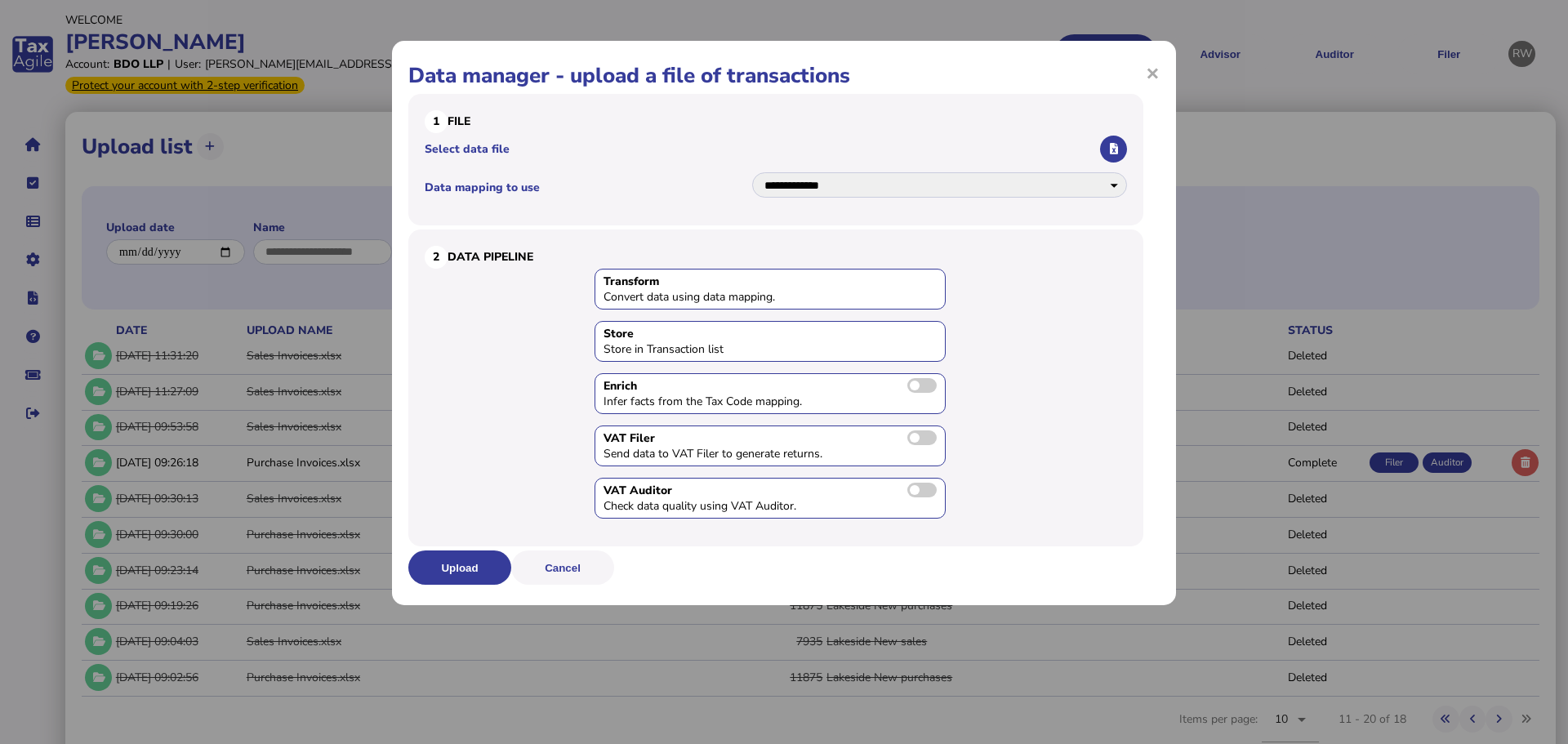
click at [1110, 154] on icon "button" at bounding box center [1113, 149] width 8 height 10
click at [492, 561] on button "Upload" at bounding box center [460, 567] width 103 height 34
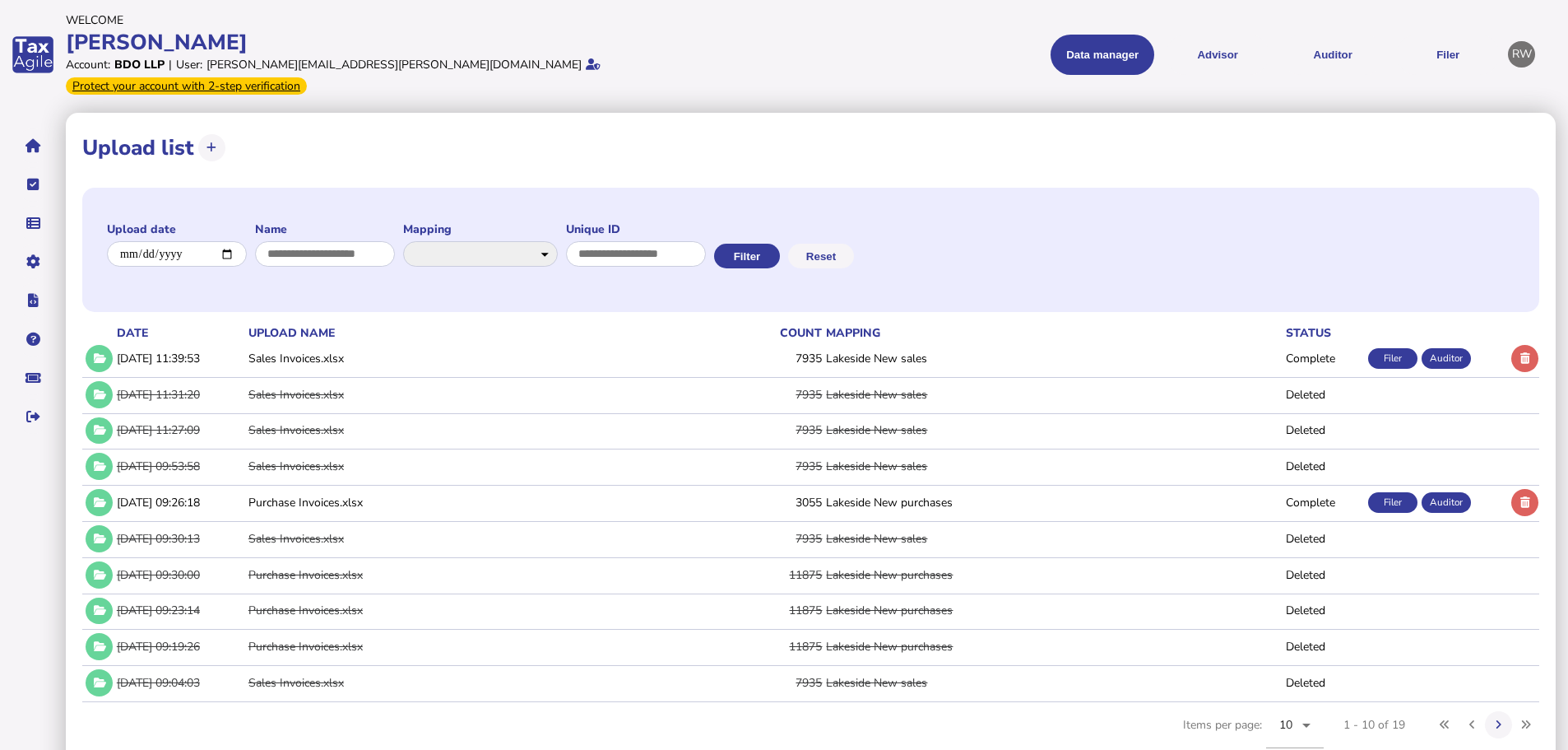
click at [96, 353] on icon at bounding box center [100, 359] width 14 height 11
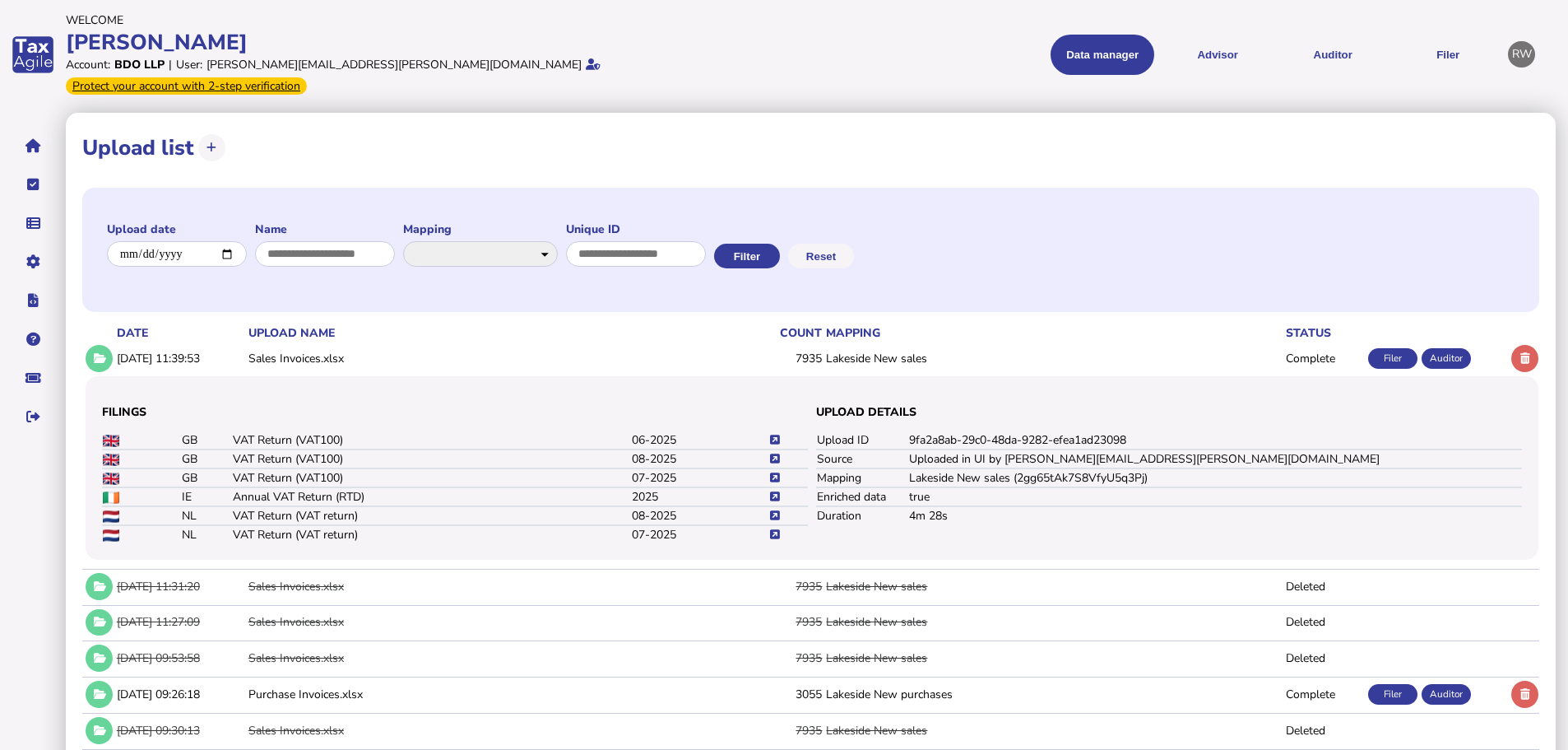
click at [100, 345] on button at bounding box center [99, 358] width 27 height 27
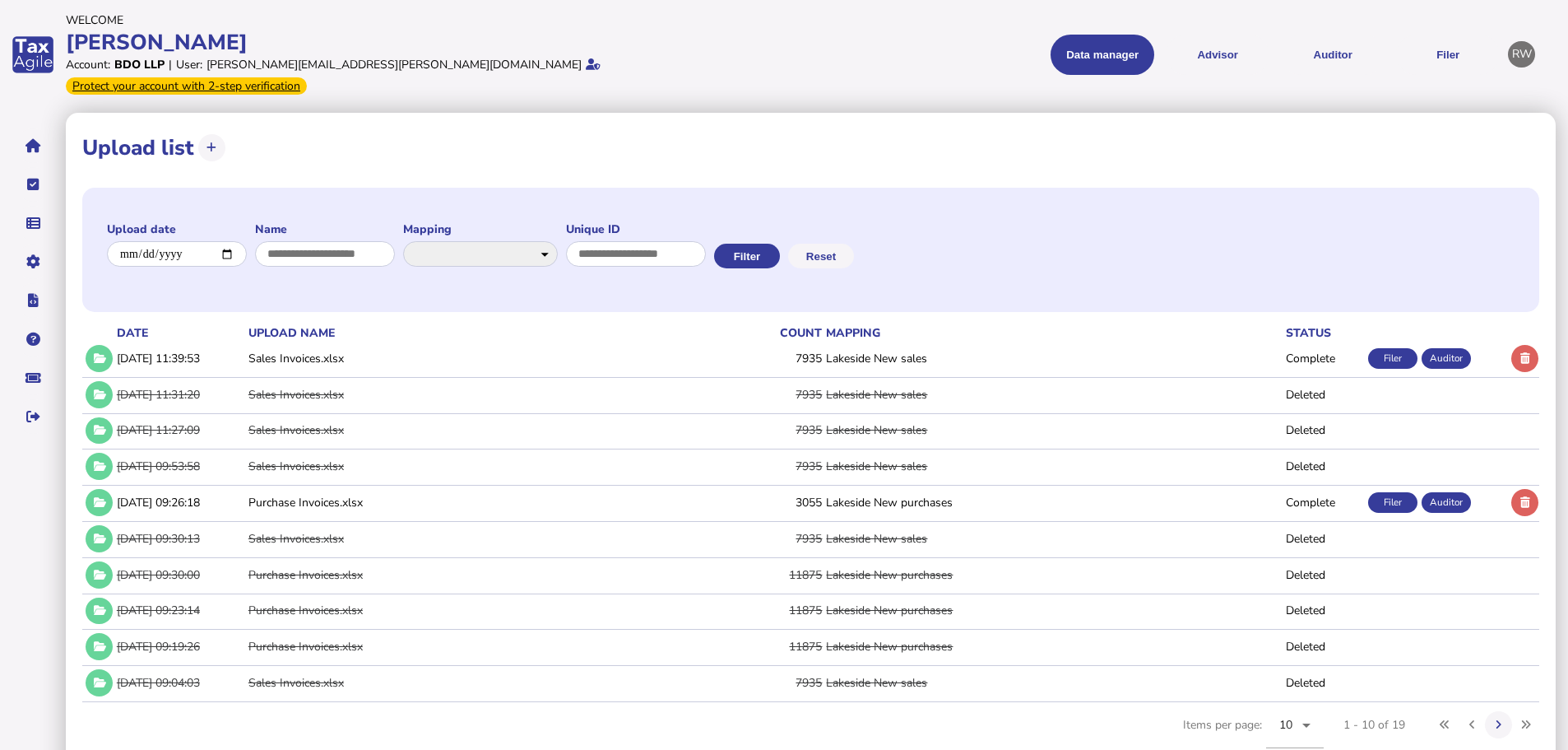
click at [1351, 35] on button "Auditor" at bounding box center [1333, 55] width 104 height 41
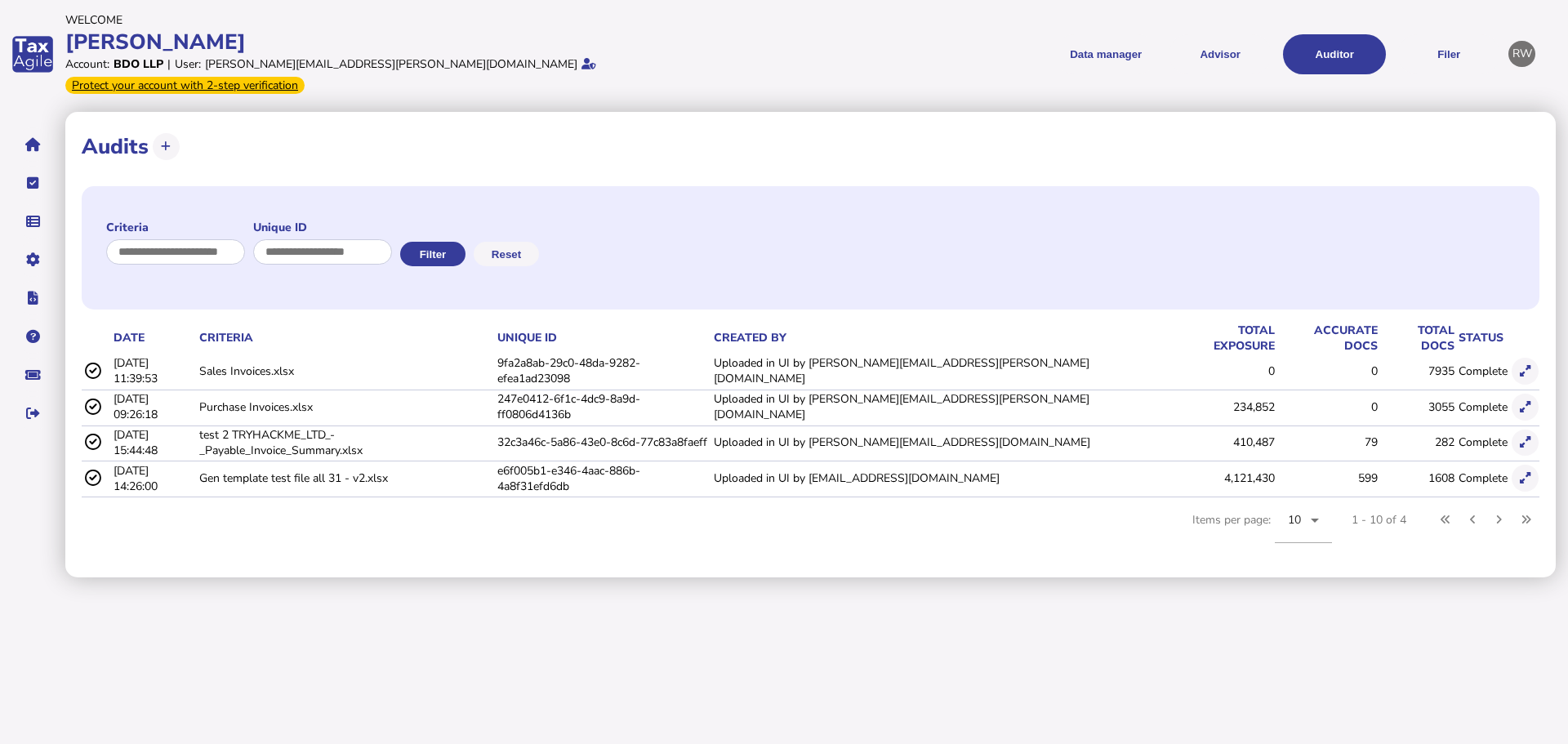
click at [1523, 358] on button at bounding box center [1525, 371] width 27 height 27
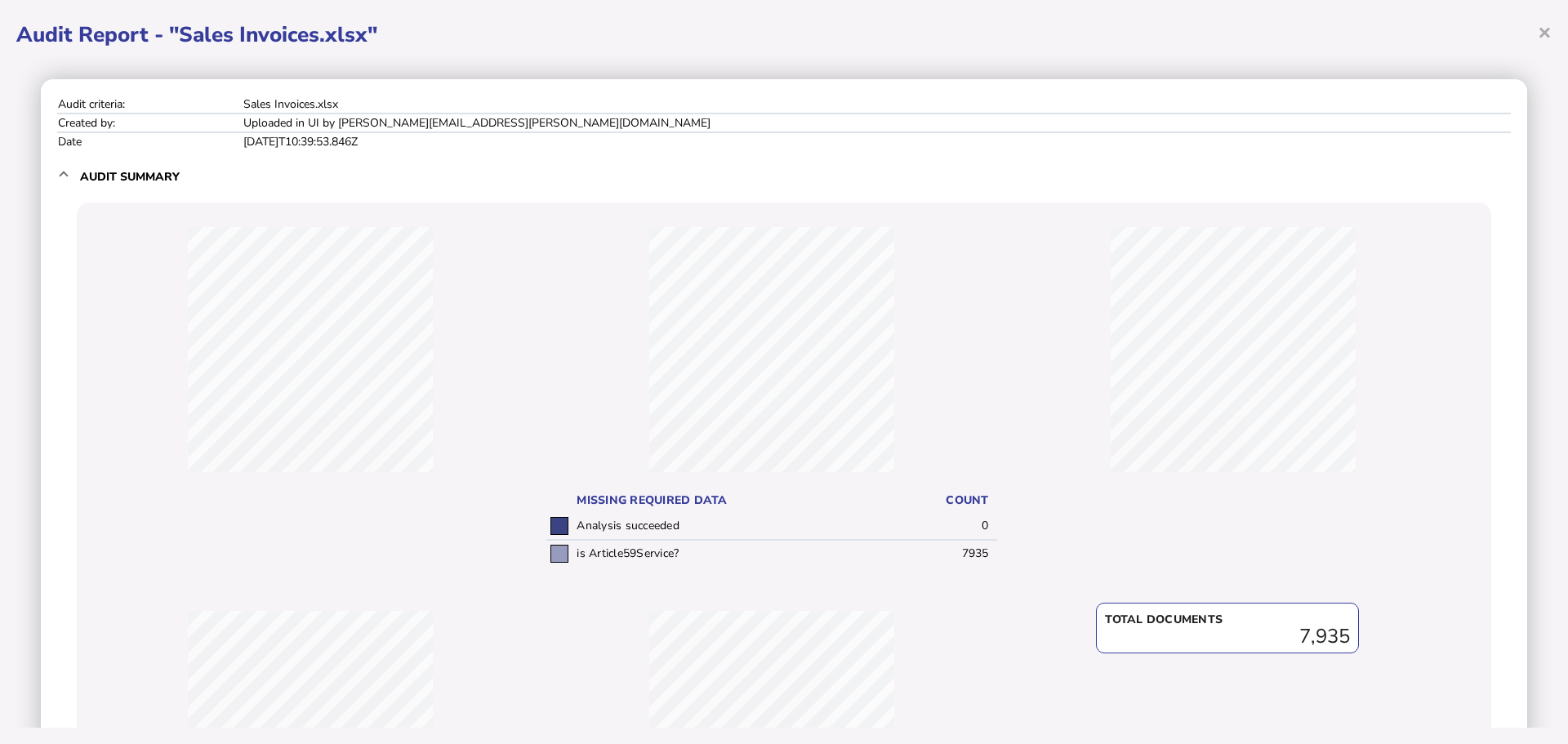
click at [1539, 25] on span "×" at bounding box center [1544, 31] width 14 height 31
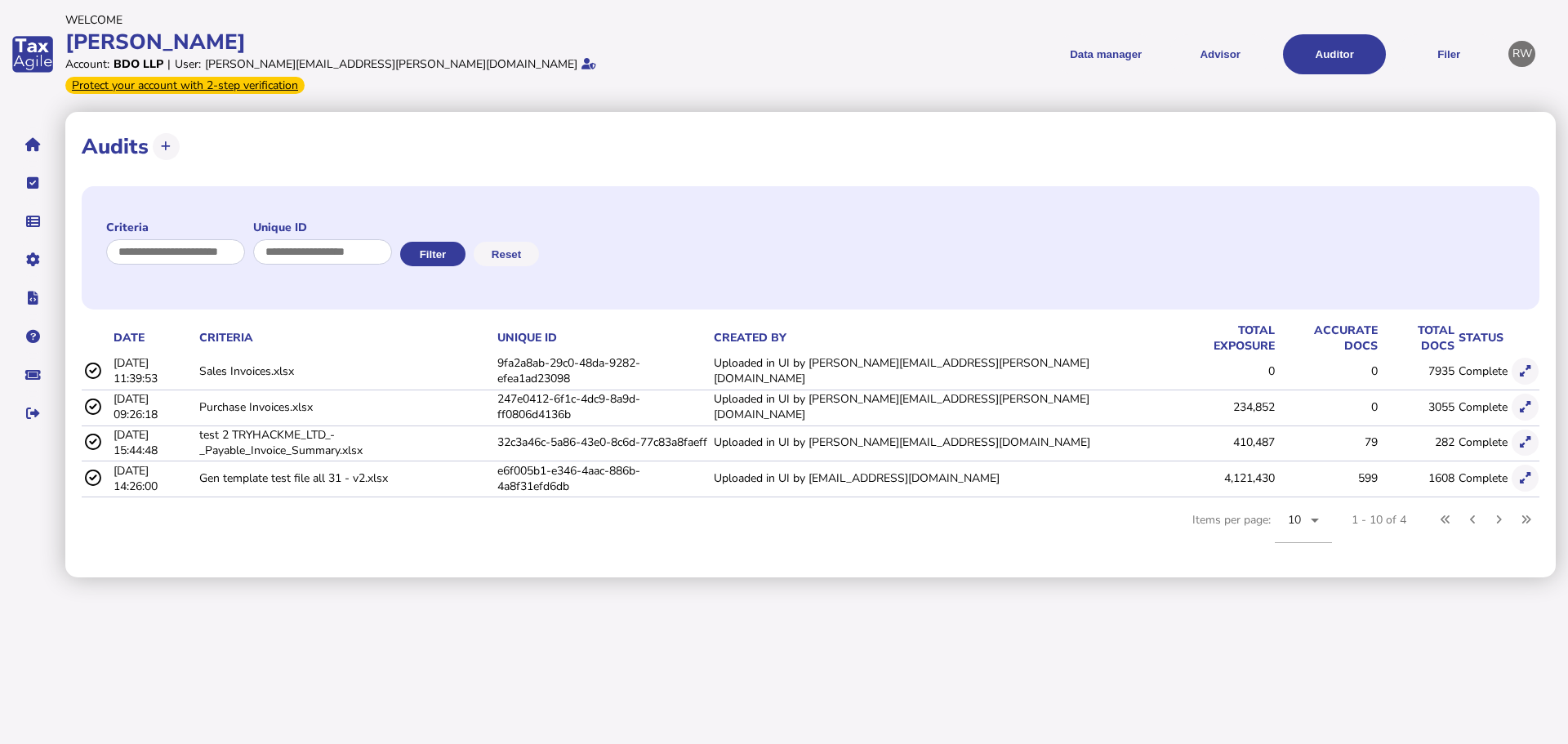
click at [1219, 53] on button "Advisor" at bounding box center [1220, 54] width 103 height 40
click at [1548, 348] on div "**********" at bounding box center [811, 344] width 1490 height 465
click at [1529, 365] on icon at bounding box center [1525, 371] width 10 height 10
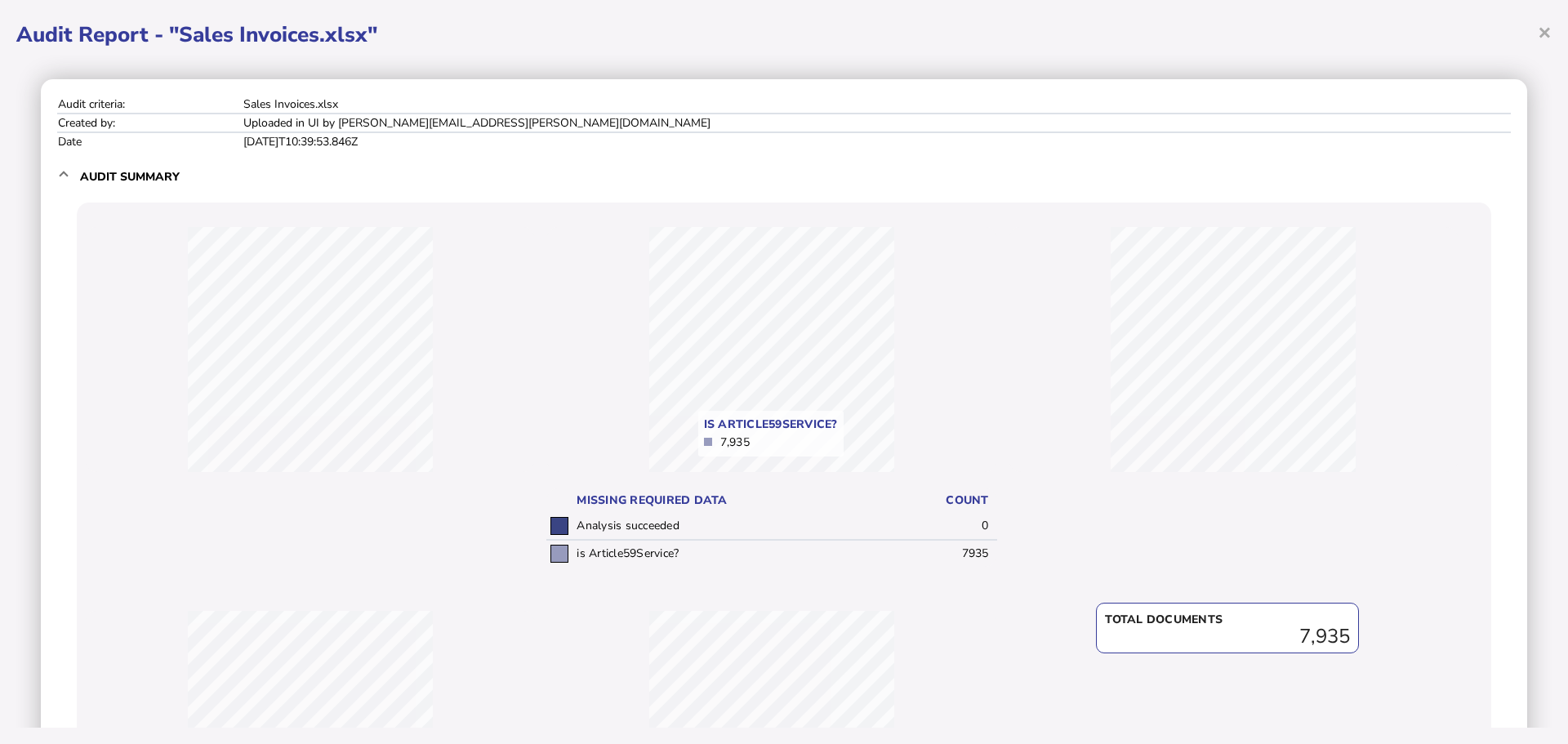
scroll to position [309, 0]
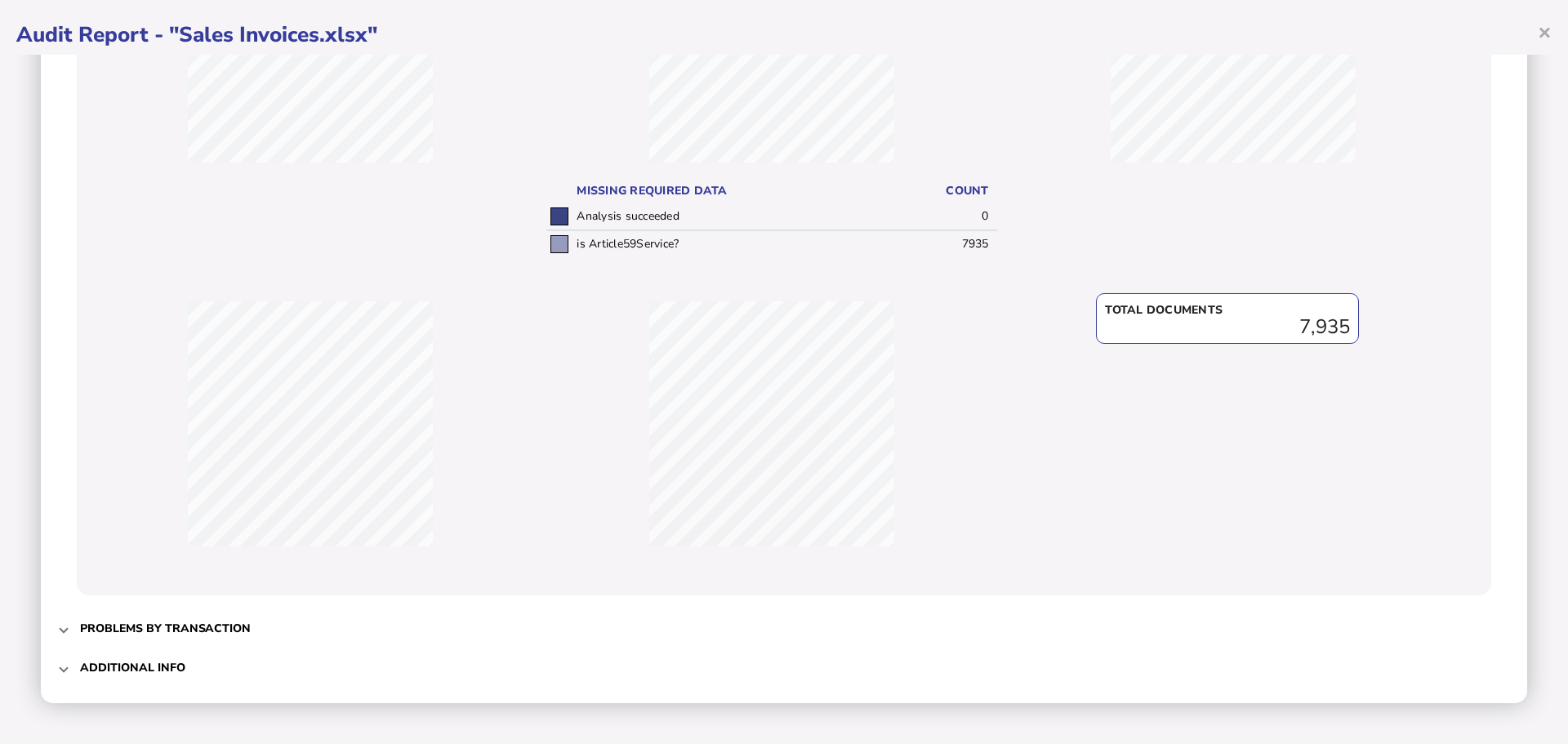
click at [115, 632] on h3 "Problems by transaction" at bounding box center [165, 629] width 171 height 16
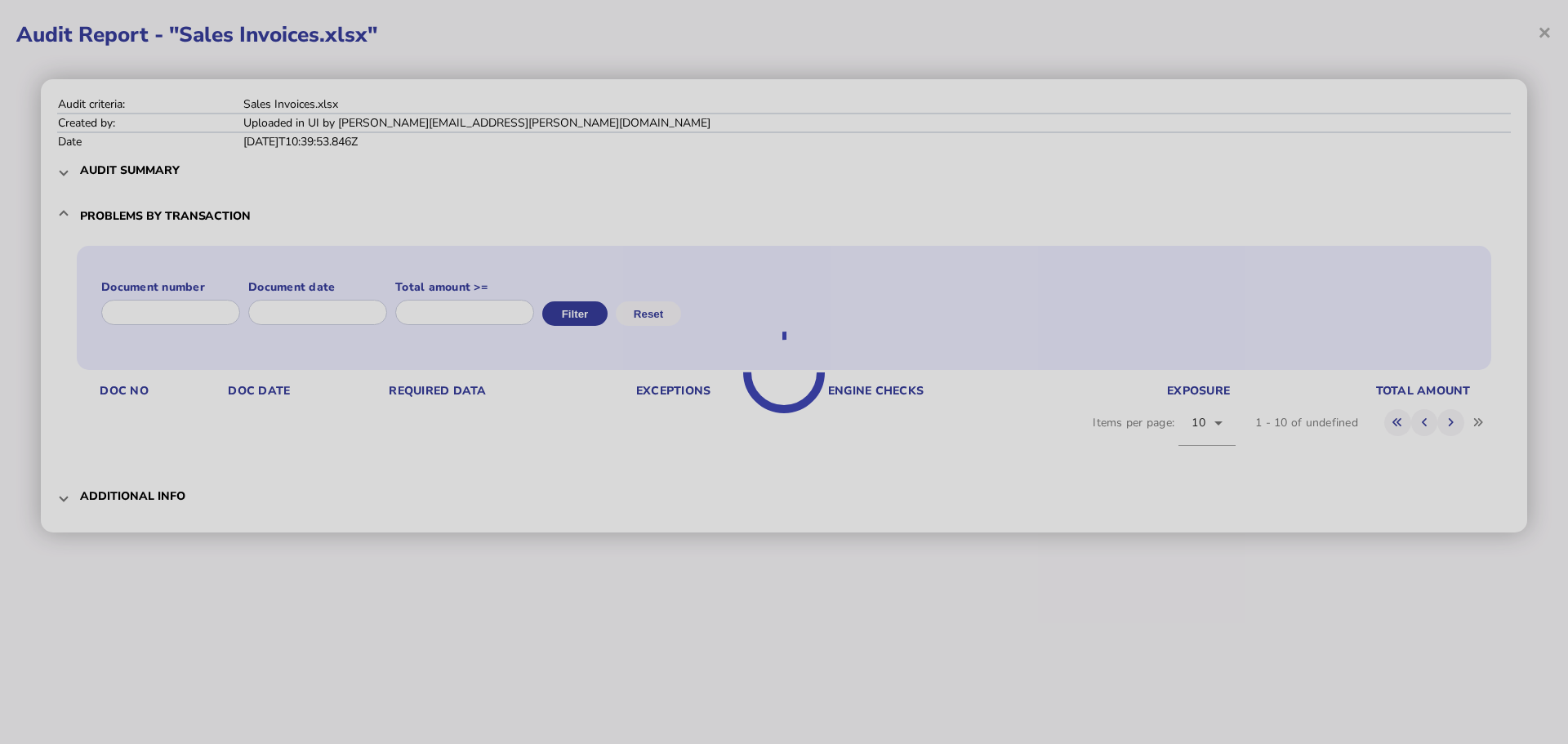
scroll to position [0, 0]
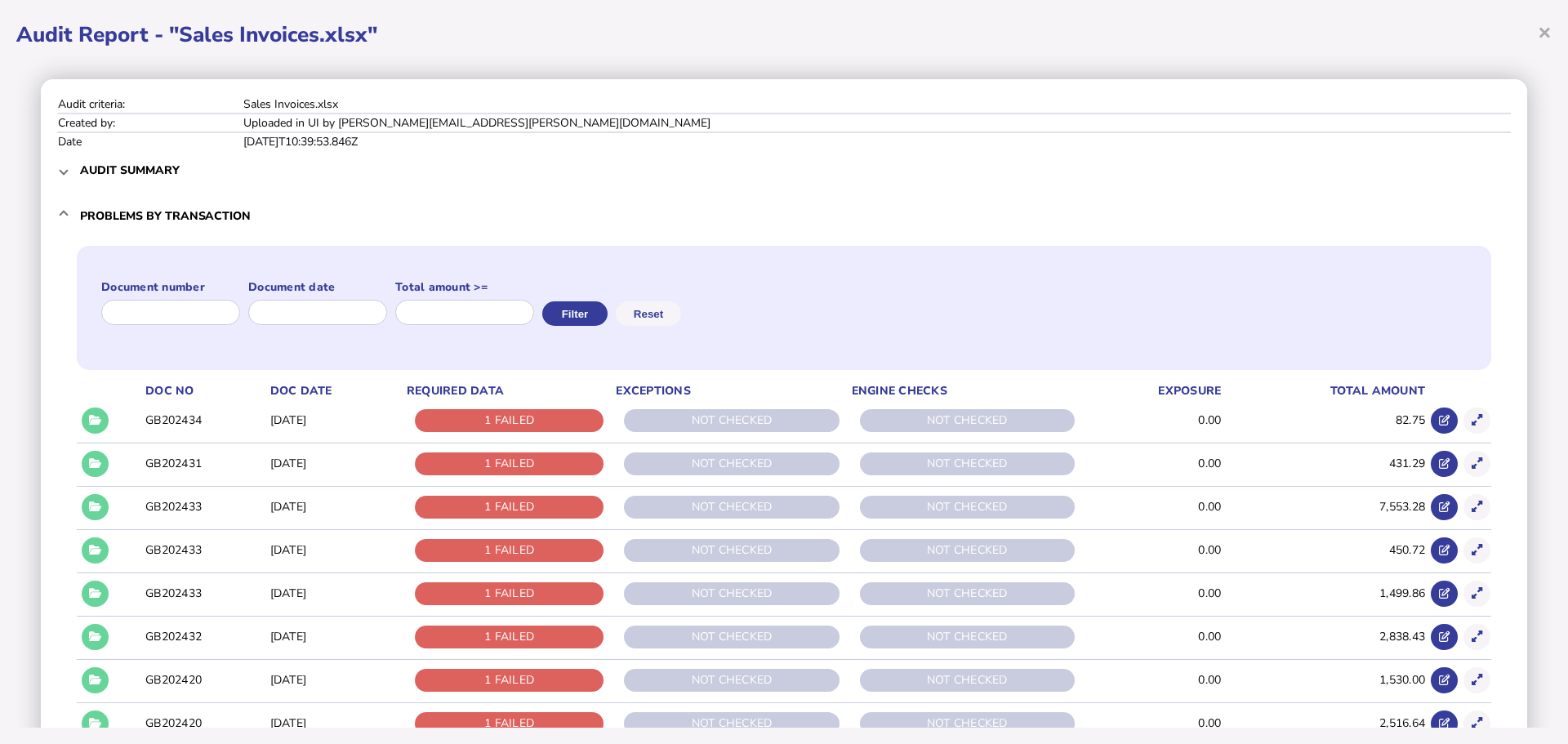
click at [98, 423] on icon at bounding box center [95, 420] width 12 height 10
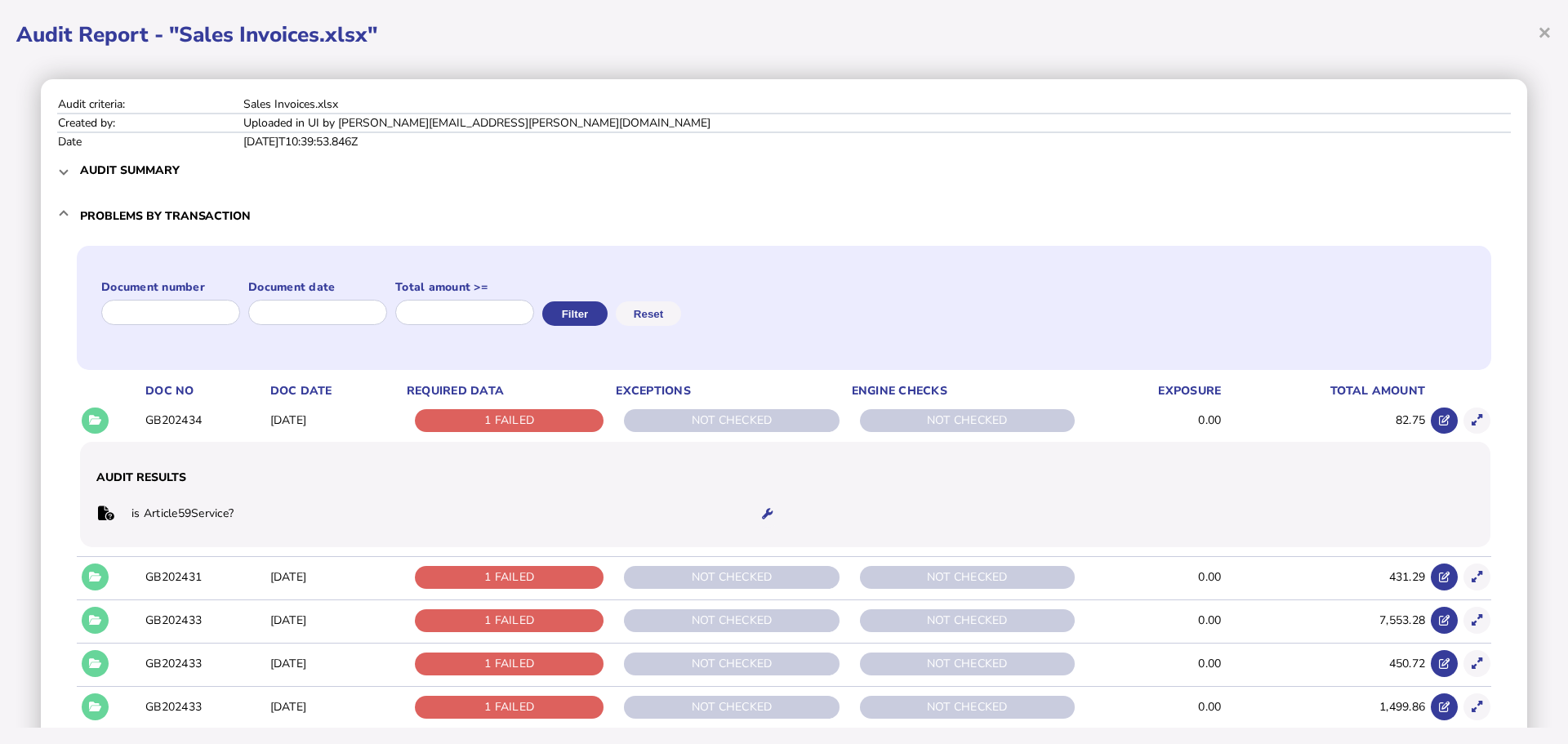
click at [89, 410] on button at bounding box center [94, 421] width 27 height 27
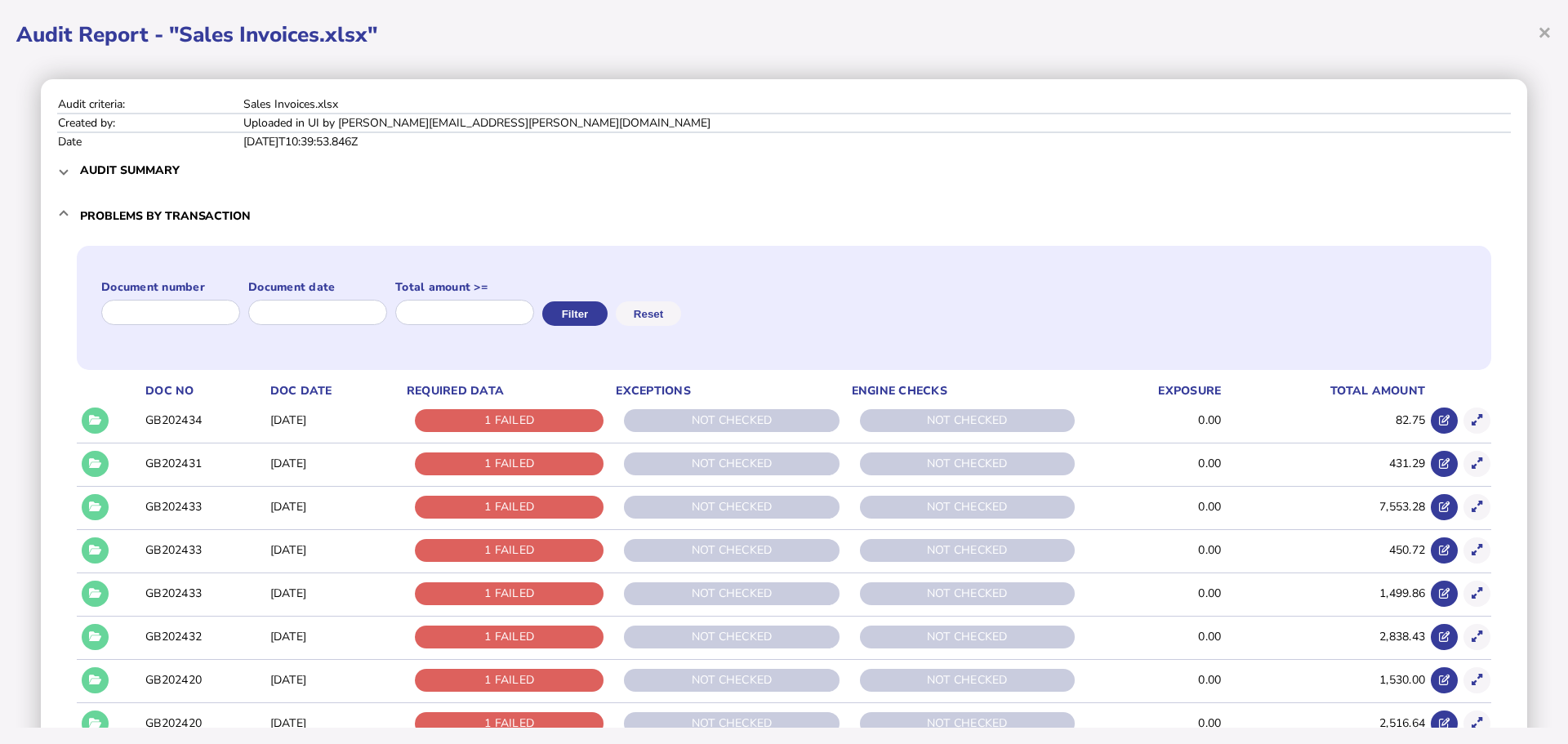
click at [67, 211] on mat-expansion-panel-header "Problems by transaction" at bounding box center [784, 216] width 1453 height 52
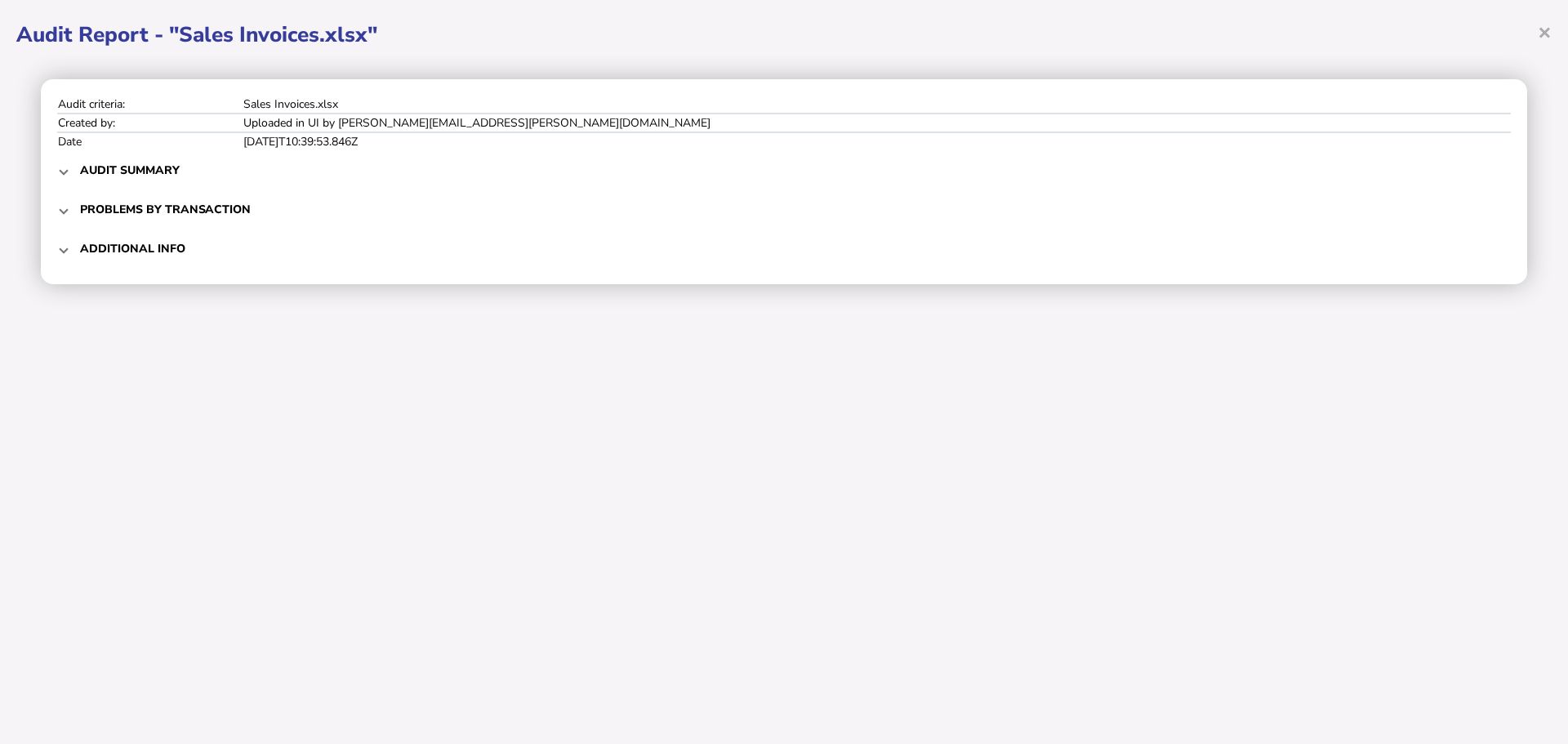
click at [54, 212] on div "Audit criteria: Sales Invoices.xlsx Created by: Uploaded in UI by [PERSON_NAME]…" at bounding box center [784, 182] width 1487 height 205
click at [66, 212] on span at bounding box center [63, 210] width 6 height 16
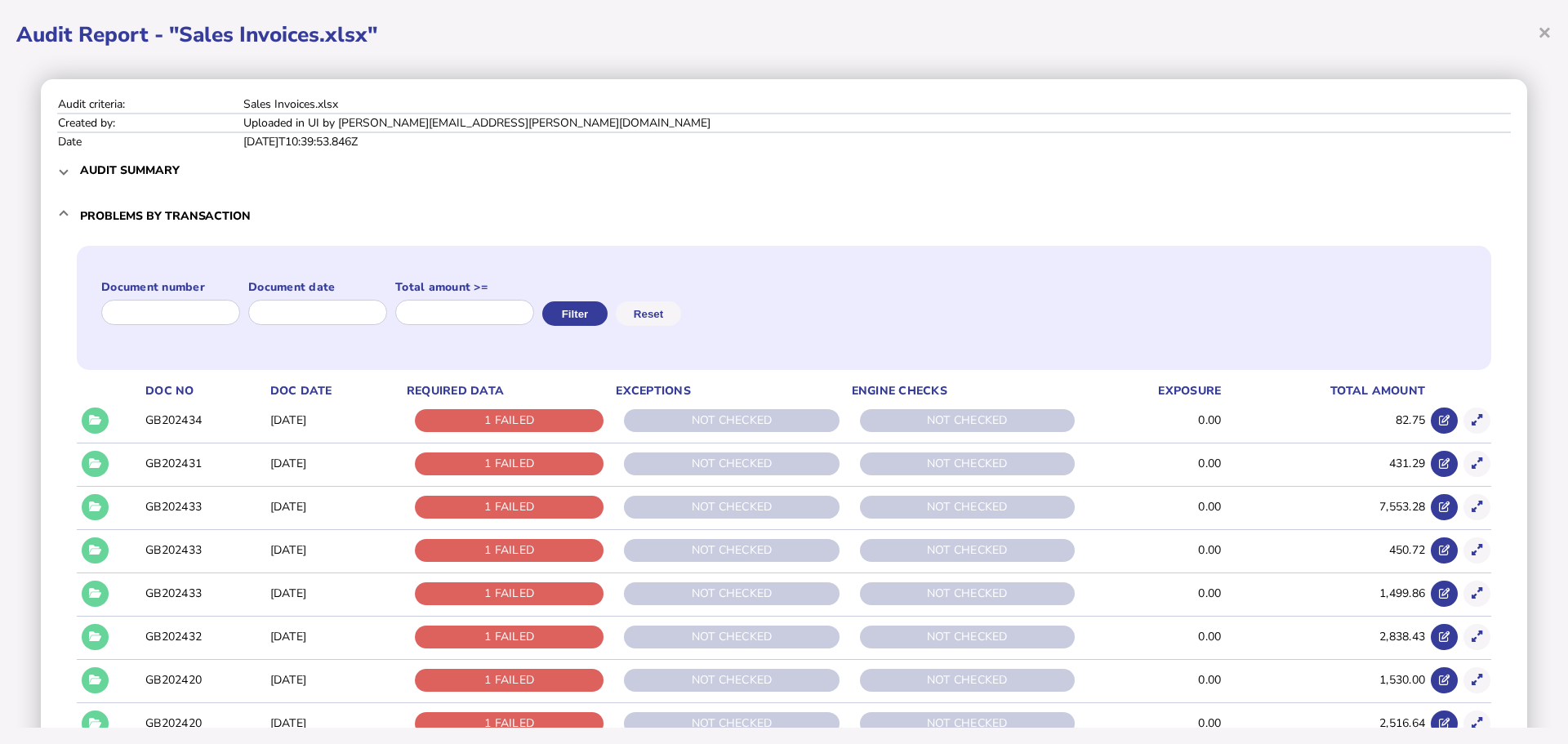
click at [68, 210] on mat-expansion-panel-header "Problems by transaction" at bounding box center [784, 216] width 1453 height 52
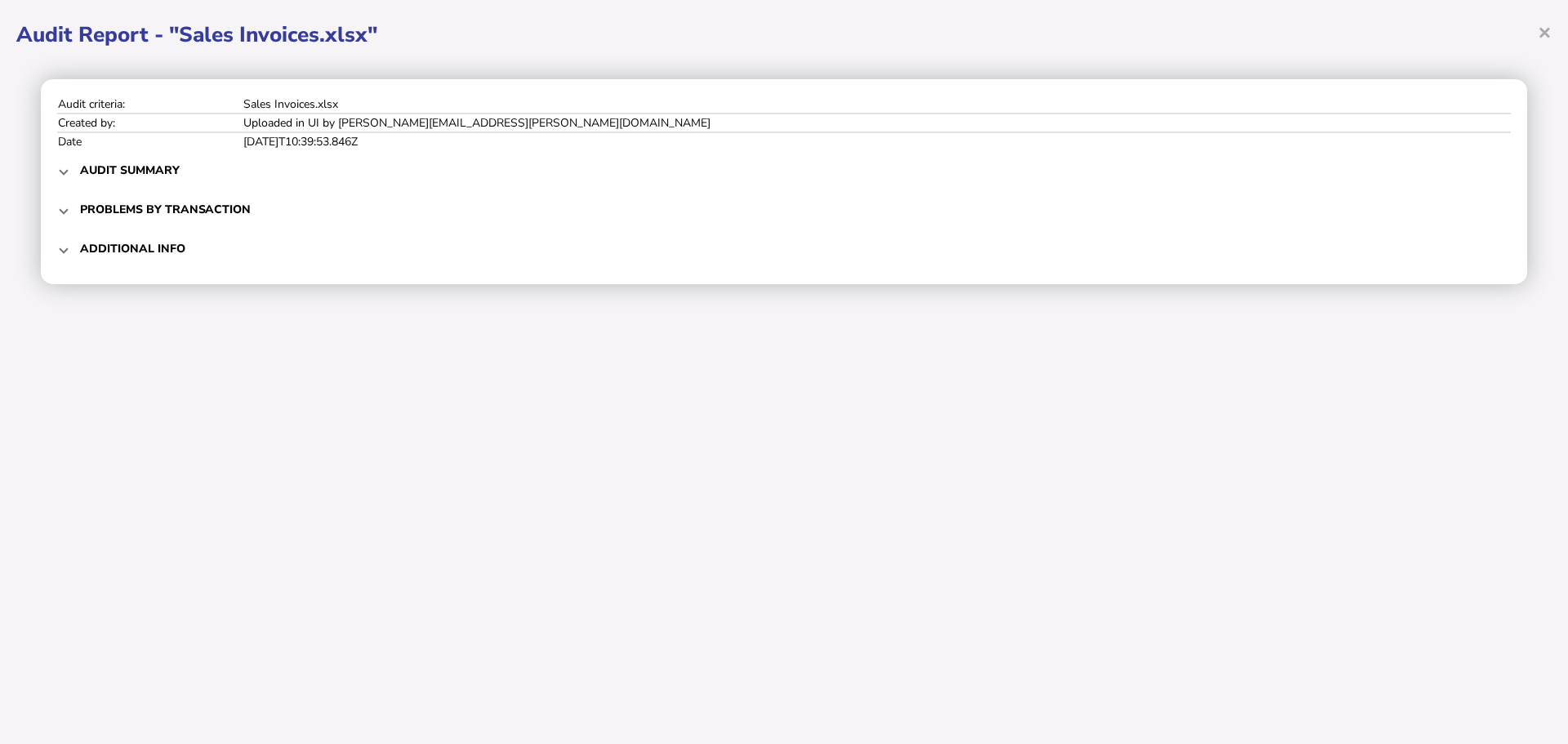
click at [68, 208] on mat-expansion-panel-header "Problems by transaction" at bounding box center [784, 209] width 1453 height 39
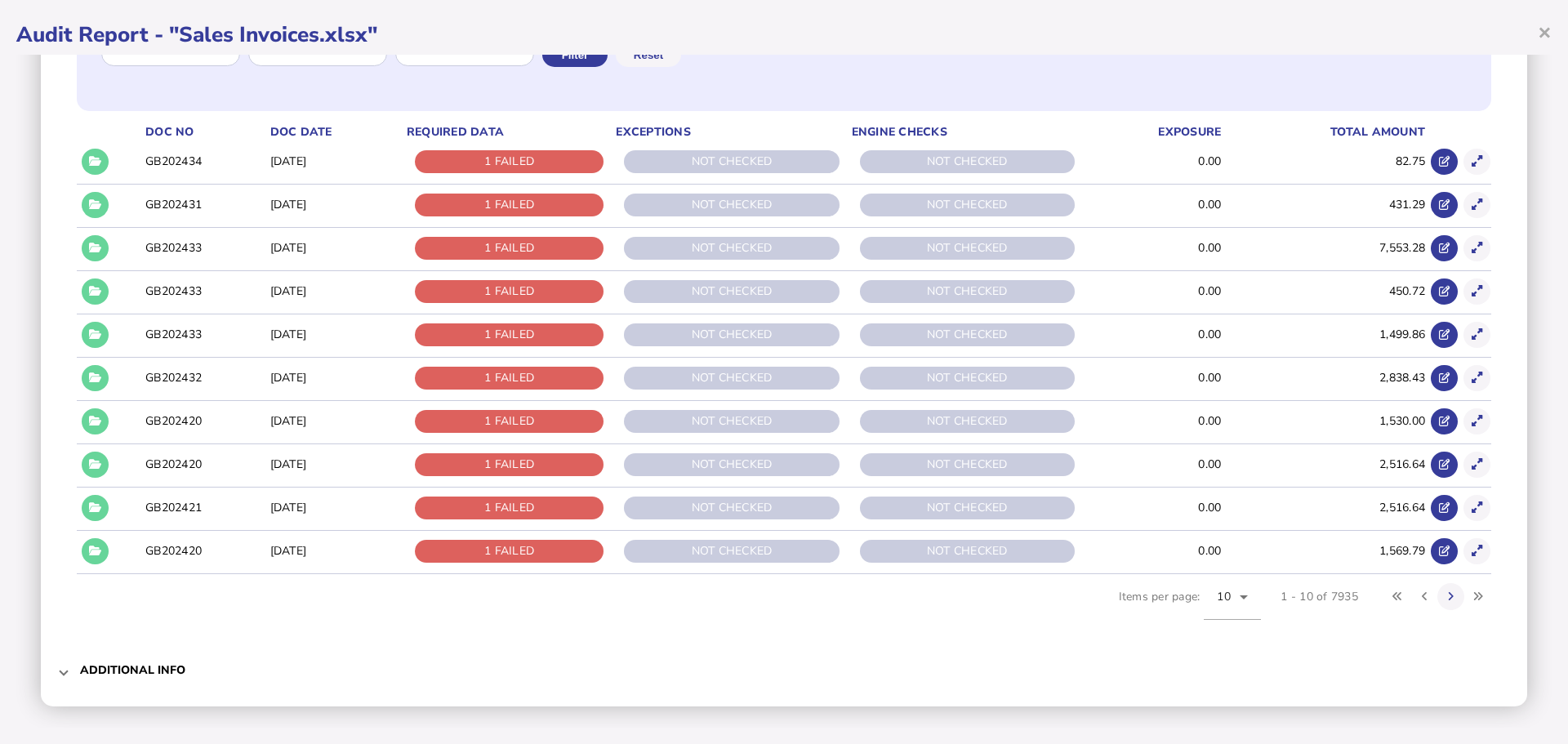
scroll to position [262, 0]
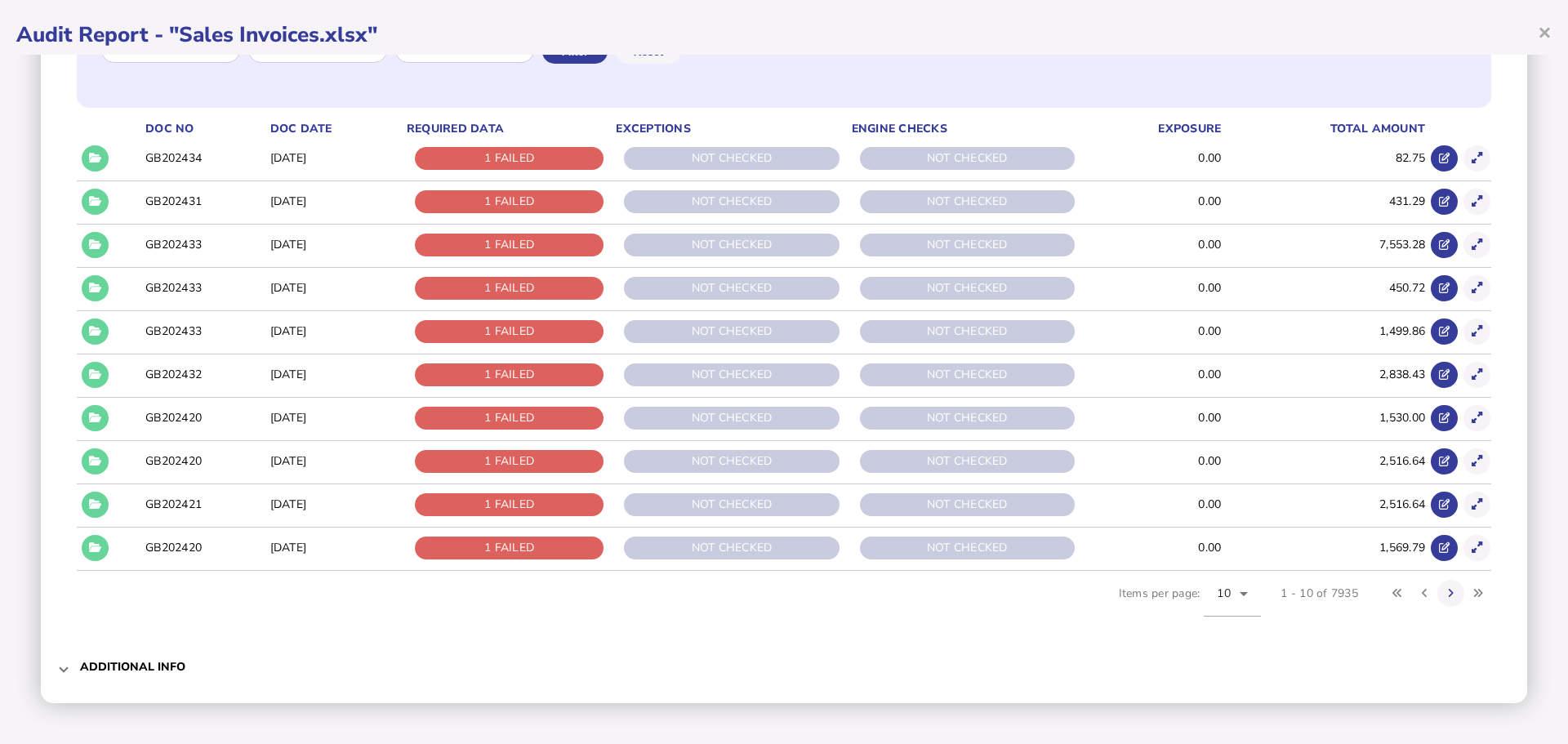
click at [99, 374] on icon at bounding box center [95, 374] width 12 height 10
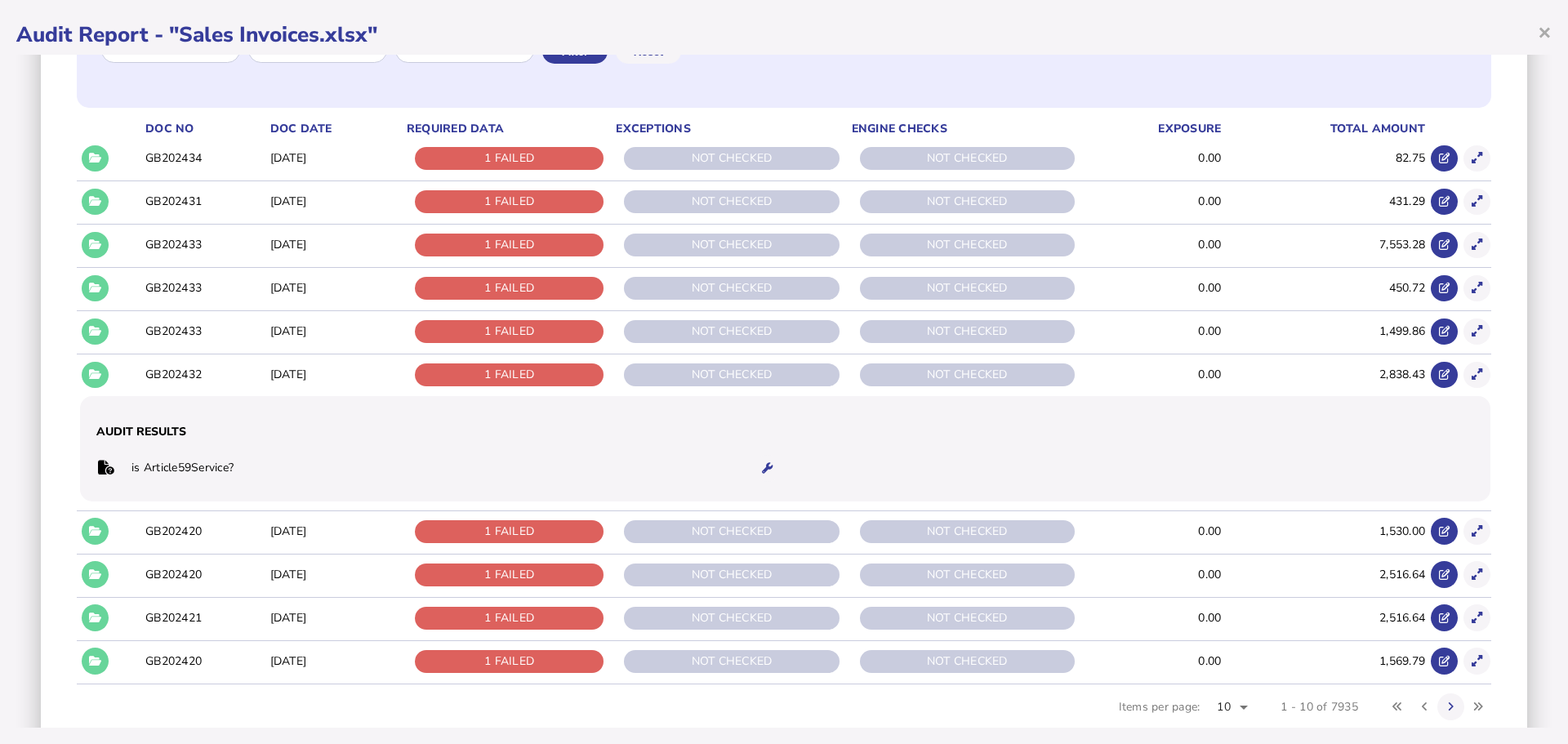
click at [99, 373] on icon at bounding box center [95, 374] width 12 height 10
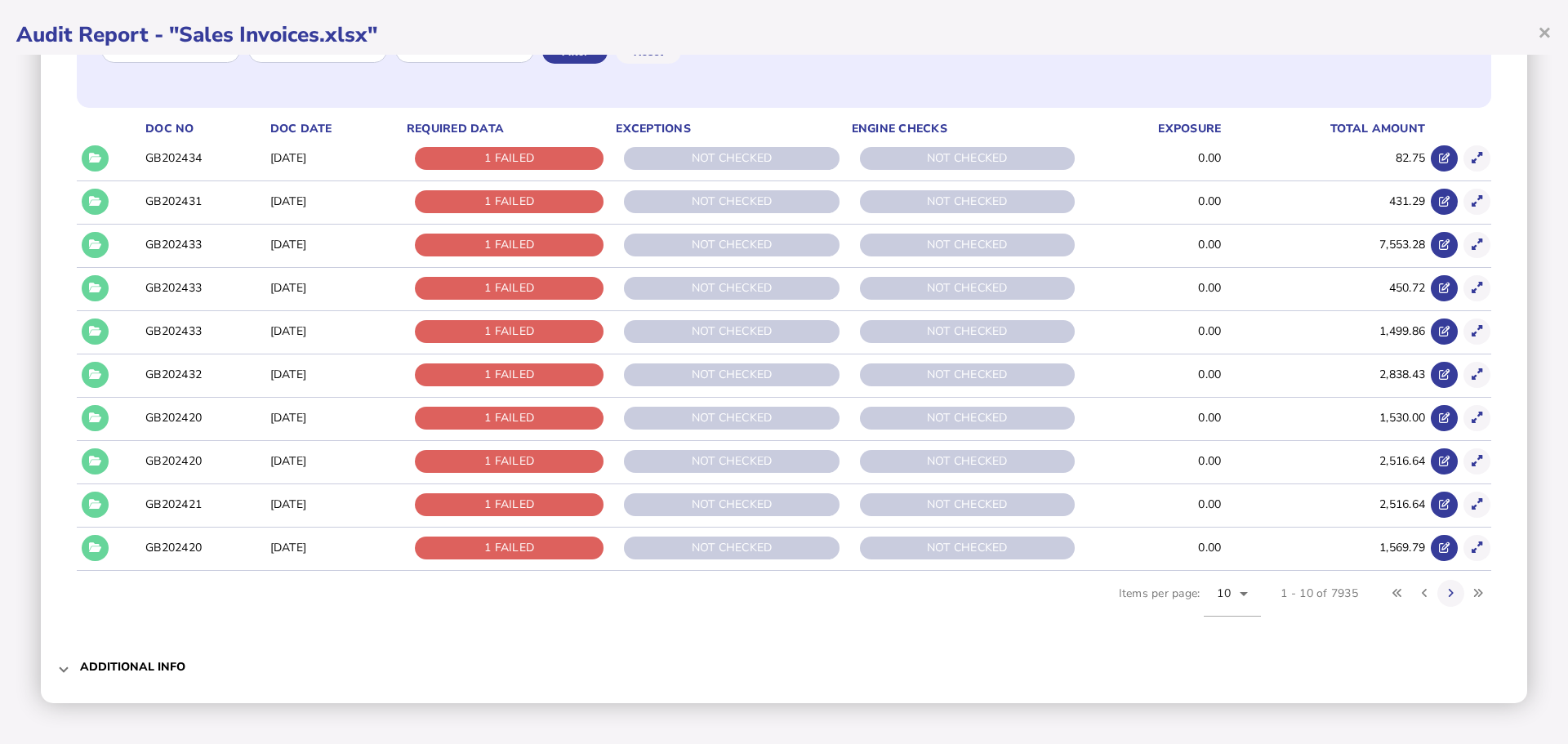
click at [99, 373] on icon at bounding box center [95, 374] width 12 height 10
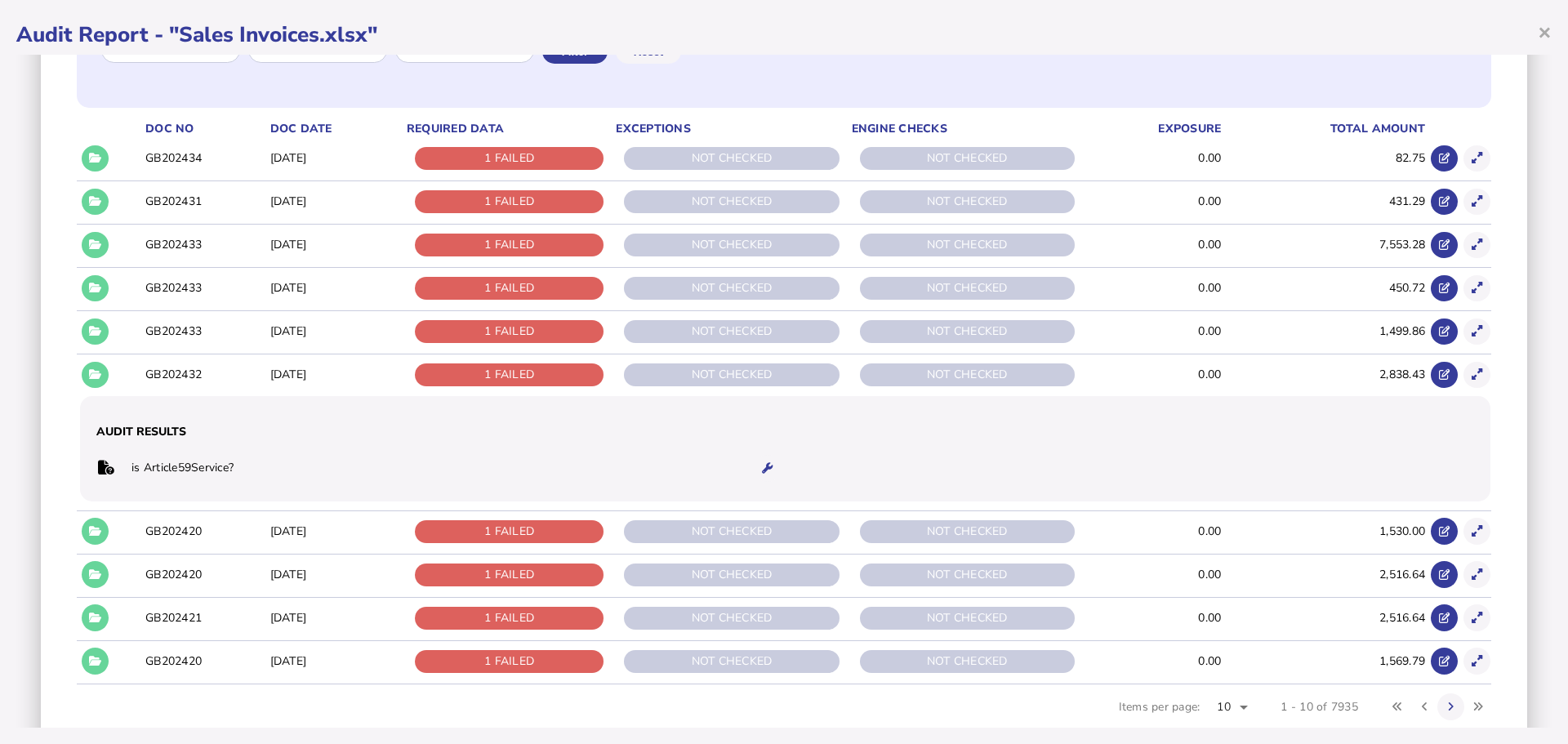
click at [99, 378] on icon at bounding box center [95, 374] width 12 height 10
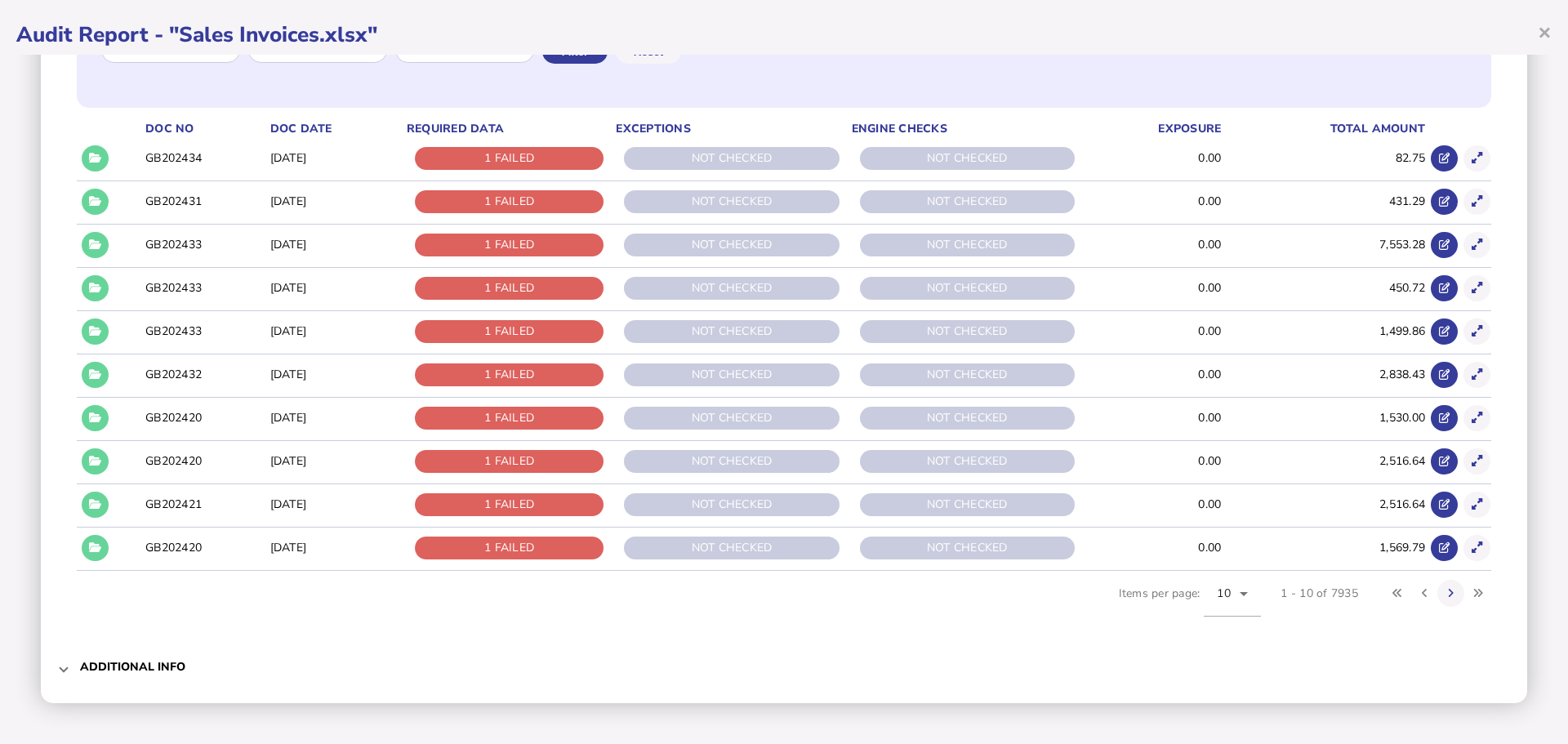
click at [99, 378] on icon at bounding box center [95, 374] width 12 height 10
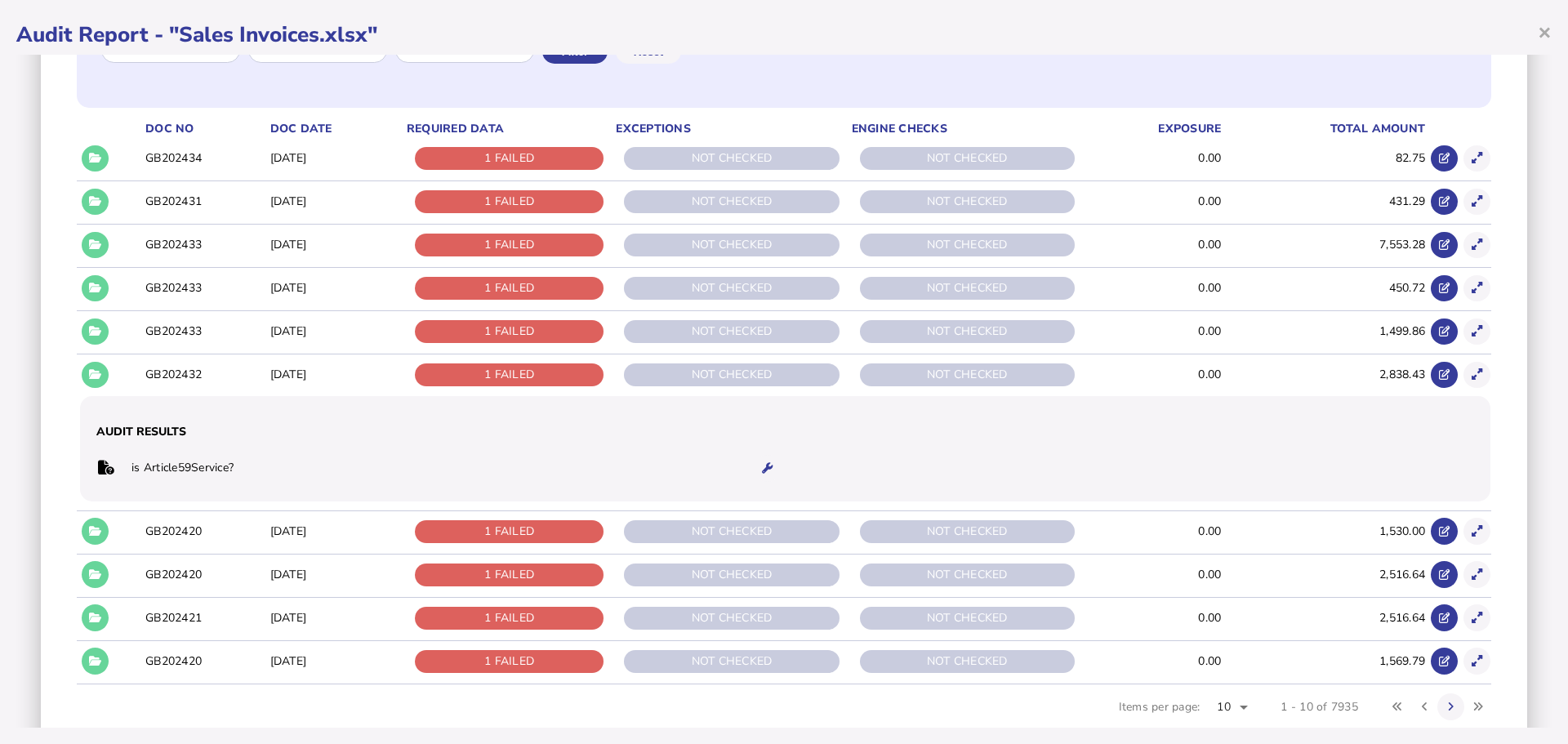
click at [99, 378] on icon at bounding box center [95, 374] width 12 height 10
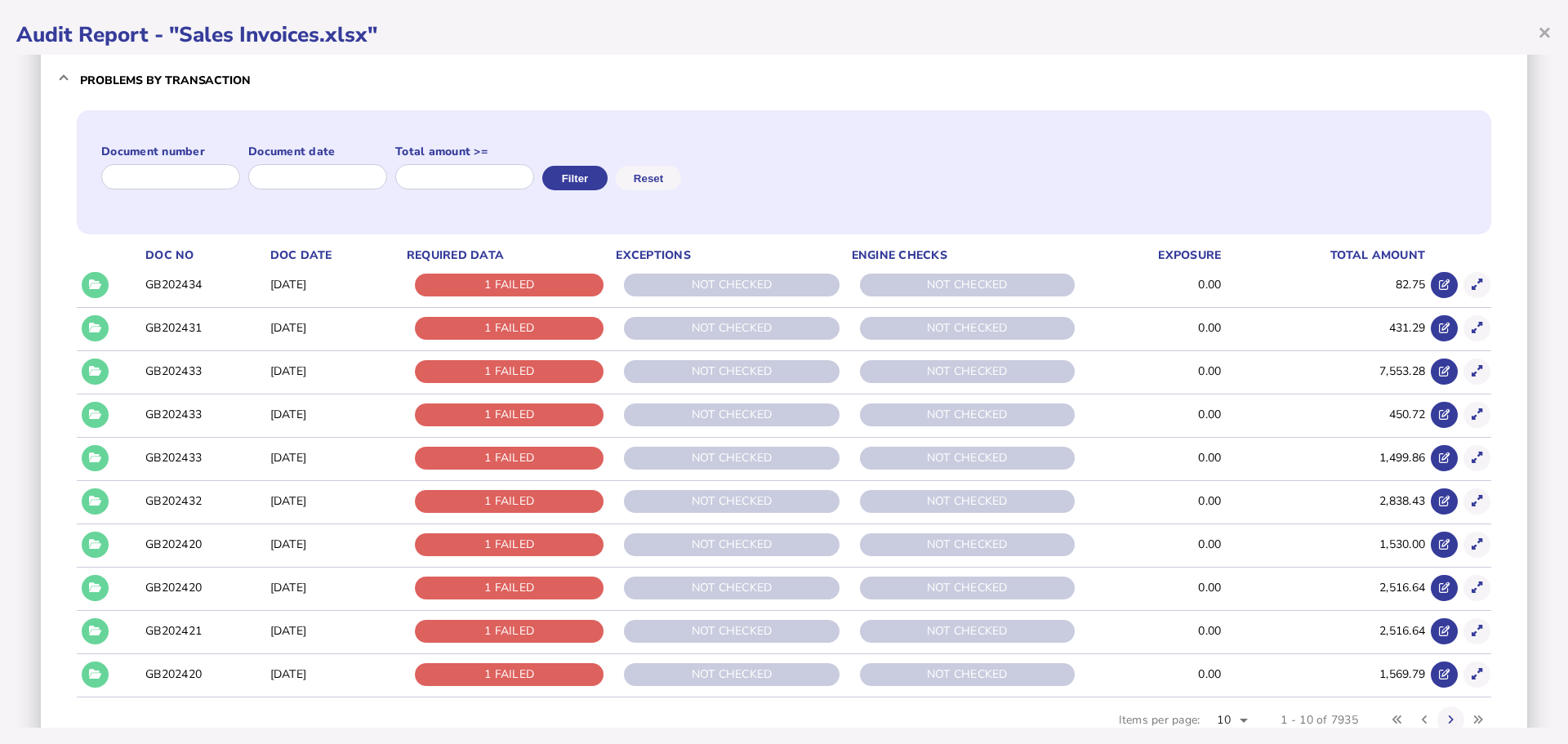
scroll to position [0, 0]
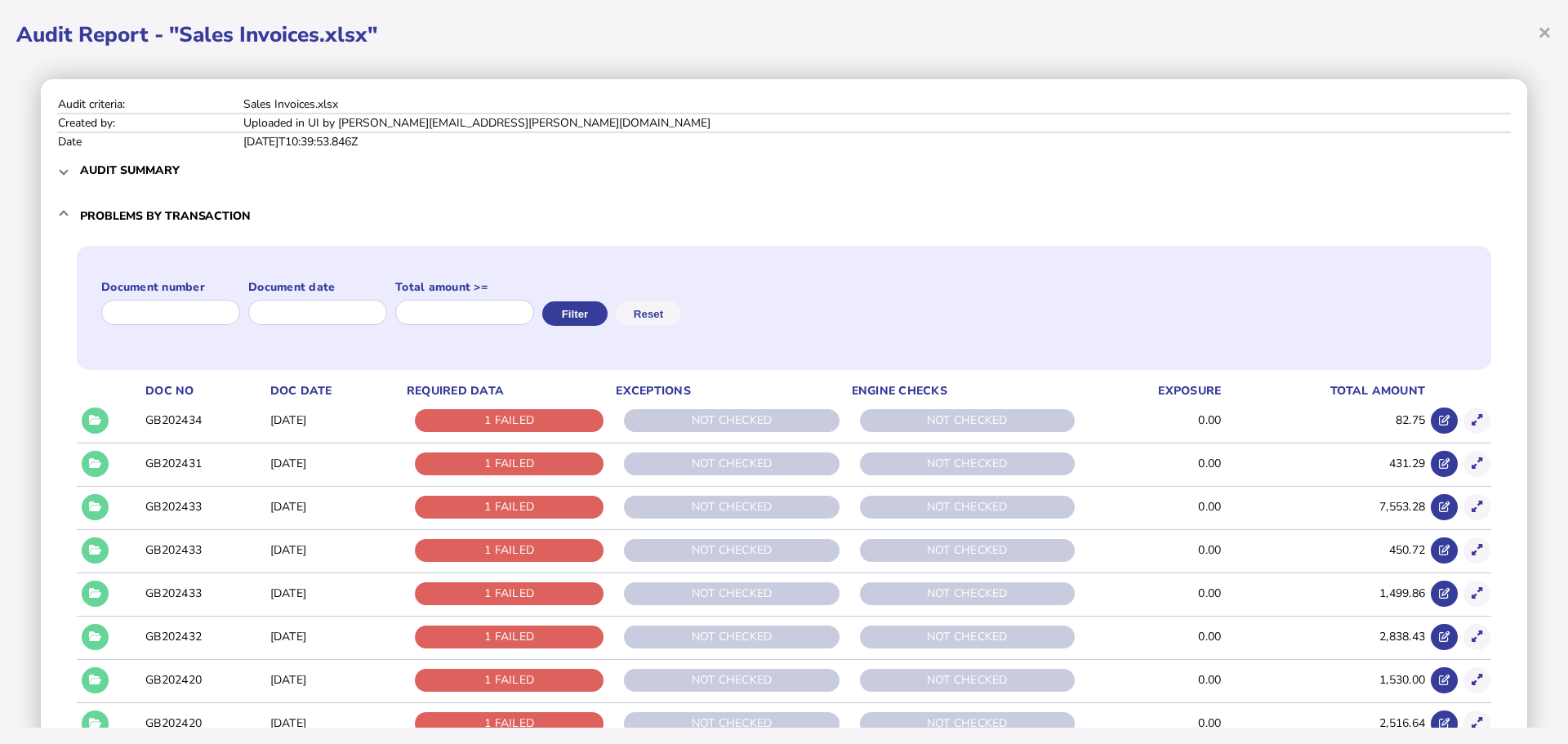
click at [56, 170] on div "Audit criteria: Sales Invoices.xlsx Created by: Uploaded in UI by [PERSON_NAME]…" at bounding box center [784, 522] width 1487 height 886
click at [62, 173] on mat-expansion-panel-header "Audit summary" at bounding box center [784, 170] width 1453 height 39
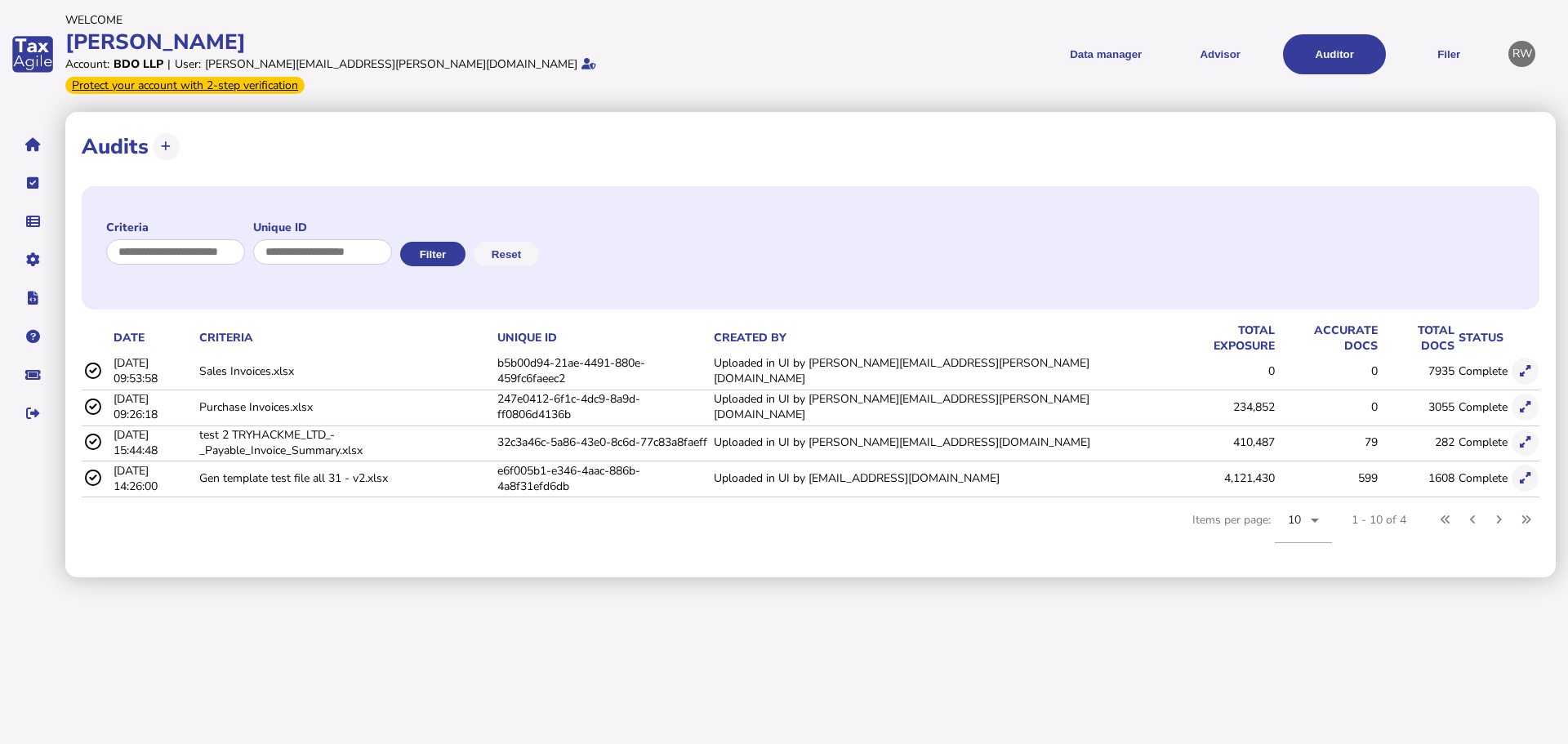
click at [1522, 401] on icon at bounding box center [1525, 407] width 10 height 10
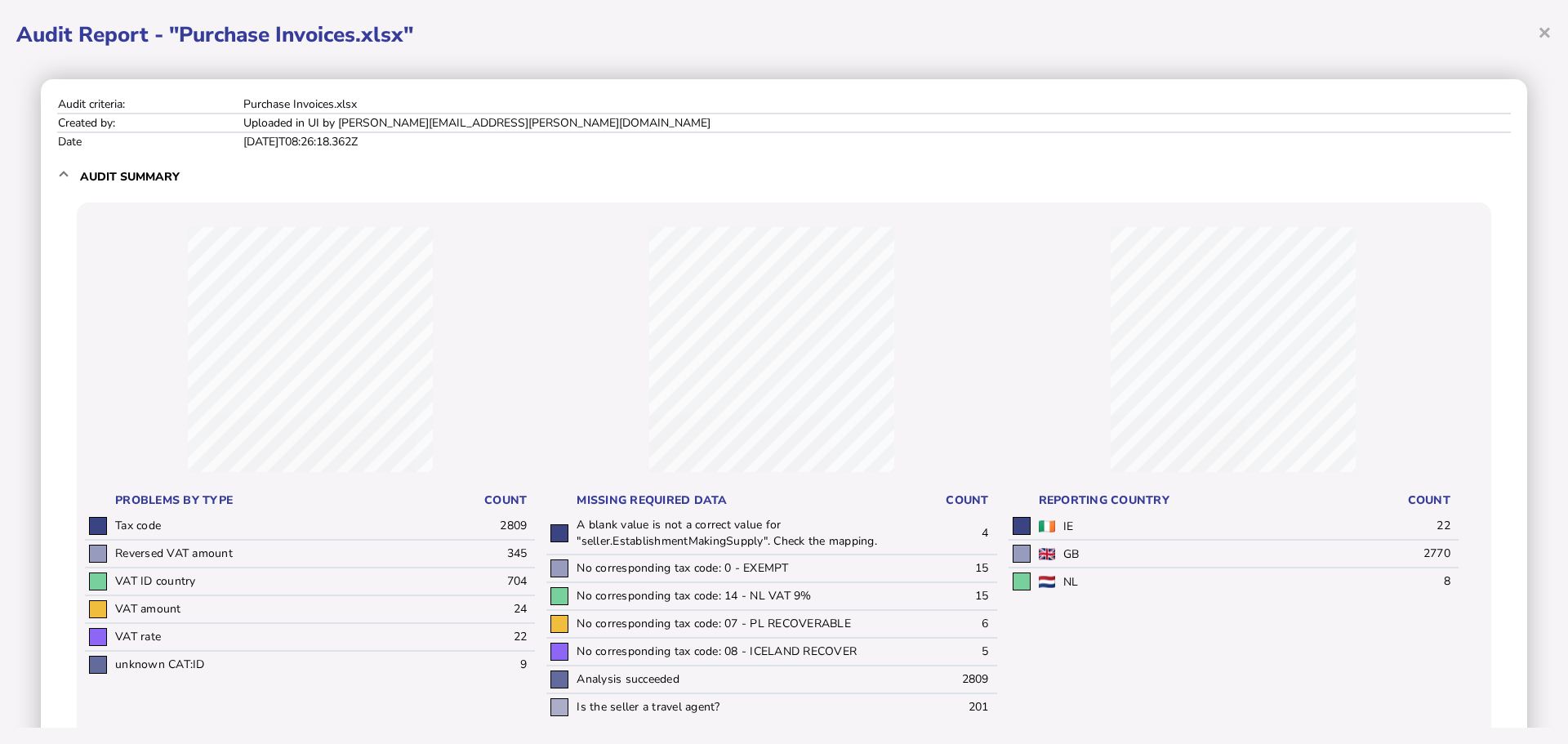
click at [1541, 31] on span "×" at bounding box center [1544, 31] width 14 height 31
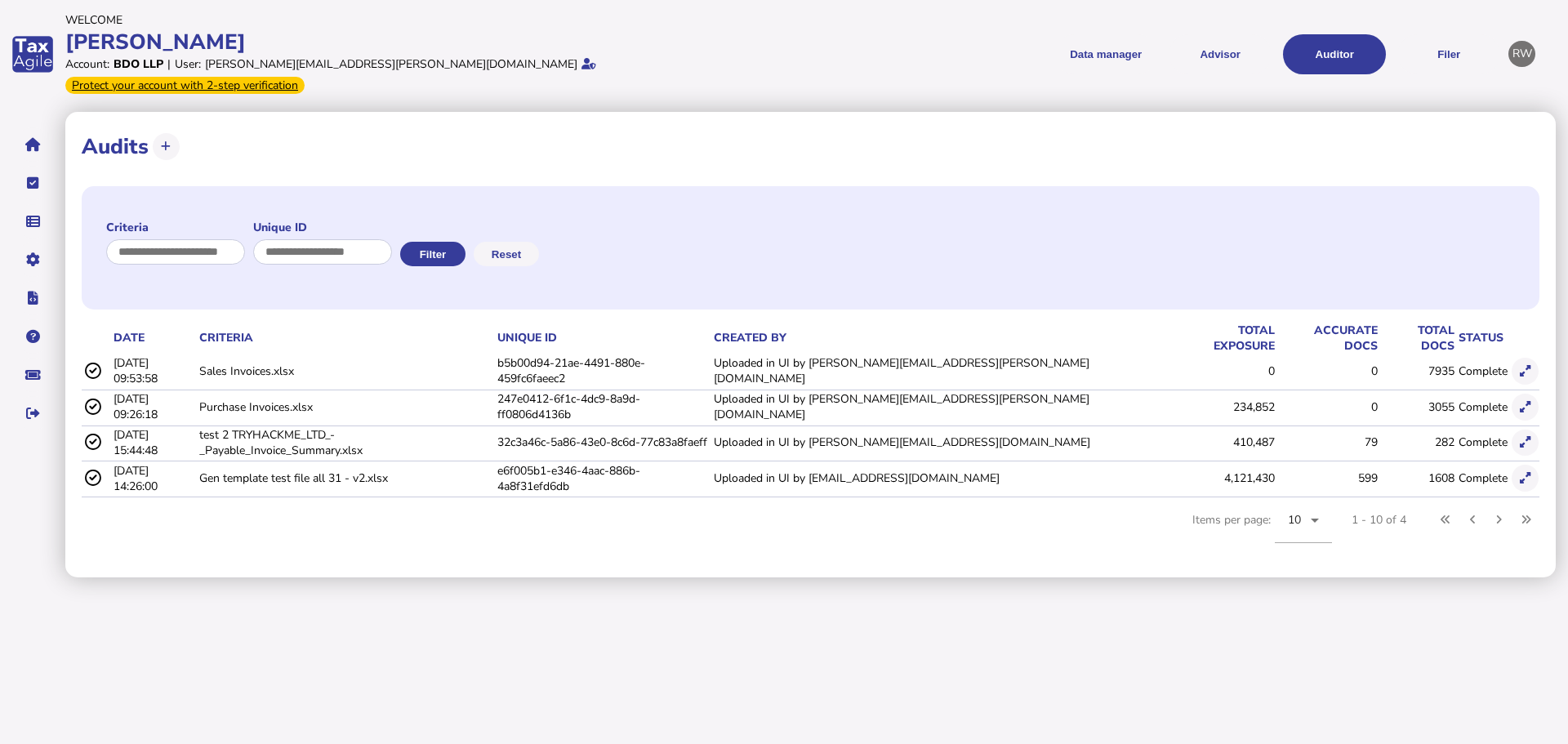
click at [1530, 365] on icon at bounding box center [1525, 371] width 10 height 10
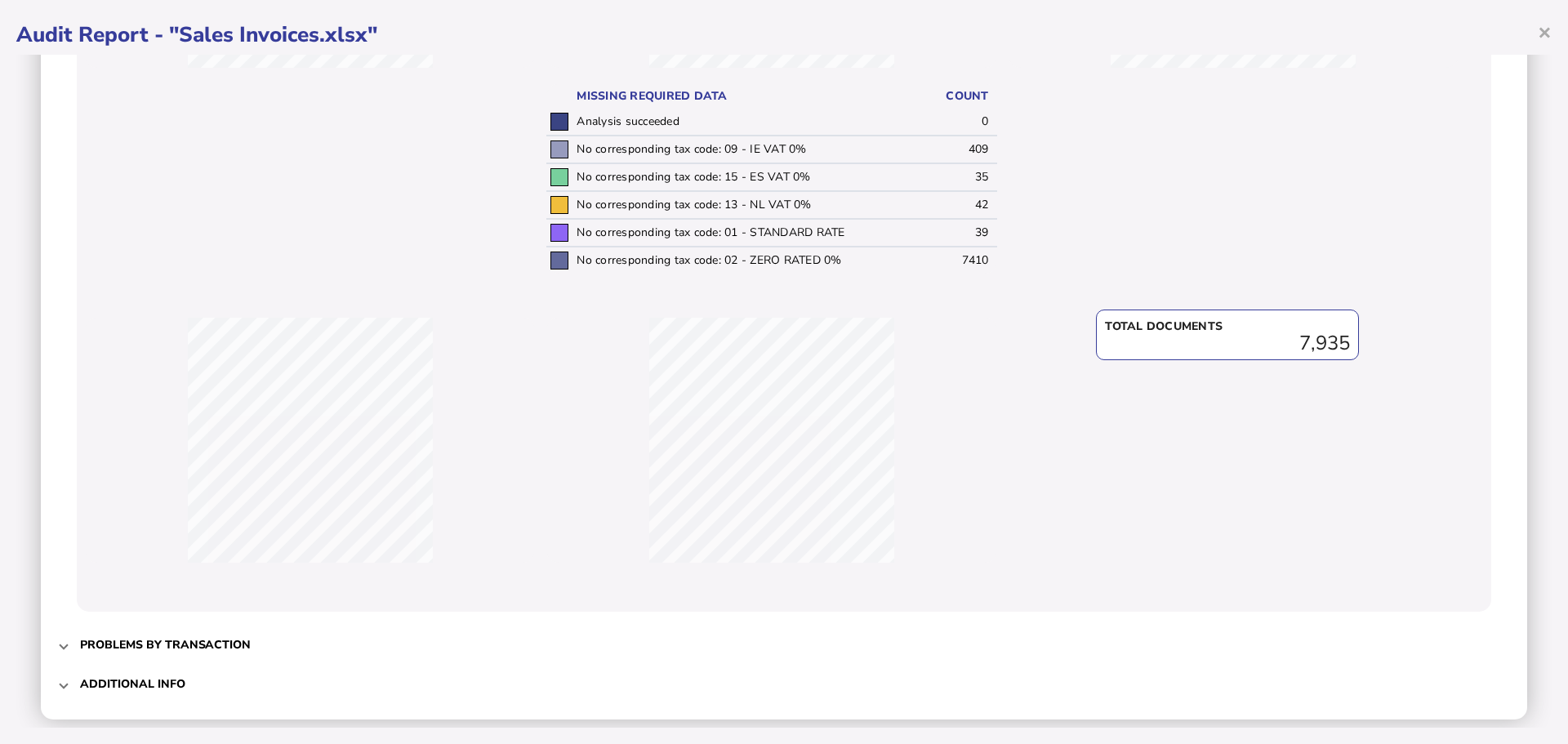
scroll to position [421, 0]
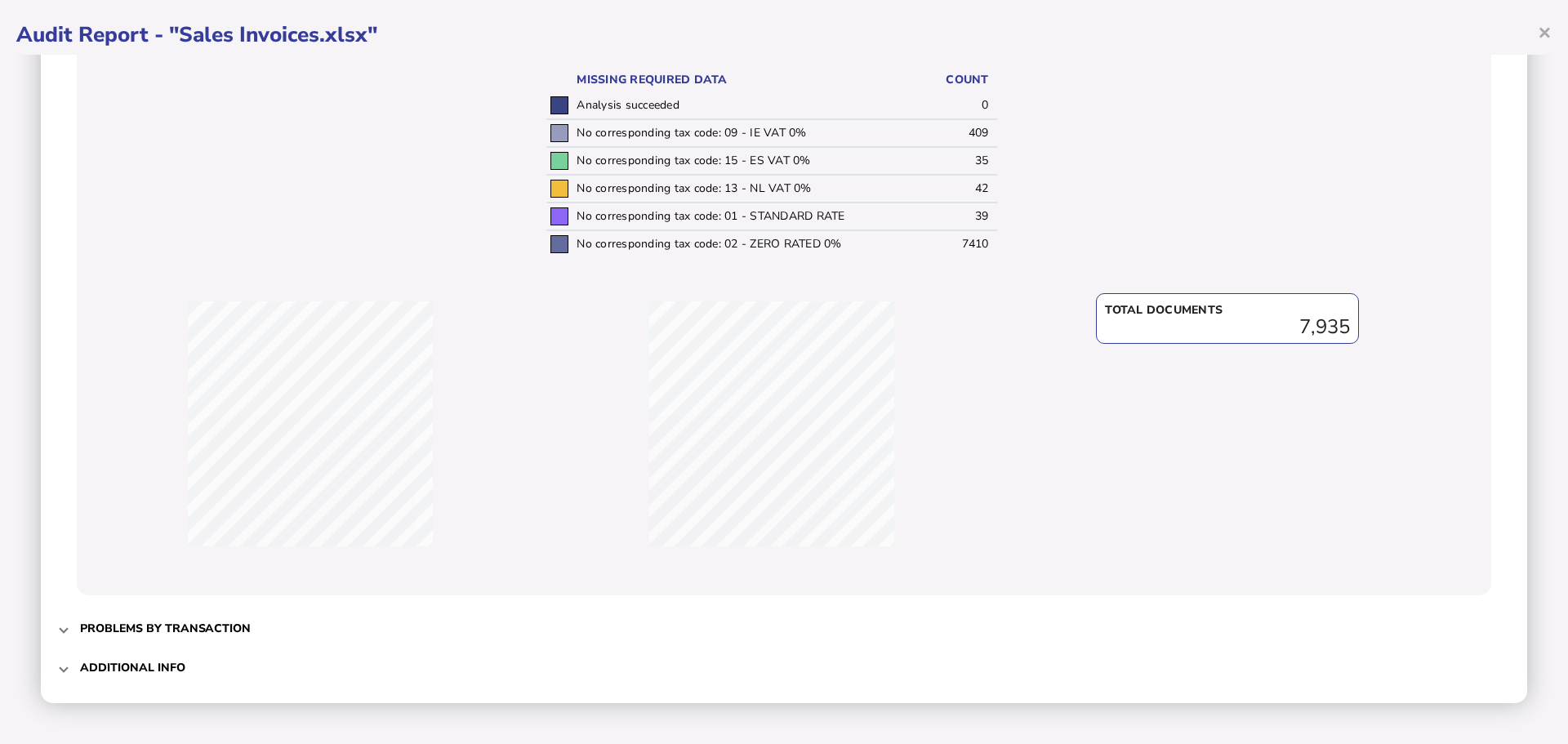
click at [91, 623] on h3 "Problems by transaction" at bounding box center [165, 629] width 171 height 16
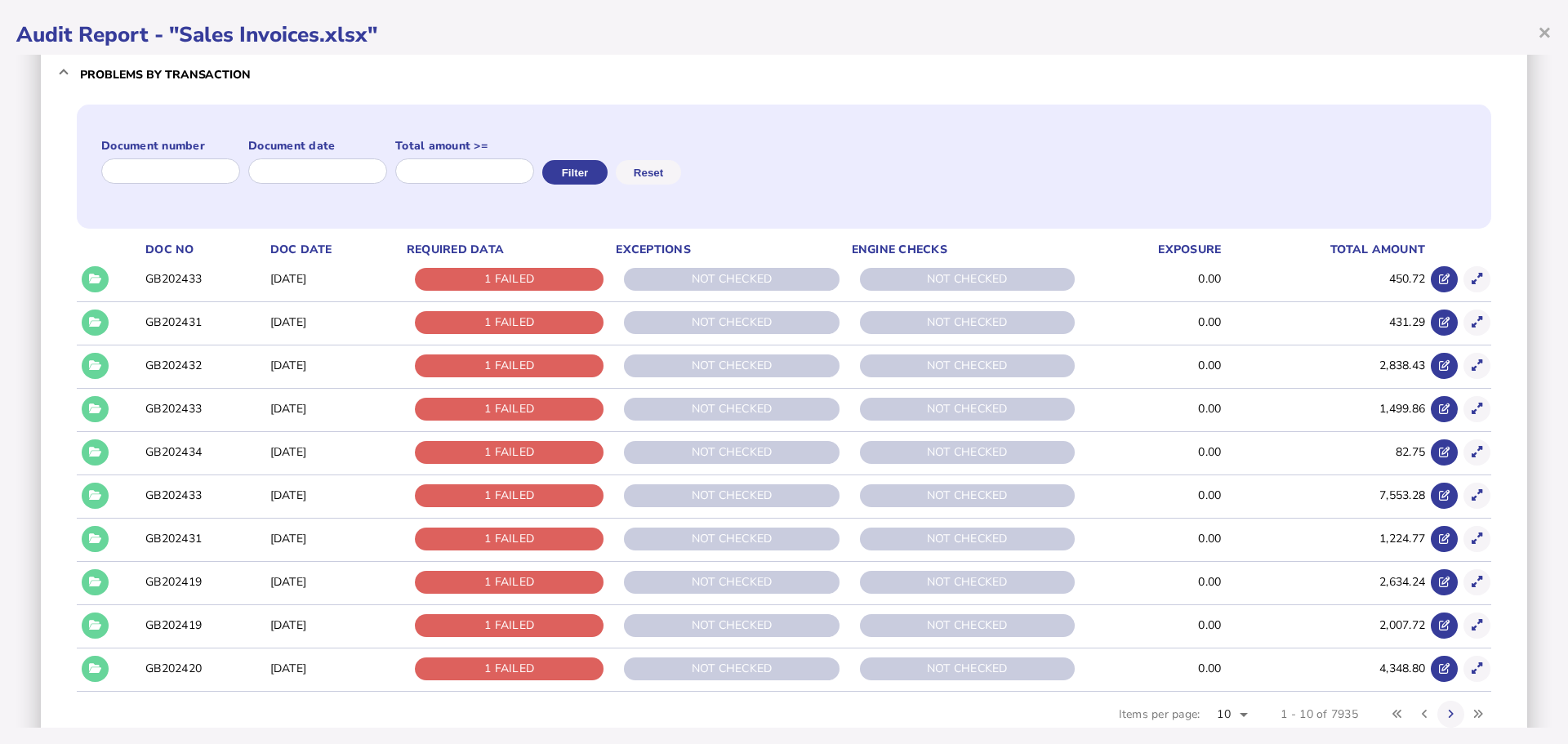
scroll to position [0, 0]
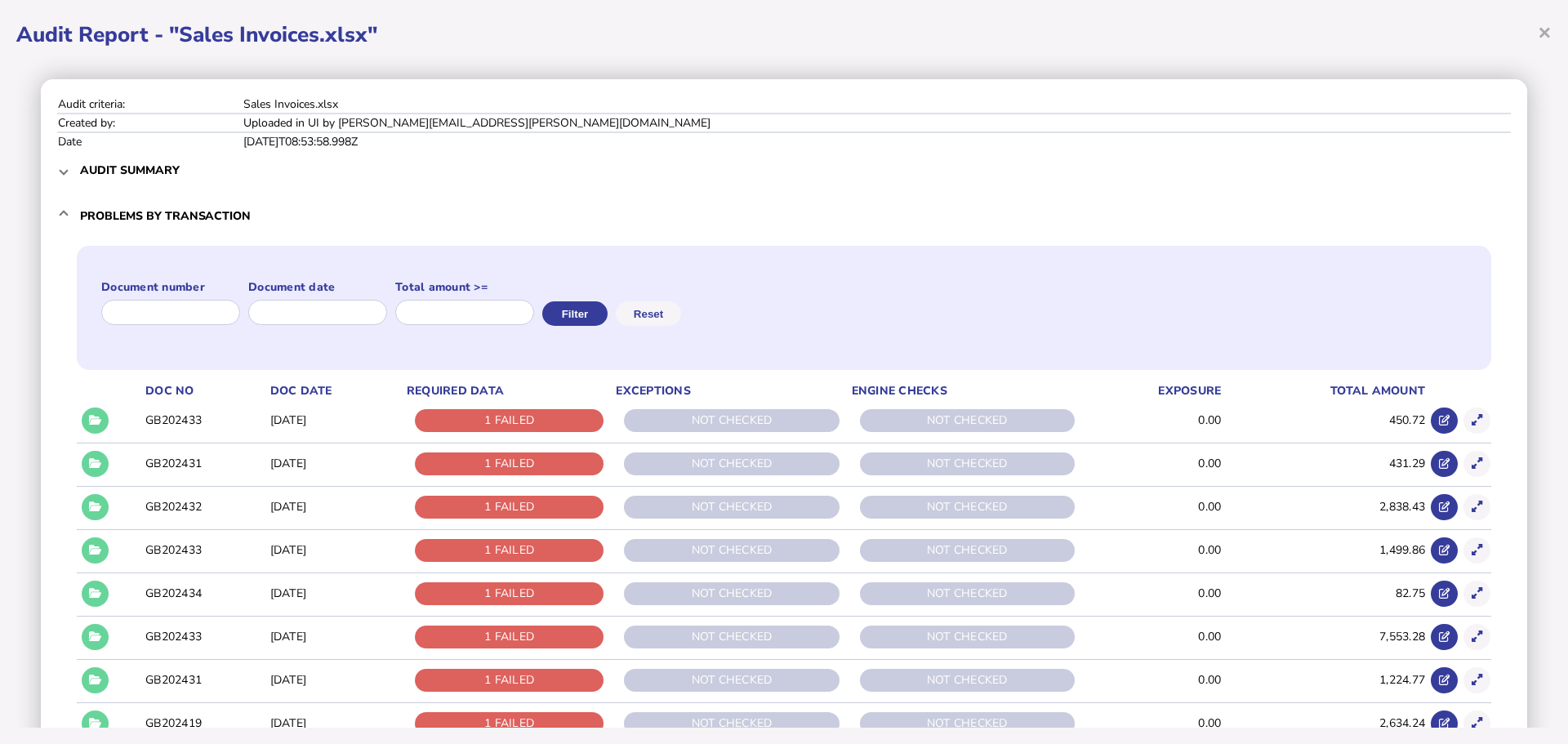
click at [87, 428] on button at bounding box center [94, 421] width 27 height 27
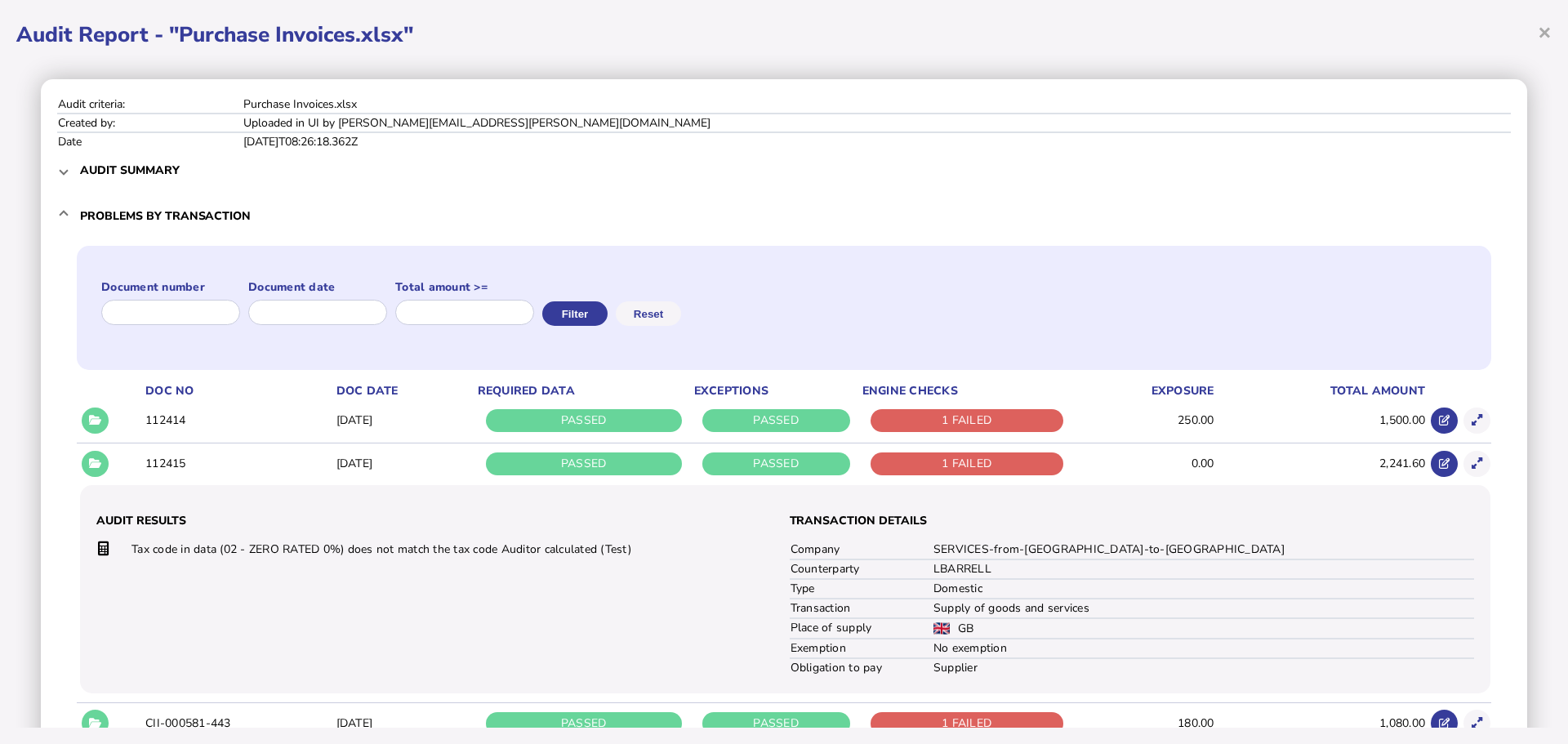
click at [79, 211] on mat-expansion-panel-header "Problems by transaction" at bounding box center [784, 216] width 1453 height 52
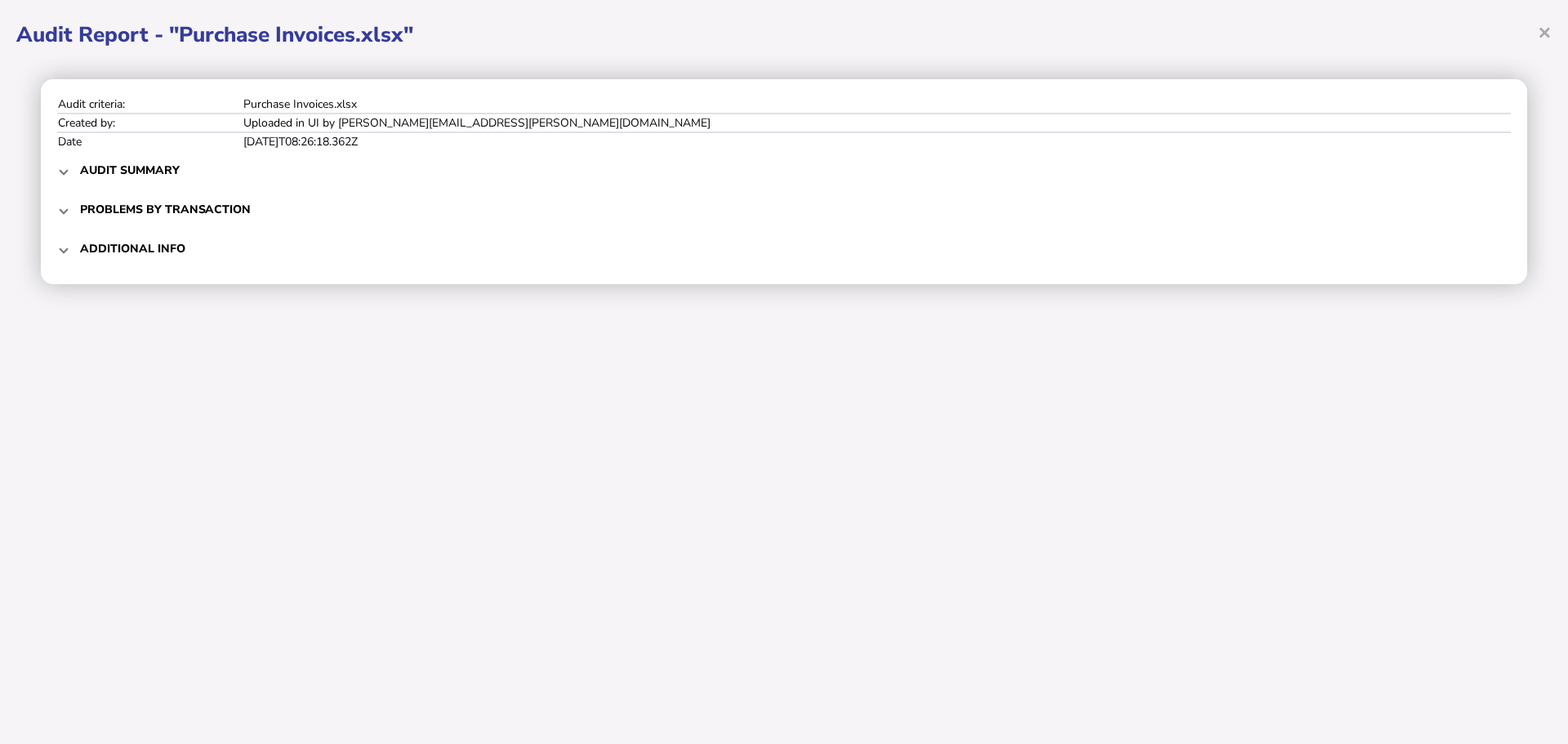
click at [79, 211] on mat-expansion-panel-header "Problems by transaction" at bounding box center [784, 209] width 1453 height 39
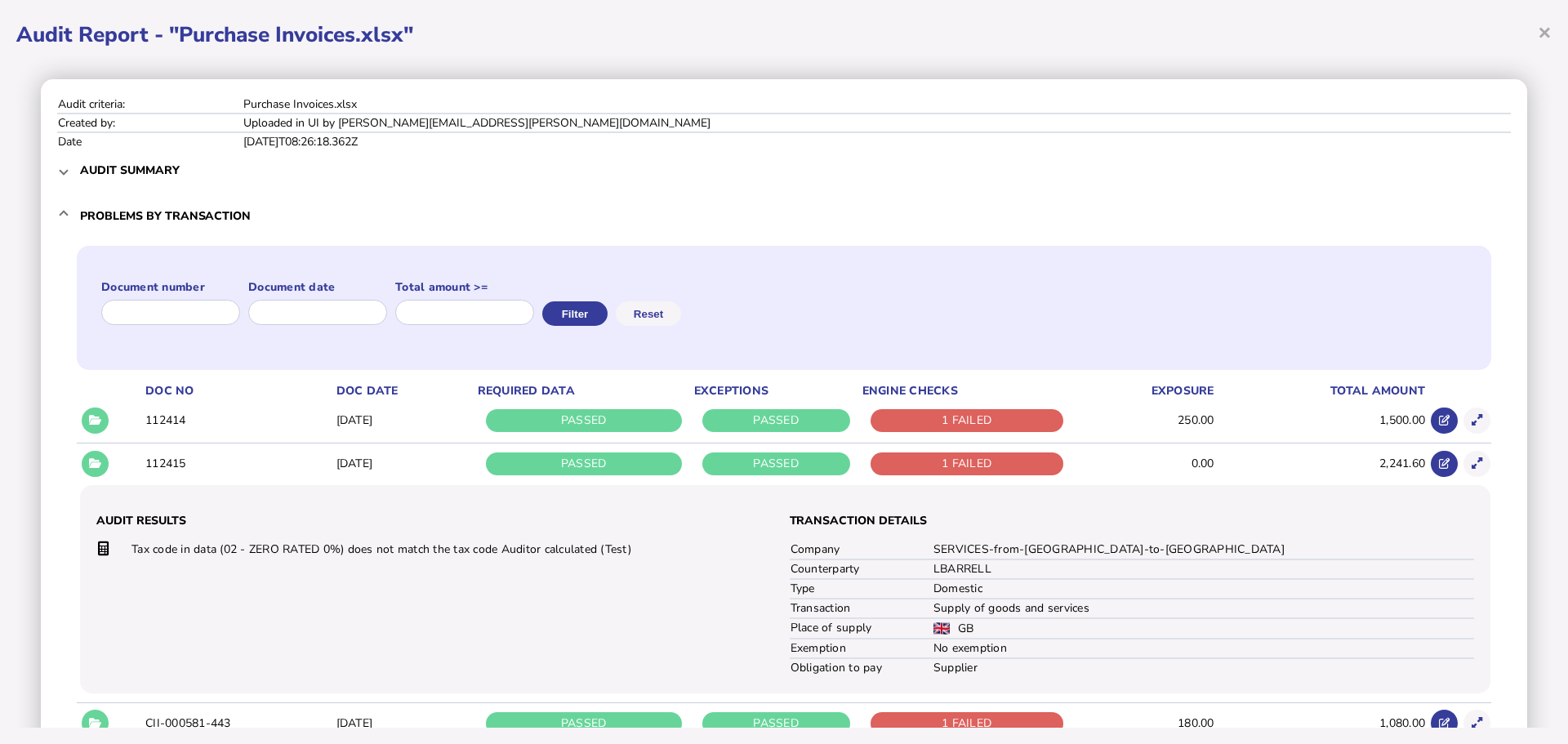
click at [93, 177] on h3 "Audit summary" at bounding box center [130, 170] width 100 height 16
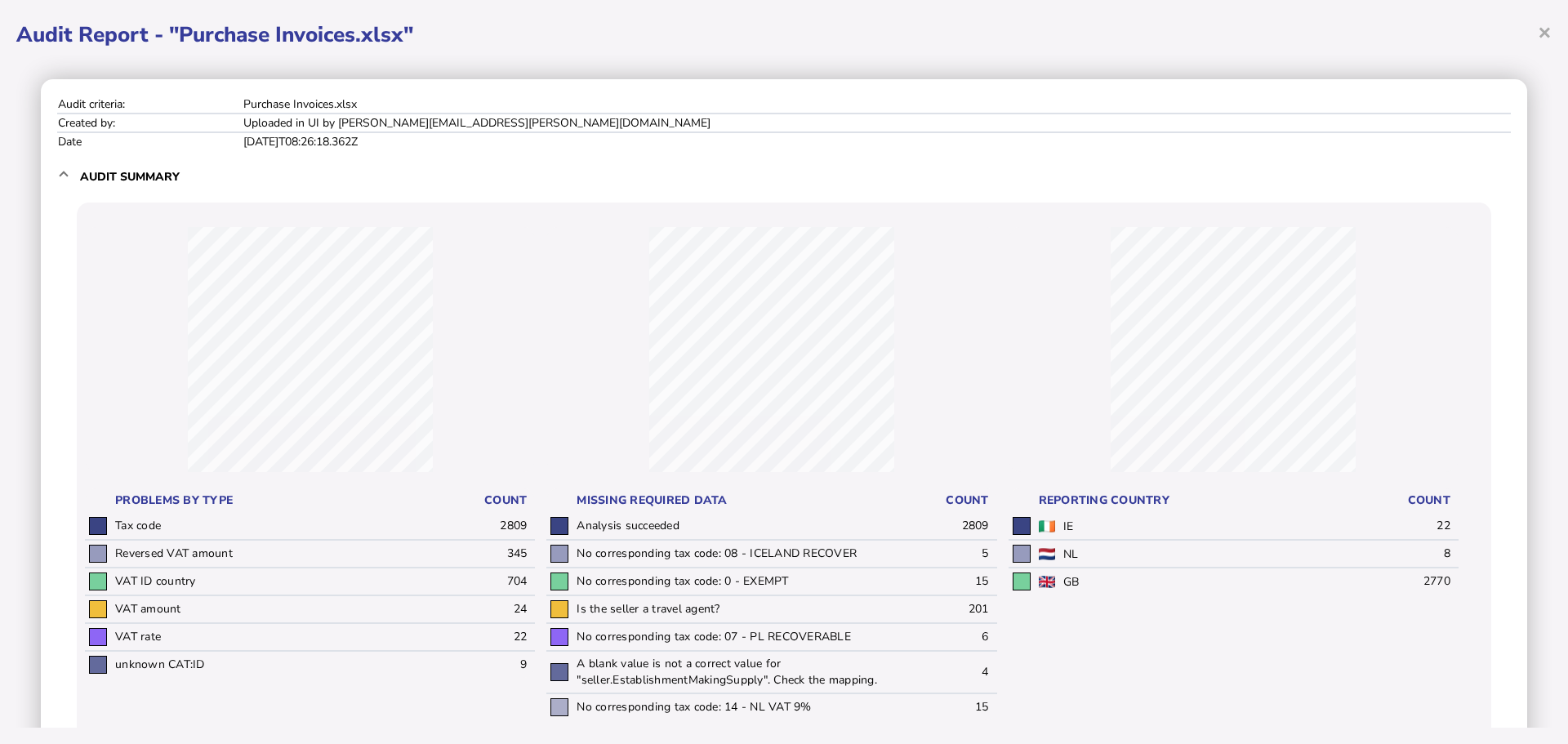
click at [93, 177] on h3 "Audit summary" at bounding box center [130, 177] width 100 height 16
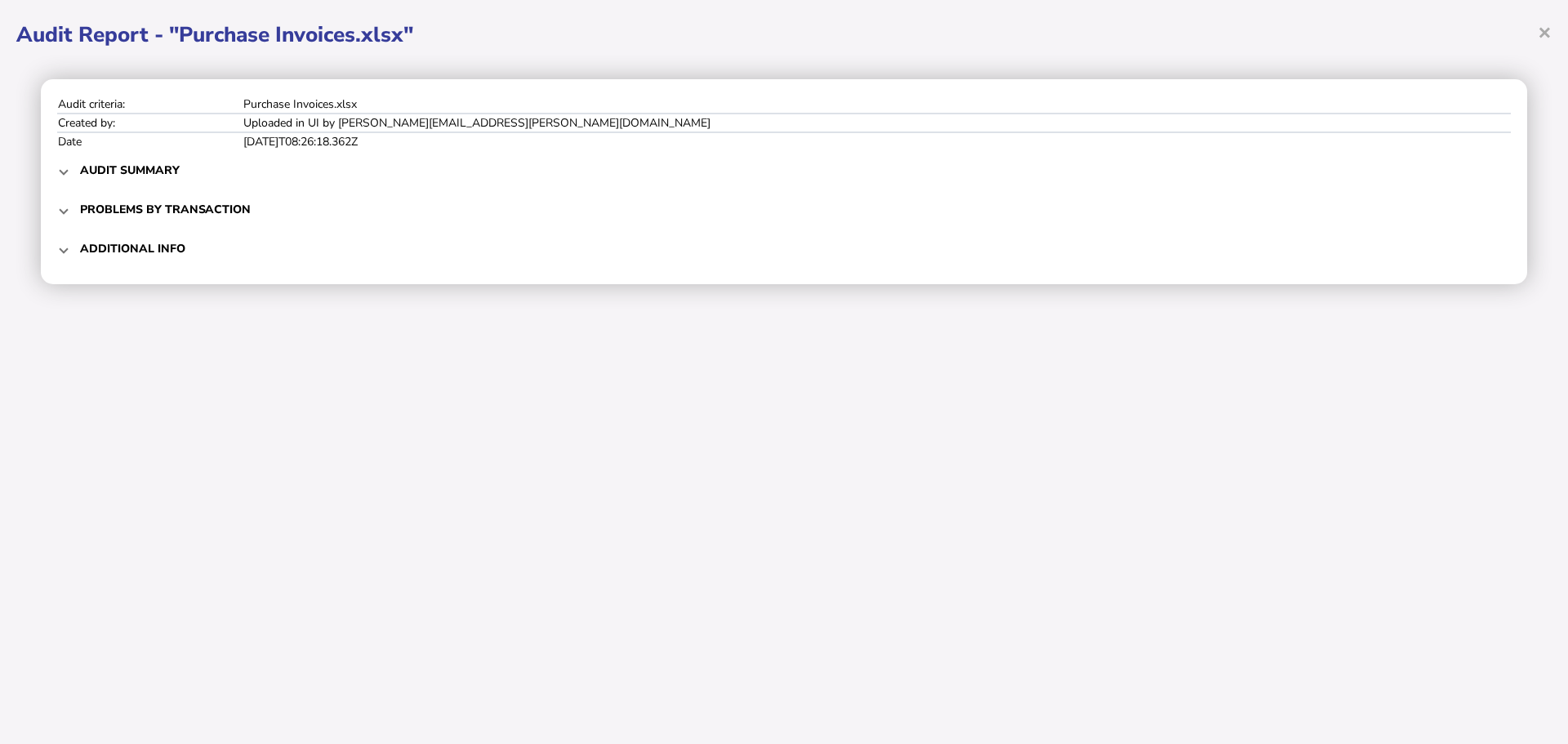
select select "*****"
select select "****"
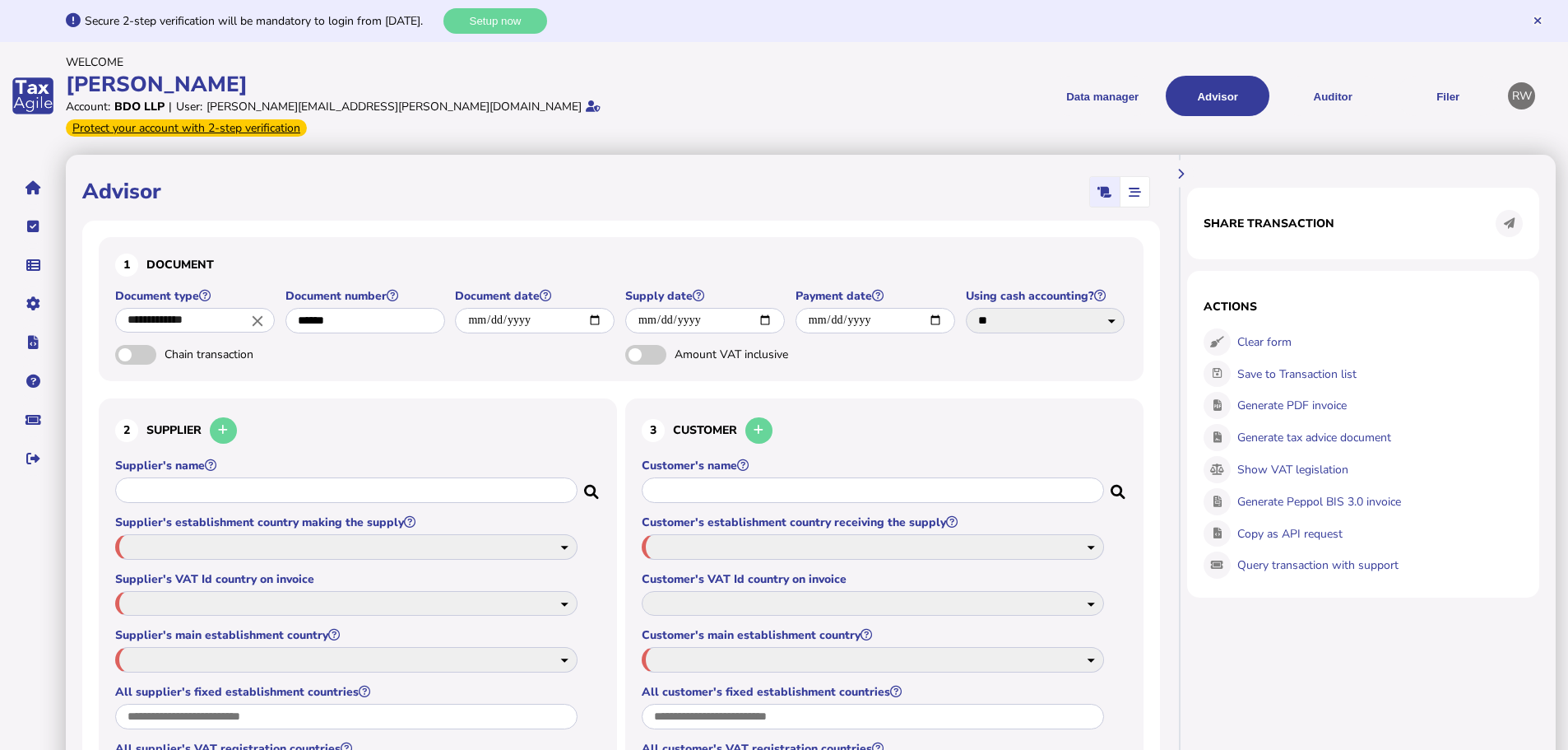
click at [0, 0] on link "Upload list" at bounding box center [0, 0] width 0 height 0
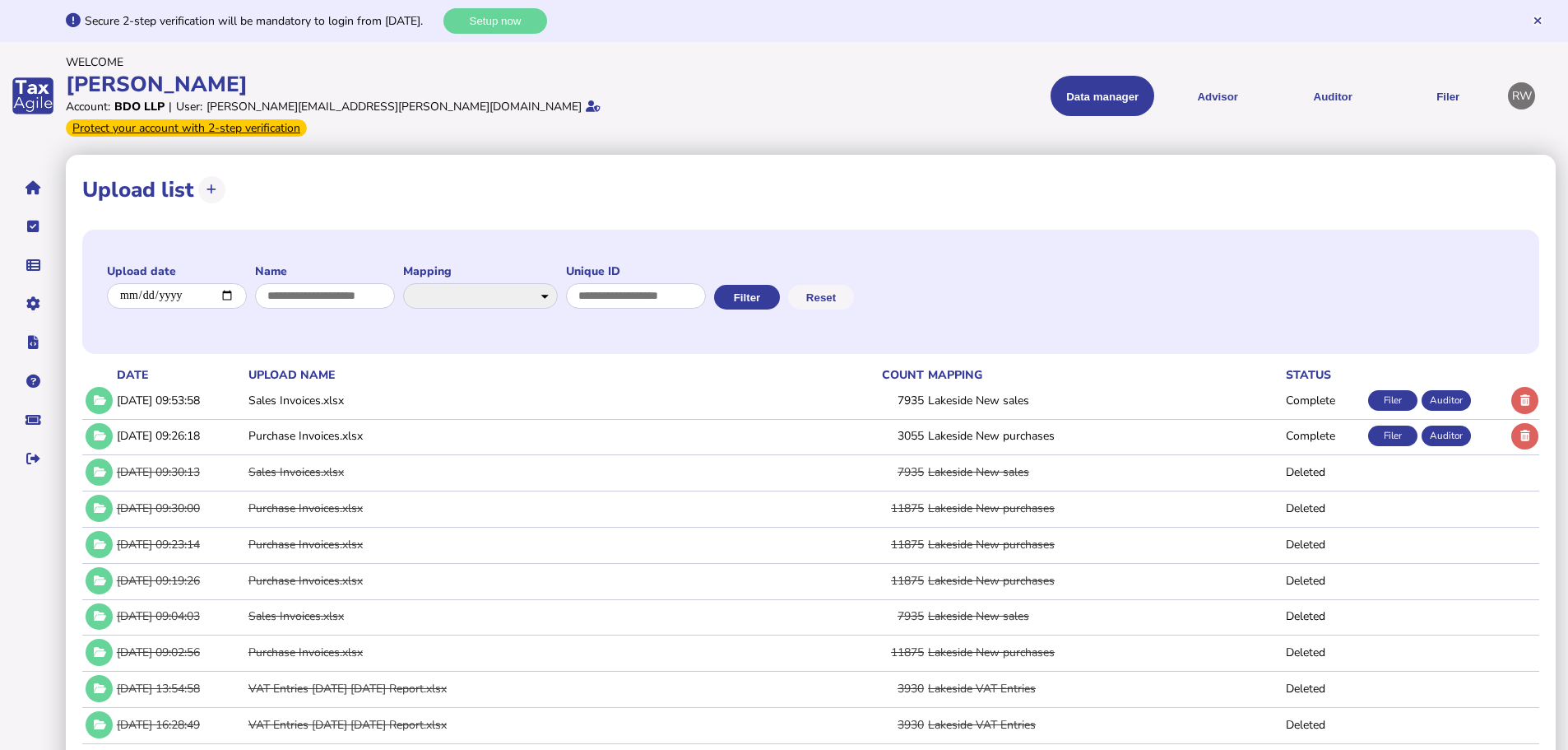
click at [109, 387] on button at bounding box center [99, 400] width 27 height 27
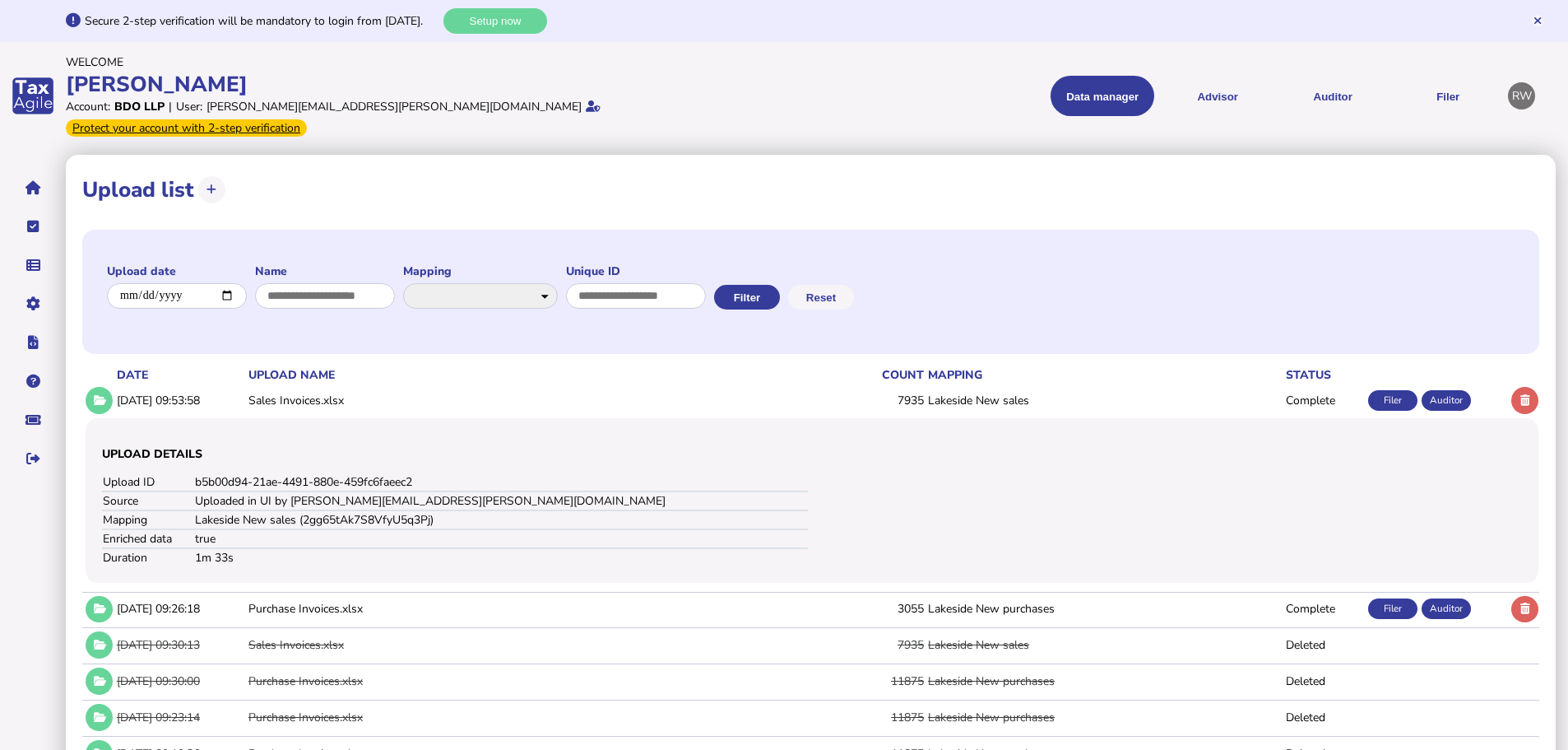
click at [0, 0] on link "Data mappings" at bounding box center [0, 0] width 0 height 0
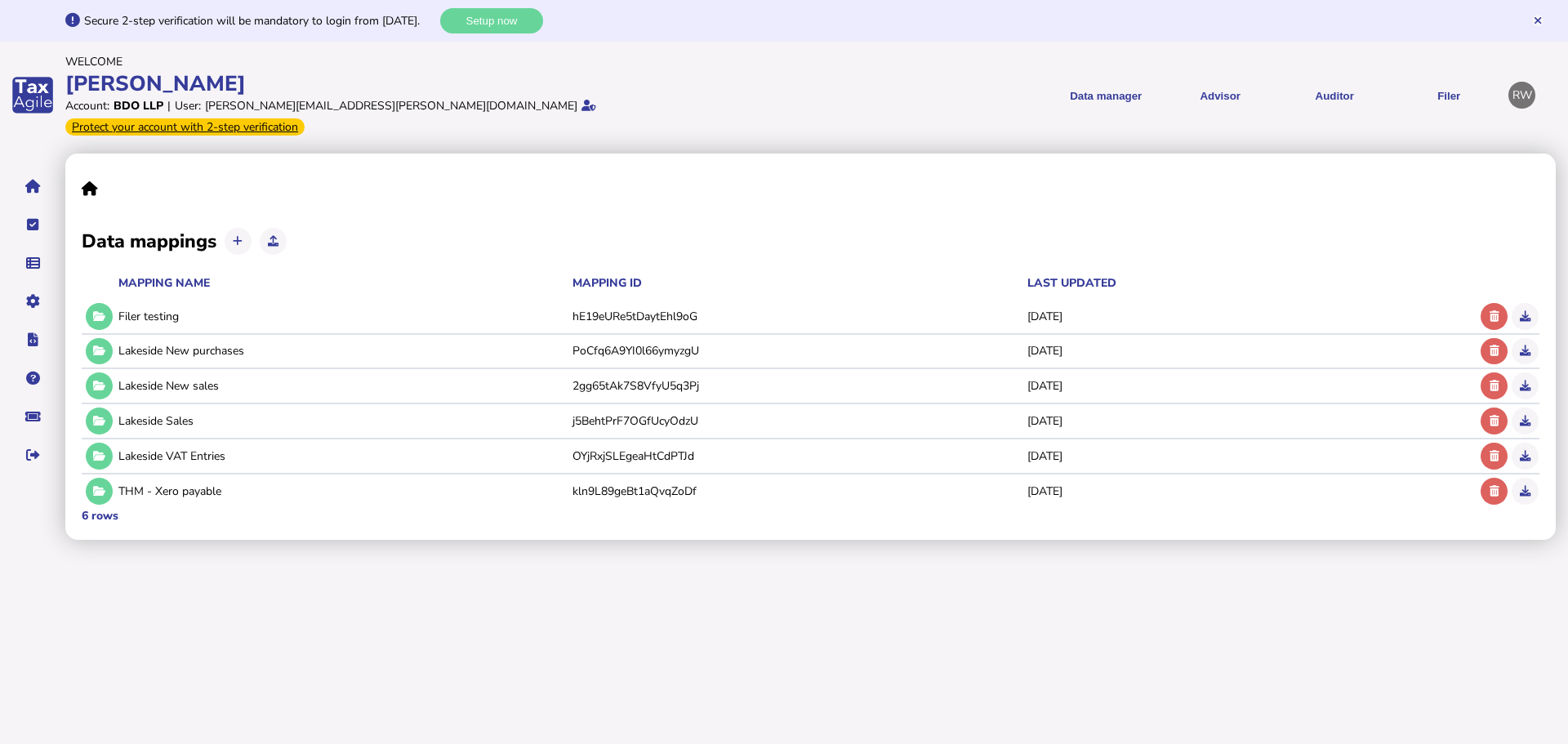
click at [96, 380] on icon at bounding box center [99, 386] width 12 height 10
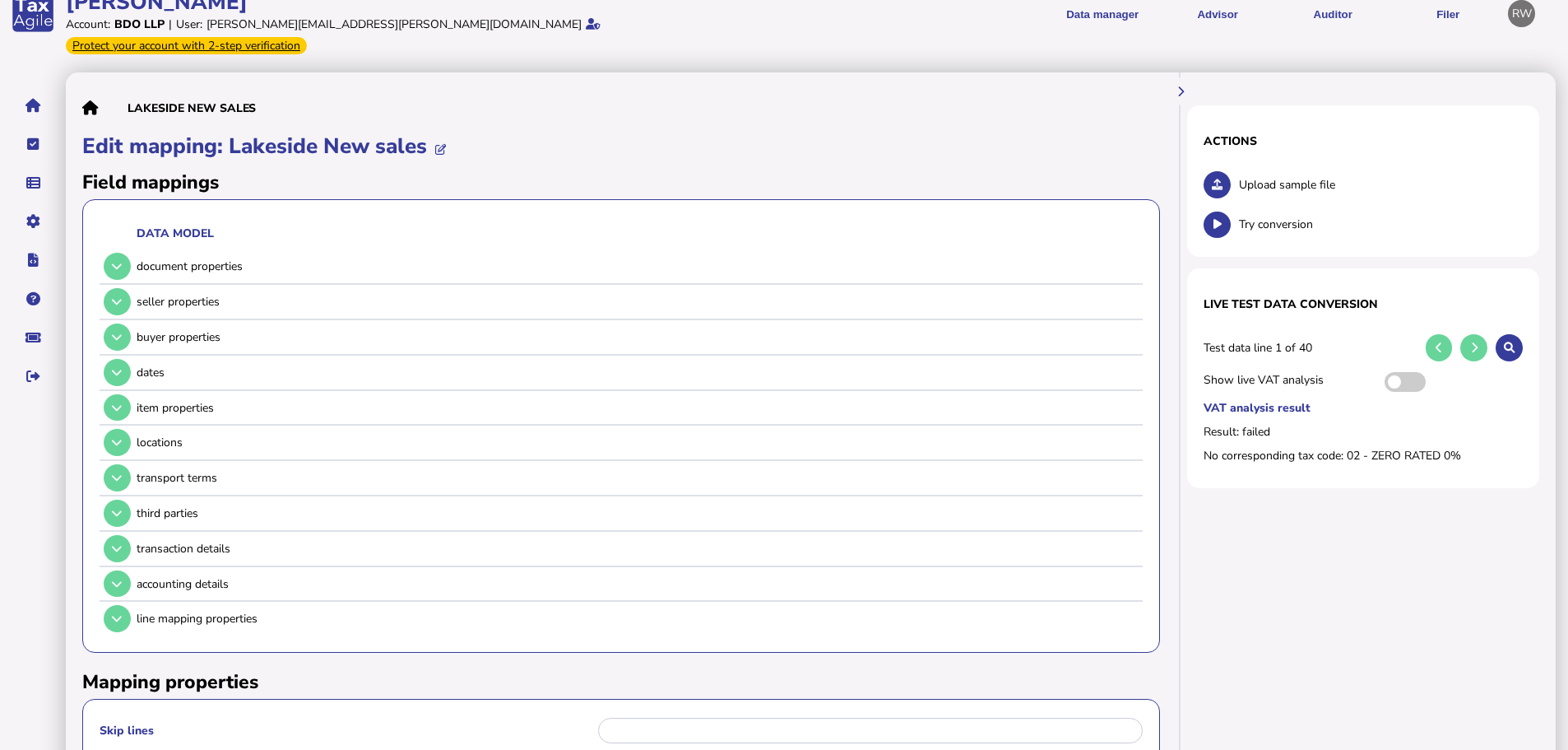
scroll to position [165, 0]
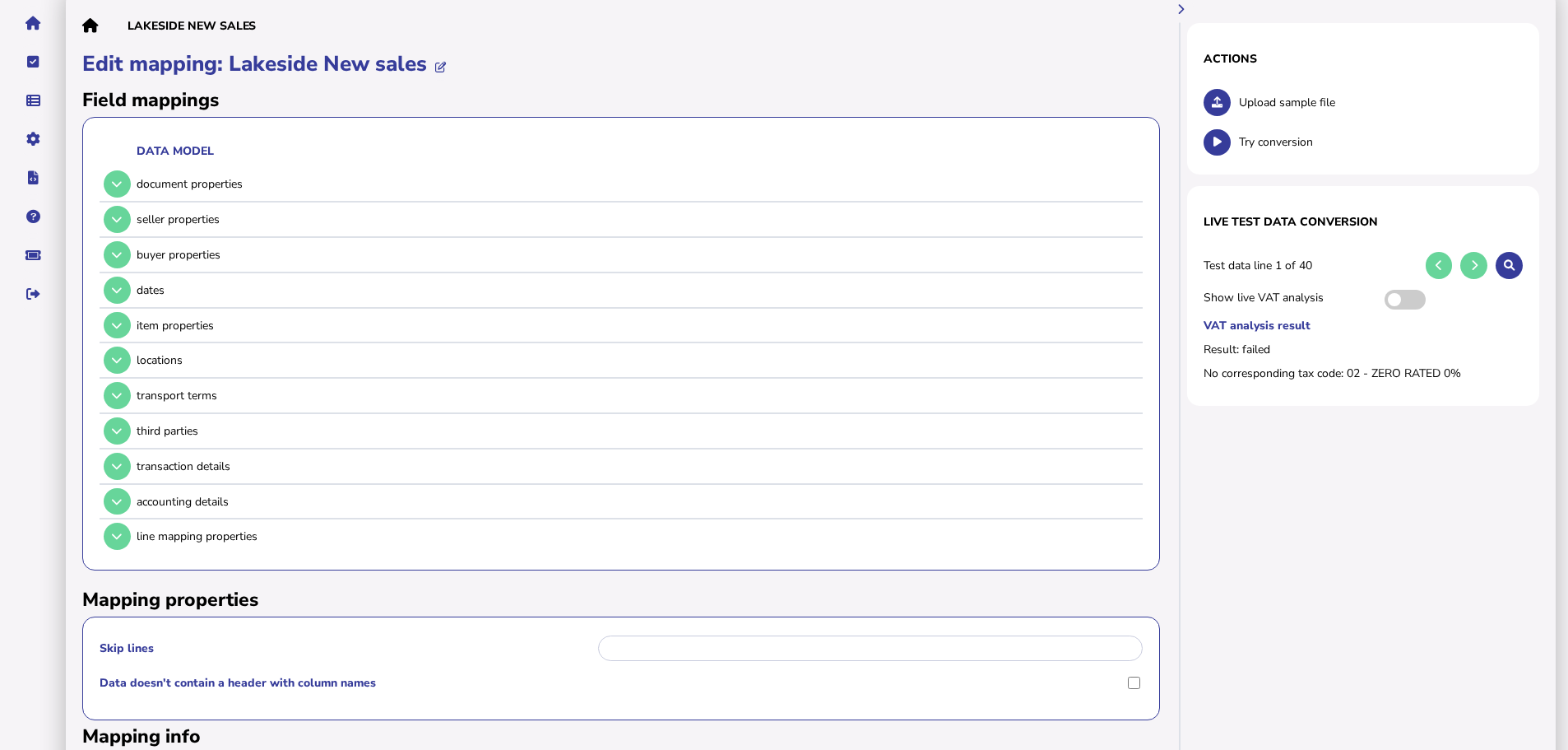
click at [129, 453] on button at bounding box center [117, 466] width 27 height 27
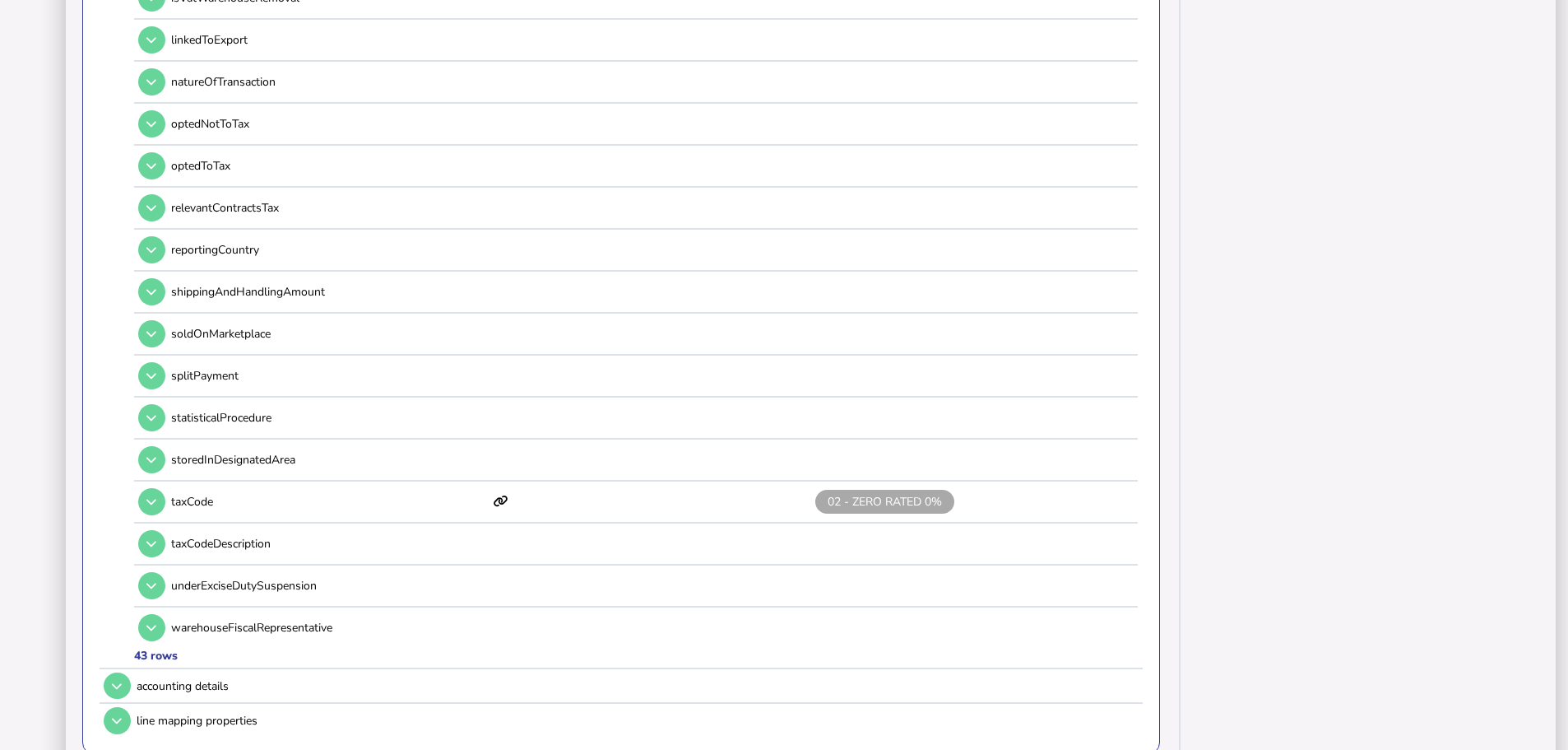
scroll to position [1810, 0]
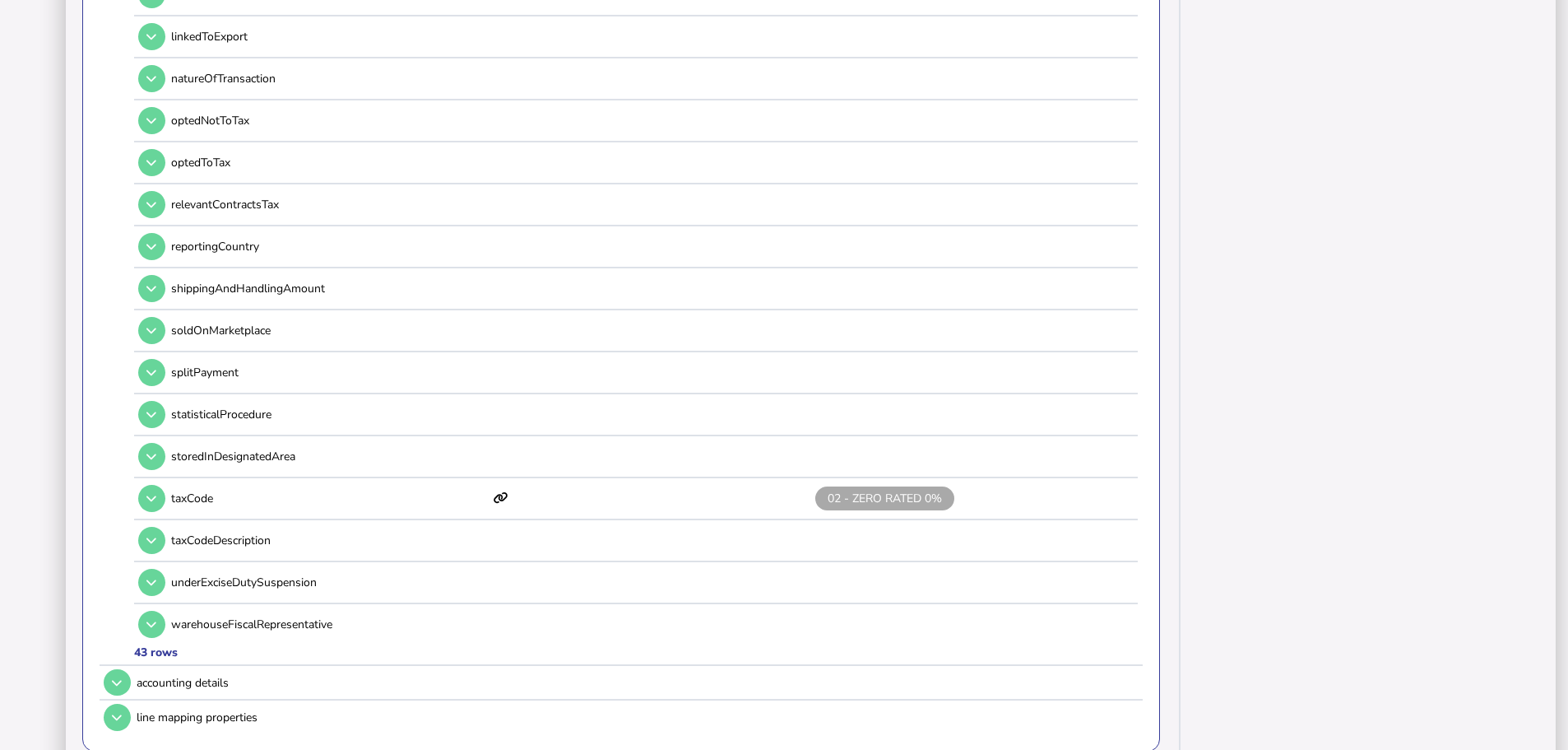
click at [156, 493] on icon at bounding box center [151, 498] width 10 height 11
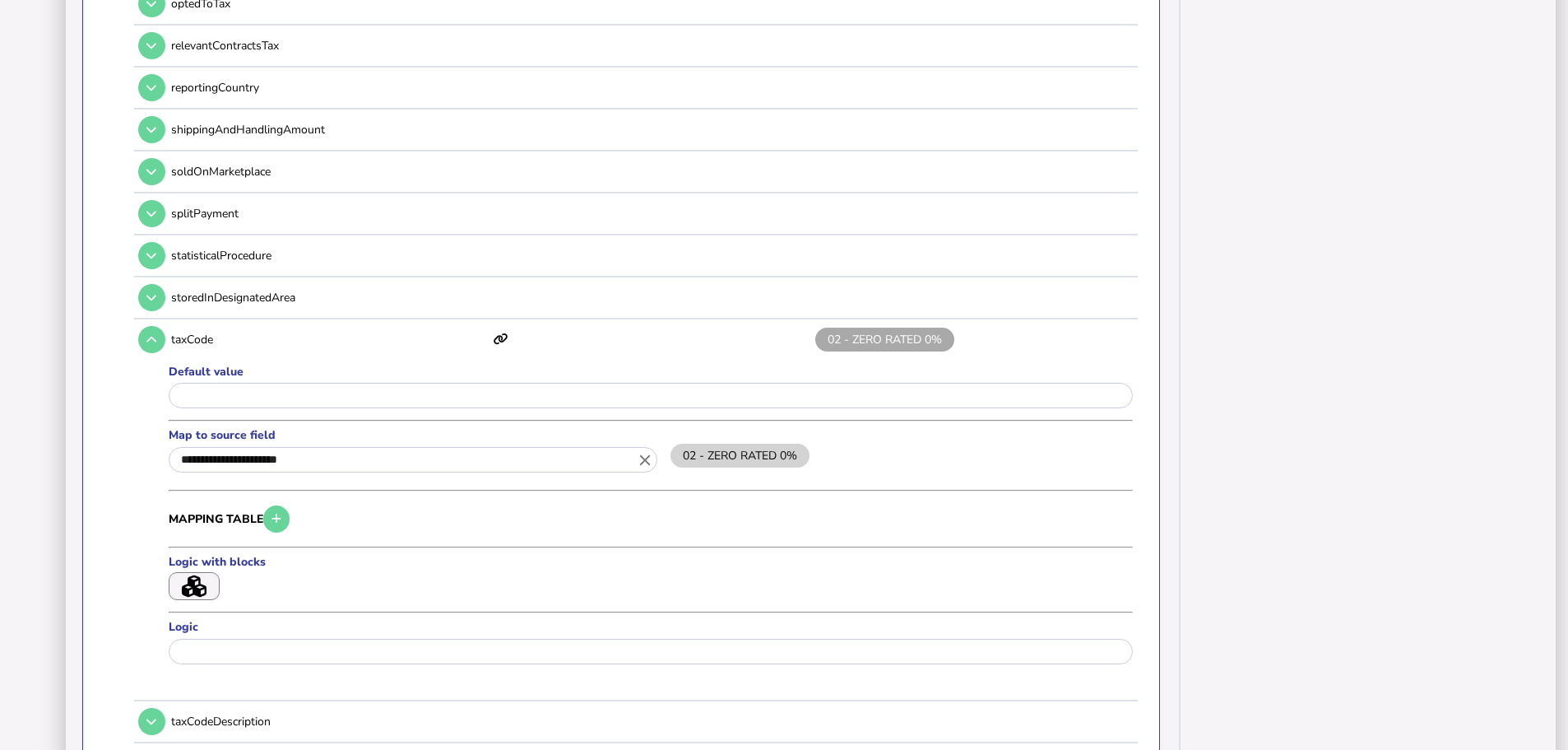
scroll to position [1975, 0]
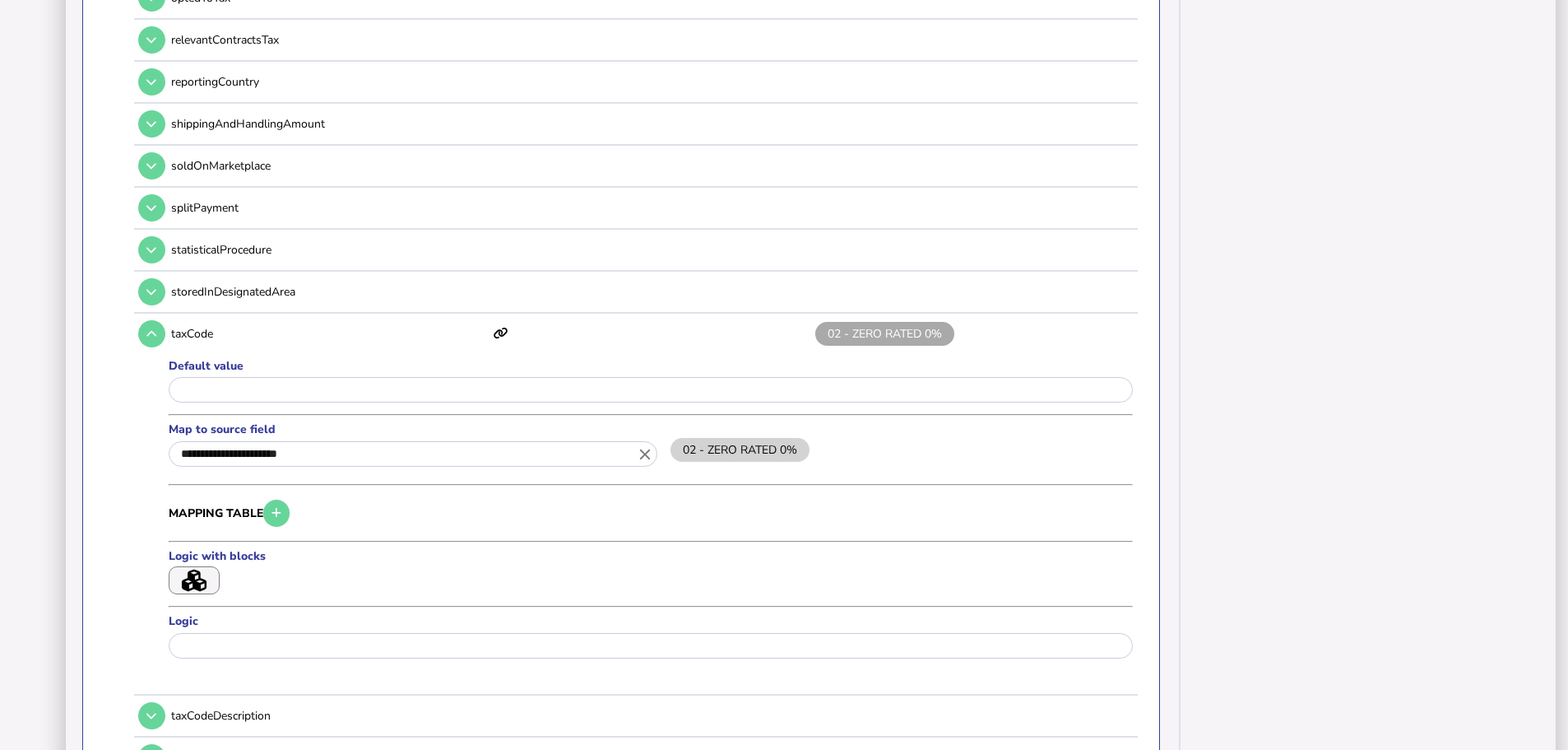
click at [647, 445] on icon "close" at bounding box center [645, 454] width 18 height 19
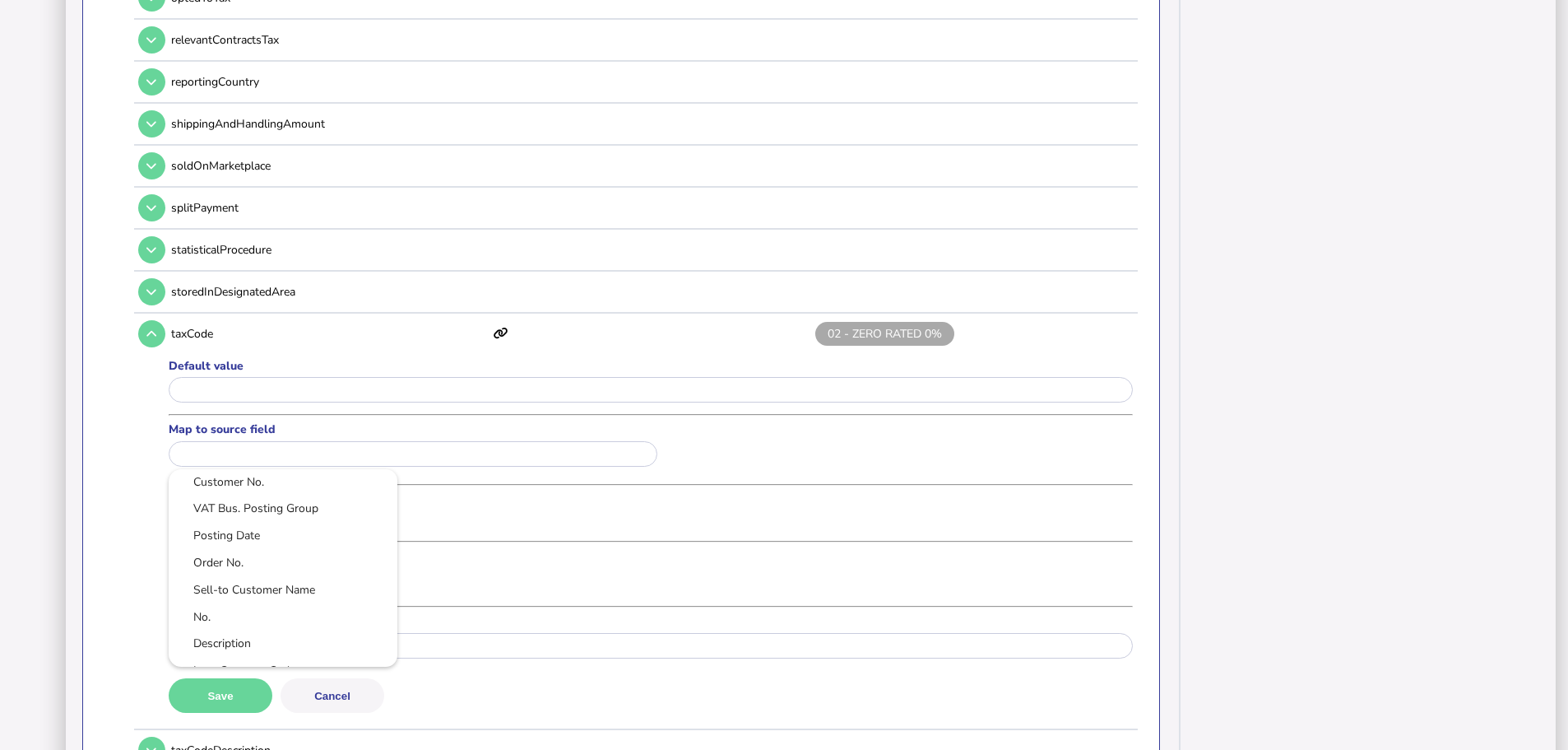
scroll to position [0, 0]
click at [308, 527] on link "VAT Bus. Posting Group" at bounding box center [283, 537] width 203 height 20
type input "**********"
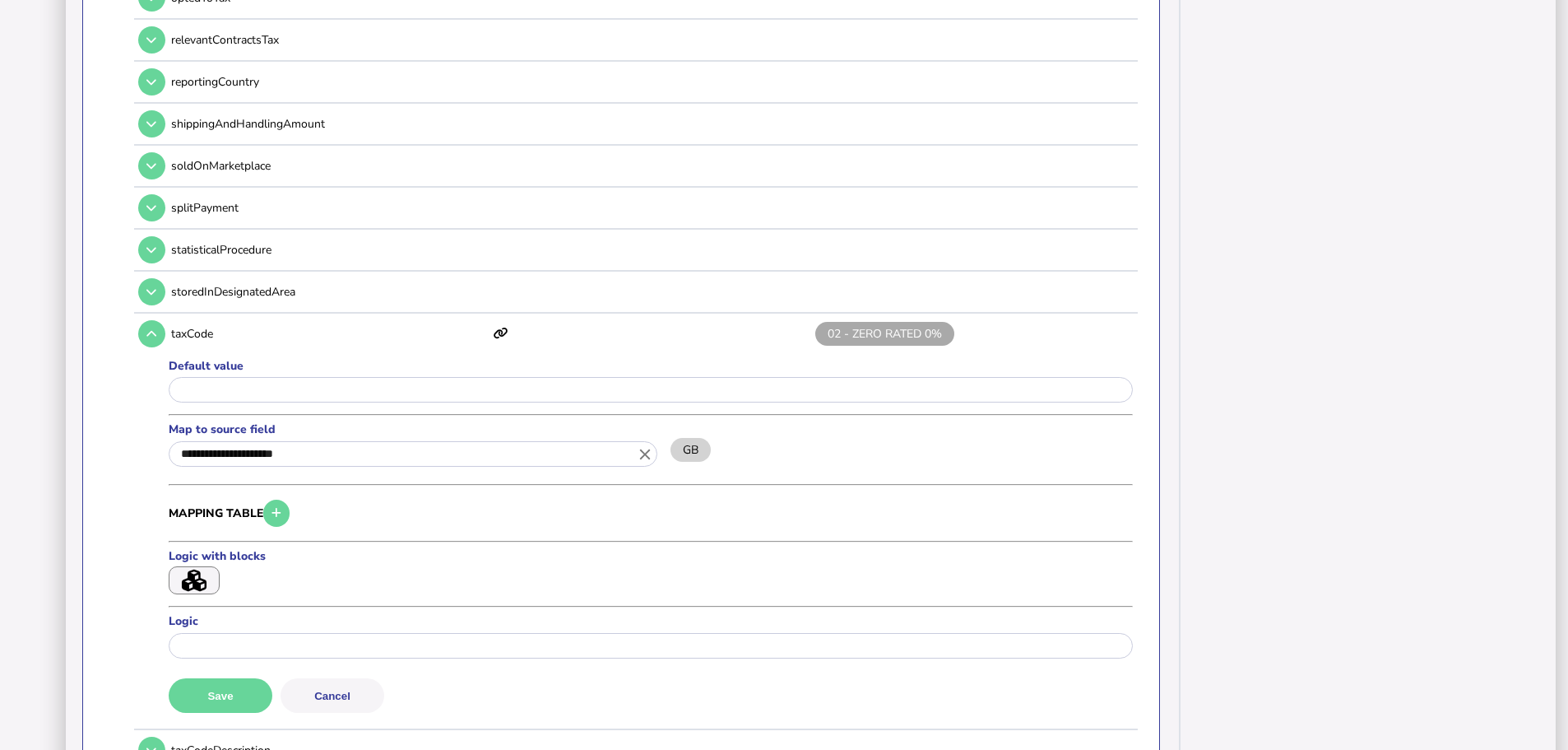
click at [224, 678] on button "Save" at bounding box center [220, 694] width 104 height 34
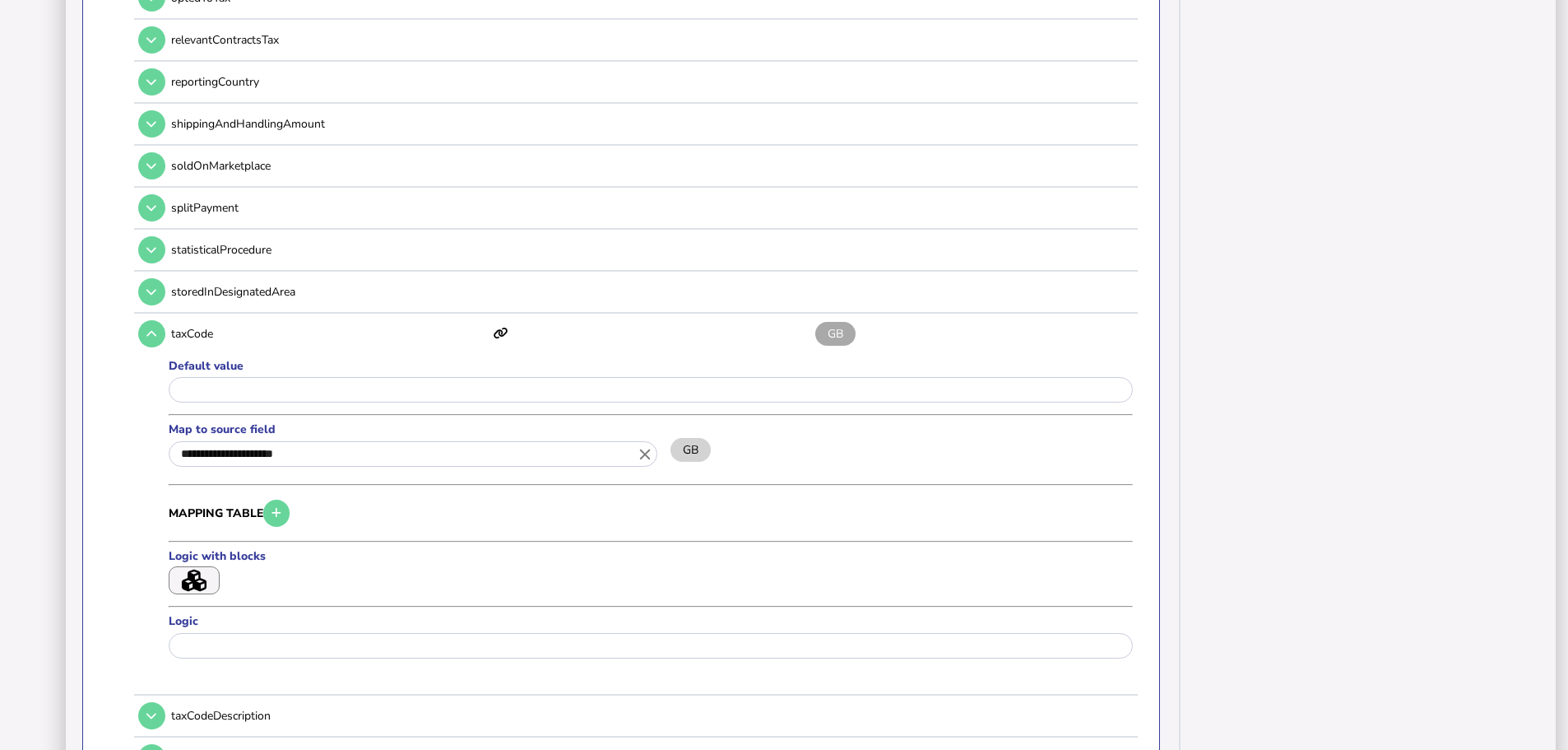
click at [195, 569] on icon "button" at bounding box center [194, 580] width 25 height 22
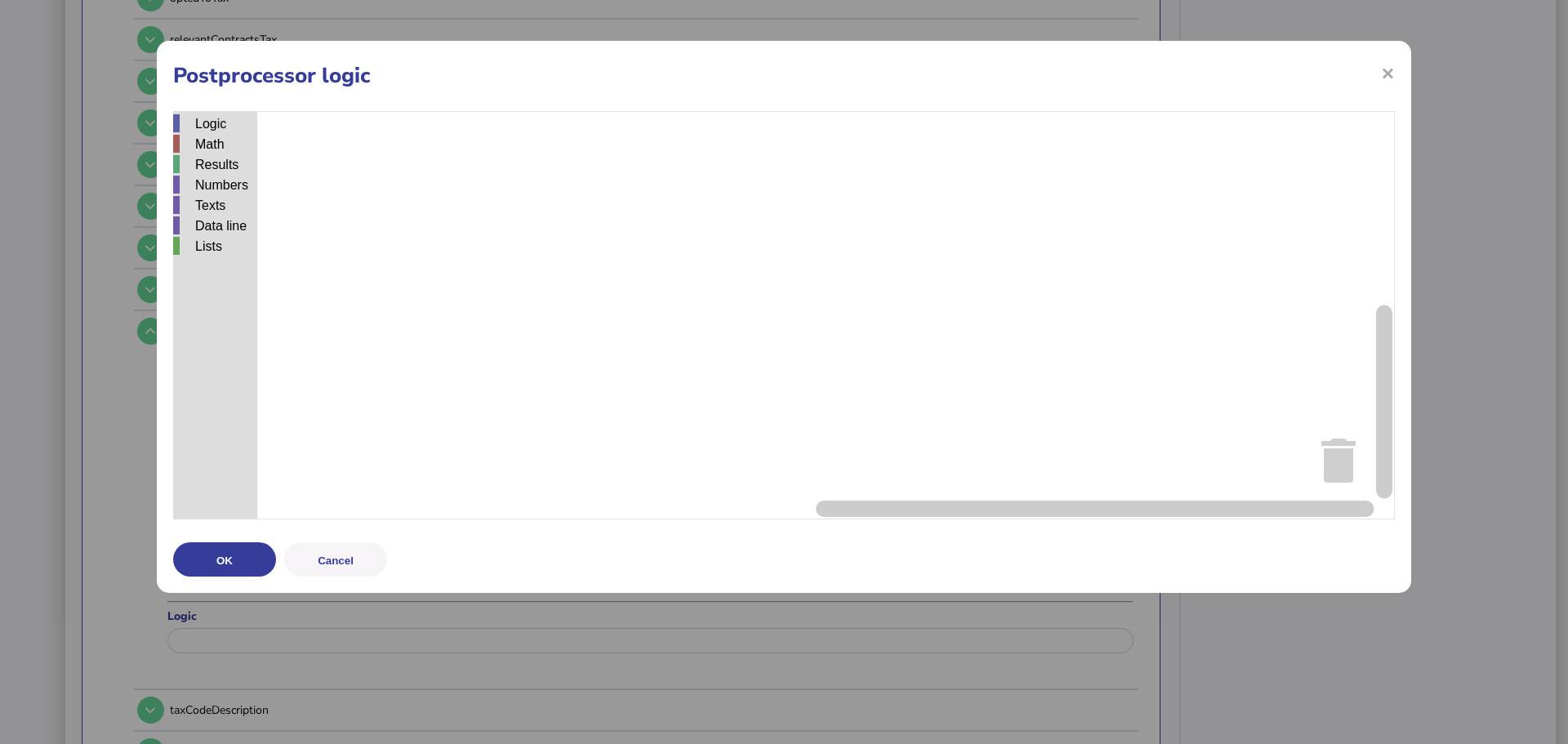
click at [304, 551] on button "Cancel" at bounding box center [336, 559] width 103 height 34
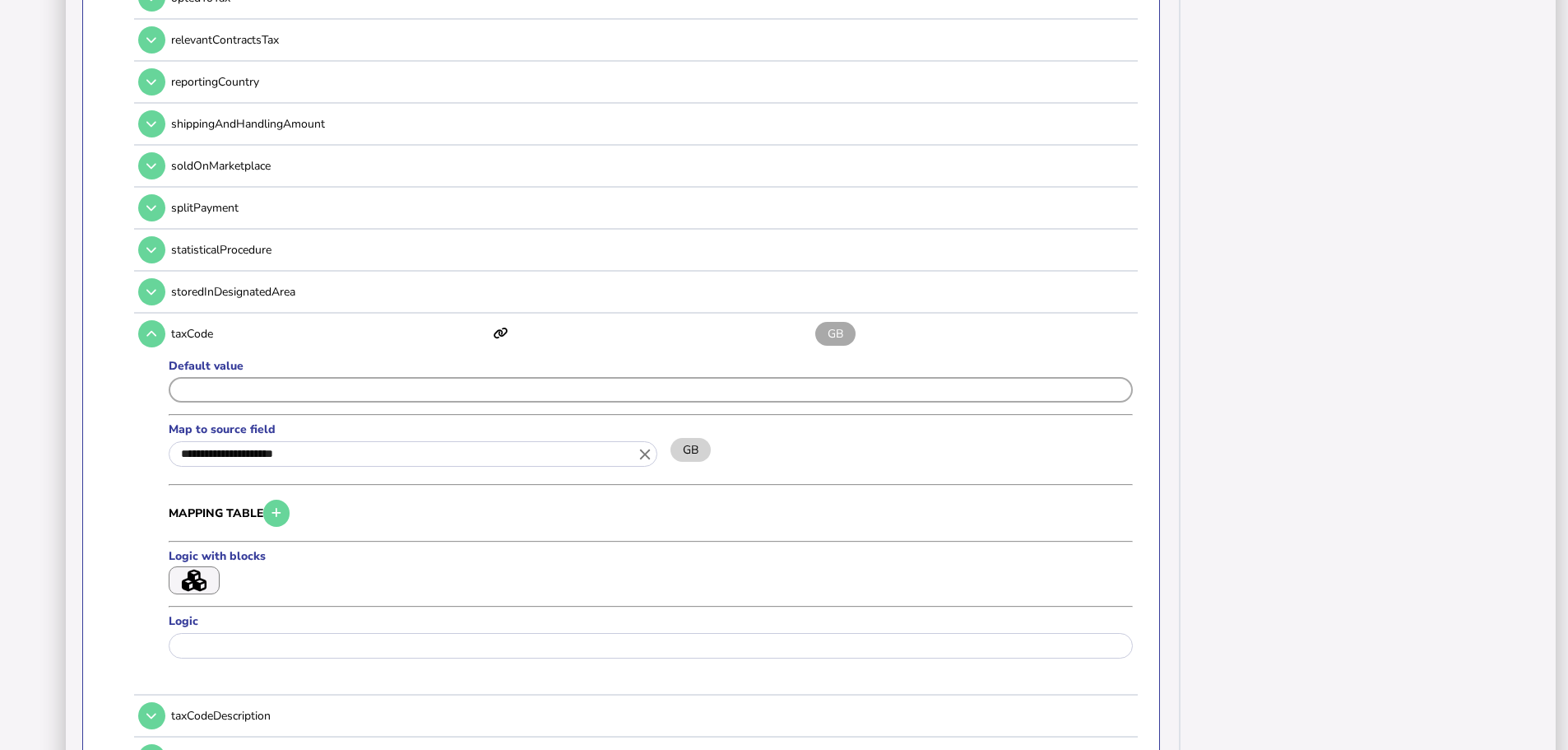
click at [255, 377] on input "input" at bounding box center [650, 390] width 964 height 26
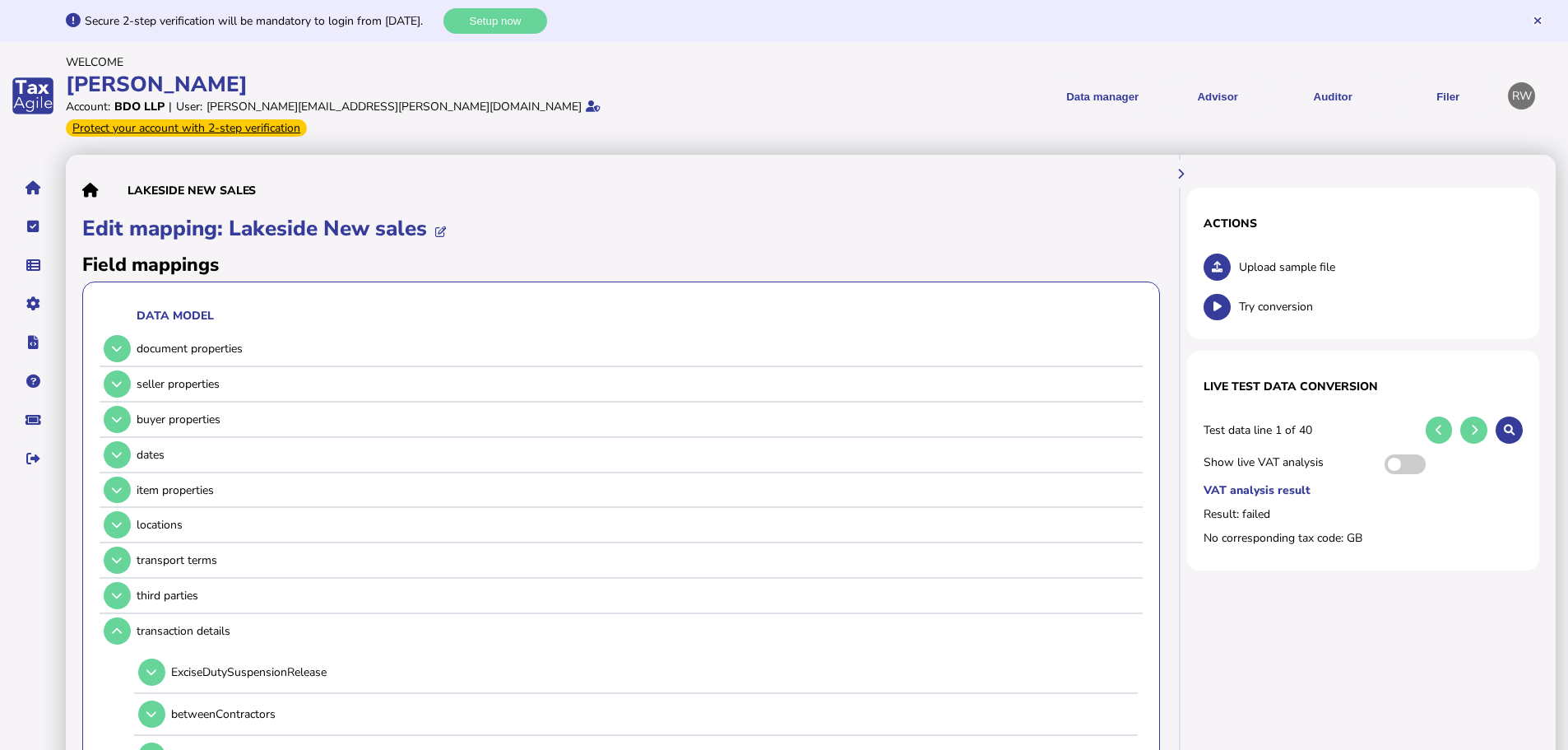
click at [0, 0] on link "Upload list" at bounding box center [0, 0] width 0 height 0
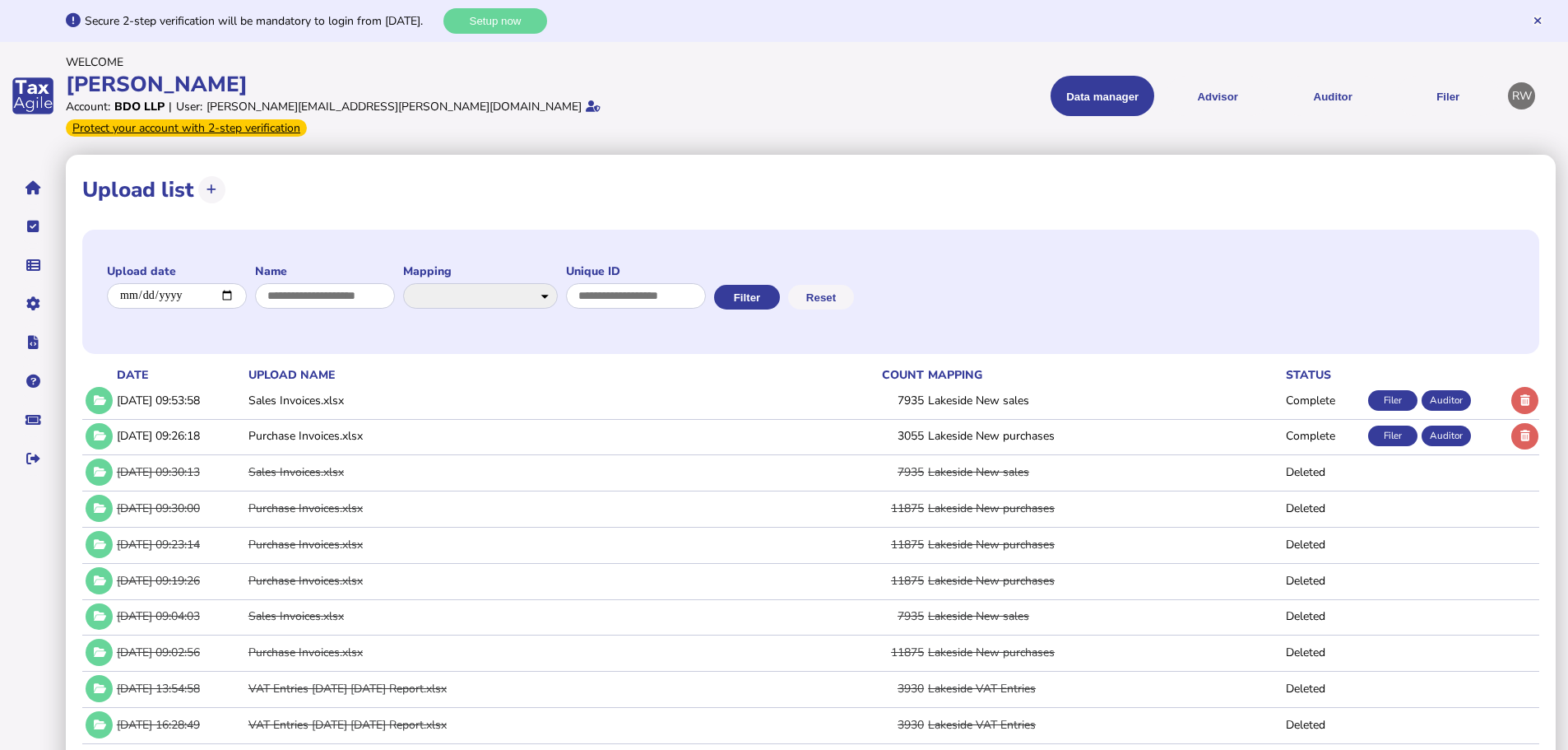
click at [1519, 387] on button at bounding box center [1524, 400] width 27 height 27
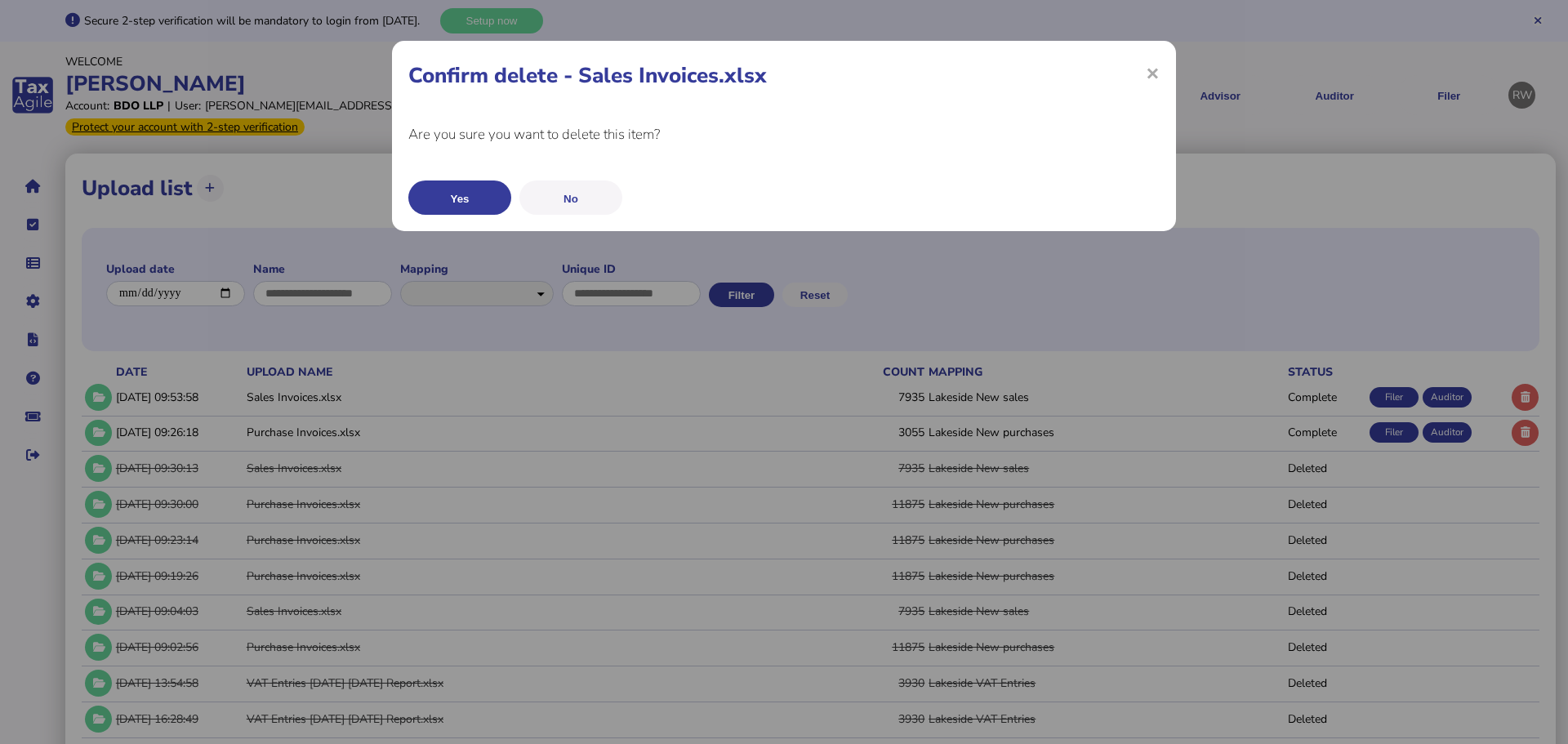
click at [474, 204] on button "Yes" at bounding box center [460, 197] width 103 height 34
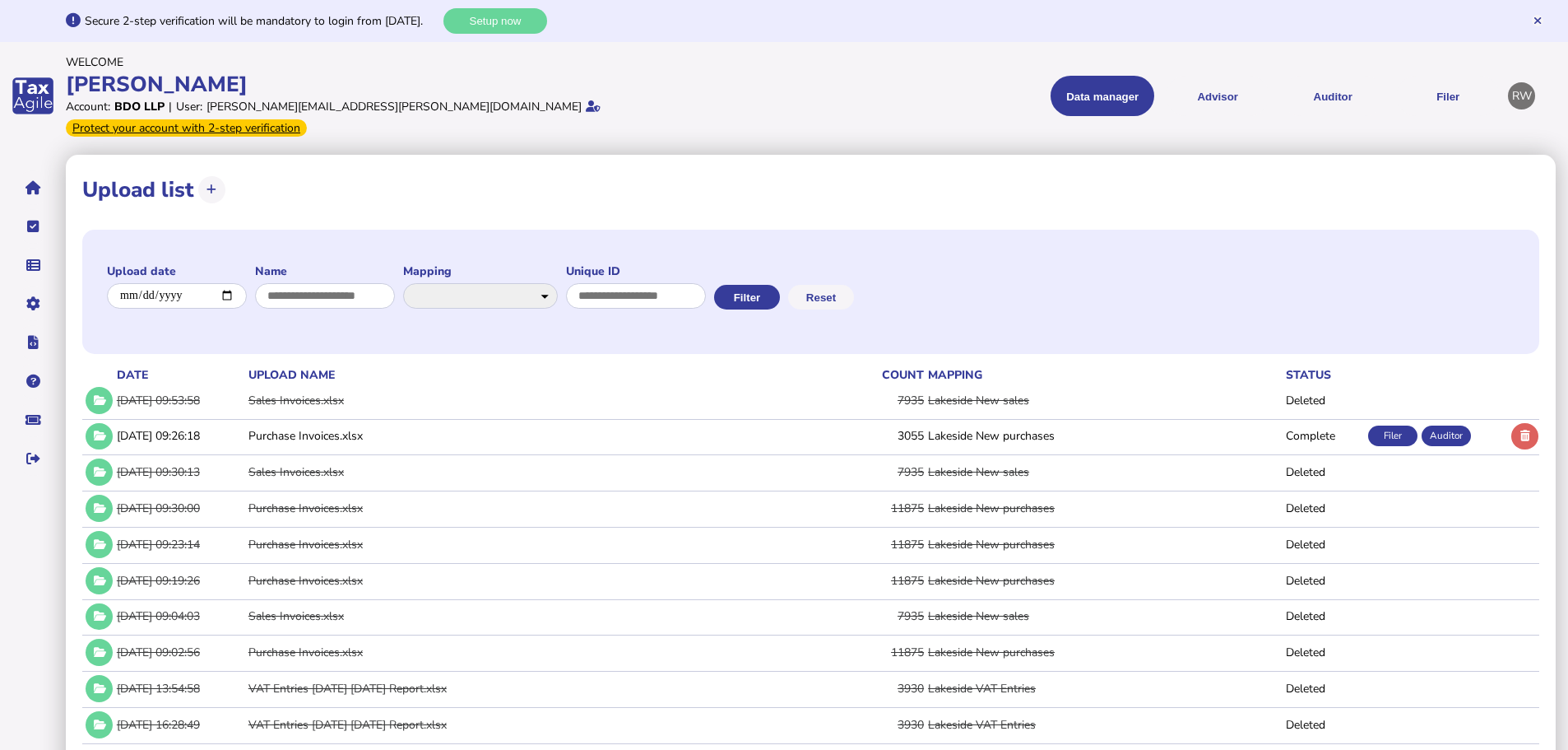
click at [0, 0] on link "Data mappings" at bounding box center [0, 0] width 0 height 0
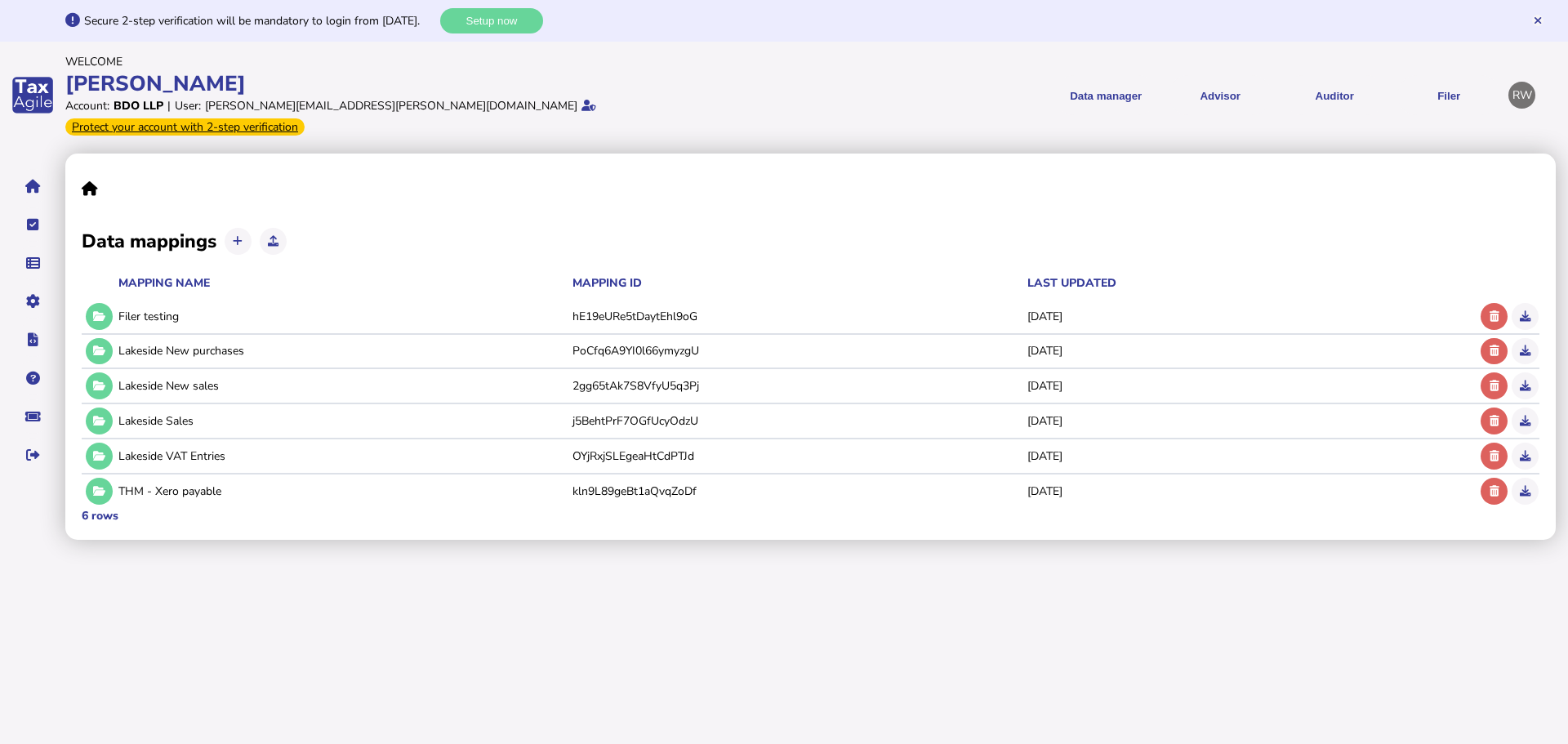
click at [105, 345] on icon at bounding box center [99, 351] width 12 height 10
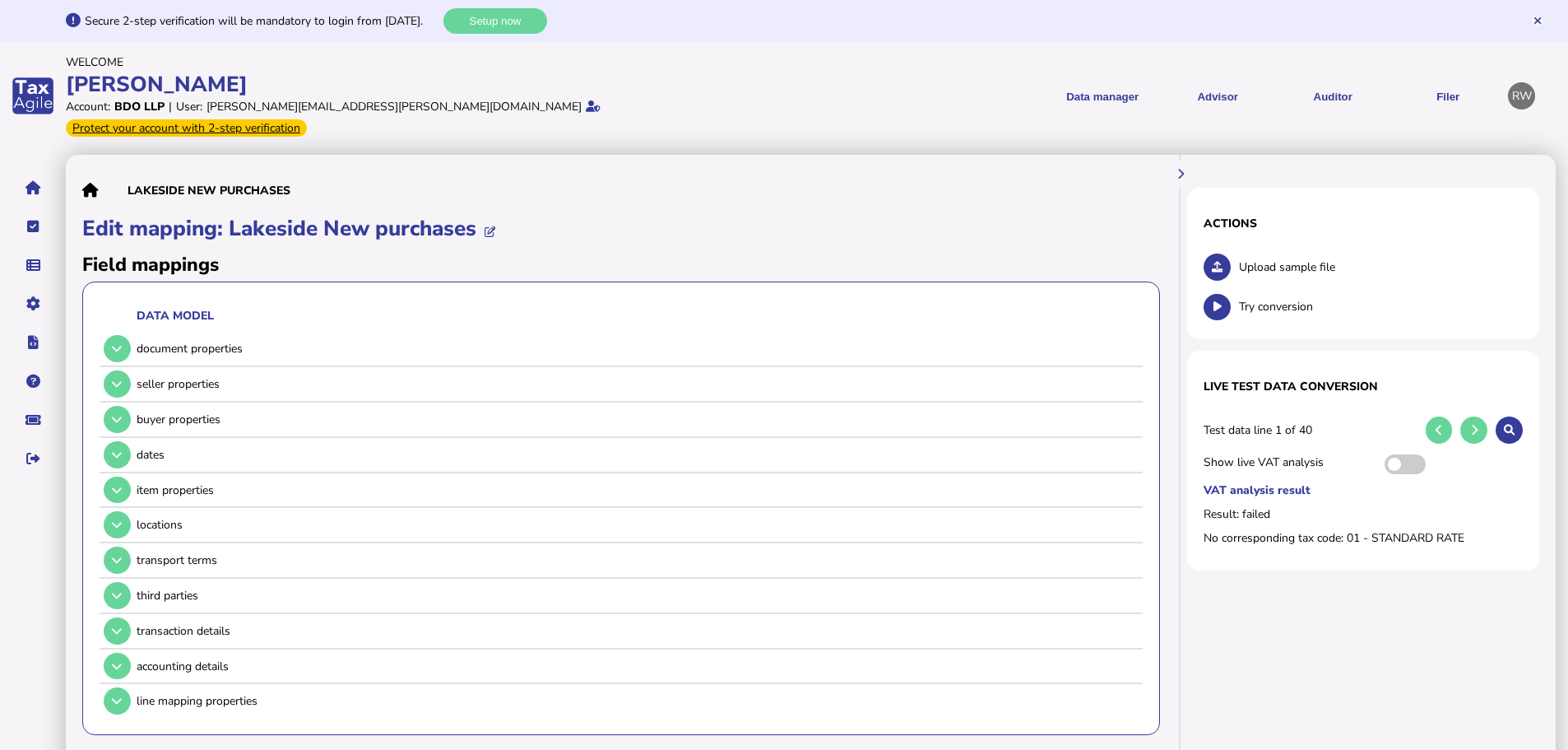
click at [0, 0] on link "Companies" at bounding box center [0, 0] width 0 height 0
select select
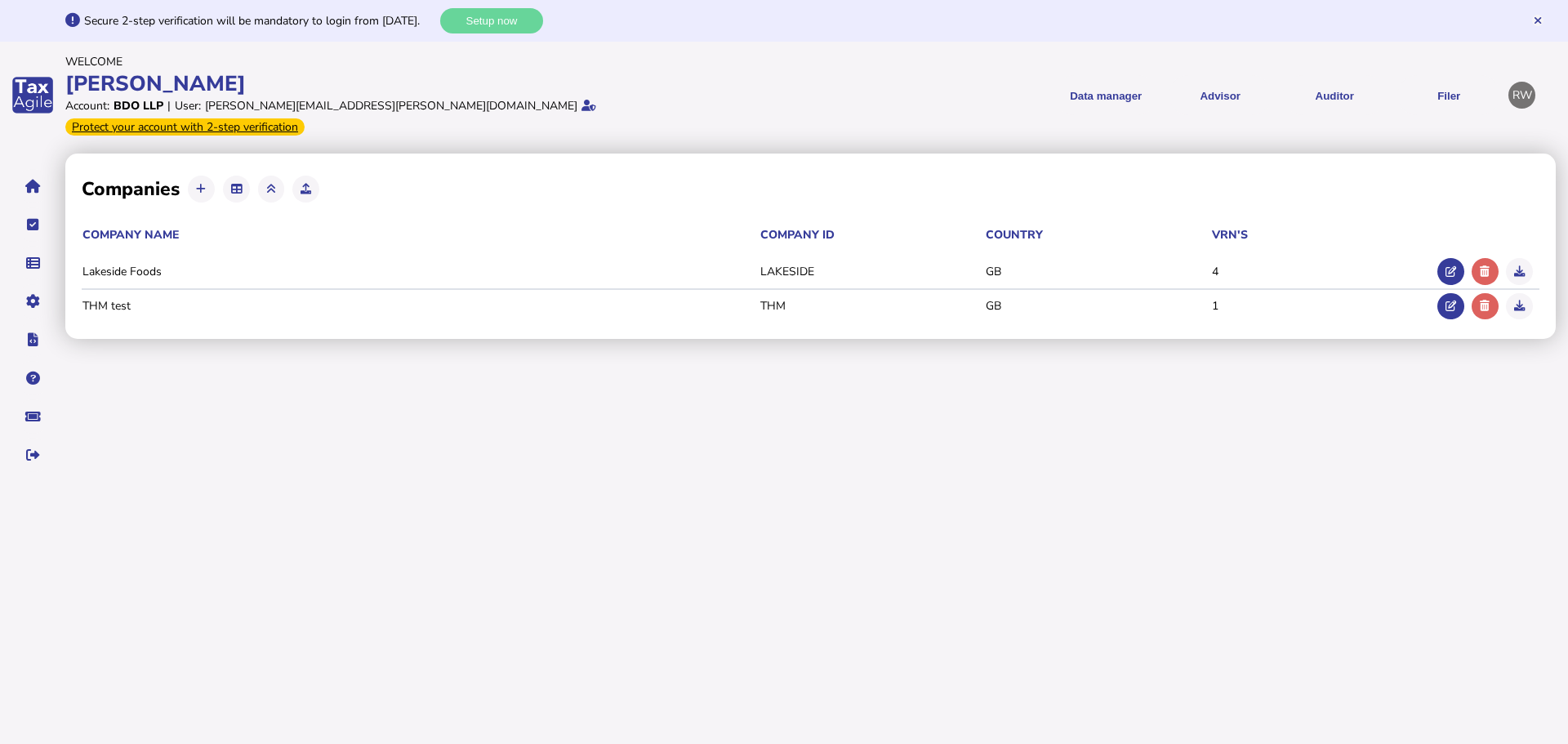
click at [1451, 266] on icon at bounding box center [1451, 271] width 10 height 10
type input "**********"
type input "********"
type input "**********"
select select "**"
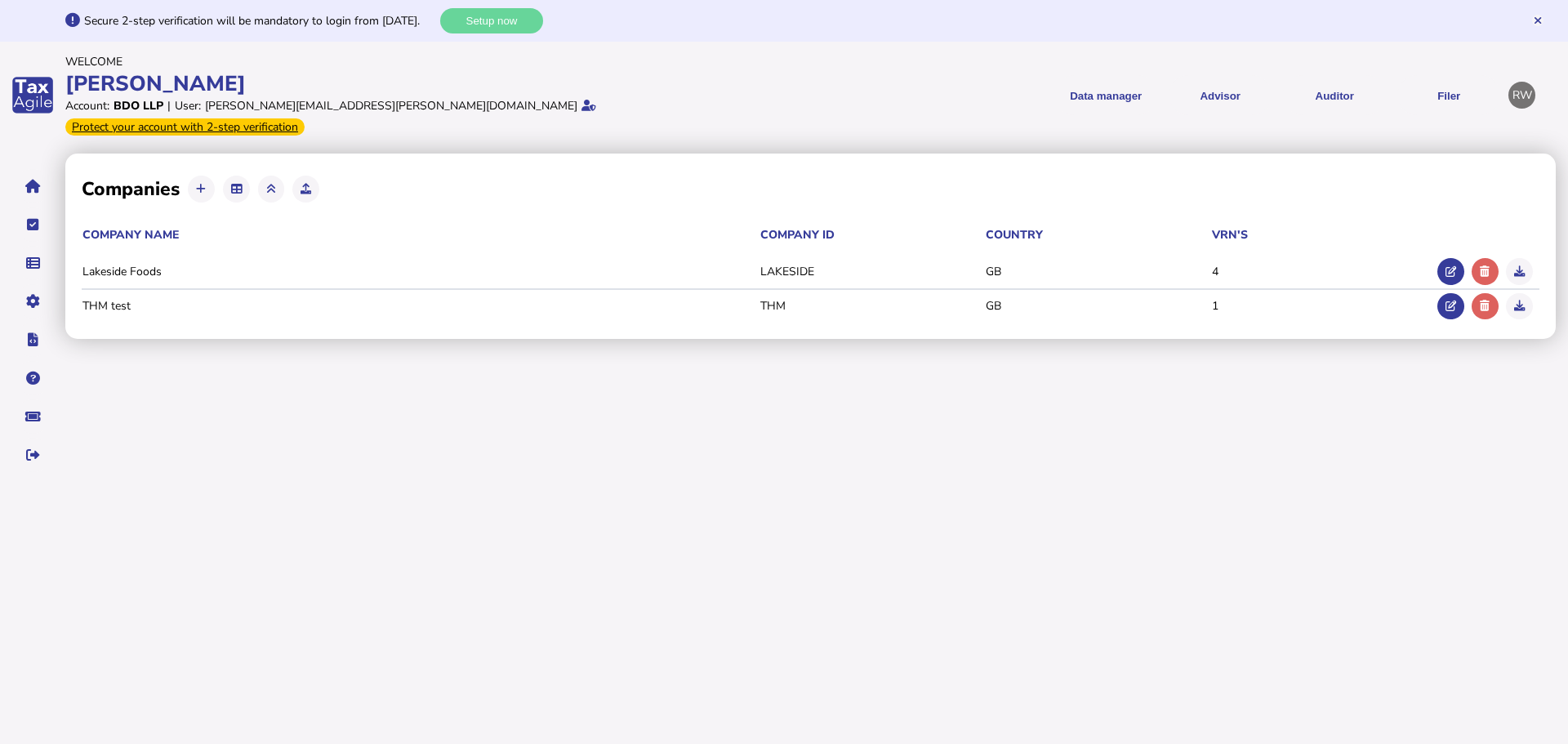
select select "**********"
type input "**********"
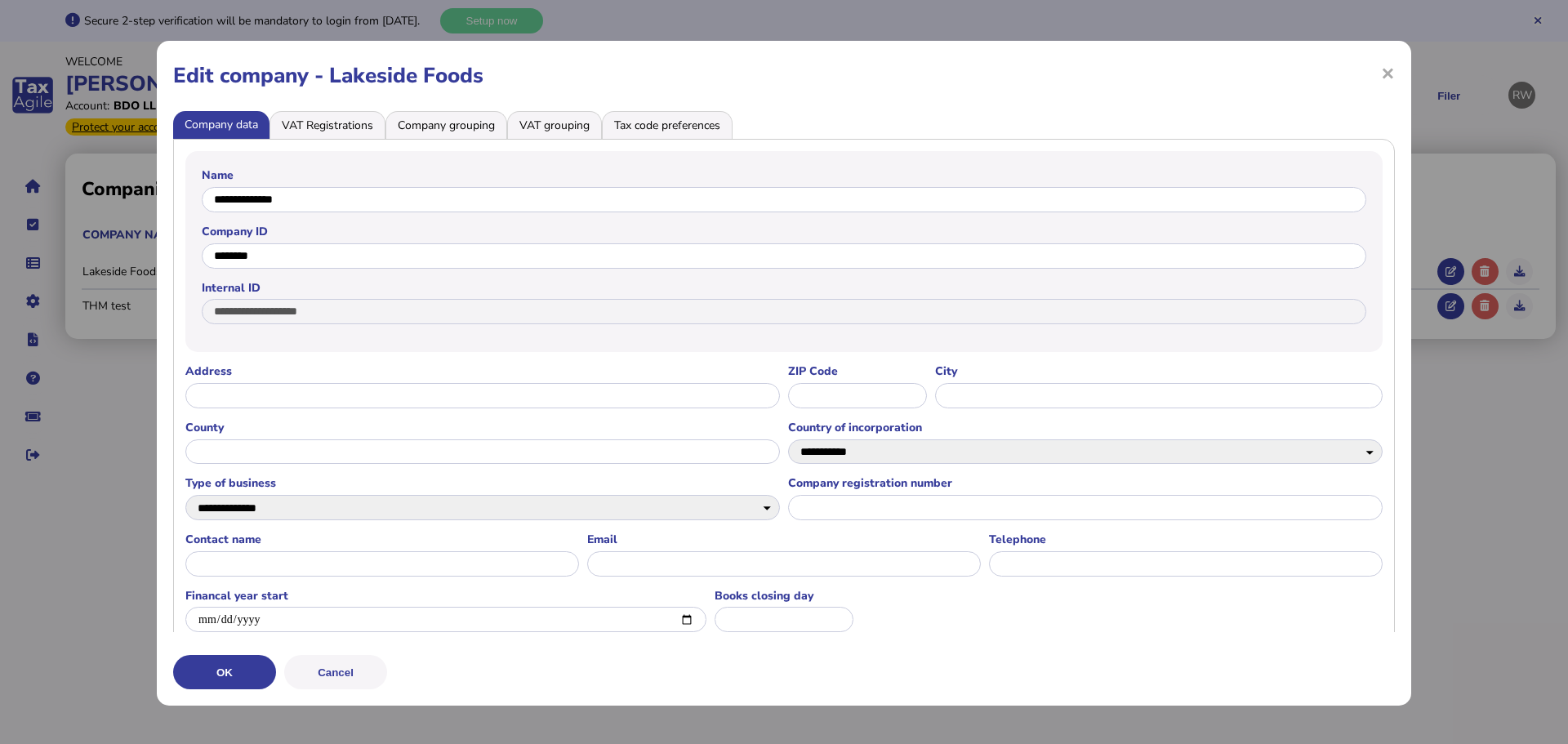
click at [459, 122] on li "Company grouping" at bounding box center [446, 125] width 122 height 28
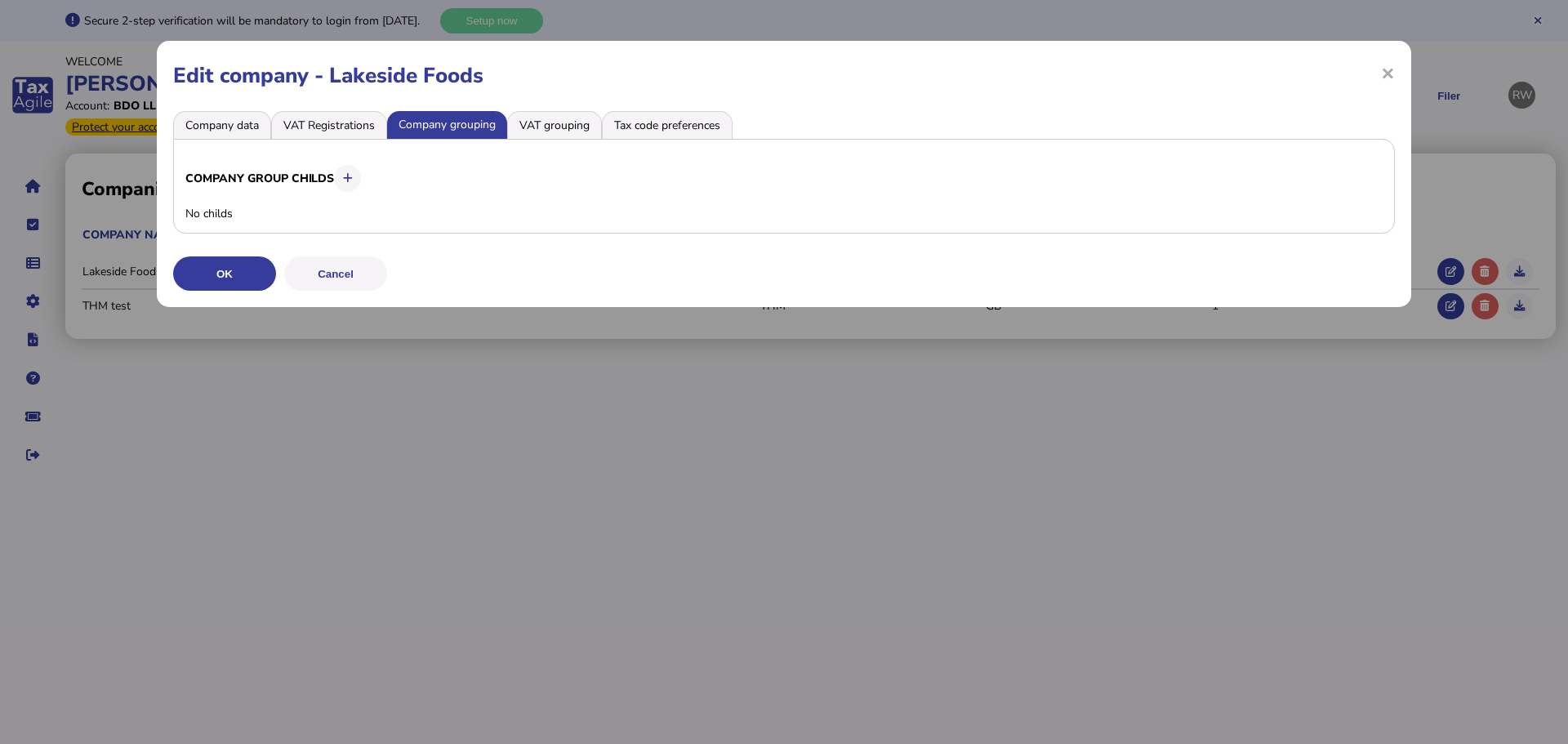
click at [552, 112] on li "VAT grouping" at bounding box center [554, 125] width 94 height 28
click at [643, 109] on div "**********" at bounding box center [784, 174] width 1254 height 266
click at [644, 113] on li "Tax code preferences" at bounding box center [666, 125] width 130 height 28
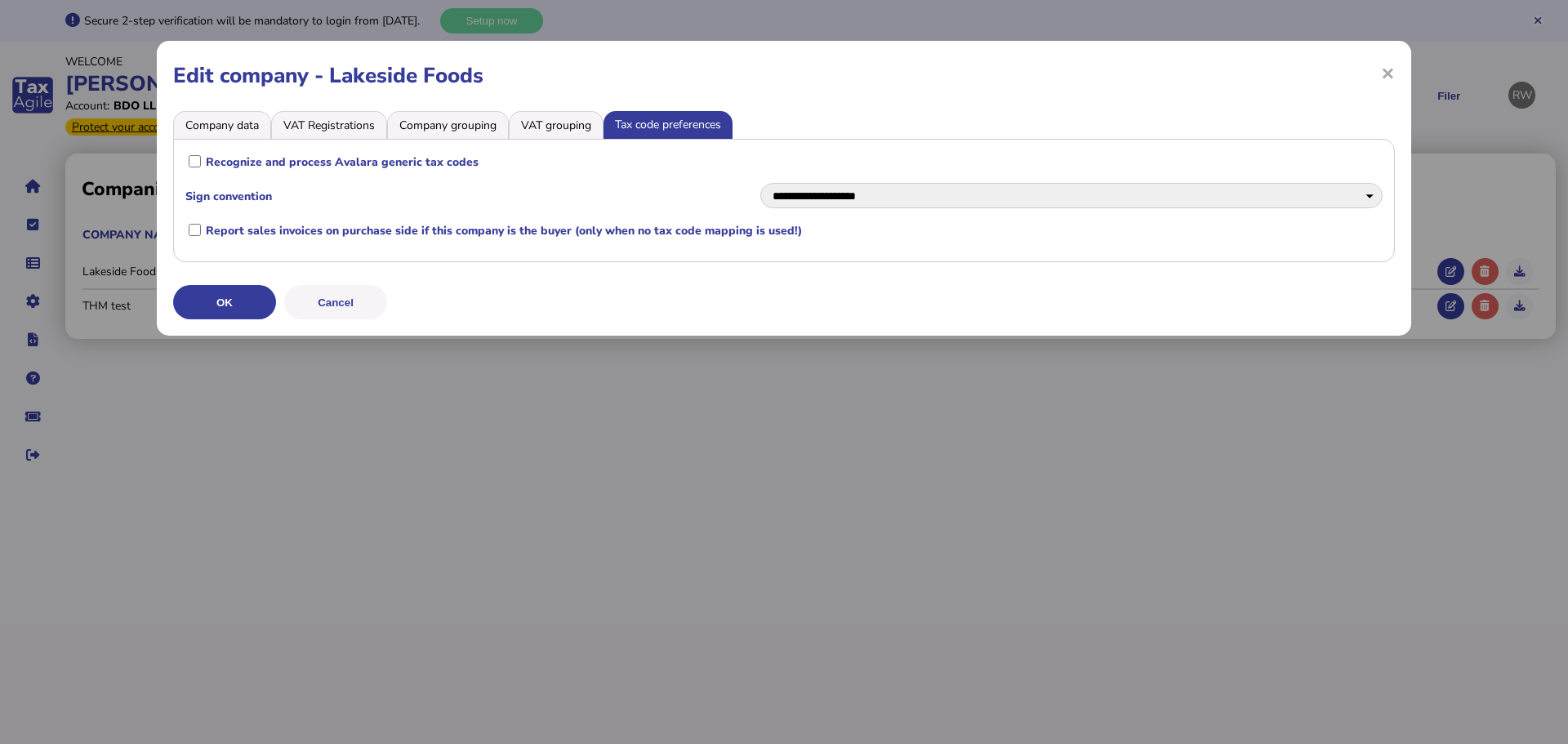
click at [467, 122] on li "Company grouping" at bounding box center [448, 125] width 122 height 28
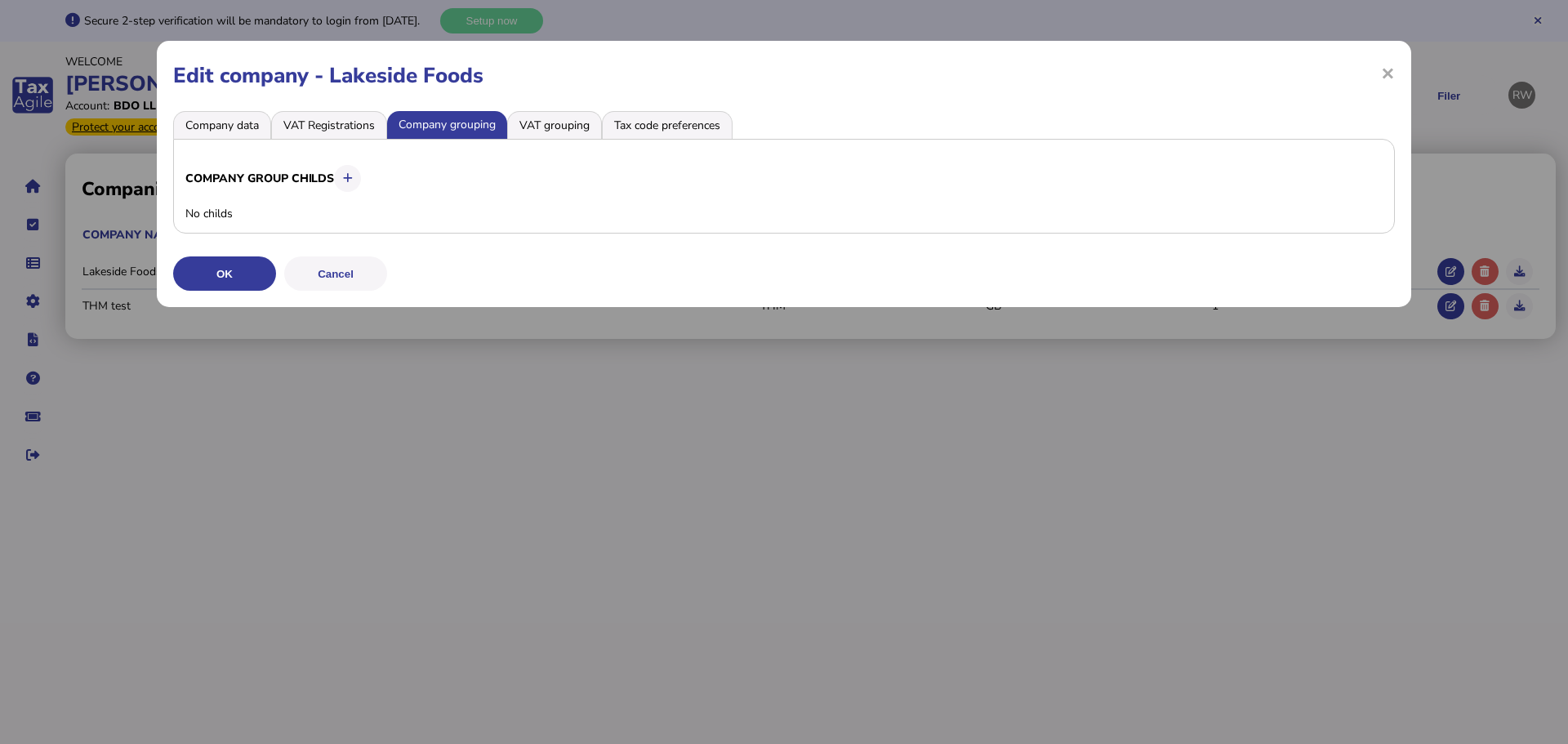
drag, startPoint x: 394, startPoint y: 123, endPoint x: 375, endPoint y: 123, distance: 19.0
click at [393, 123] on li "Company grouping" at bounding box center [447, 125] width 120 height 28
click at [361, 125] on li "VAT Registrations" at bounding box center [329, 125] width 116 height 28
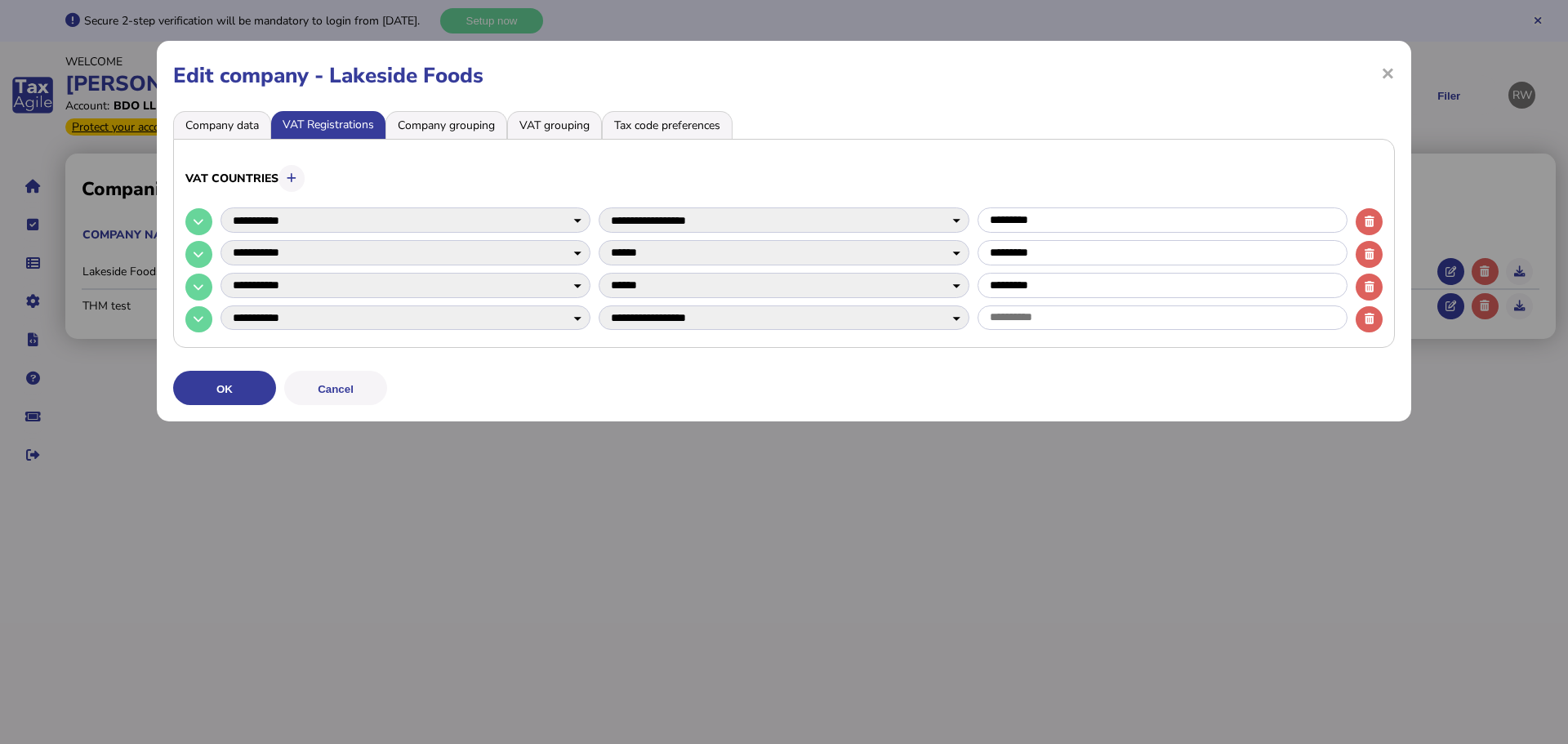
click at [202, 213] on button at bounding box center [199, 221] width 27 height 27
select select
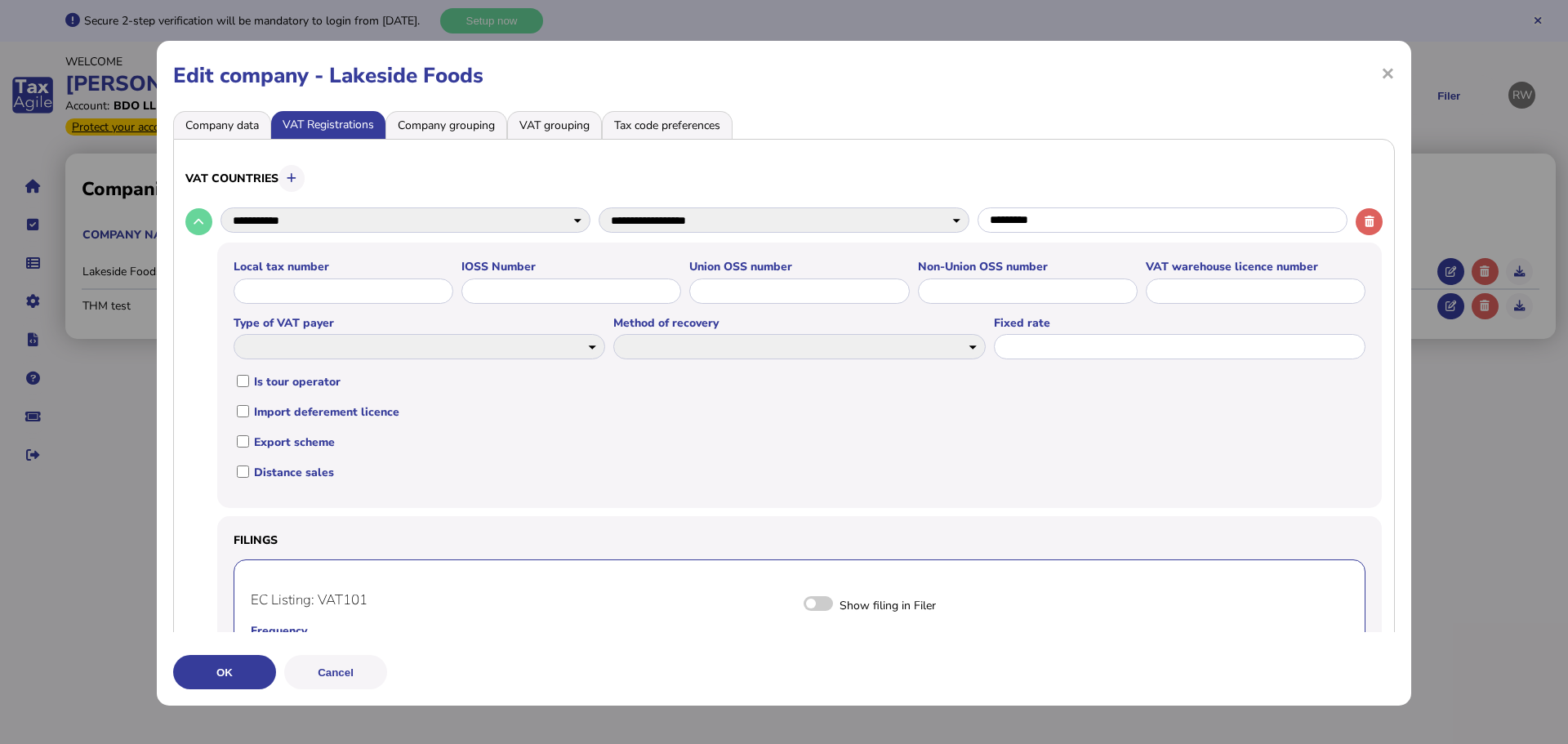
click at [203, 213] on button at bounding box center [199, 221] width 27 height 27
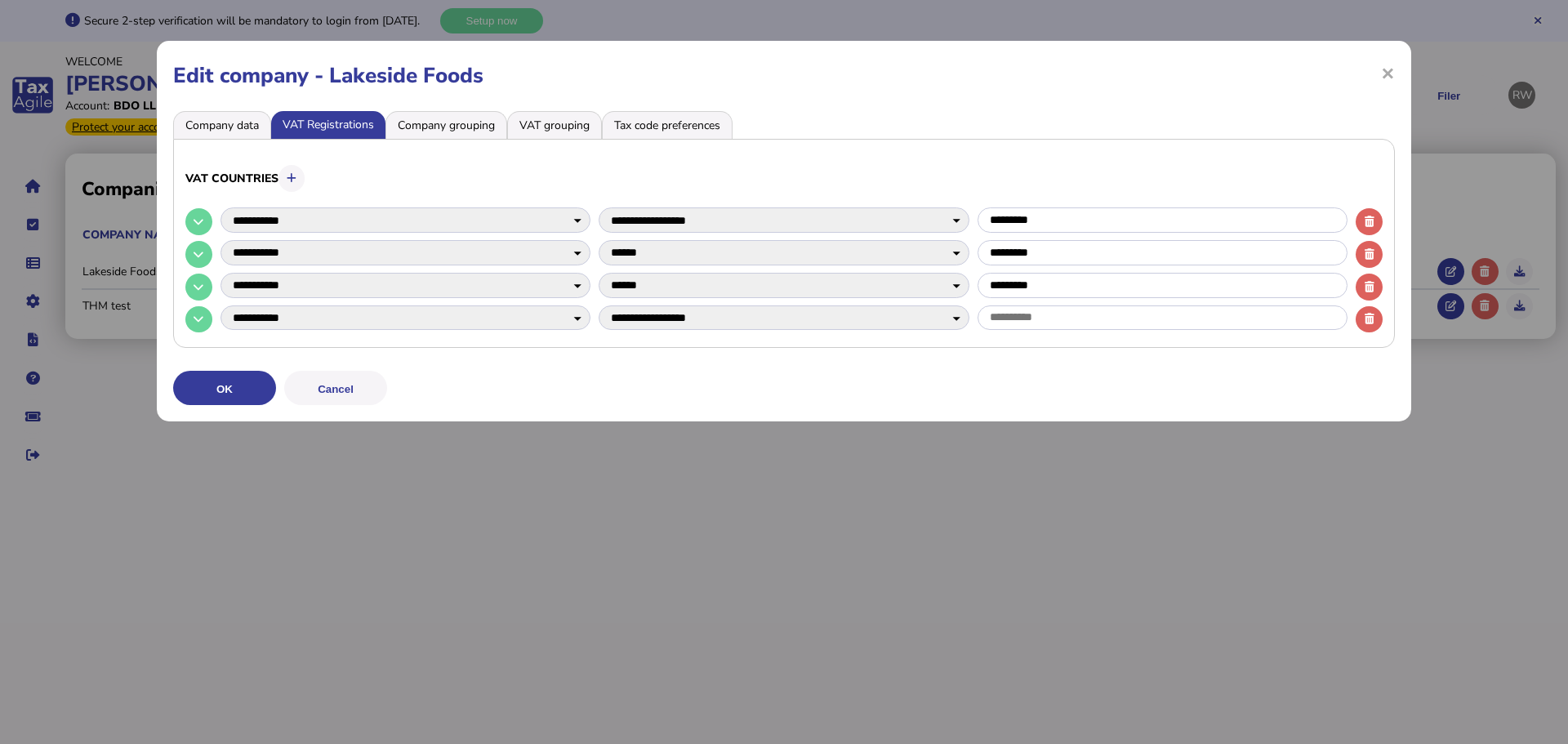
click at [231, 132] on li "Company data" at bounding box center [222, 125] width 98 height 28
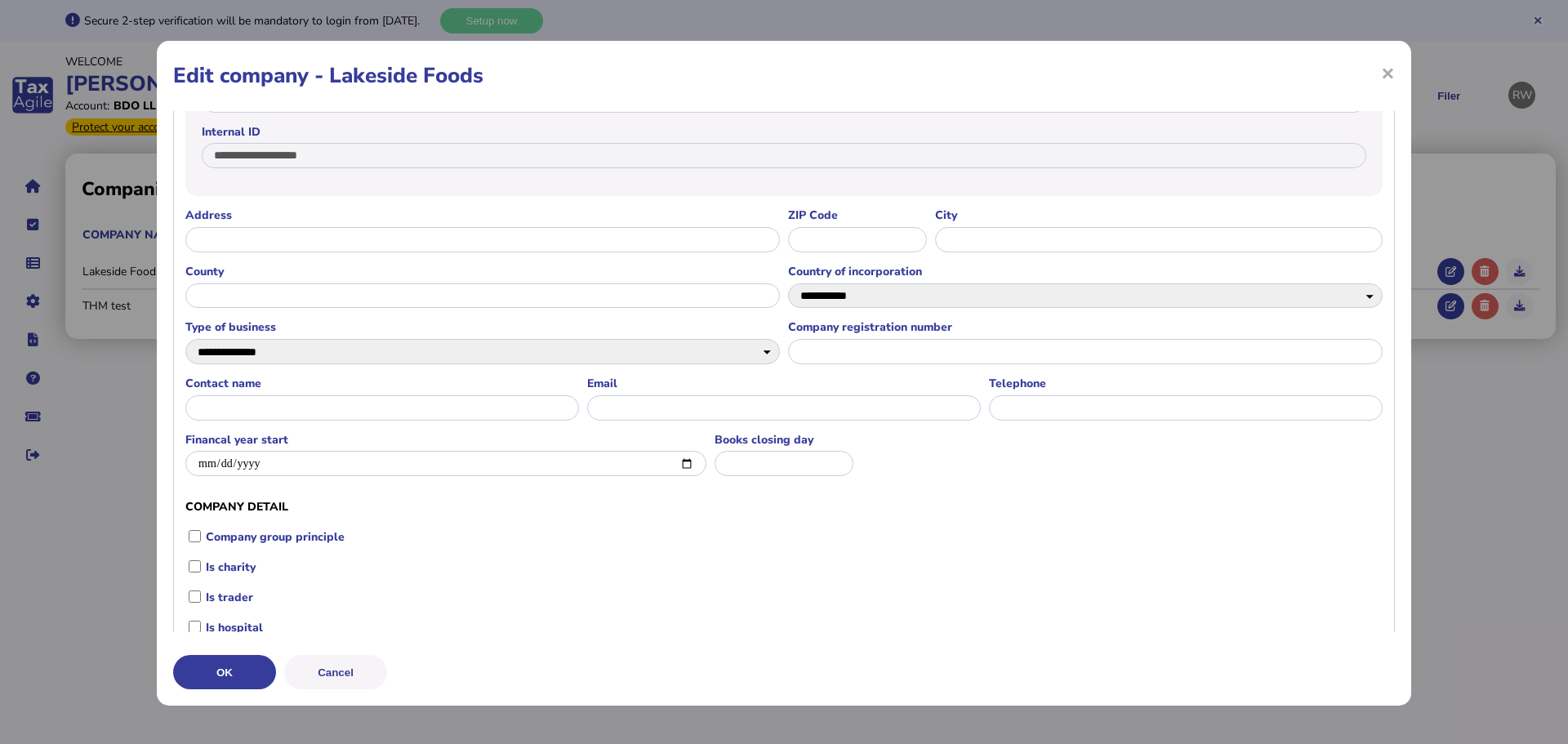
scroll to position [408, 0]
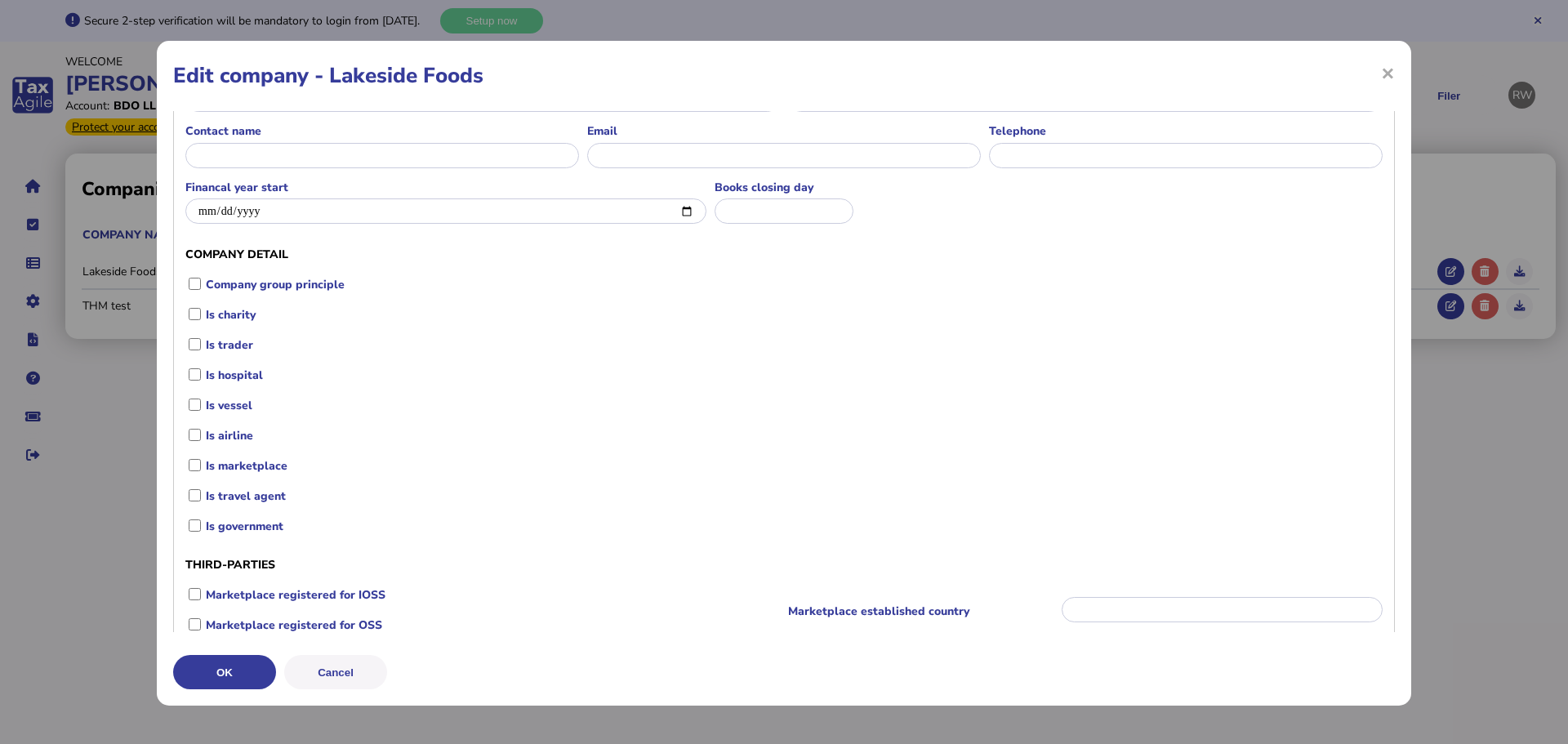
click at [1381, 74] on span "×" at bounding box center [1388, 72] width 14 height 31
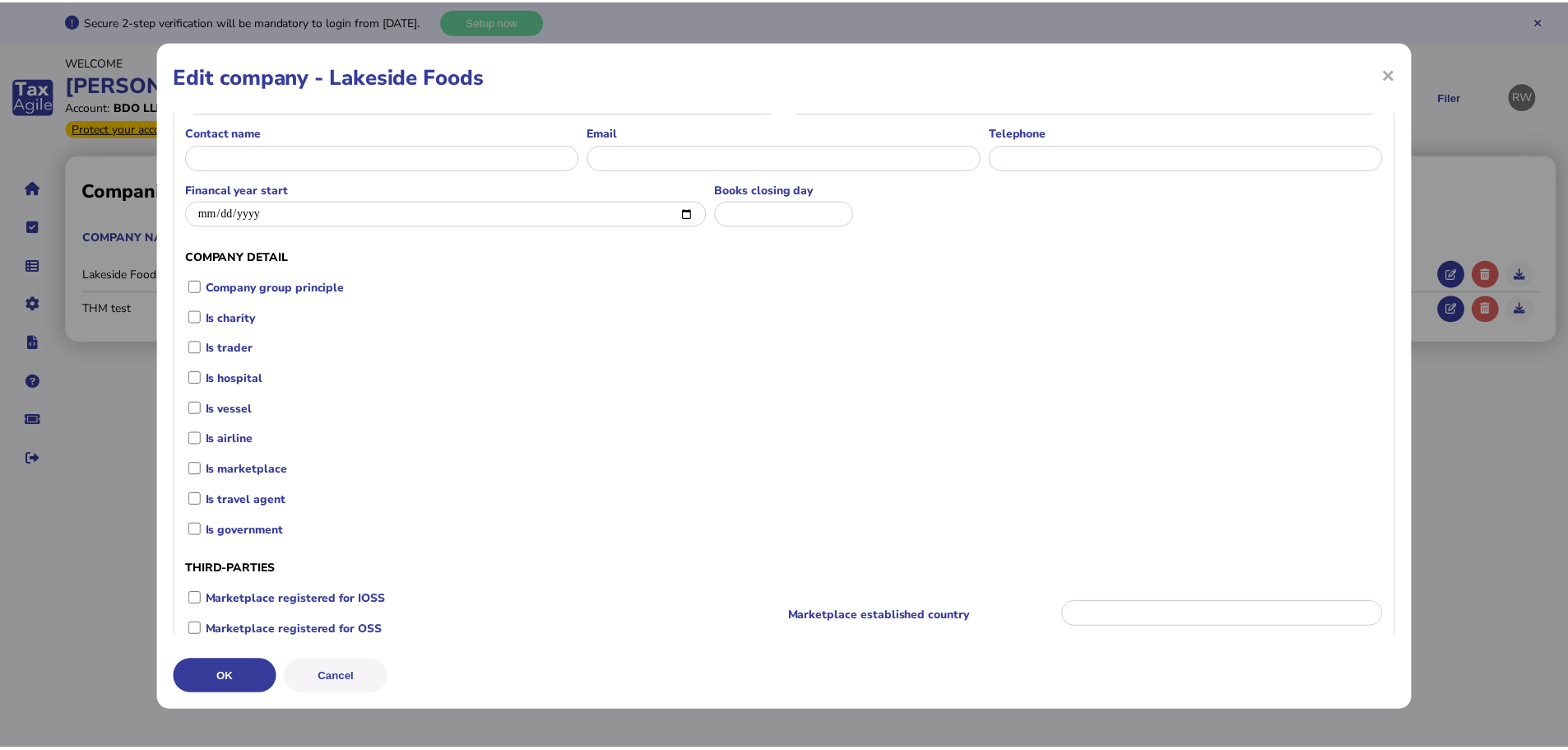
scroll to position [0, 0]
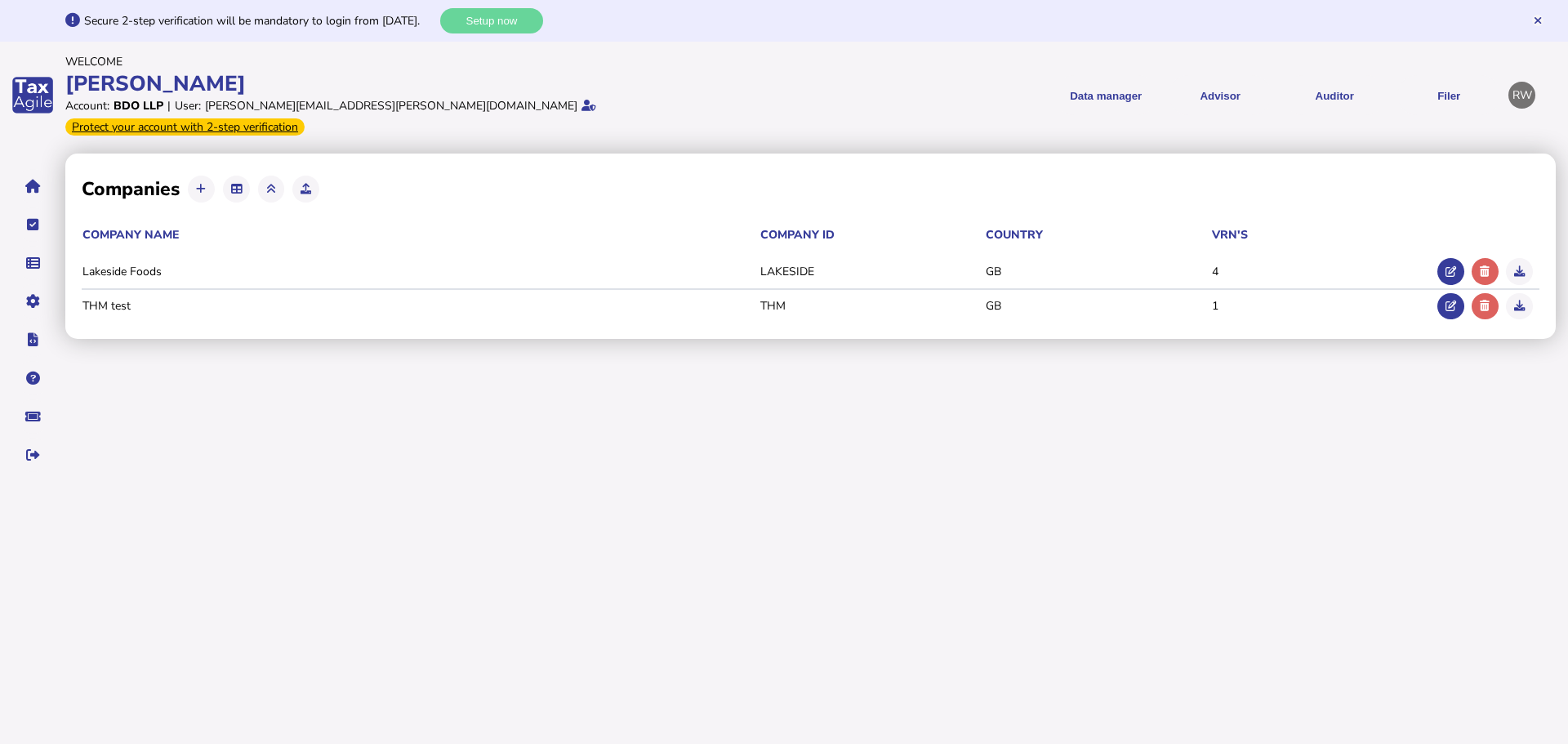
click at [0, 0] on link "Data mappings" at bounding box center [0, 0] width 0 height 0
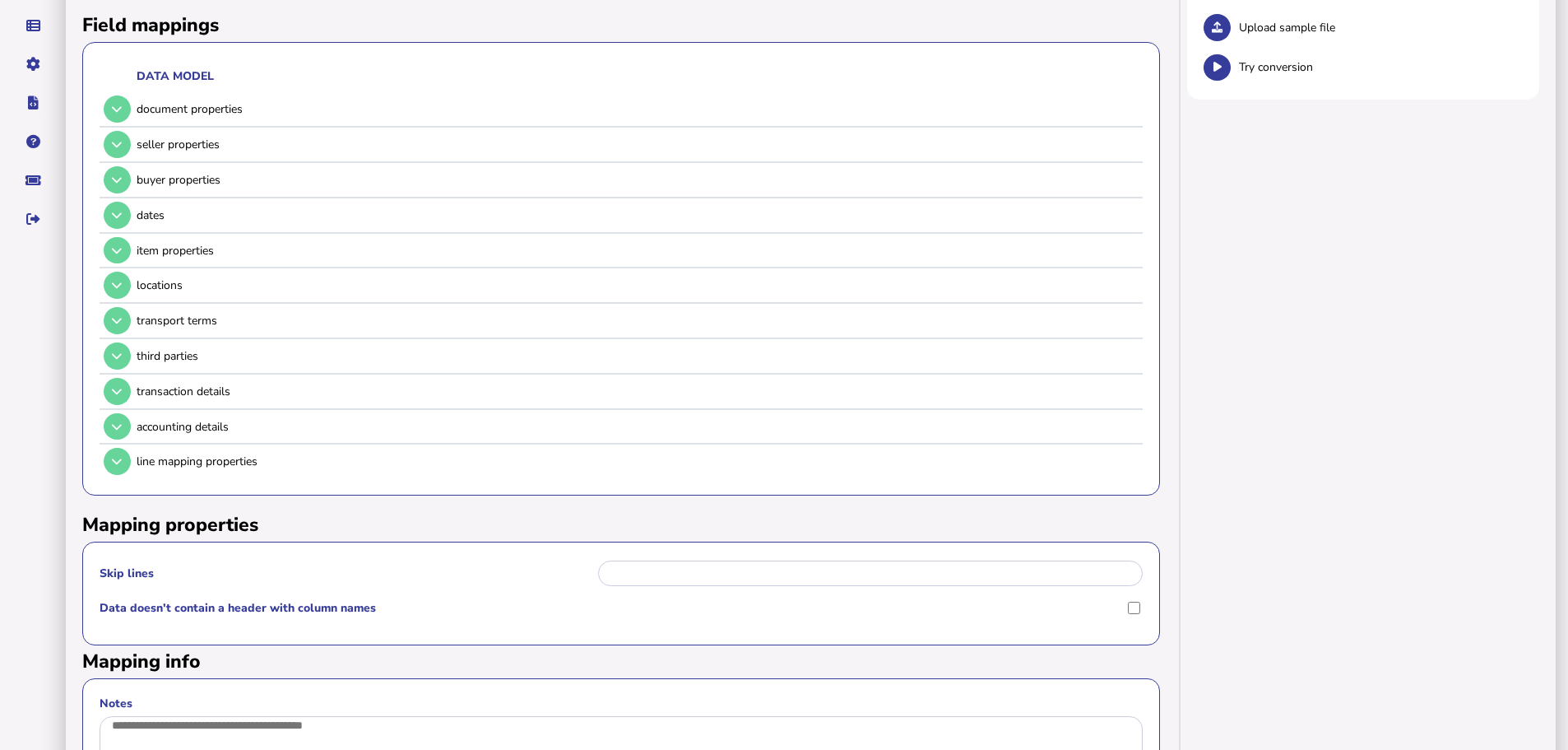
scroll to position [82, 0]
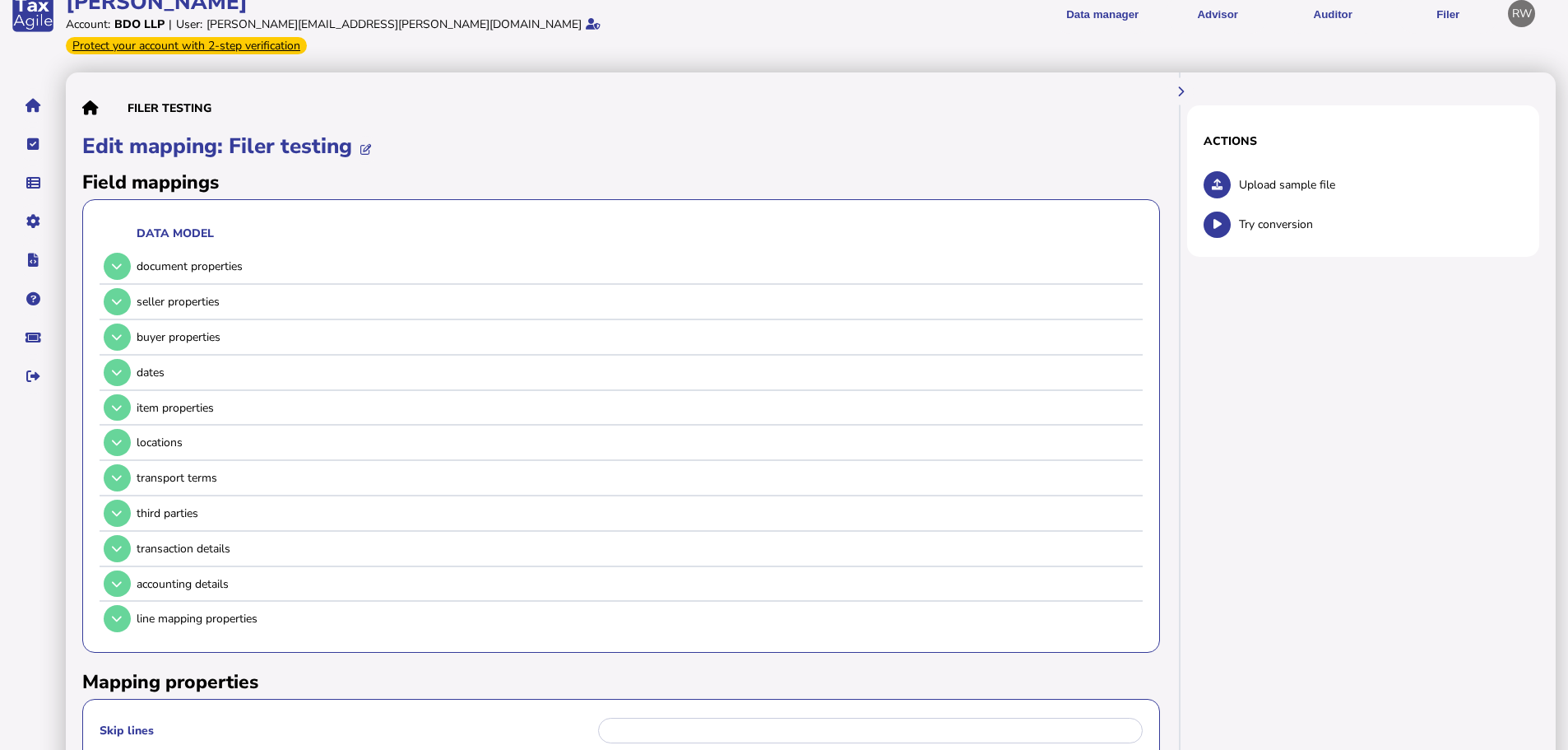
click at [0, 0] on link "Upload list" at bounding box center [0, 0] width 0 height 0
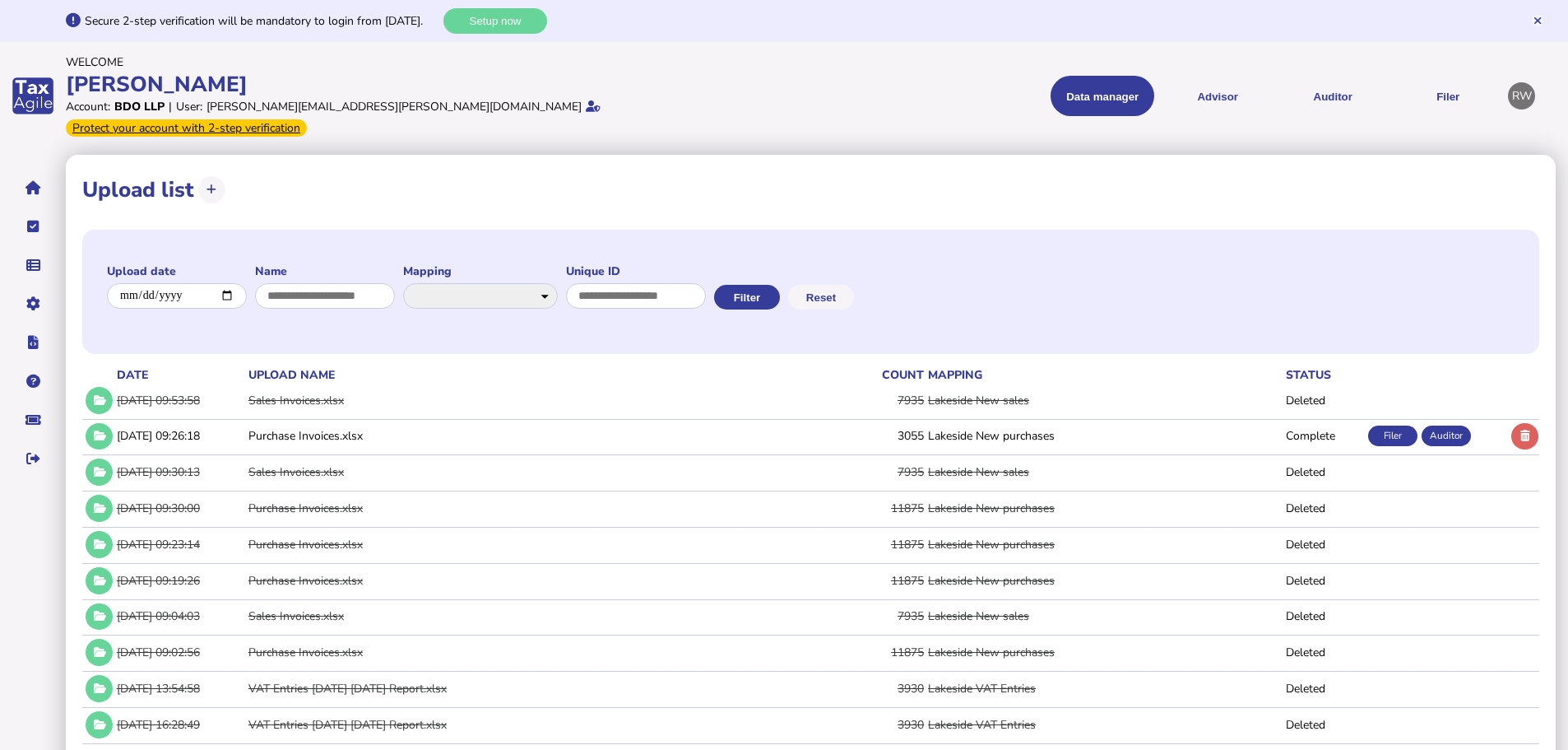
click at [211, 184] on icon at bounding box center [211, 189] width 10 height 11
select select "**********"
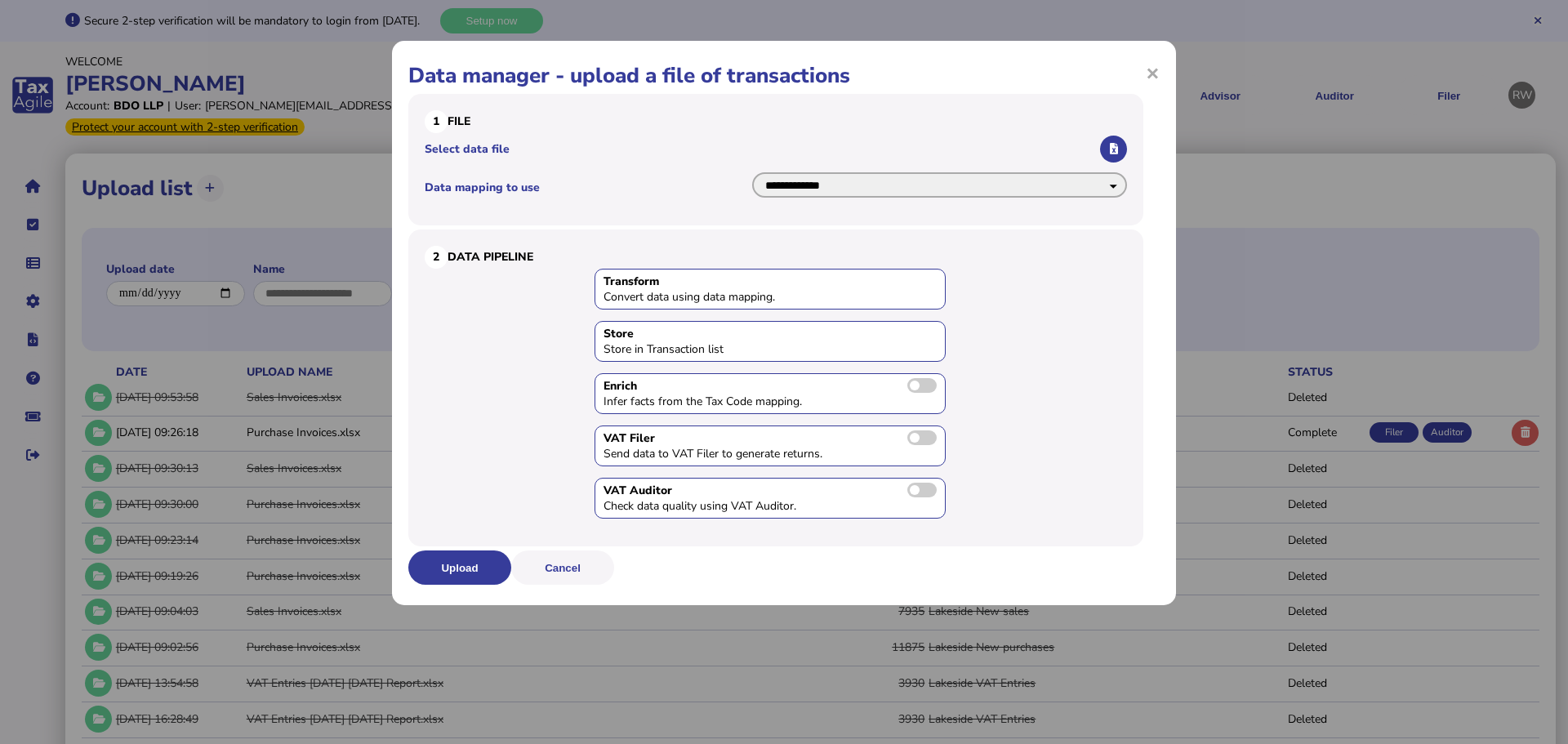
click at [937, 188] on select "**********" at bounding box center [939, 184] width 375 height 25
click at [752, 172] on select "**********" at bounding box center [939, 184] width 375 height 25
click at [952, 117] on h3 "1 File" at bounding box center [776, 122] width 702 height 23
drag, startPoint x: 1112, startPoint y: 145, endPoint x: 1100, endPoint y: 139, distance: 13.4
click at [1101, 139] on li "Select data file" at bounding box center [776, 149] width 702 height 31
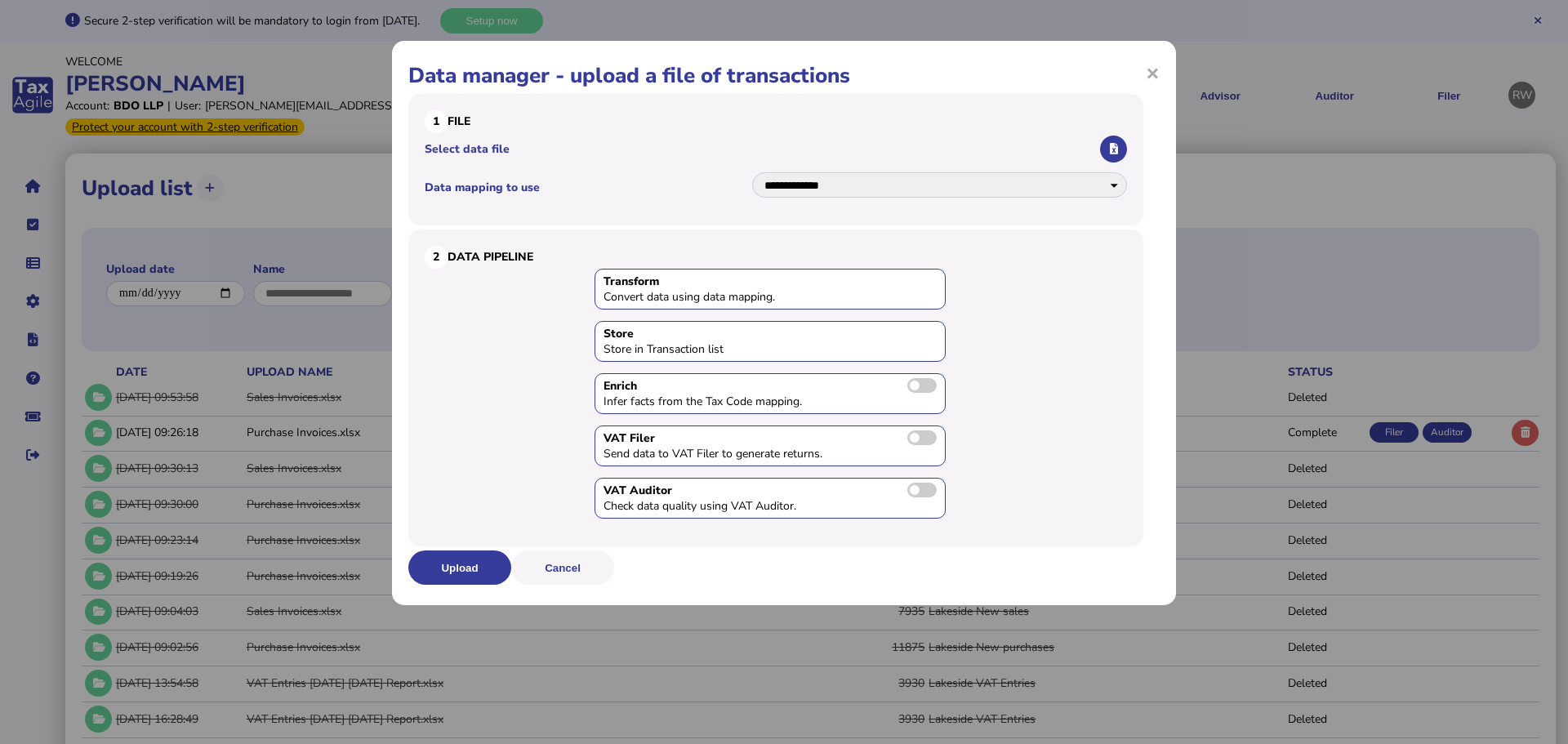
click at [1116, 144] on icon "button" at bounding box center [1113, 149] width 8 height 10
click at [465, 570] on button "Upload" at bounding box center [460, 567] width 103 height 34
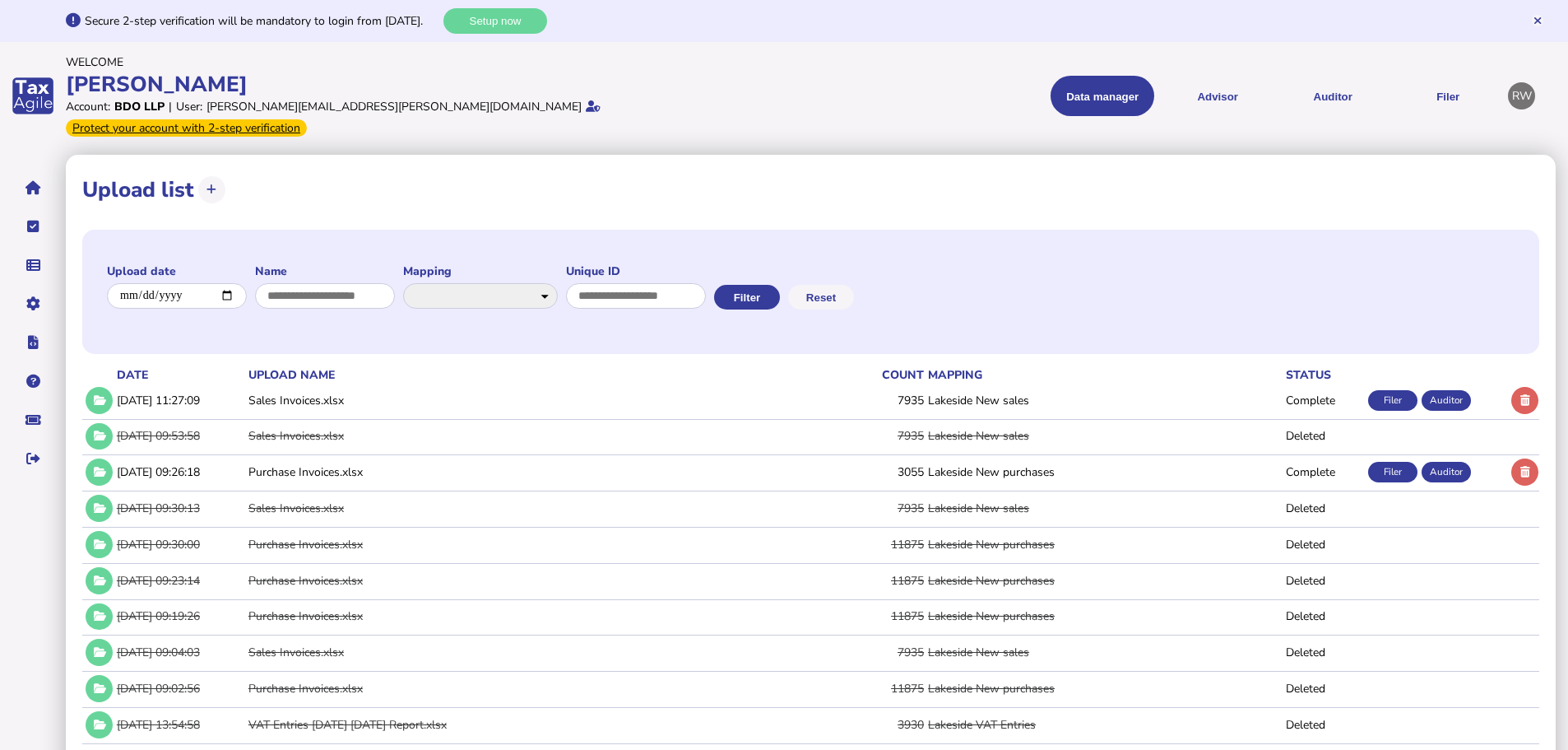
click at [100, 395] on icon at bounding box center [100, 400] width 14 height 11
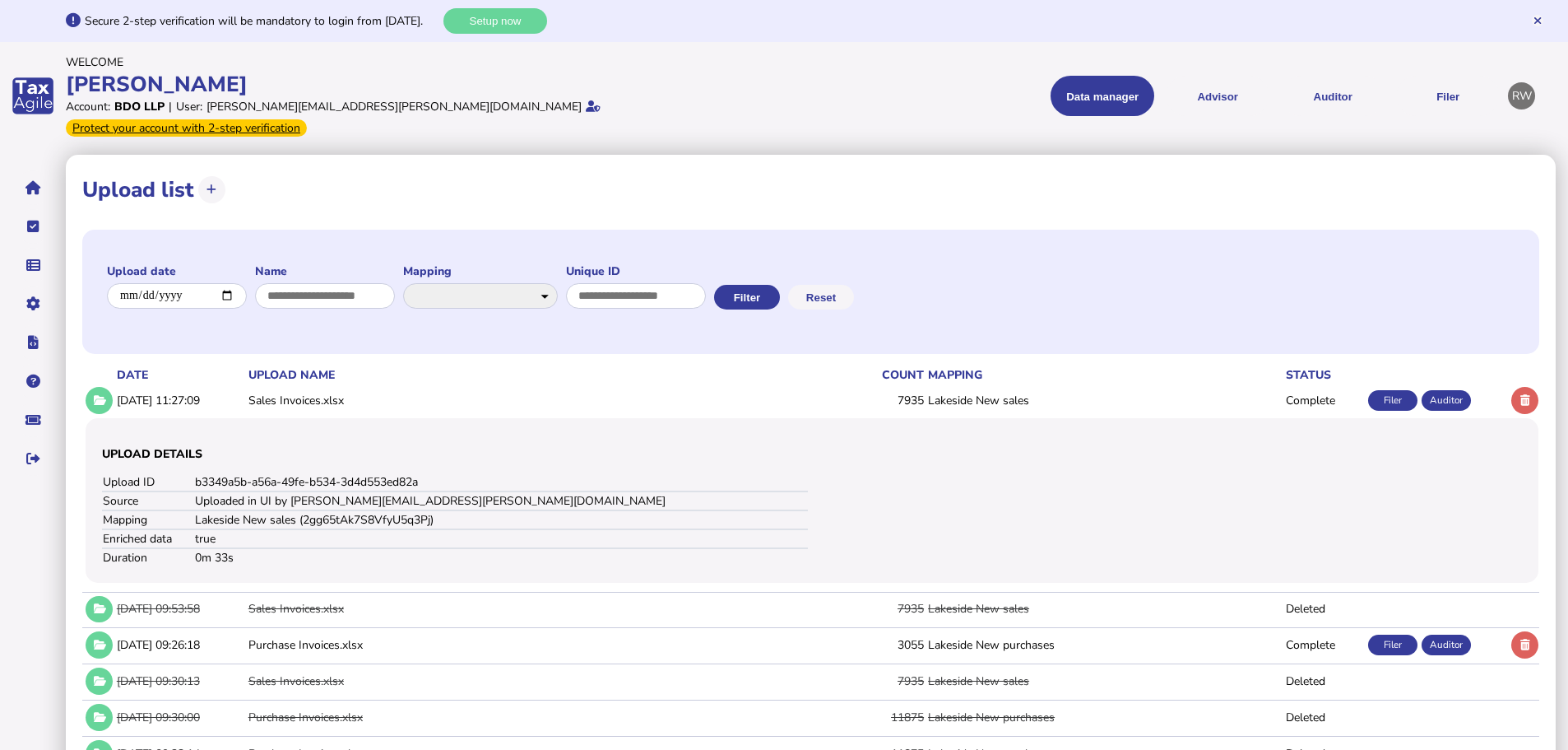
click at [94, 596] on button at bounding box center [99, 609] width 27 height 27
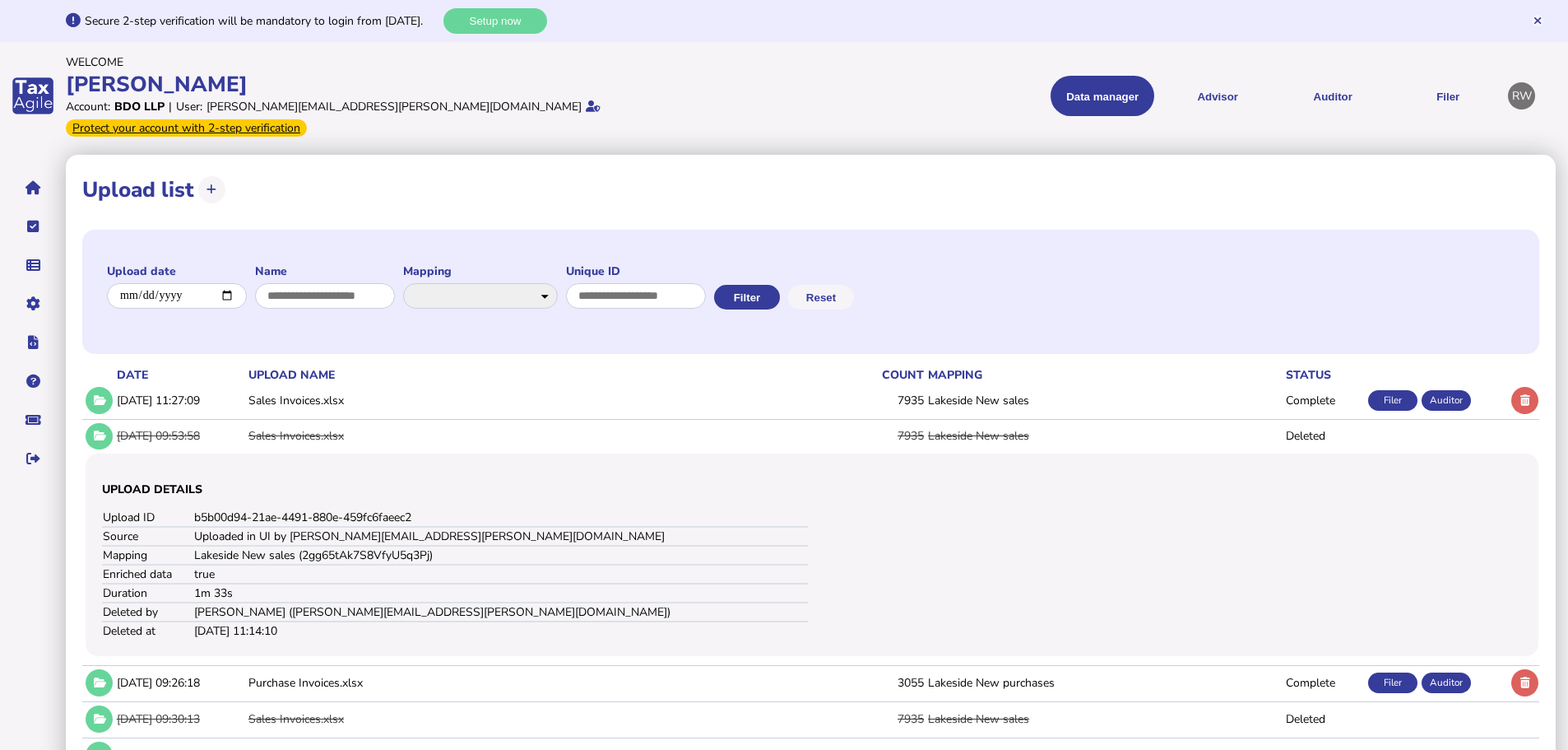
click at [101, 430] on icon at bounding box center [100, 435] width 14 height 11
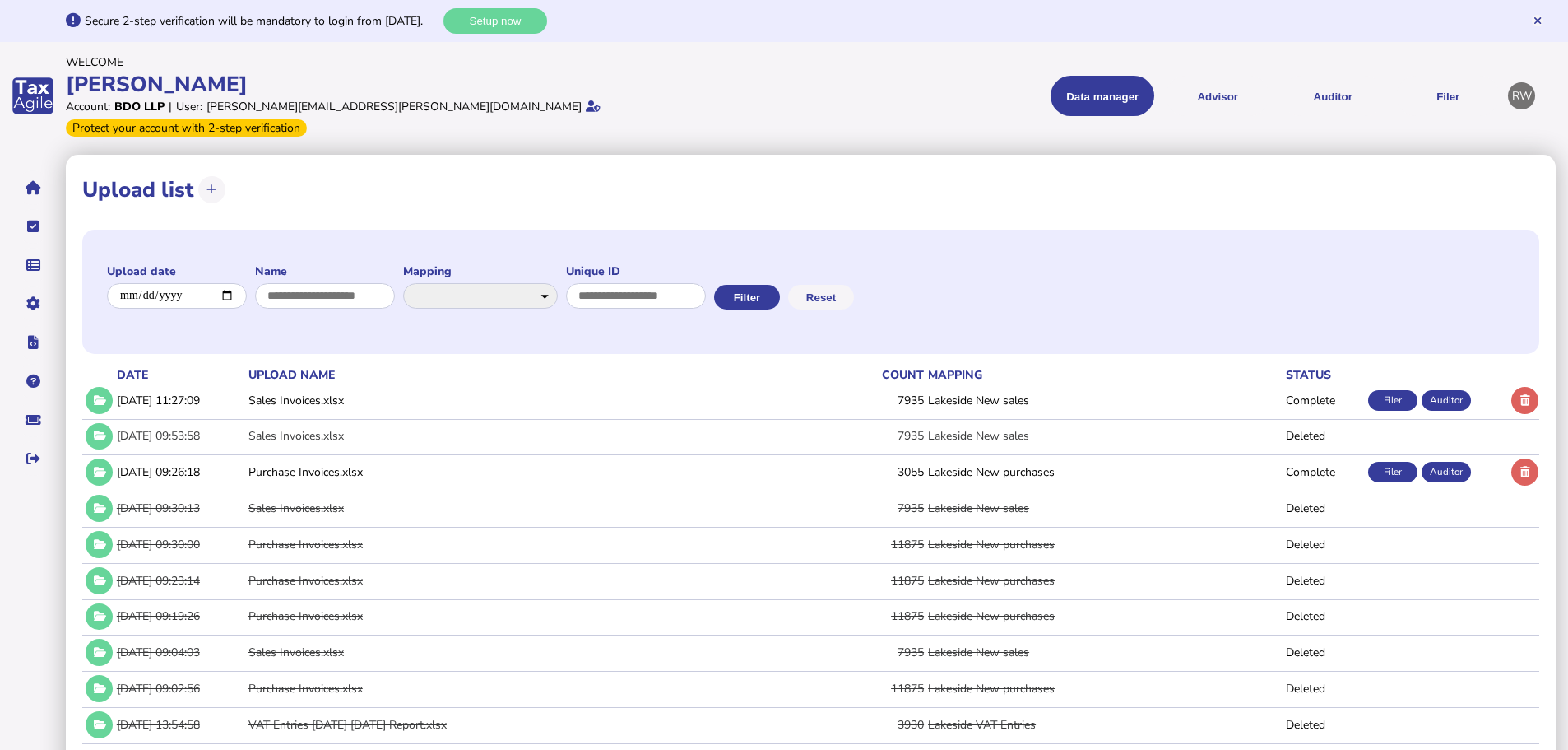
click at [92, 489] on td "Filings GB VAT Return (VAT100) 08-2025 GB VAT Return (VAT100) 01-2025 GB VAT Re…" at bounding box center [810, 490] width 1457 height 3
click at [92, 460] on button at bounding box center [99, 472] width 27 height 27
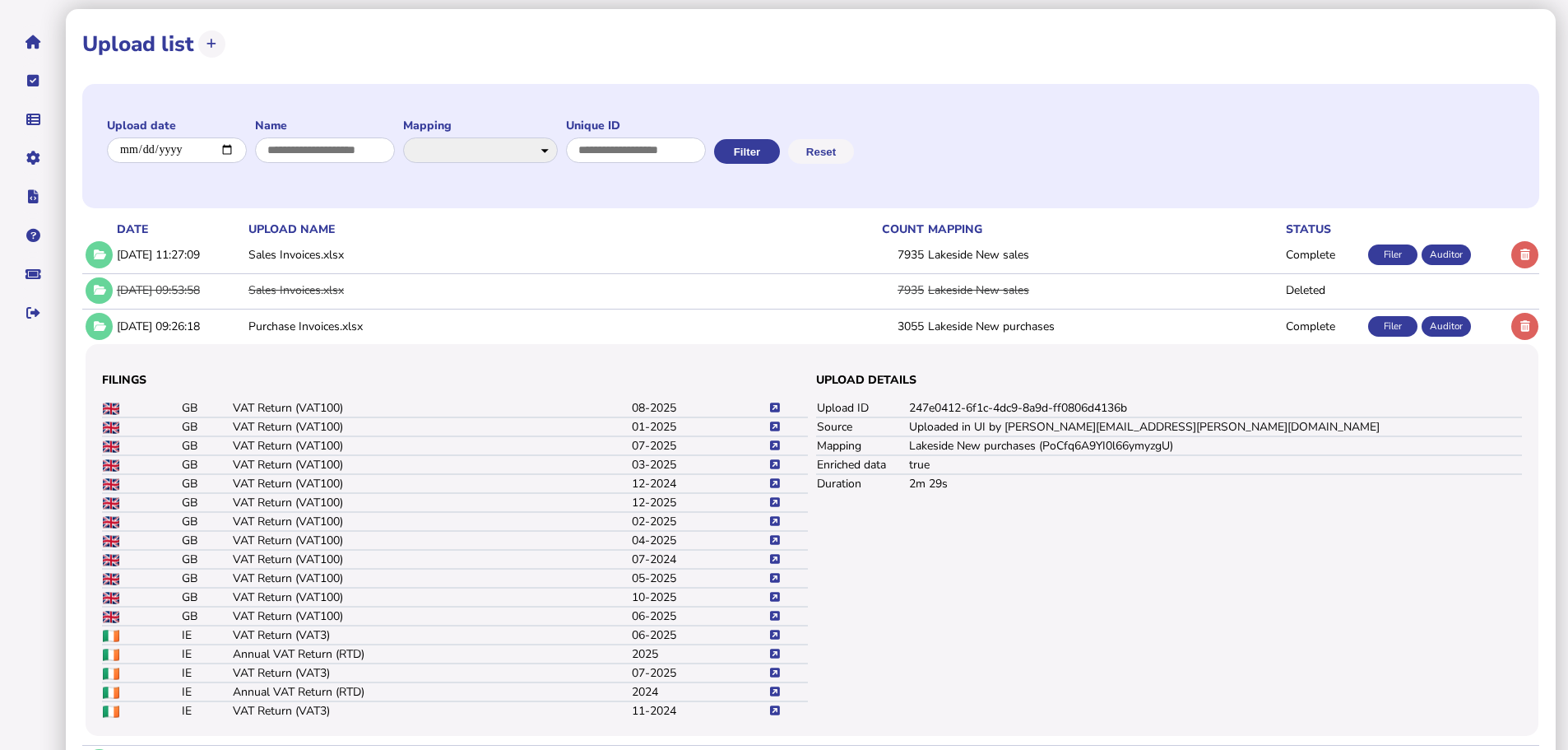
scroll to position [165, 0]
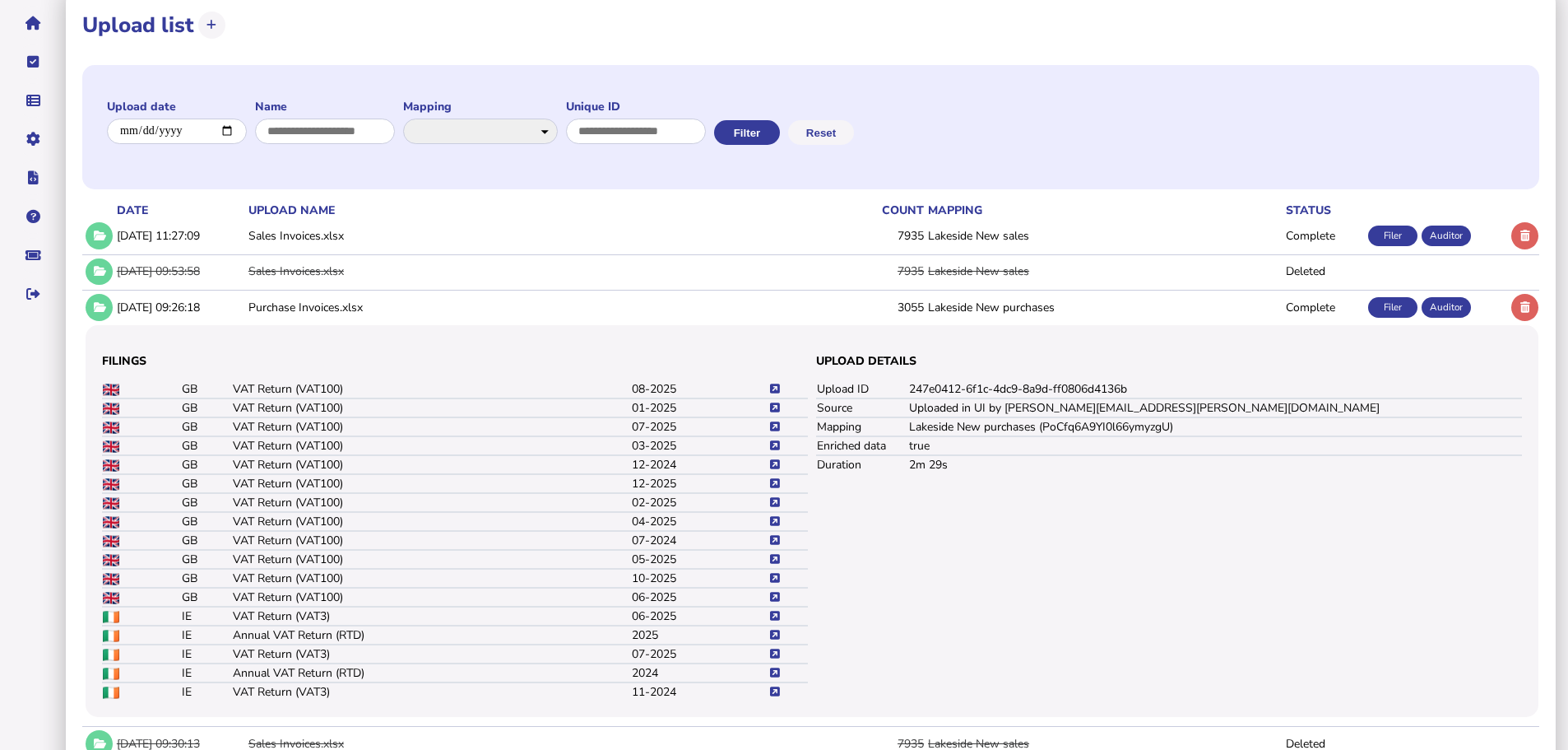
click at [95, 230] on icon at bounding box center [100, 235] width 14 height 11
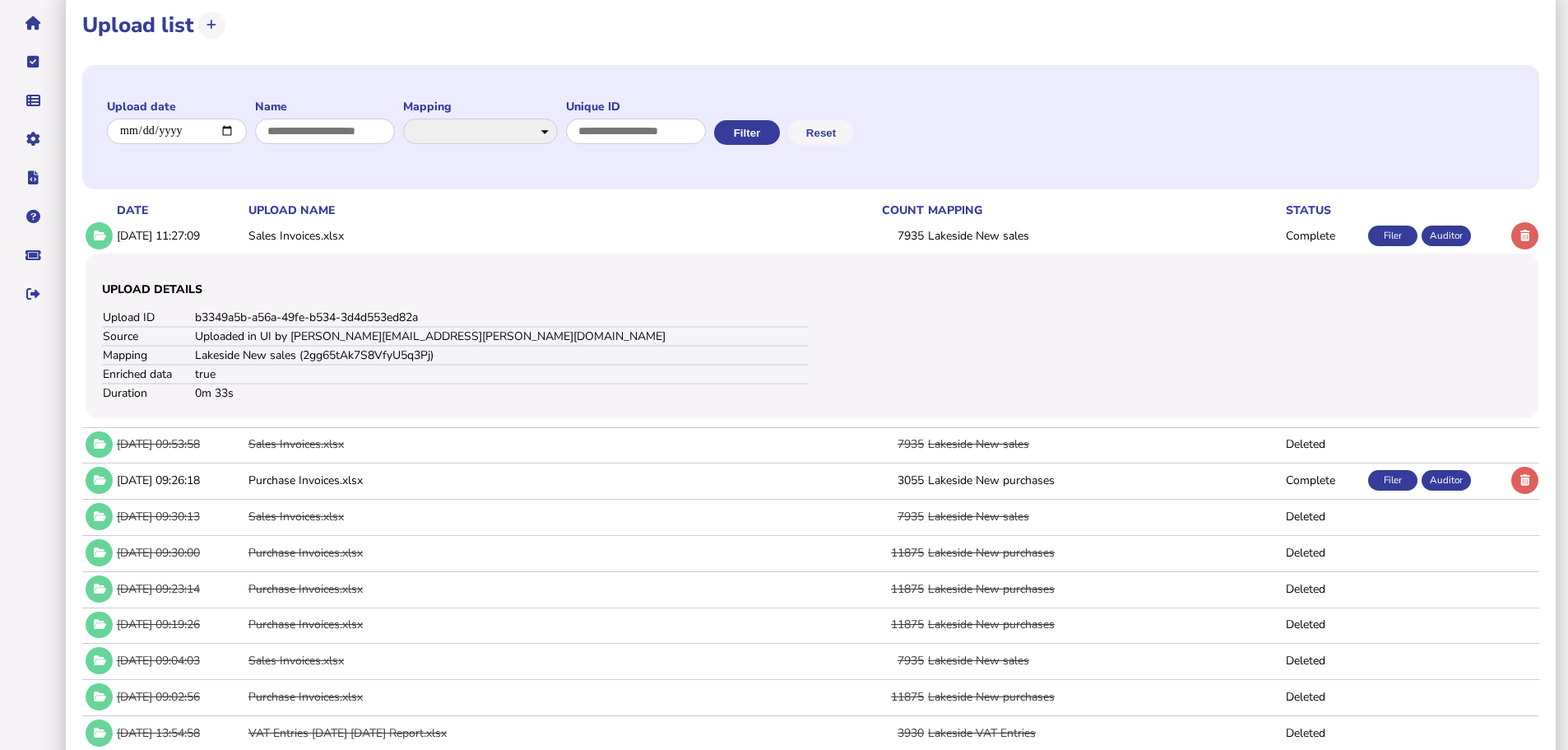
click at [1383, 226] on div "Filer" at bounding box center [1393, 235] width 49 height 20
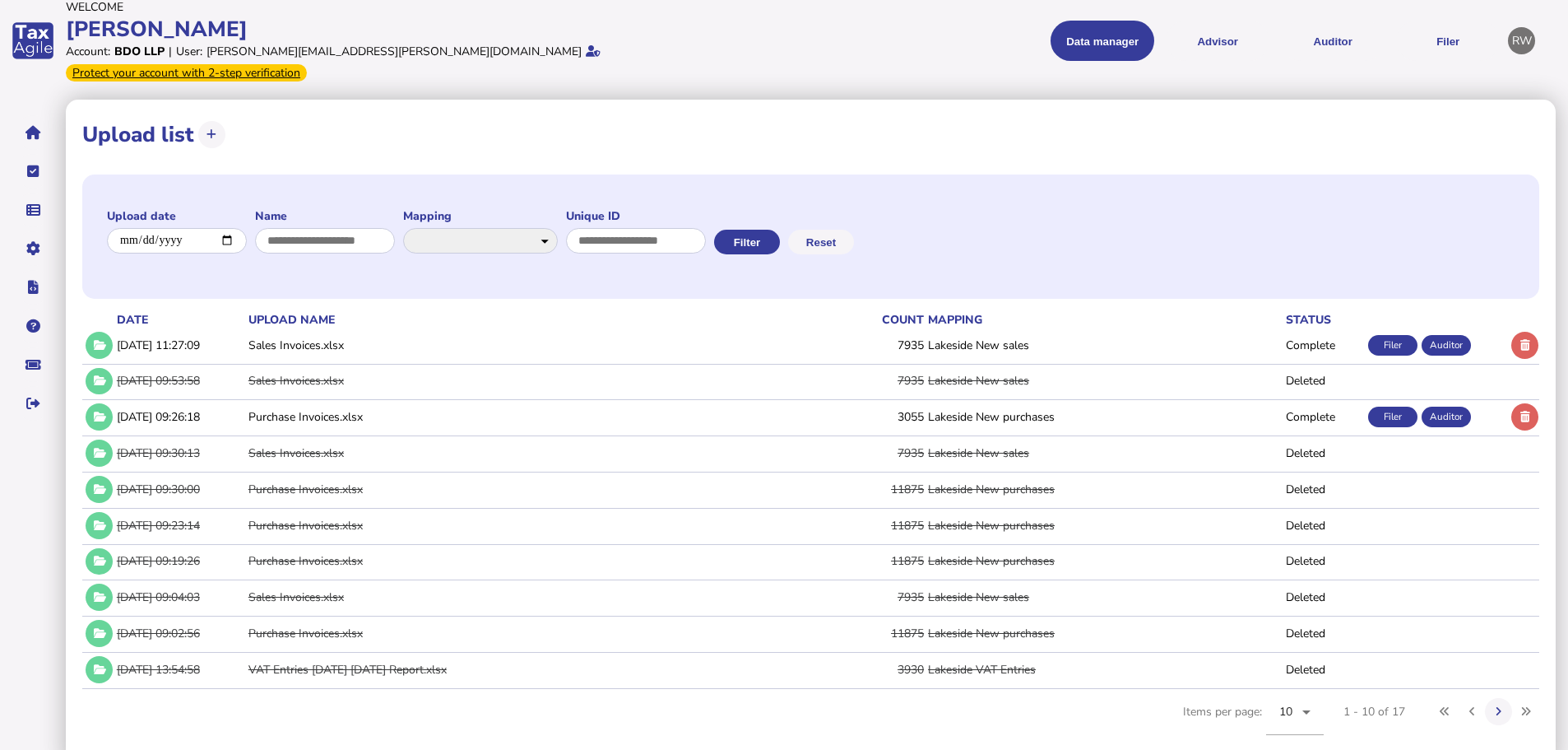
click at [1389, 335] on div "Filer" at bounding box center [1393, 345] width 49 height 20
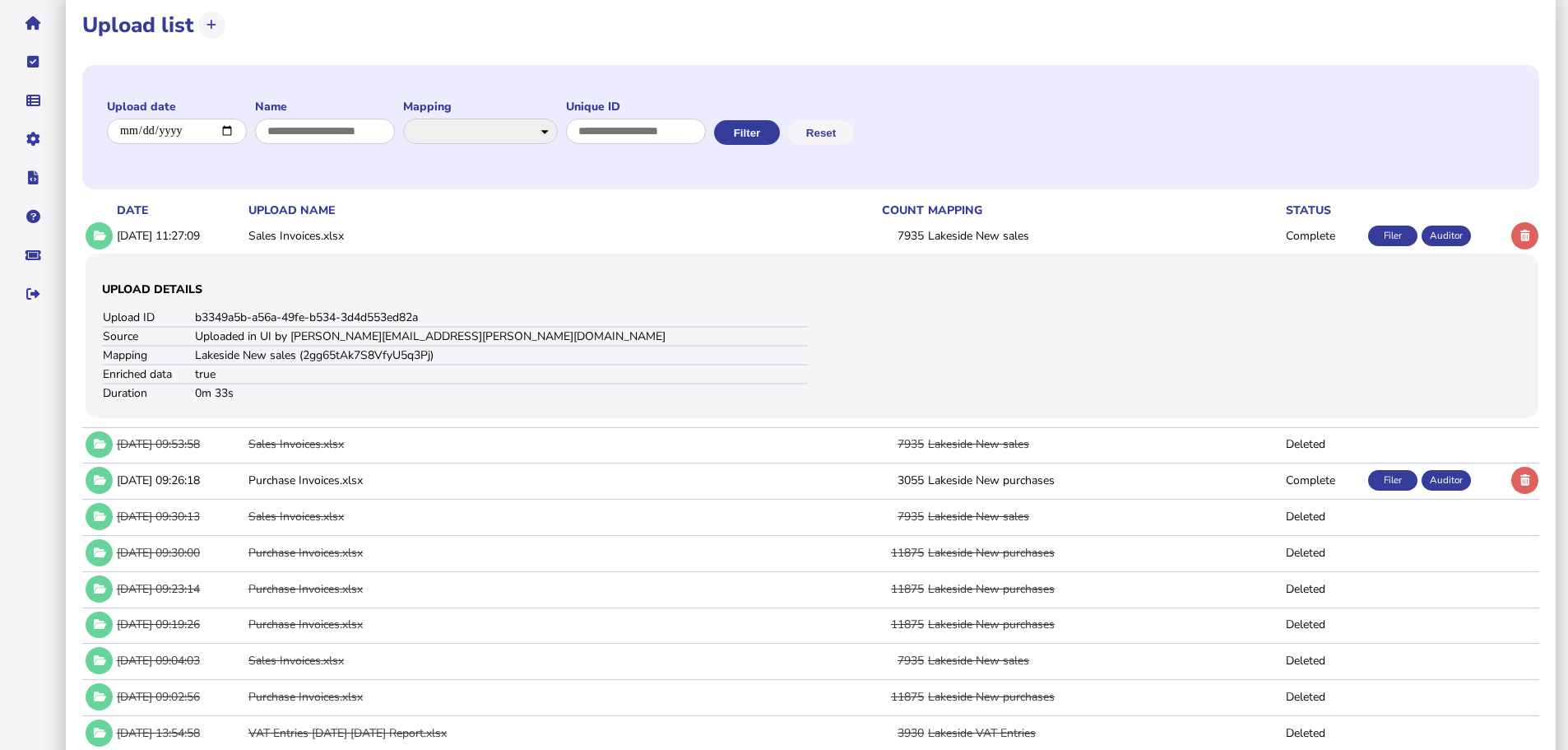
click at [1381, 470] on div "Filer" at bounding box center [1393, 479] width 49 height 20
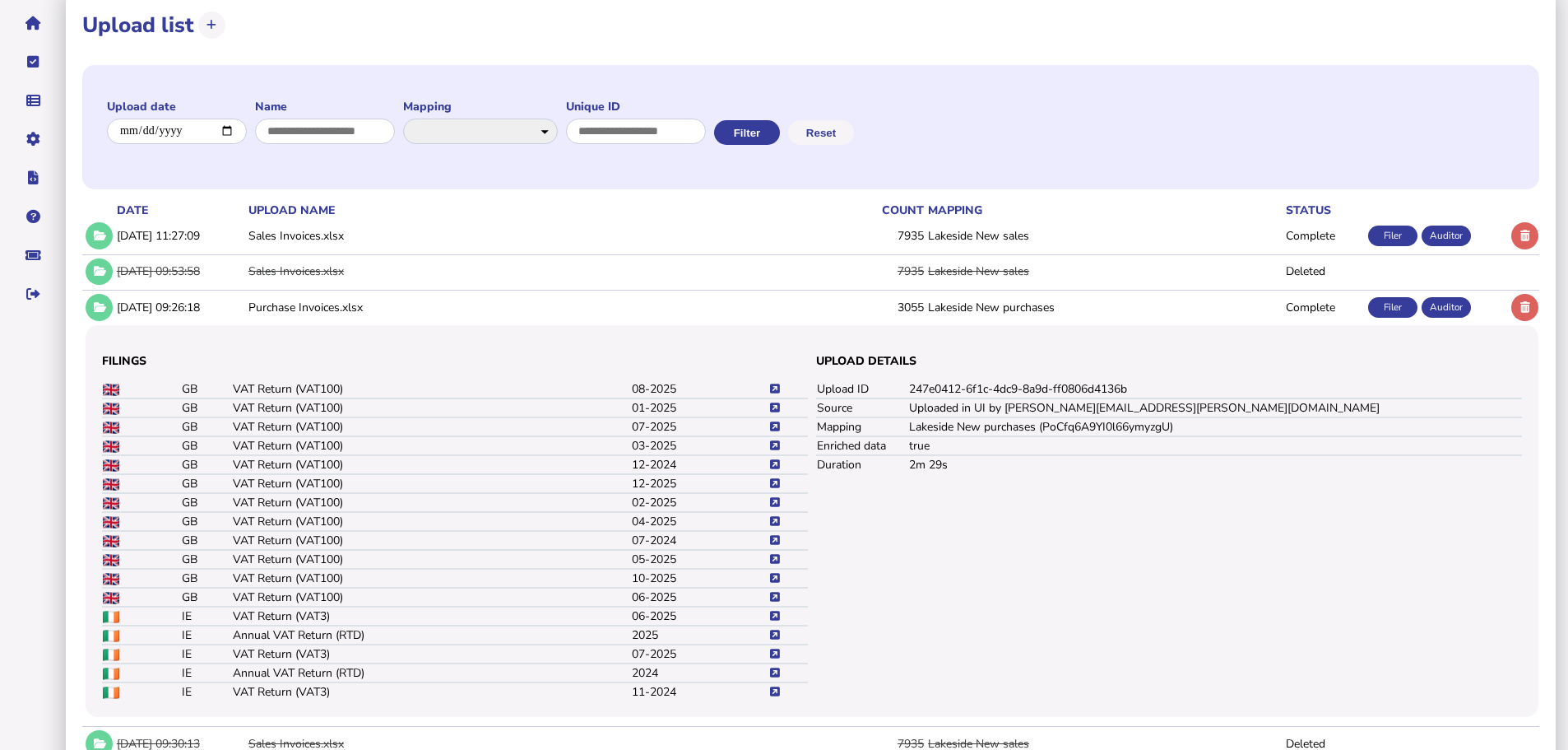
click at [1388, 226] on div "Filer" at bounding box center [1393, 235] width 49 height 20
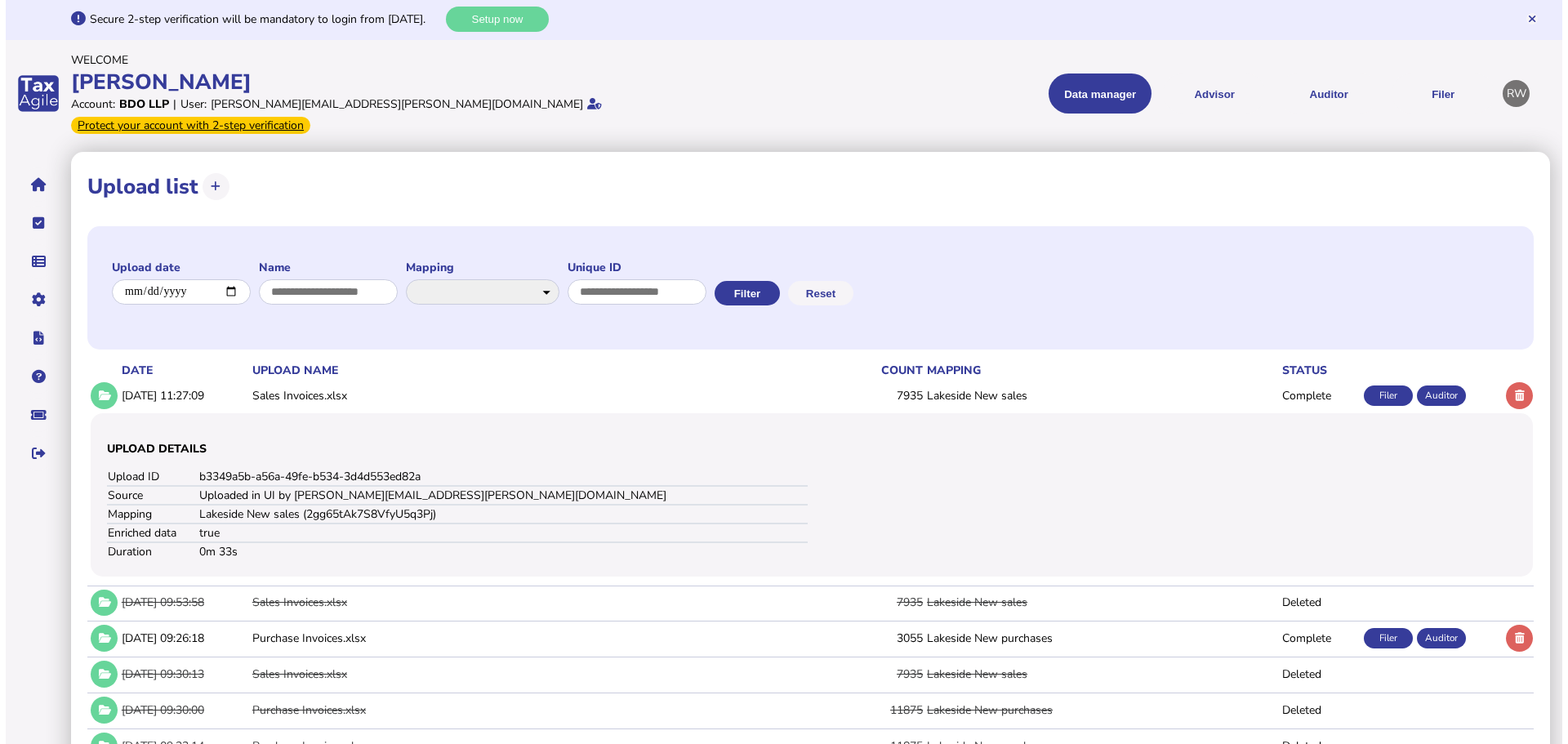
scroll to position [0, 0]
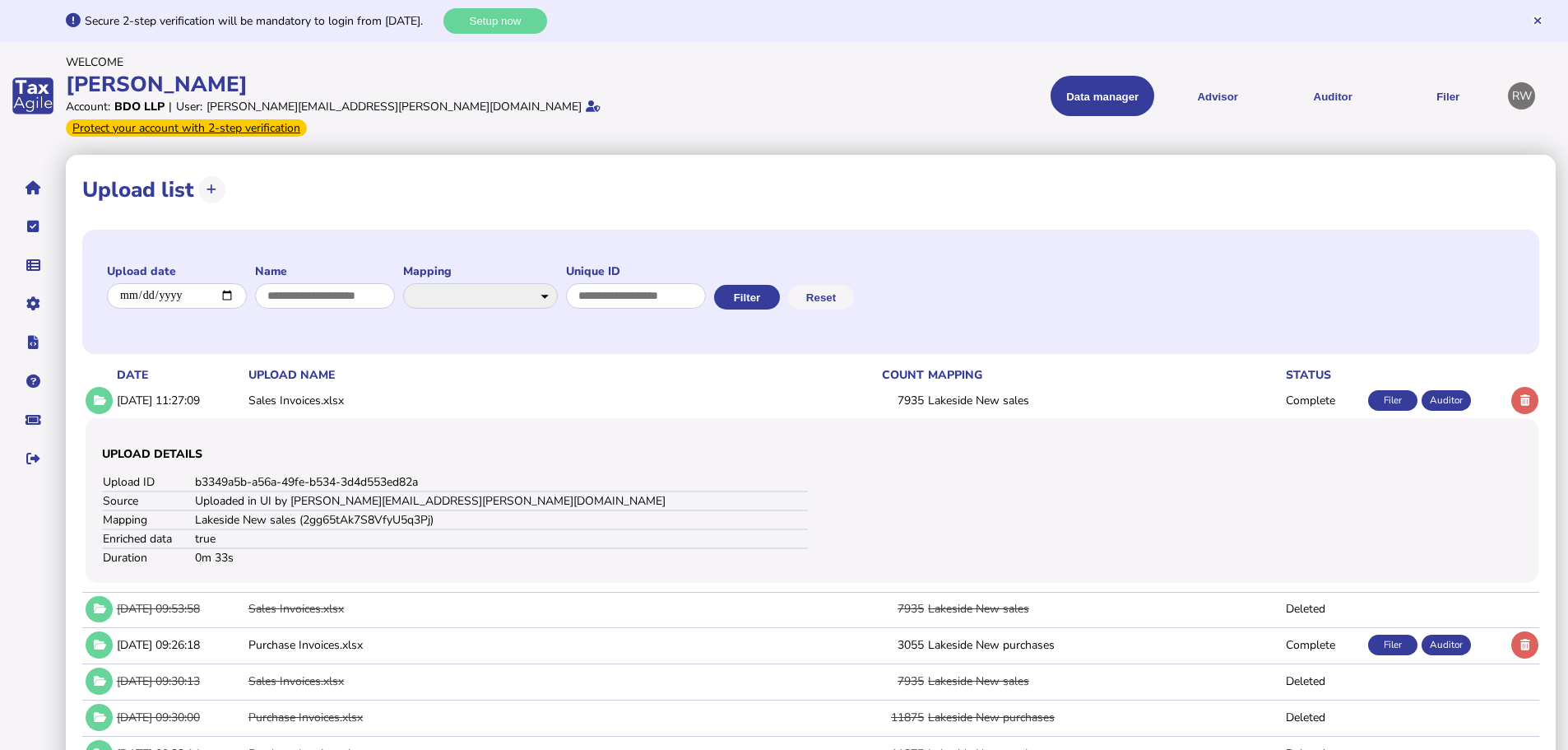
click at [0, 0] on link "Filings - list view" at bounding box center [0, 0] width 0 height 0
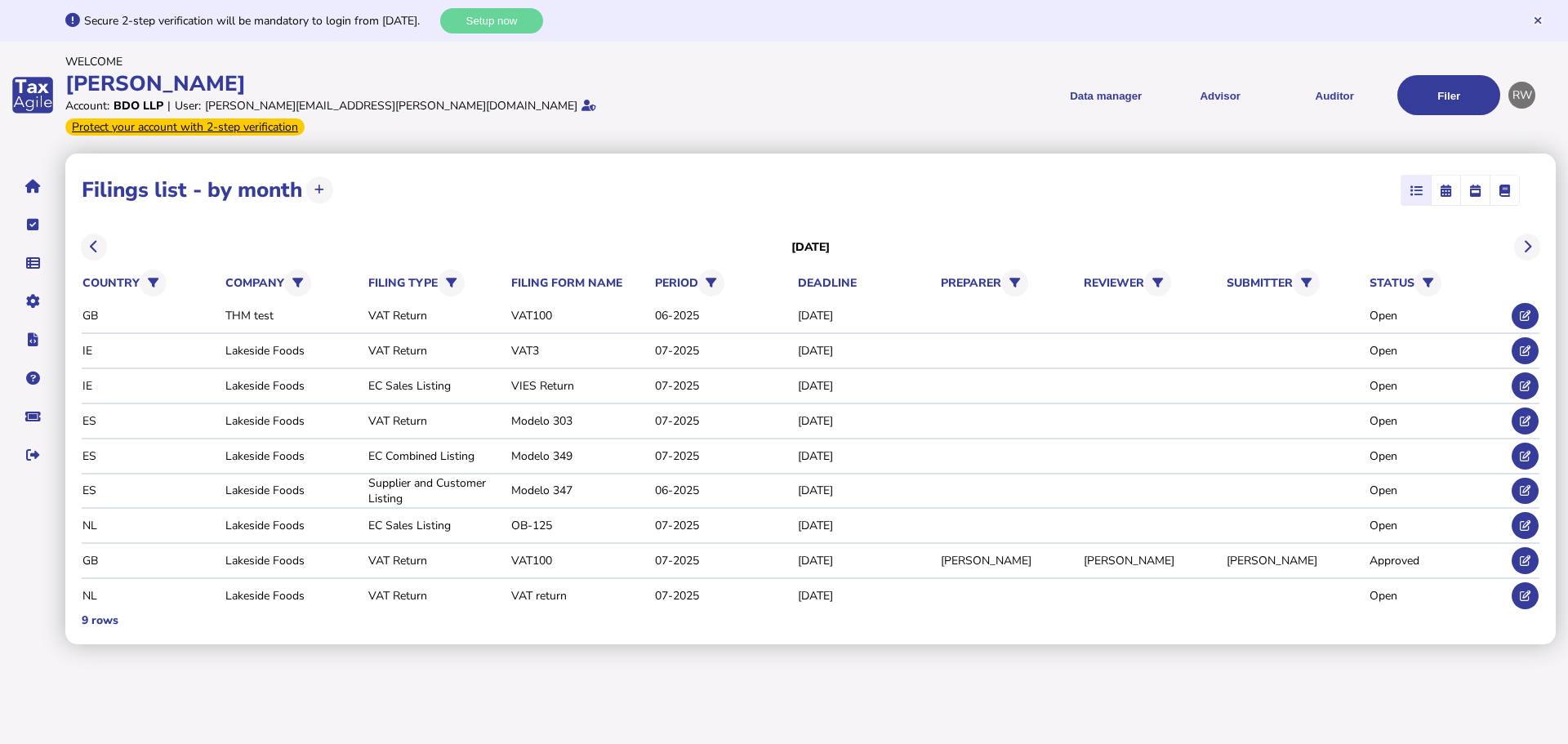
click at [1355, 89] on button "Auditor" at bounding box center [1335, 95] width 103 height 40
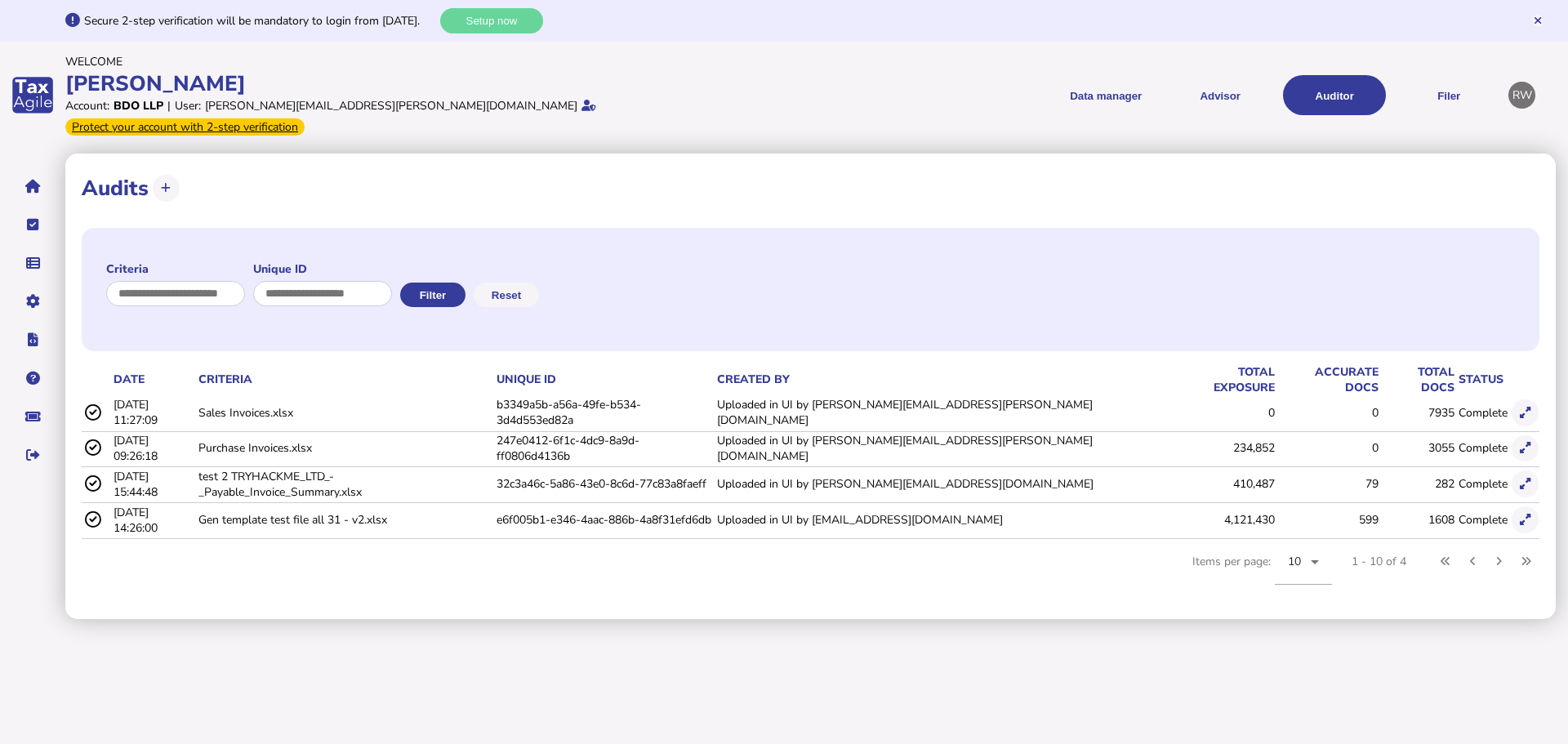
click at [1527, 407] on icon at bounding box center [1525, 413] width 10 height 10
